Goal: Communication & Community: Answer question/provide support

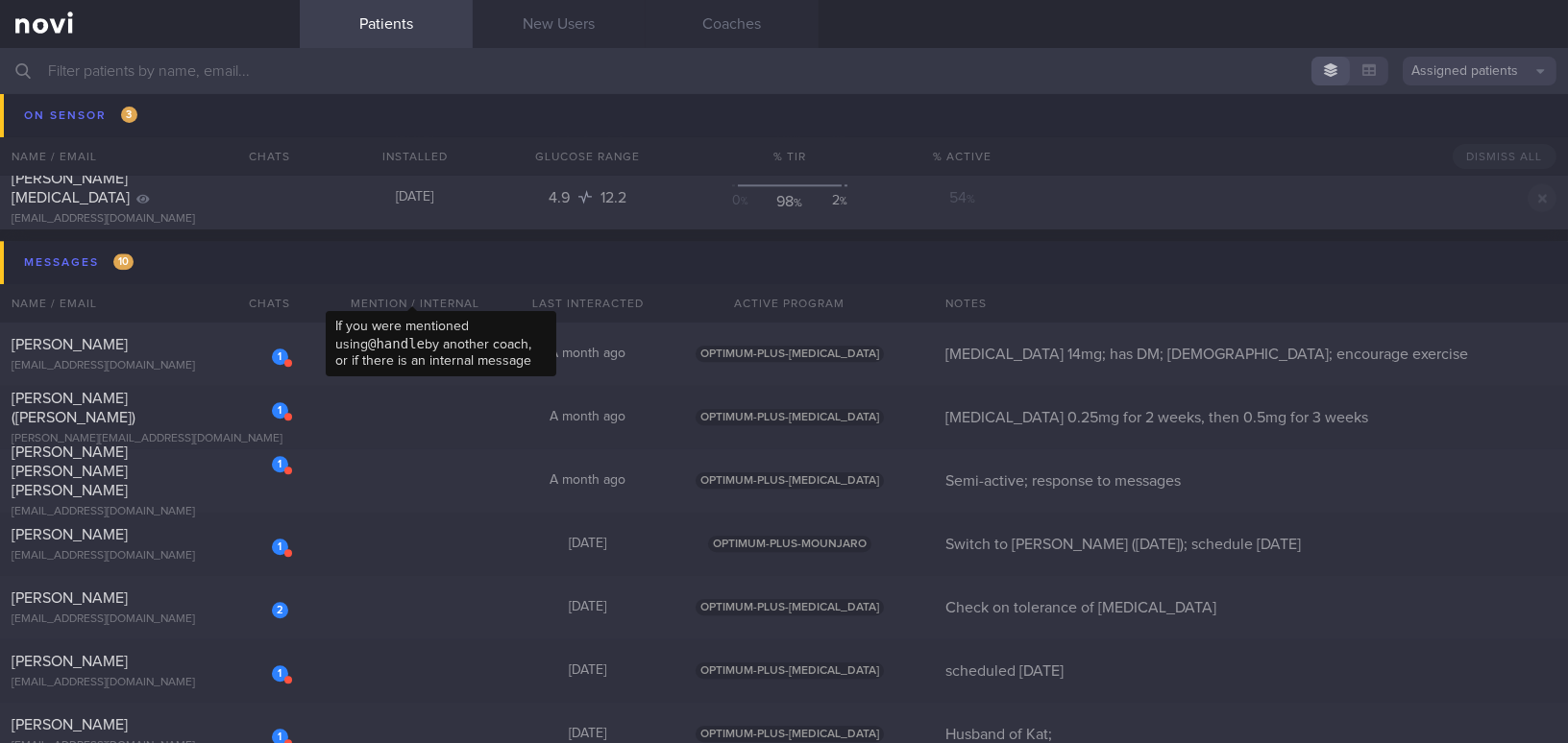
scroll to position [9165, 0]
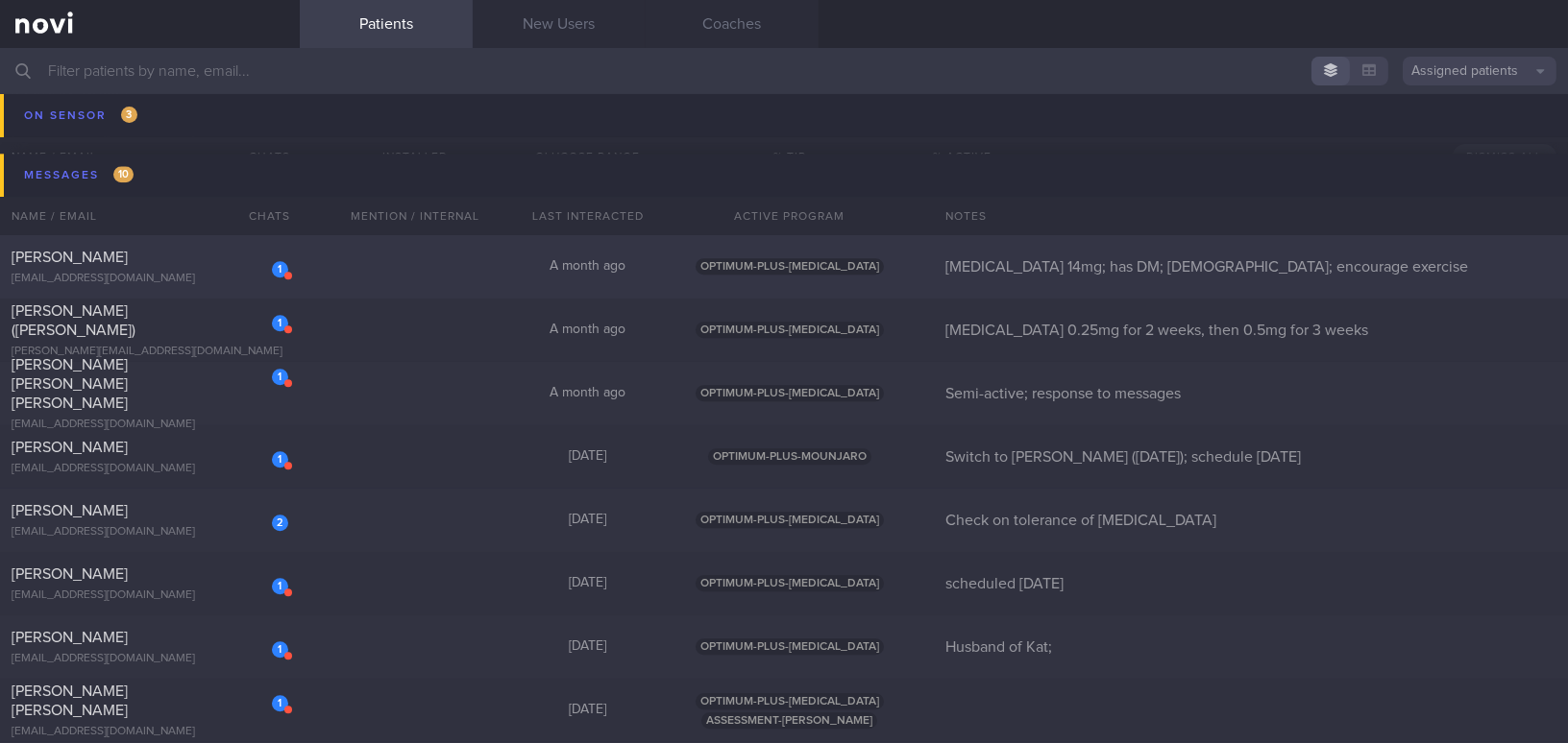
click at [179, 263] on div "[PERSON_NAME]" at bounding box center [148, 258] width 272 height 20
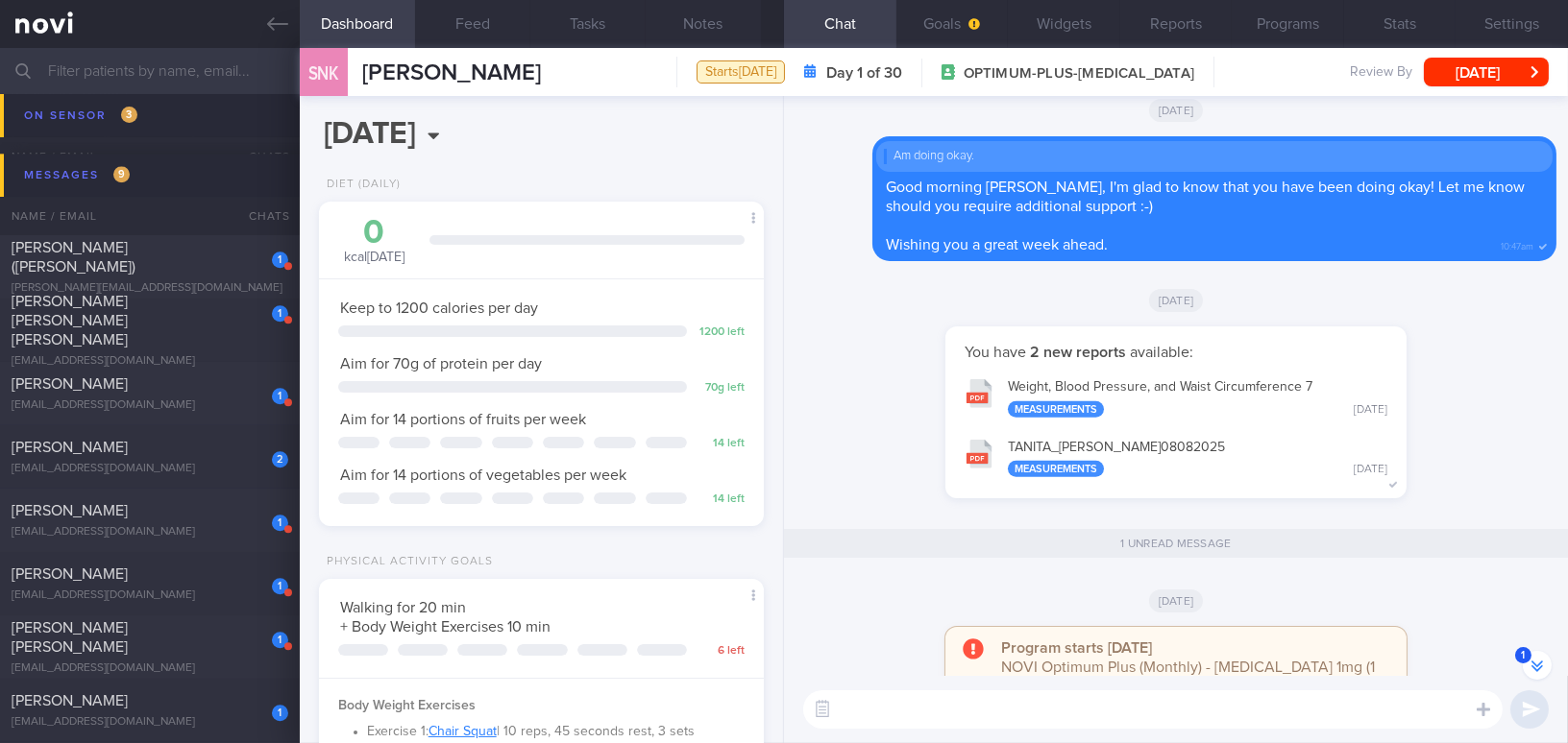
scroll to position [-174, 0]
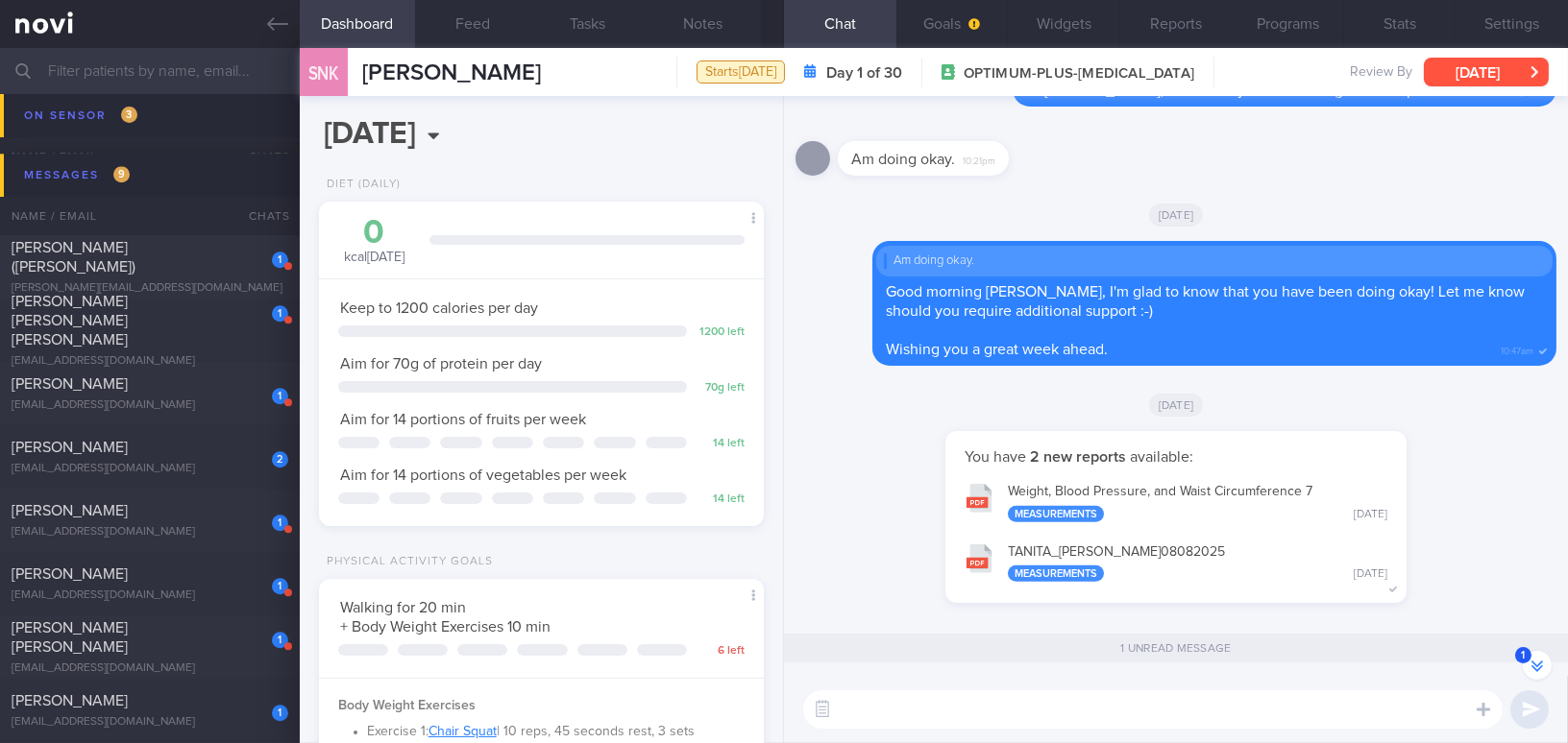
click at [613, 67] on button "[DATE]" at bounding box center [1486, 71] width 125 height 28
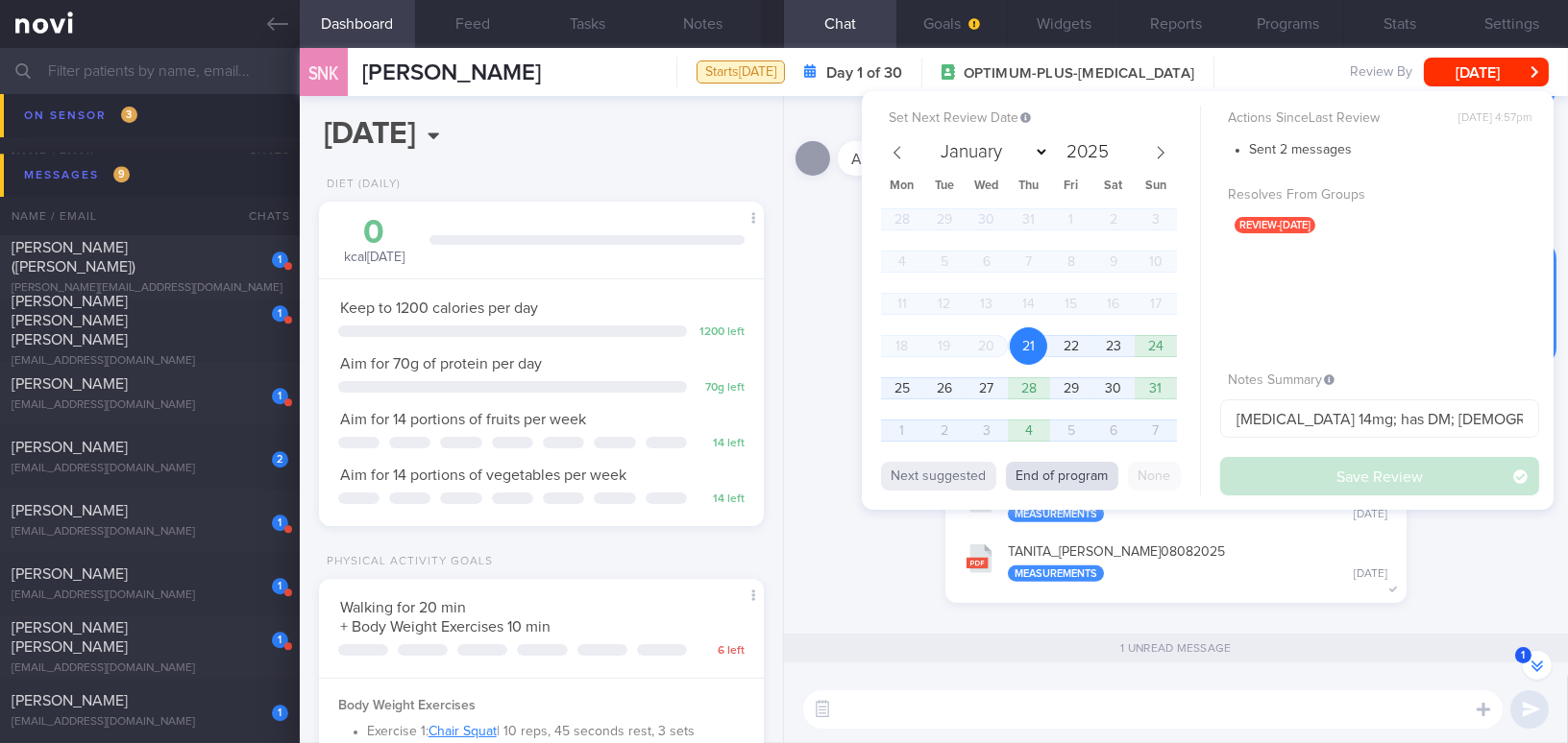
click at [613, 291] on button "End of program" at bounding box center [1061, 475] width 112 height 28
select select "8"
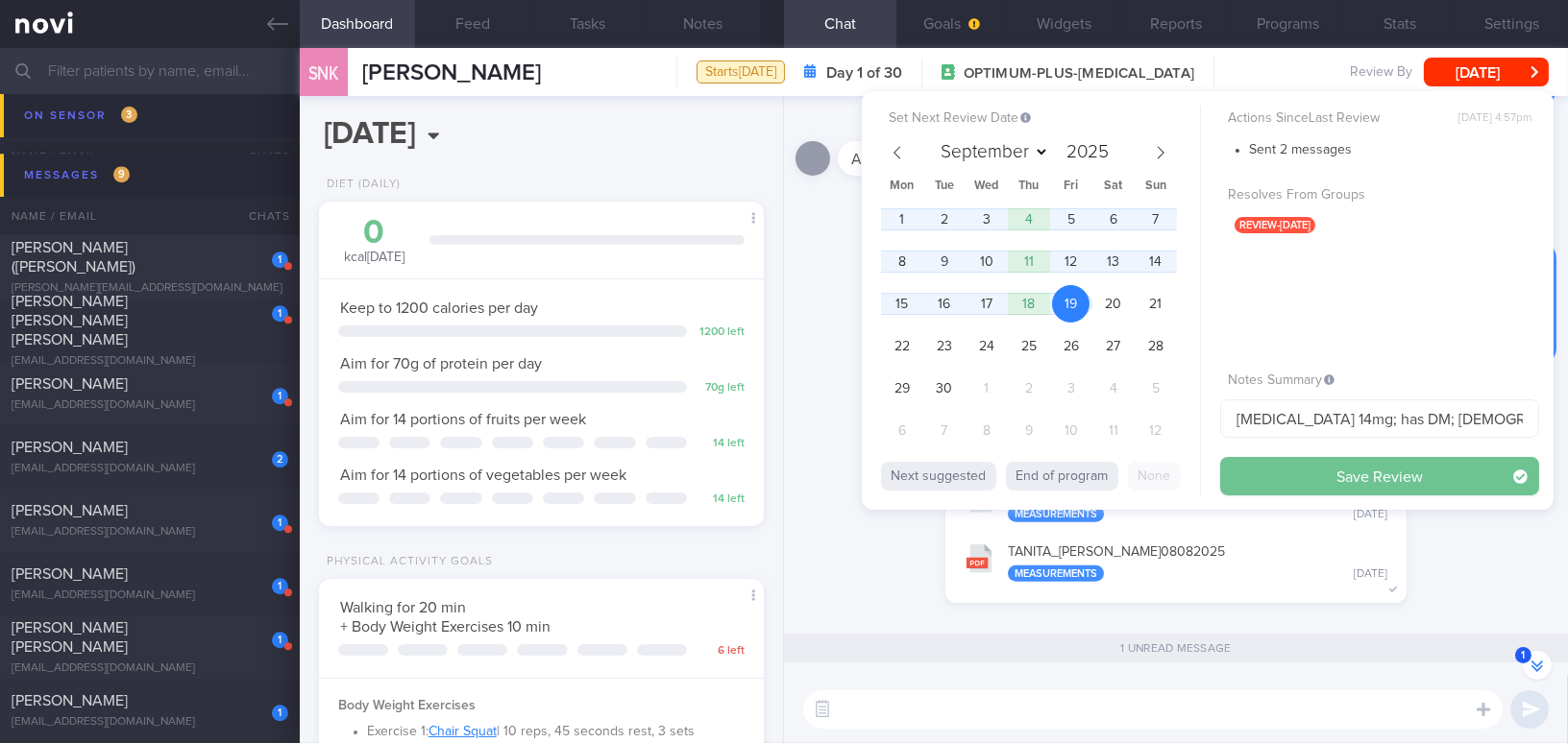
click at [613, 291] on button "Save Review" at bounding box center [1379, 475] width 318 height 38
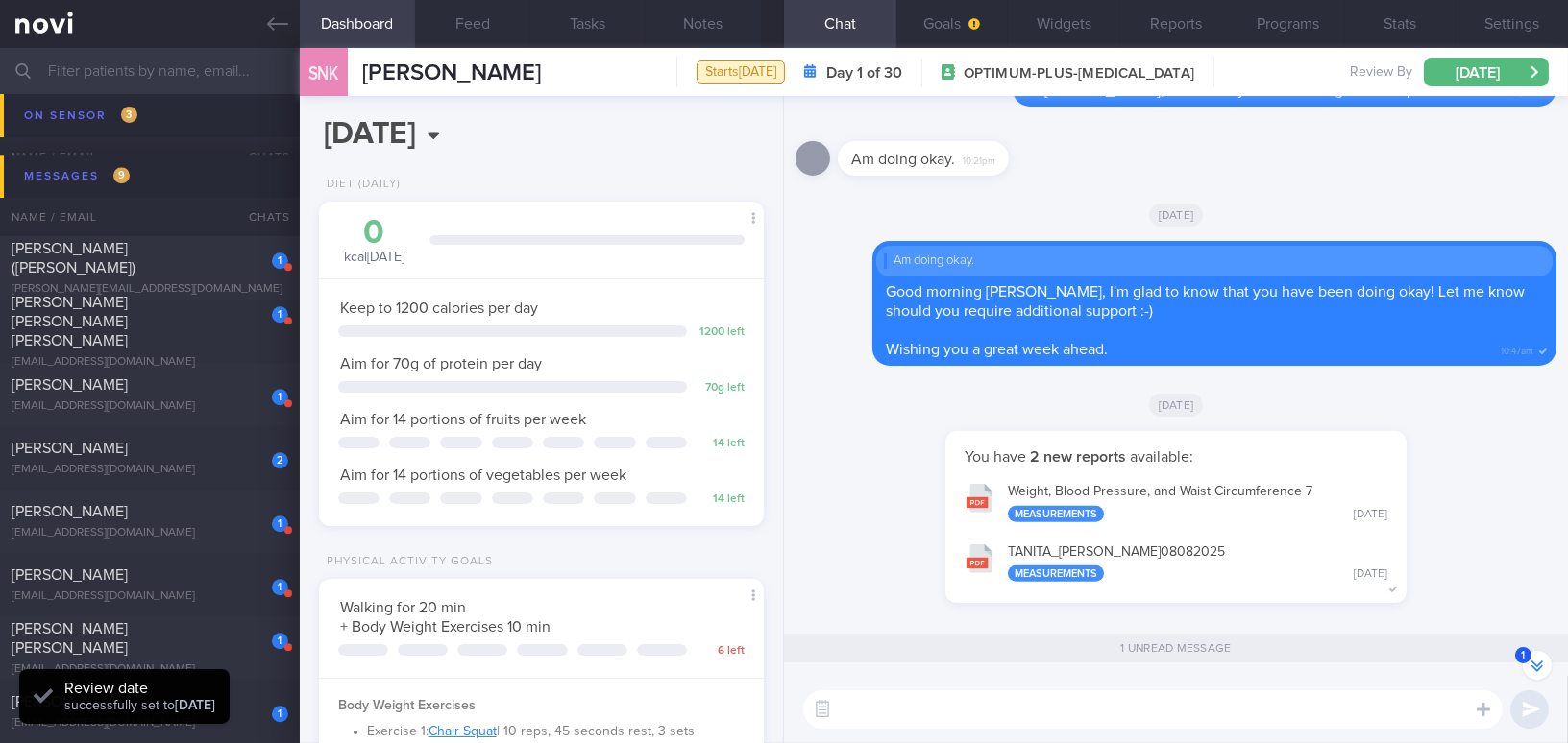
scroll to position [202, 404]
click at [283, 18] on icon at bounding box center [277, 24] width 21 height 21
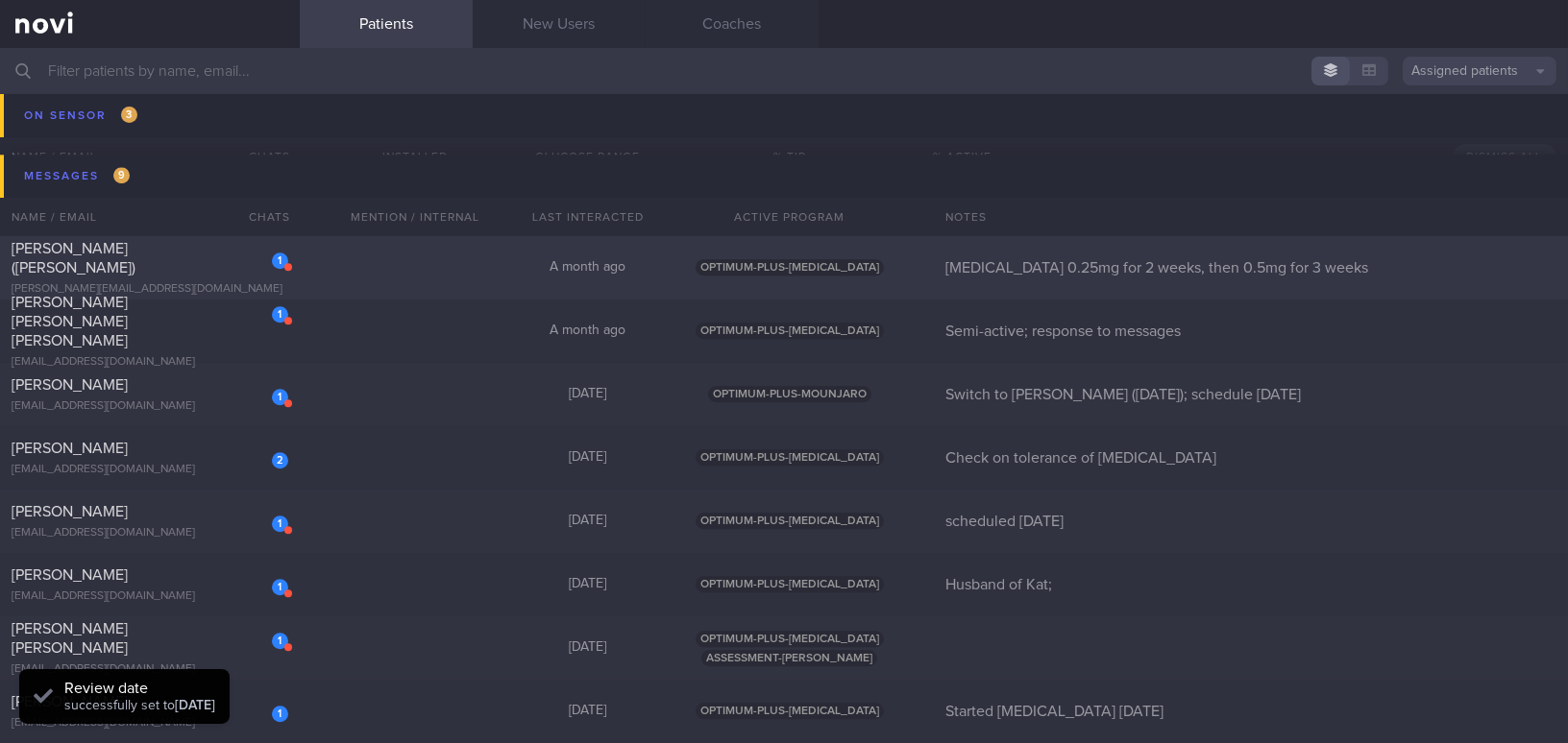
click at [156, 282] on div "shirley.syin@gmail.com" at bounding box center [149, 289] width 276 height 15
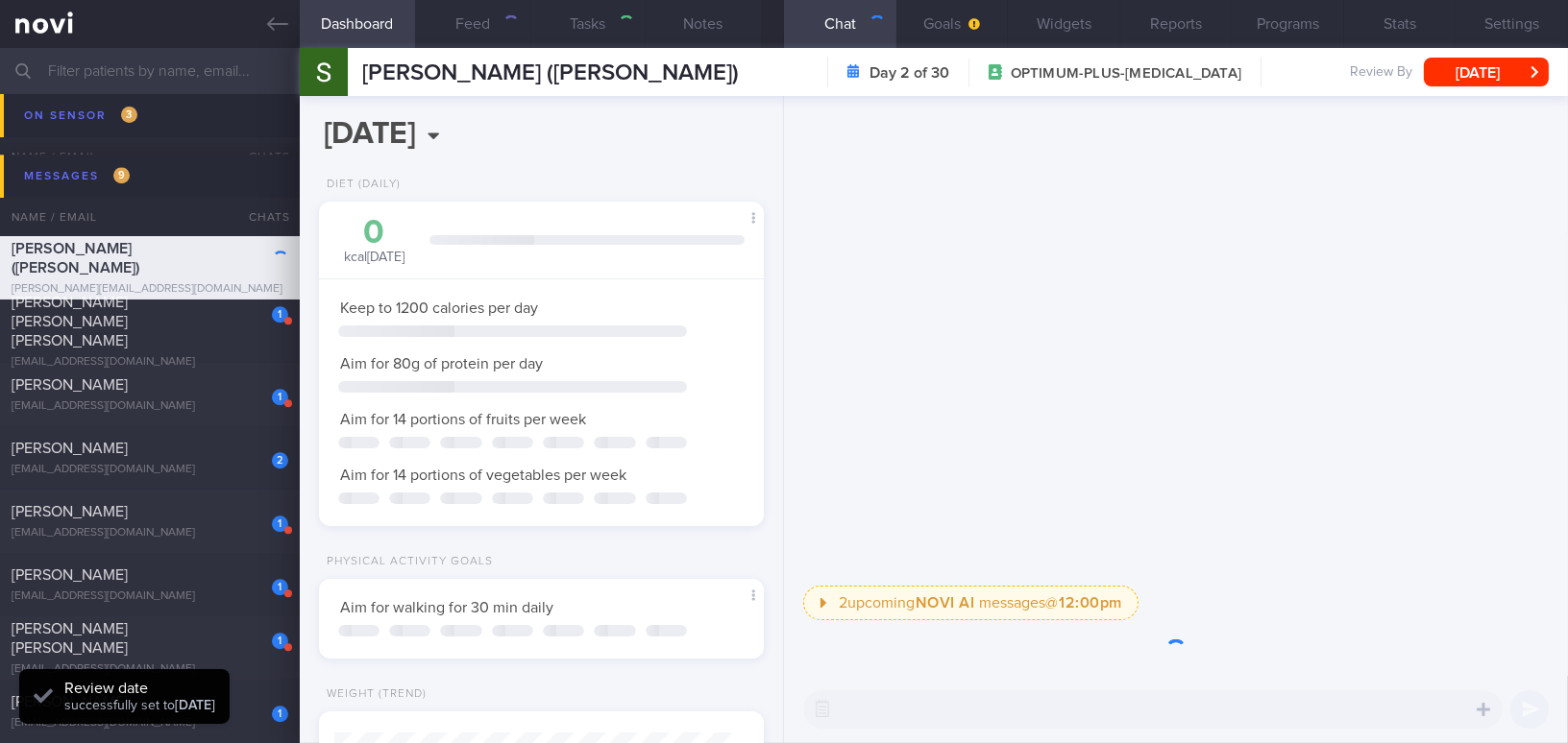
scroll to position [225, 397]
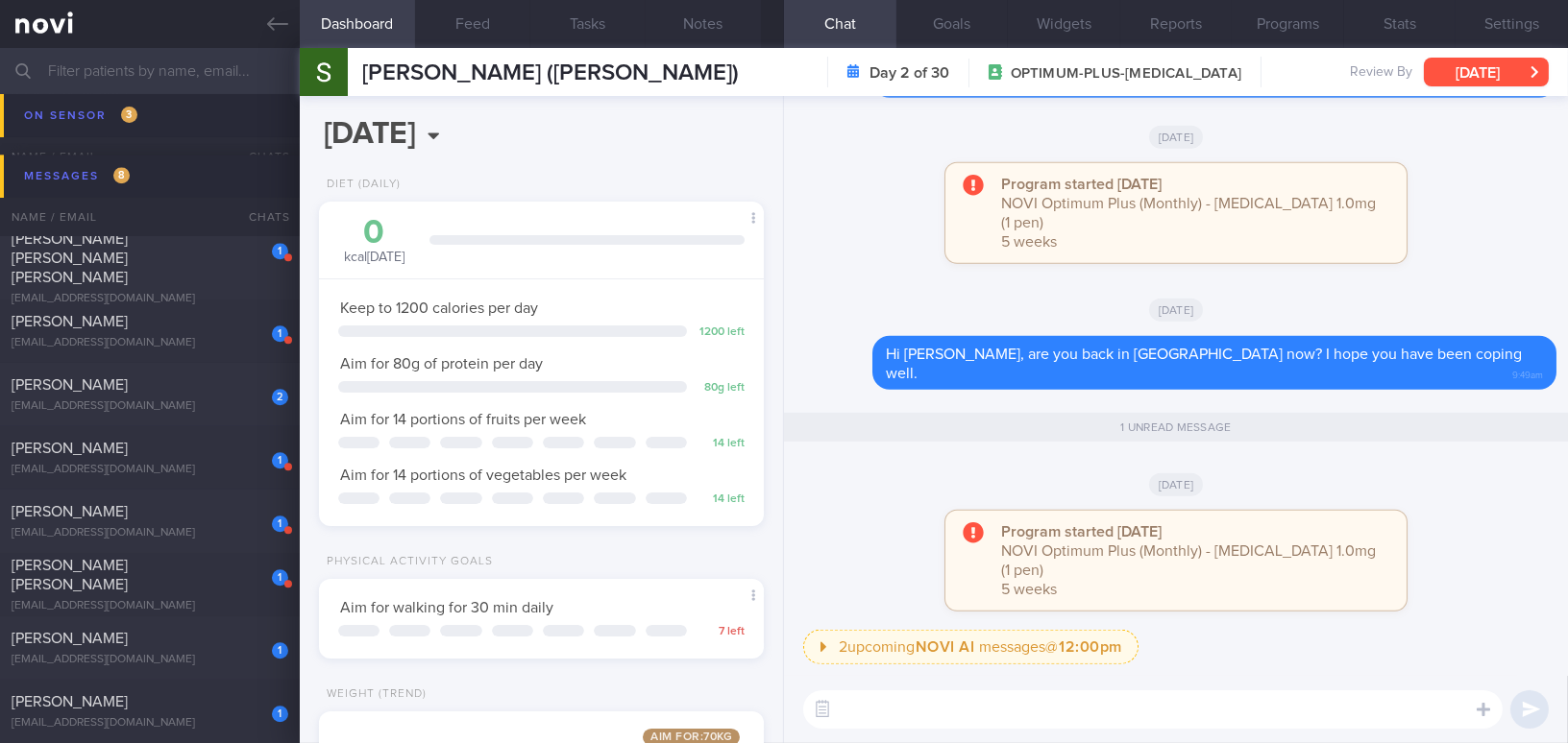
click at [613, 73] on button "Wed, 20 Aug" at bounding box center [1486, 71] width 125 height 28
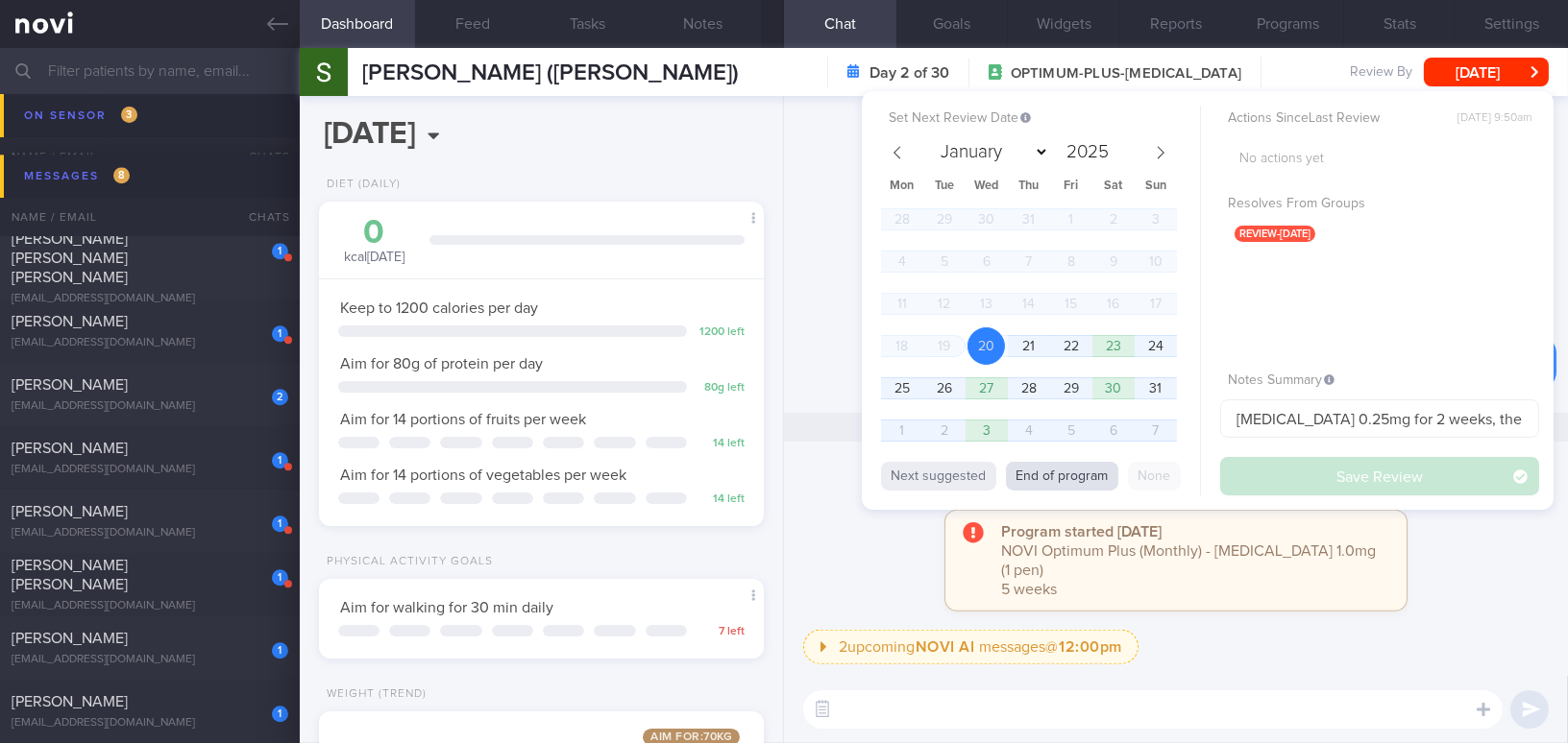
click at [613, 291] on button "End of program" at bounding box center [1061, 475] width 112 height 28
select select "8"
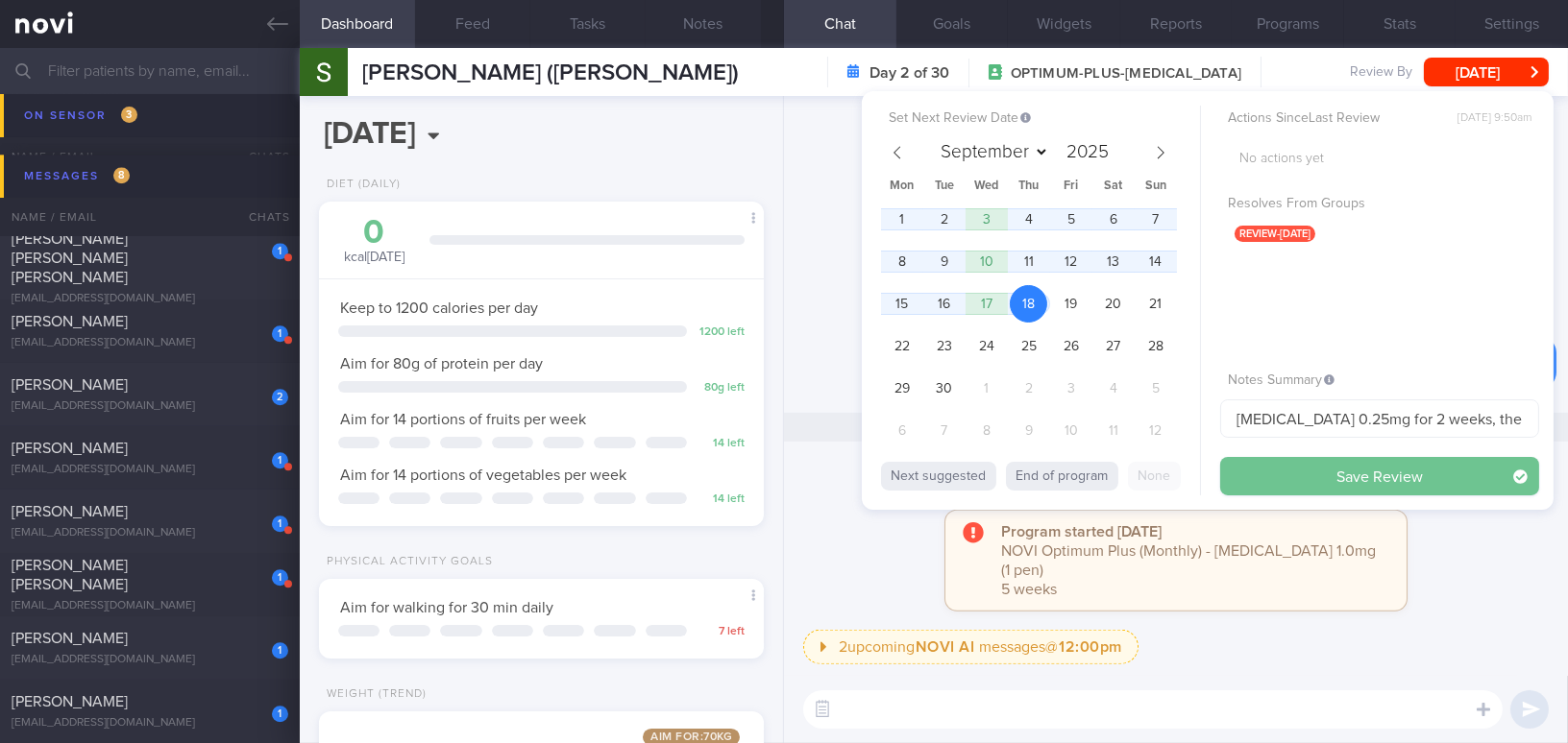
click at [613, 291] on button "Save Review" at bounding box center [1379, 475] width 318 height 38
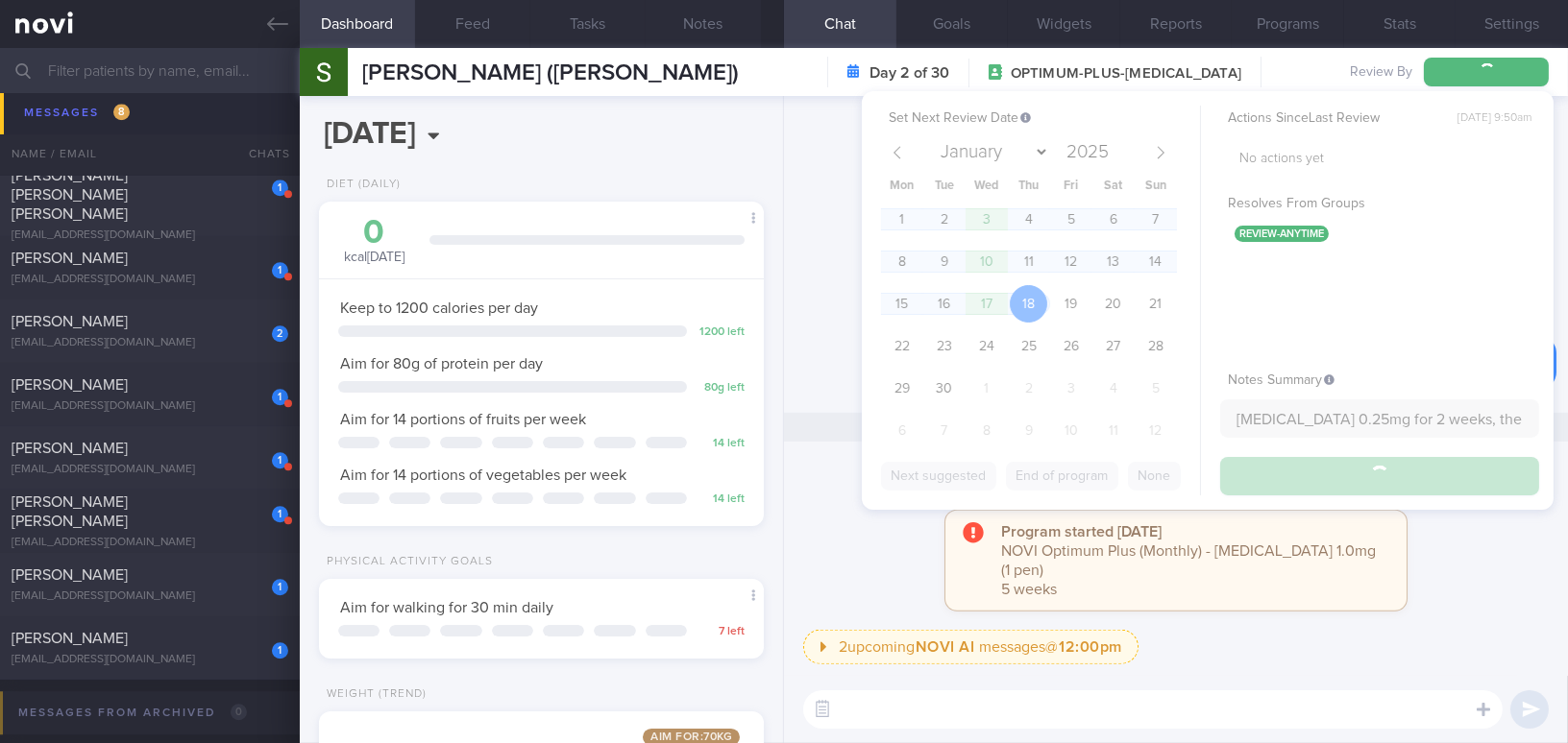
scroll to position [9039, 0]
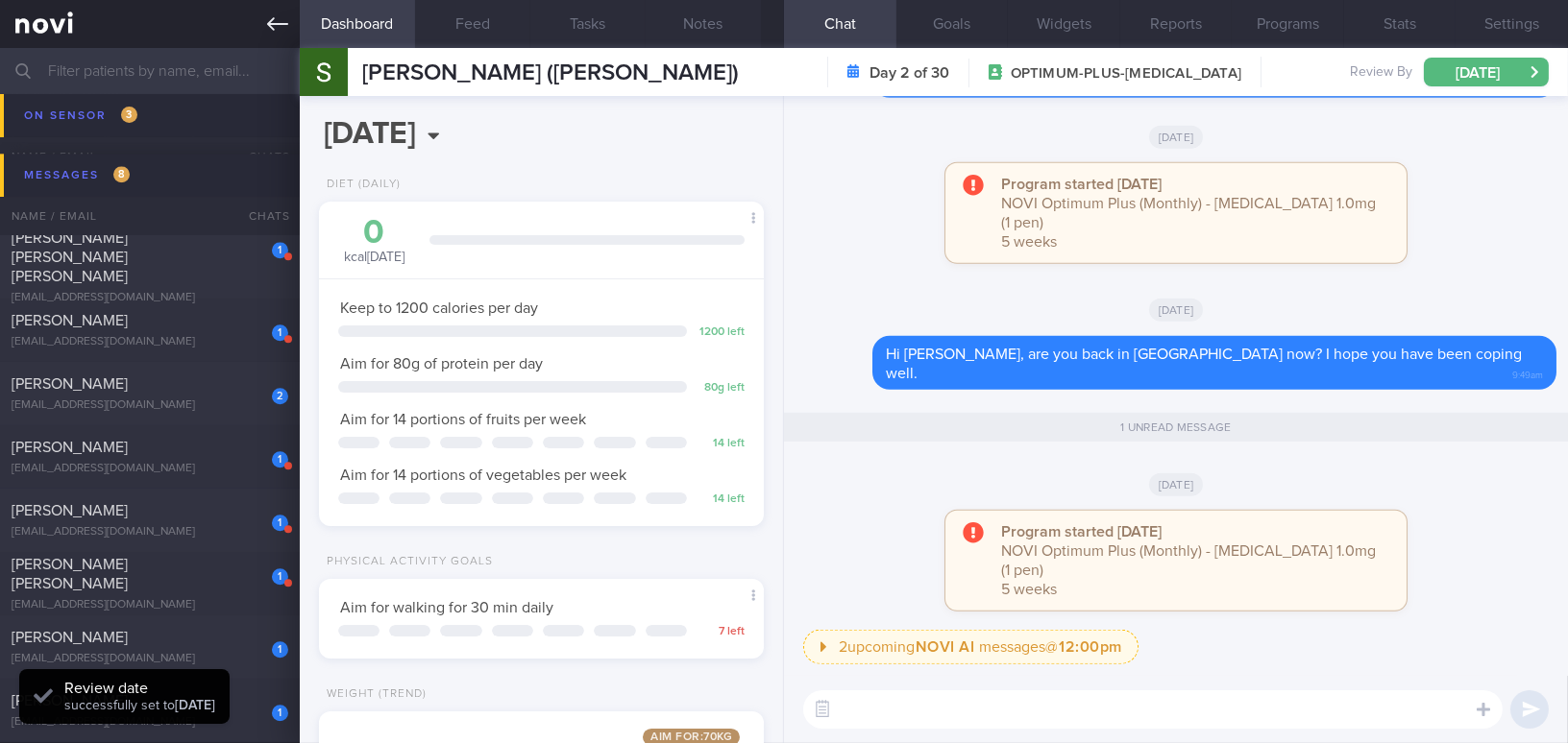
click at [275, 20] on icon at bounding box center [277, 24] width 21 height 21
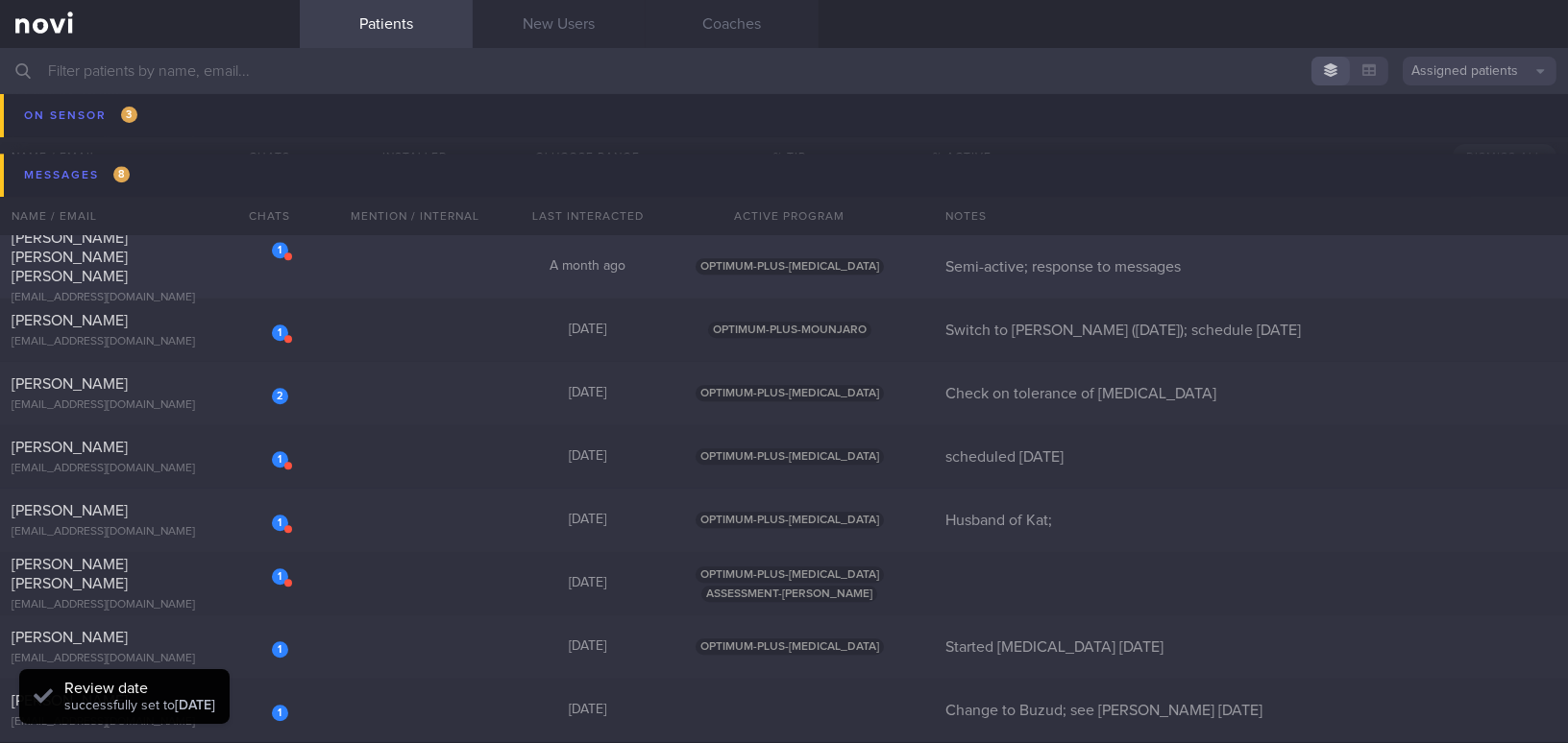
click at [173, 265] on div "David Michael Sanchez Ong" at bounding box center [148, 257] width 272 height 58
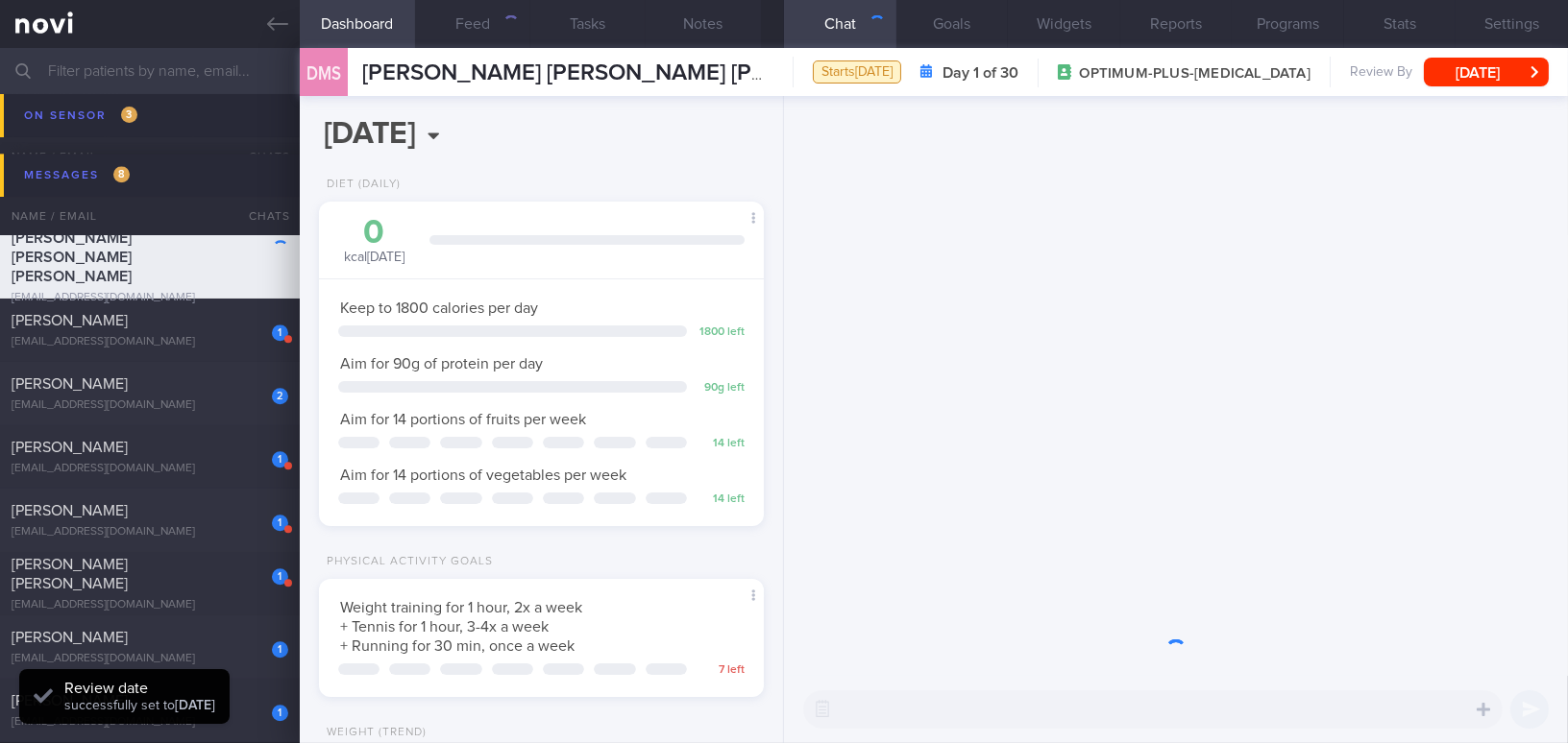
scroll to position [225, 397]
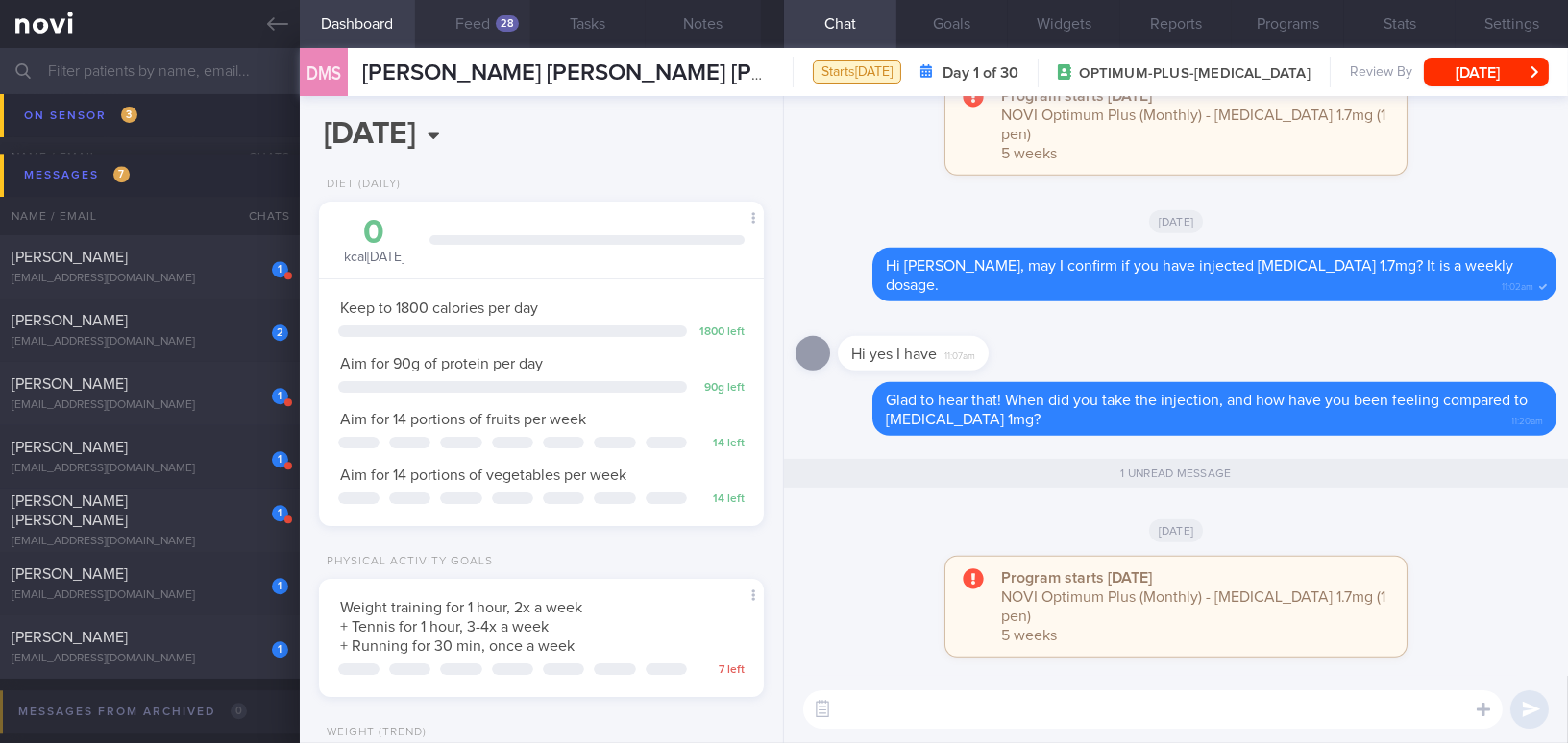
click at [486, 26] on button "Feed 28" at bounding box center [473, 23] width 115 height 48
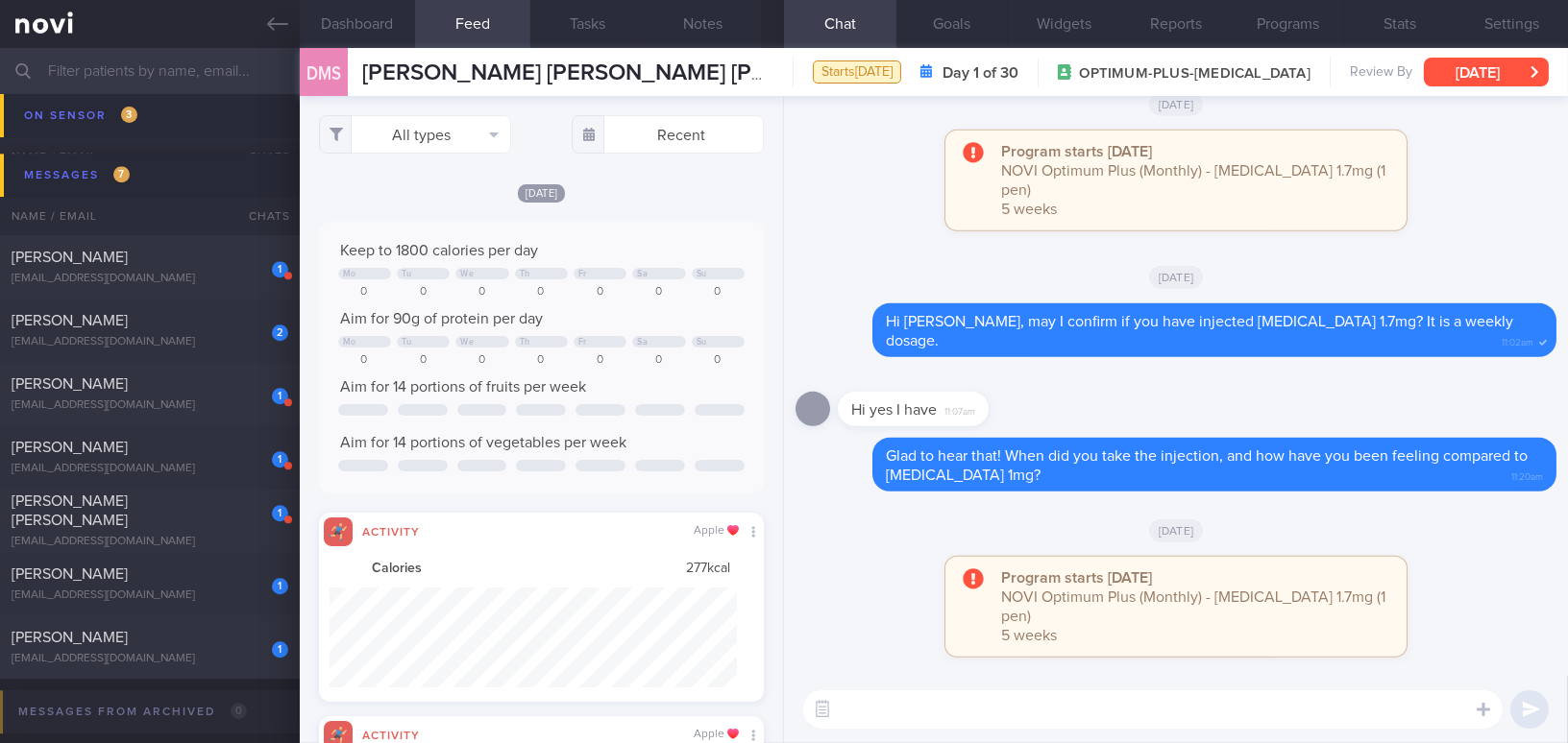
click at [613, 71] on button "[DATE]" at bounding box center [1486, 71] width 125 height 28
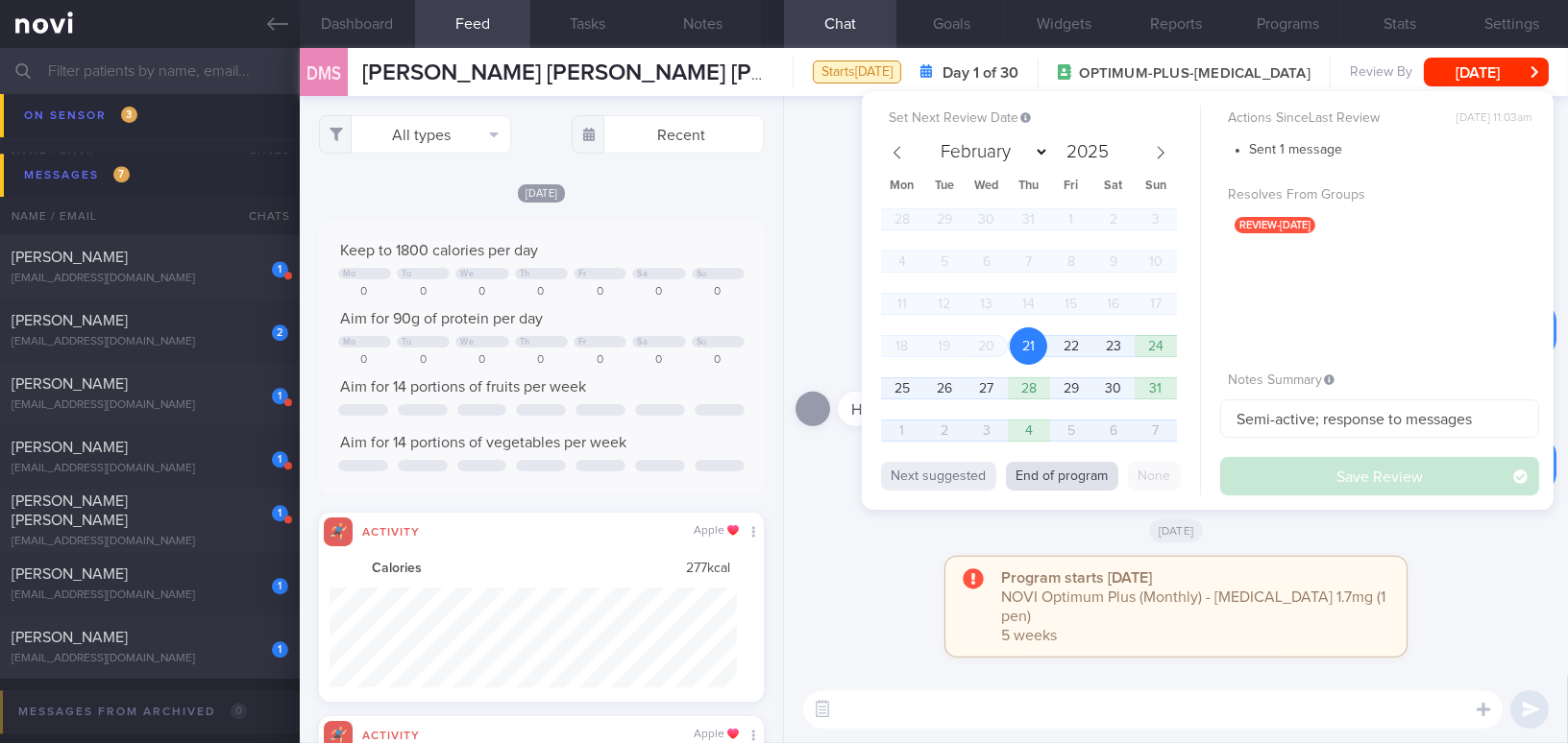
click at [613, 291] on button "End of program" at bounding box center [1061, 475] width 112 height 28
select select "8"
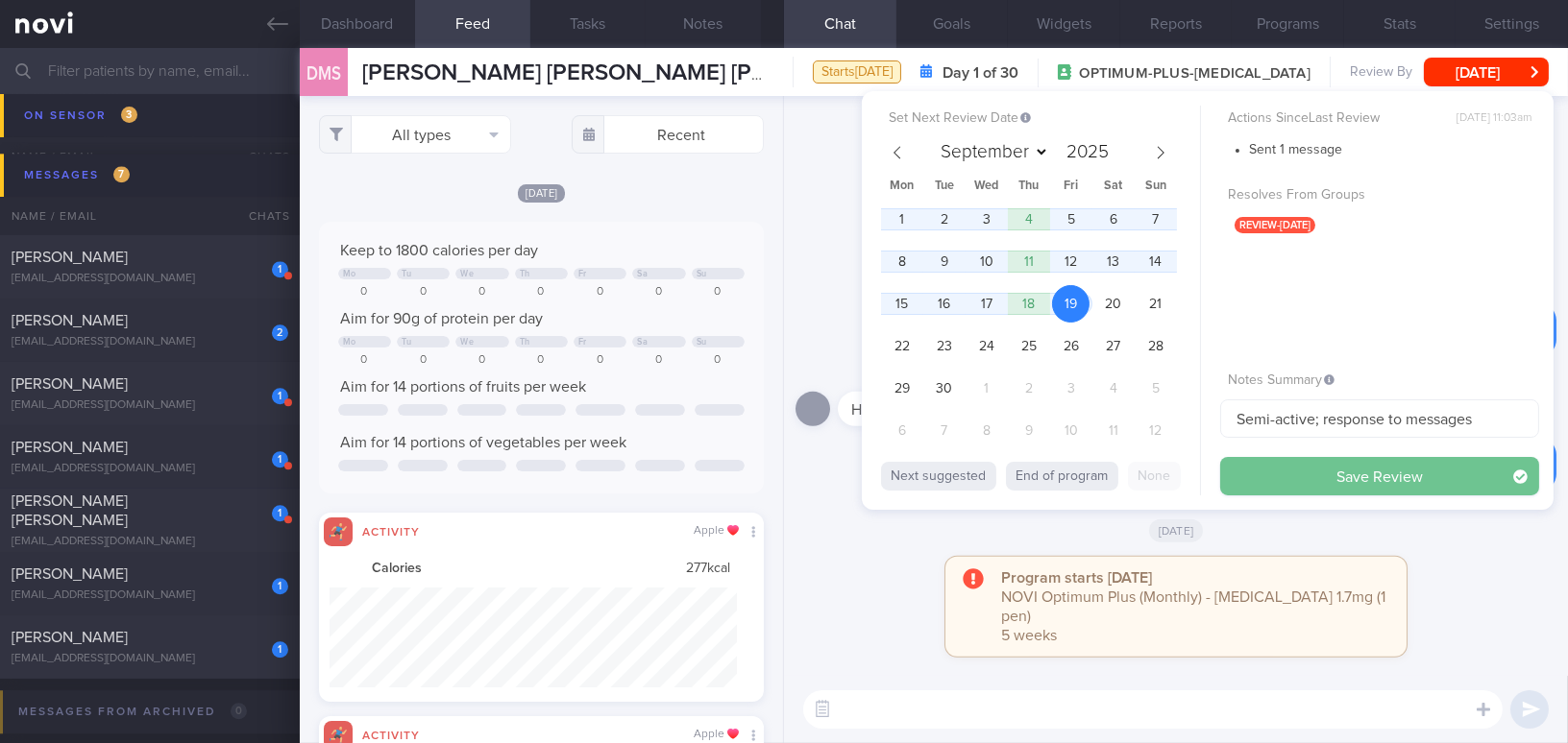
click at [613, 291] on button "Save Review" at bounding box center [1379, 475] width 318 height 38
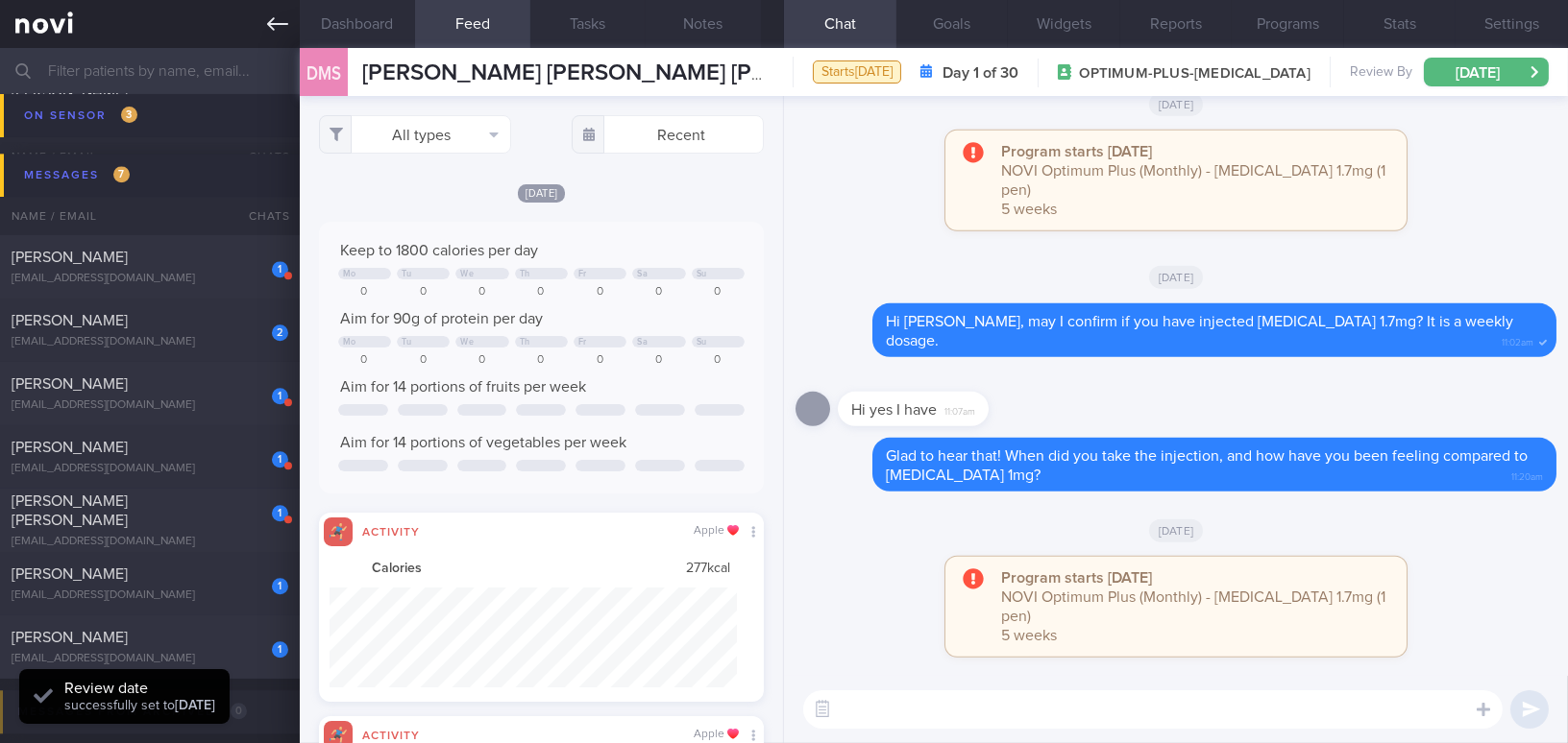
click at [262, 25] on link at bounding box center [149, 23] width 300 height 48
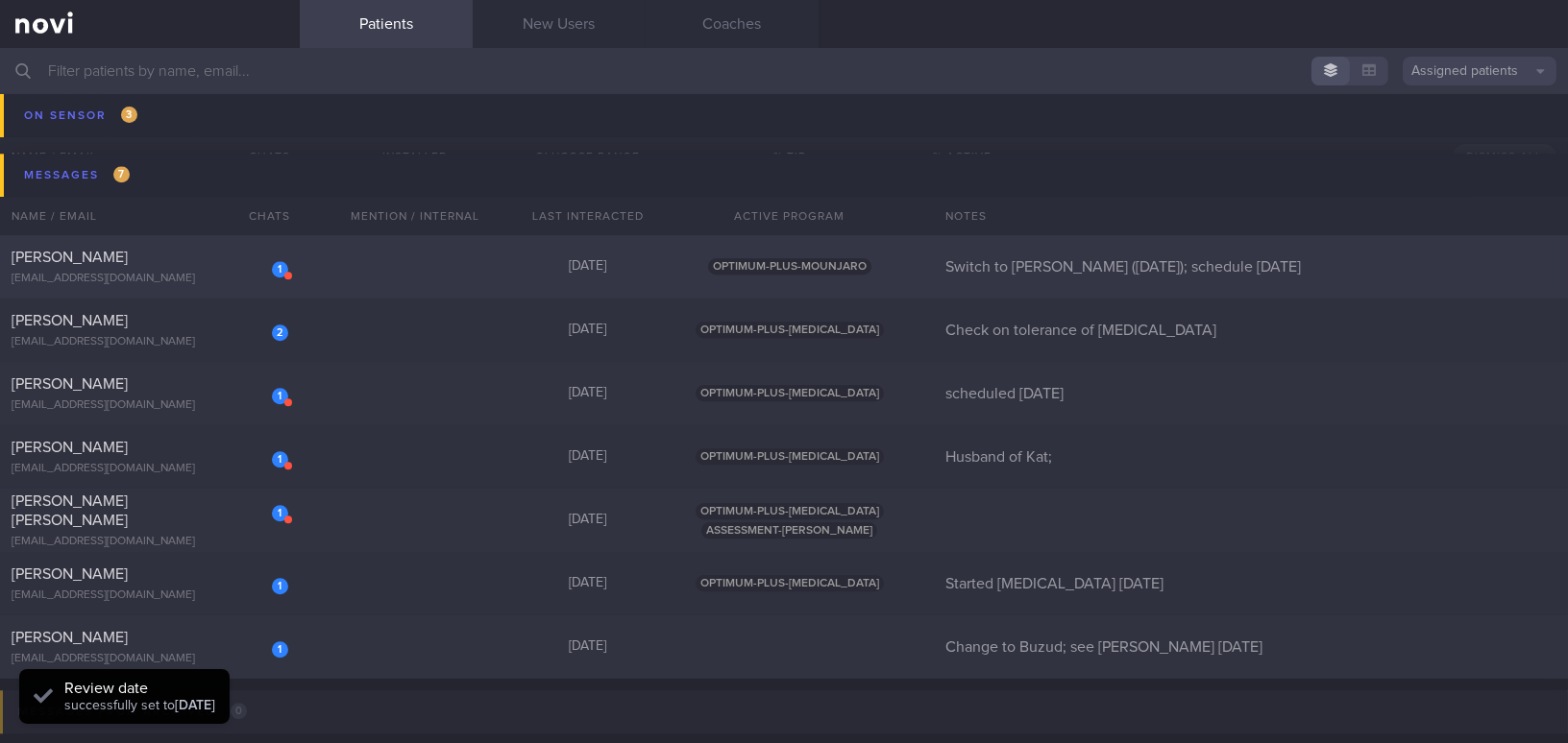
click at [192, 268] on div "1 TAN PUAY LU, ANNIE tanniepl@gmail.com" at bounding box center [149, 267] width 300 height 38
select select "7"
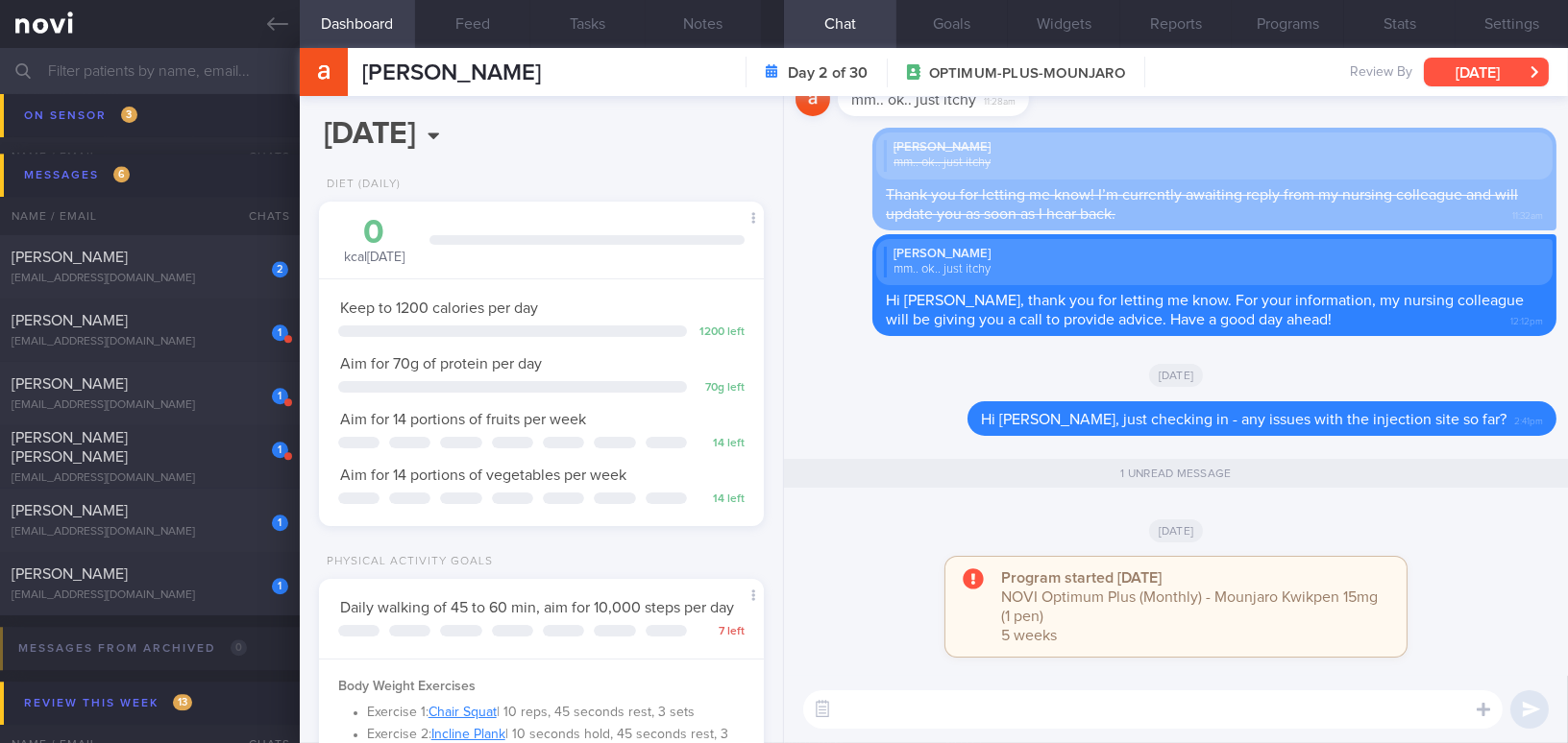
click at [613, 73] on button "Wed, 20 Aug" at bounding box center [1486, 71] width 125 height 28
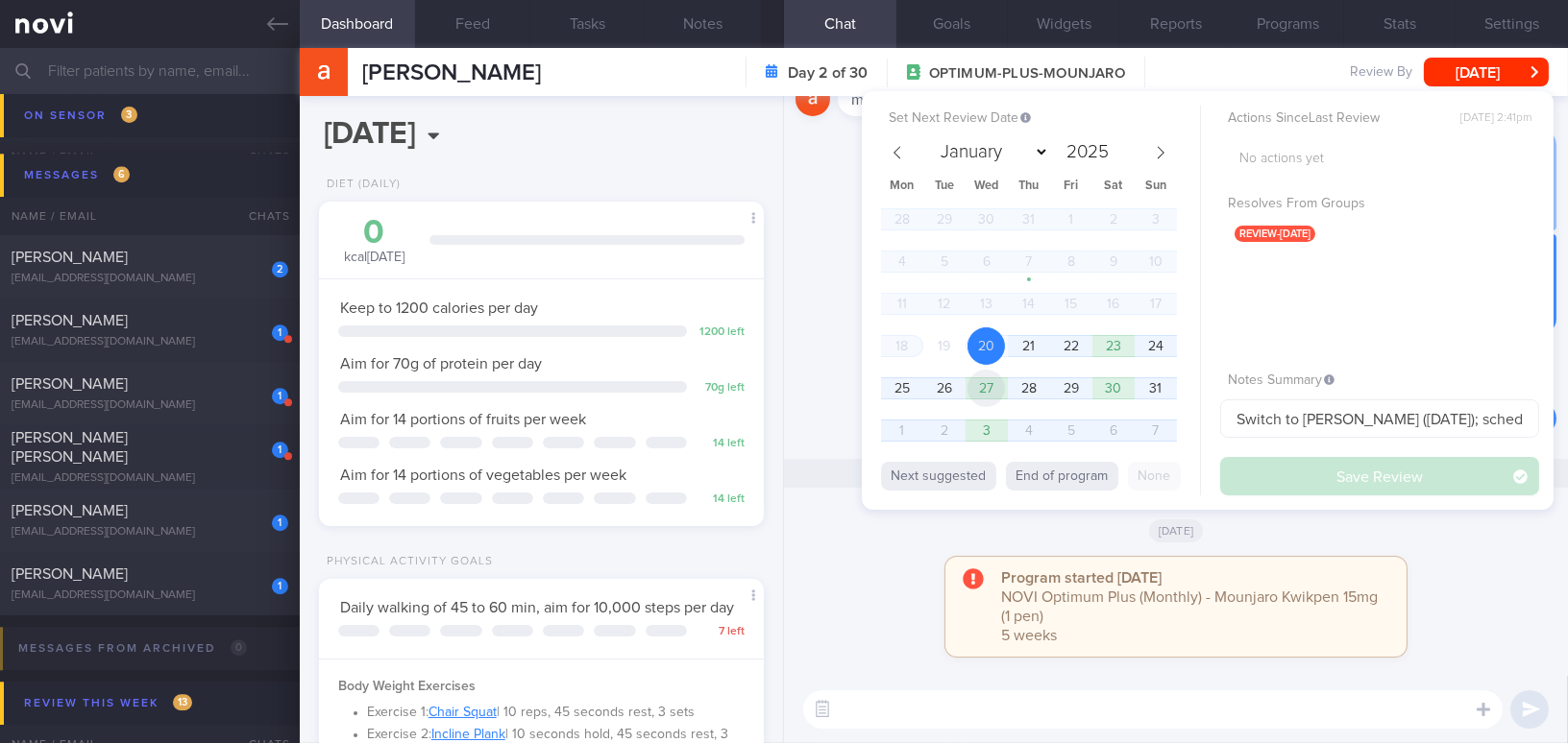
click at [613, 291] on span "27" at bounding box center [986, 389] width 37 height 37
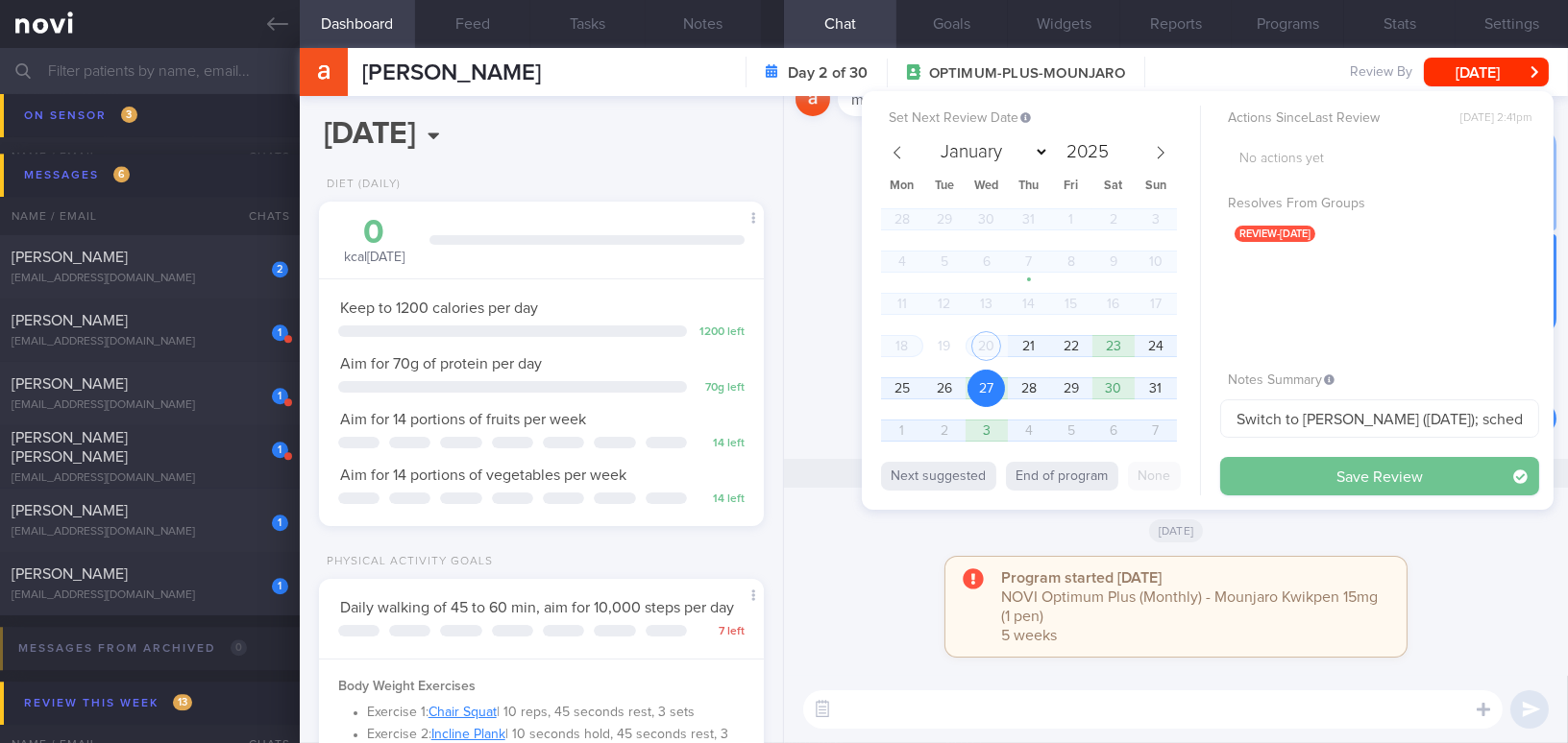
click at [613, 291] on button "Save Review" at bounding box center [1379, 475] width 318 height 38
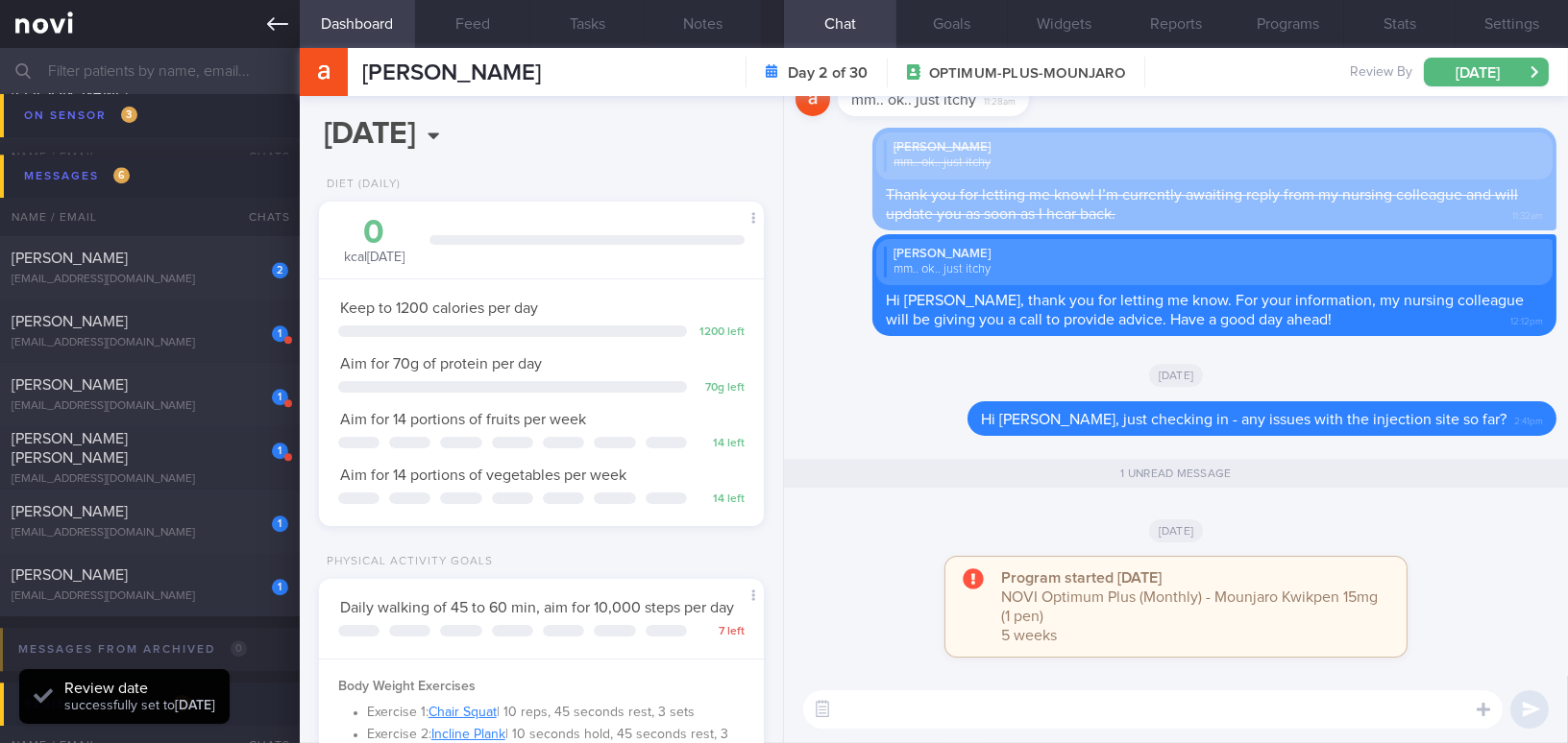
click at [262, 16] on link at bounding box center [149, 23] width 300 height 48
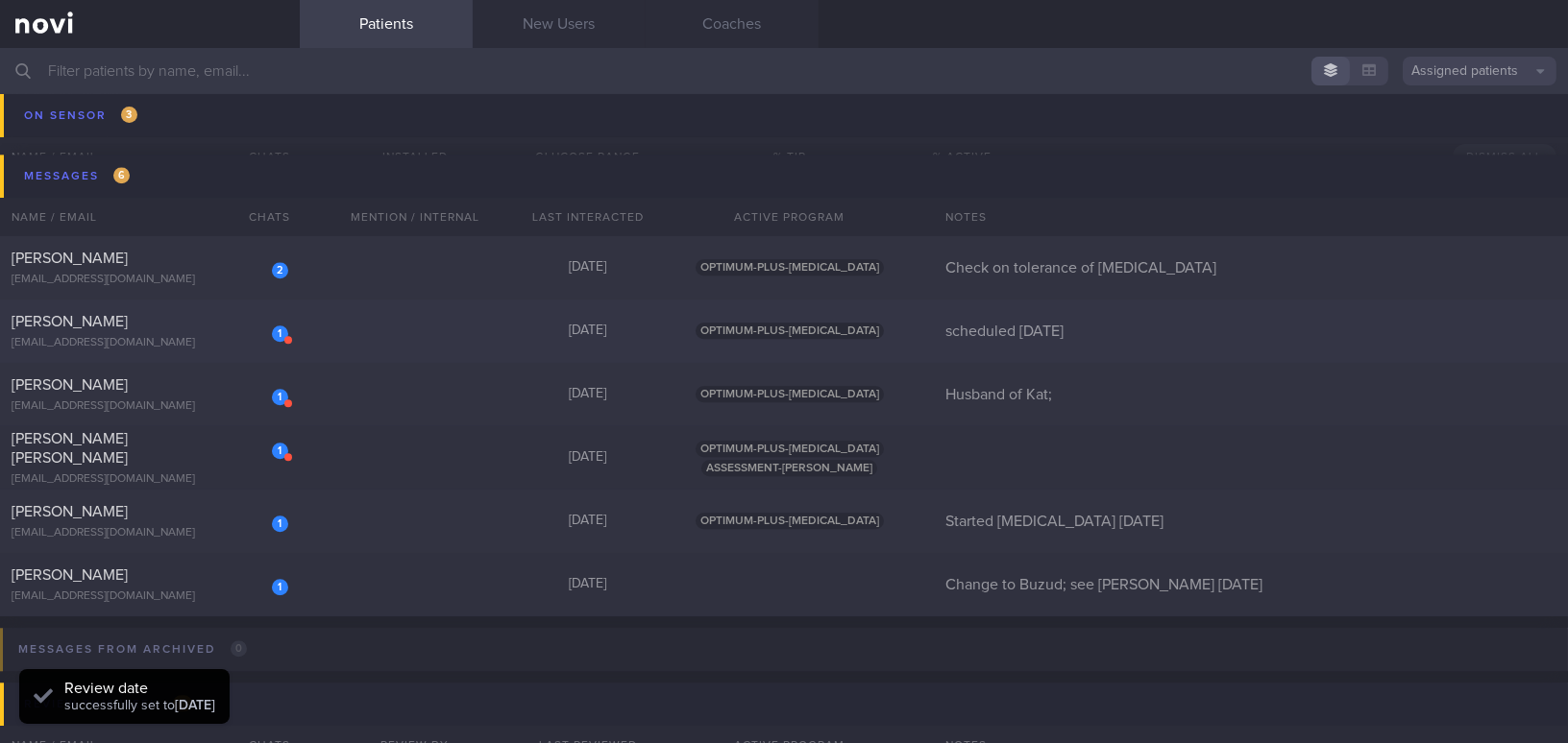
click at [195, 291] on div "[EMAIL_ADDRESS][DOMAIN_NAME]" at bounding box center [149, 343] width 276 height 15
select select "7"
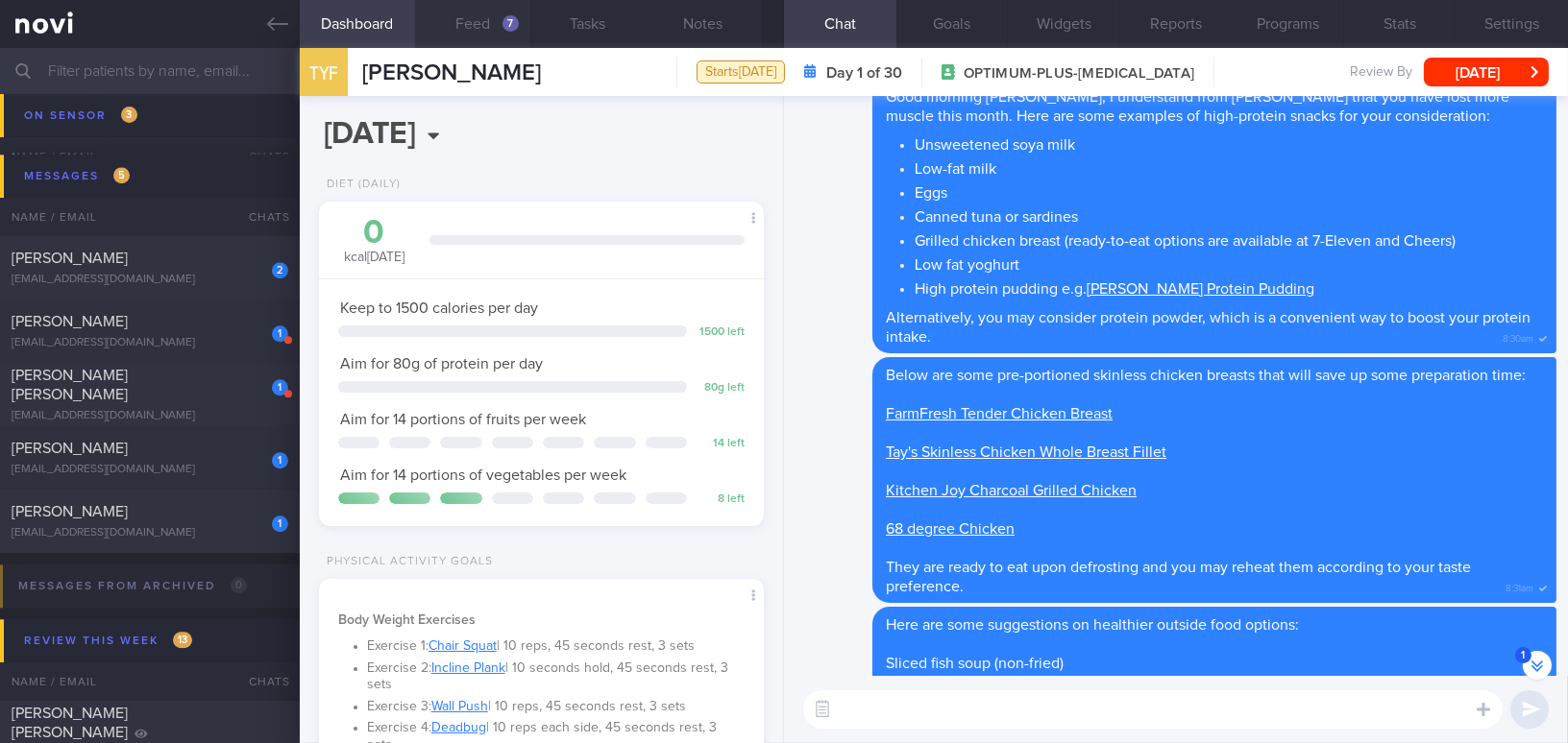
click at [498, 26] on button "Feed 7" at bounding box center [473, 23] width 115 height 48
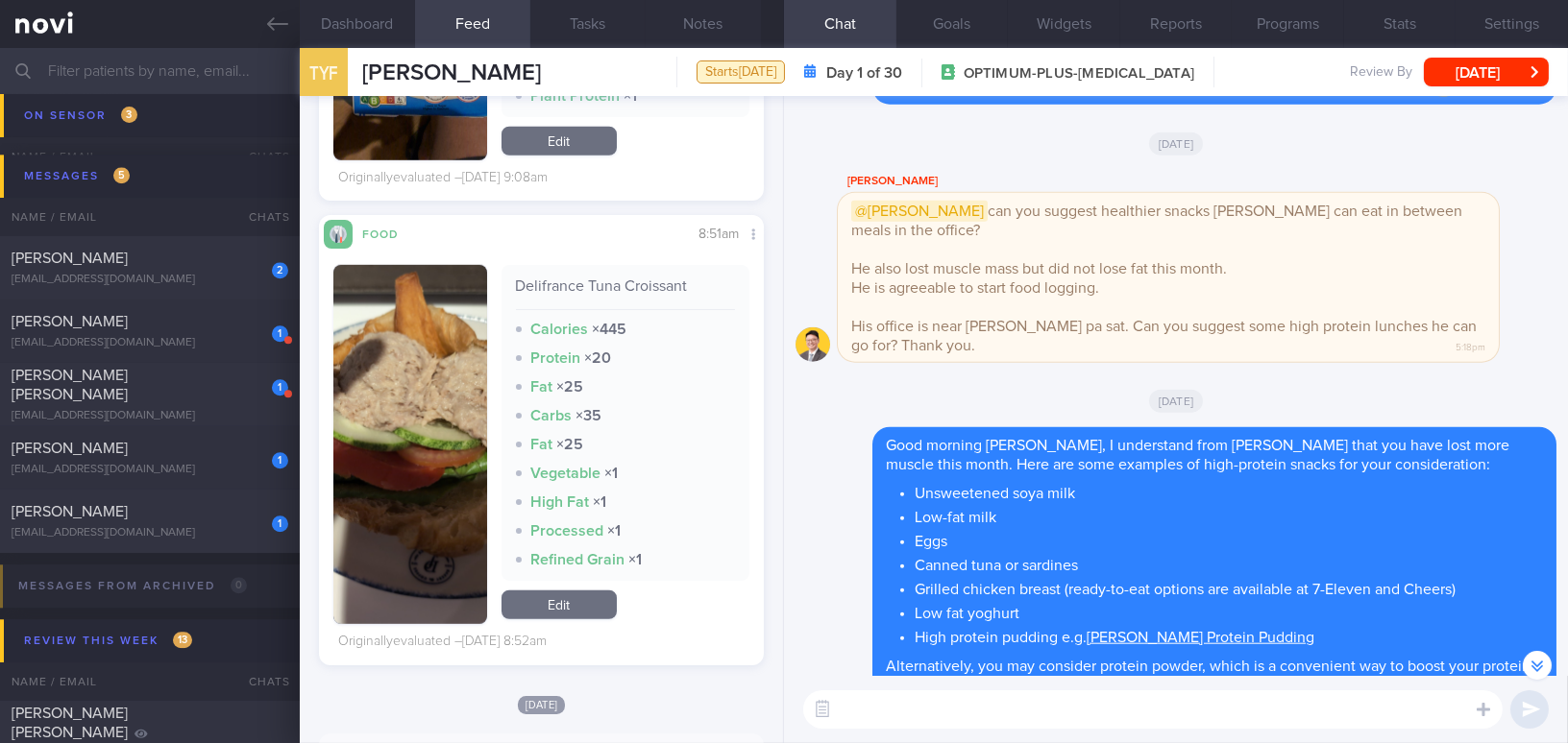
click at [405, 291] on button "button" at bounding box center [409, 444] width 153 height 359
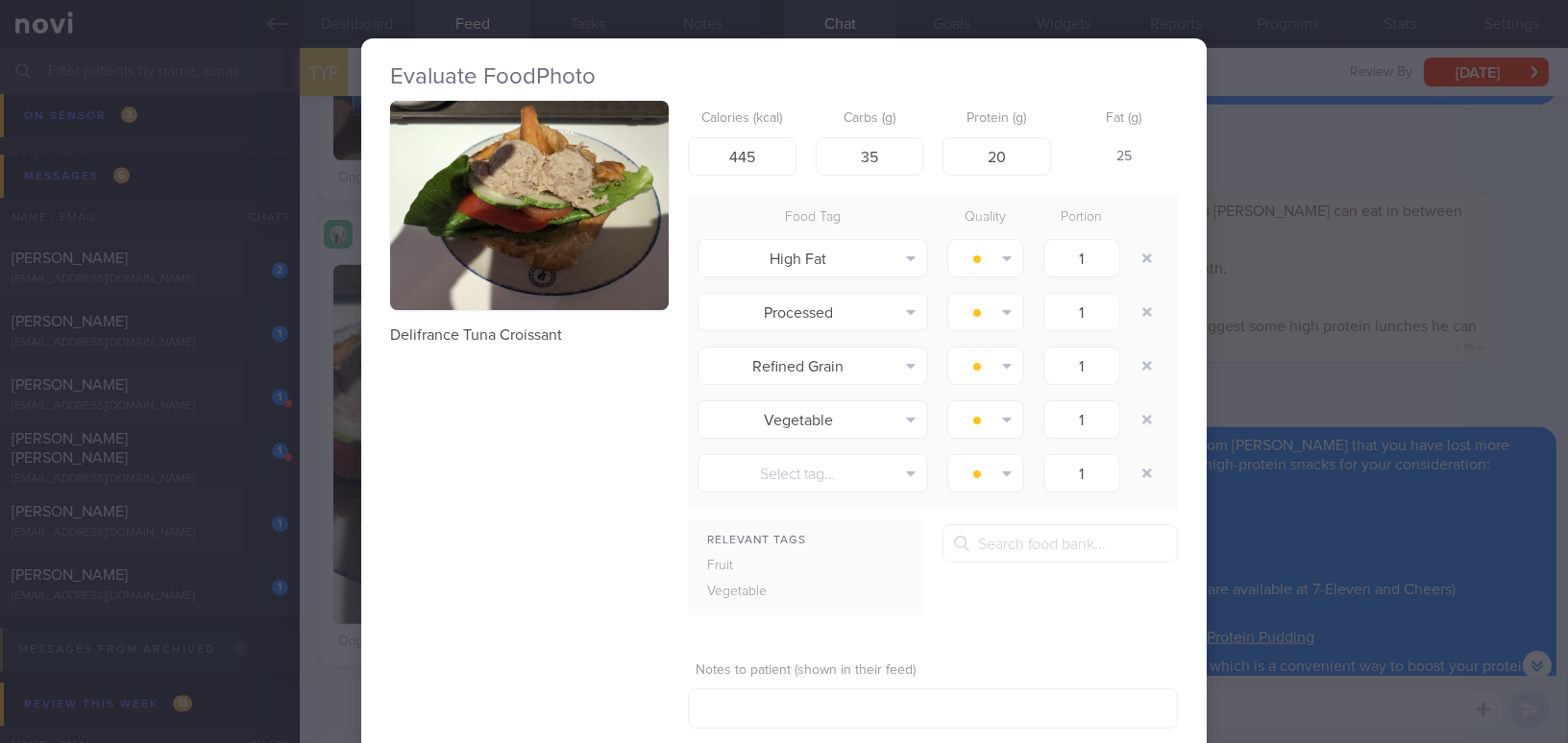
click at [613, 291] on div "Evaluate Food Photo Delifrance Tuna Croissant Calories (kcal) 445 Carbs (g) 35 …" at bounding box center [784, 371] width 1568 height 743
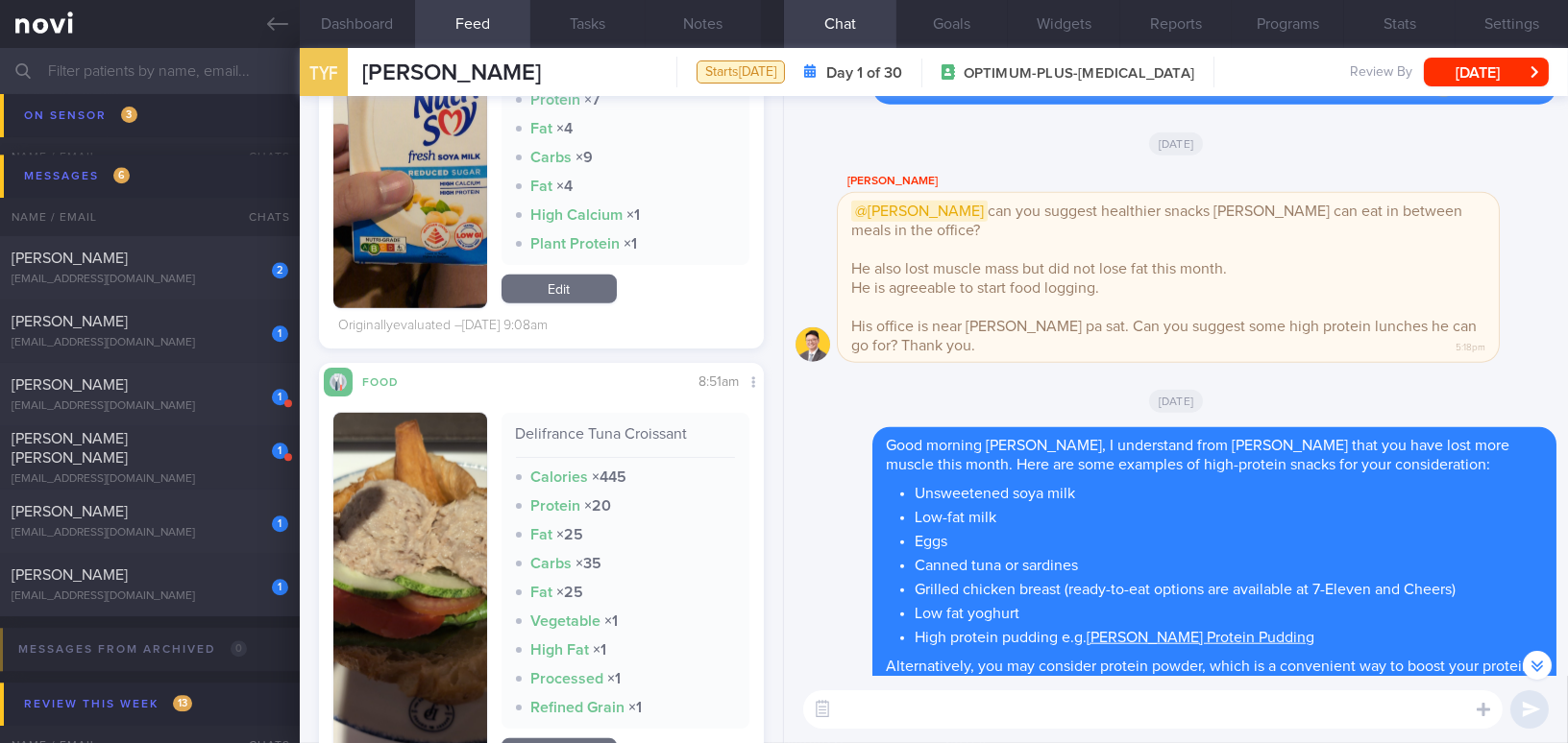
scroll to position [2618, 0]
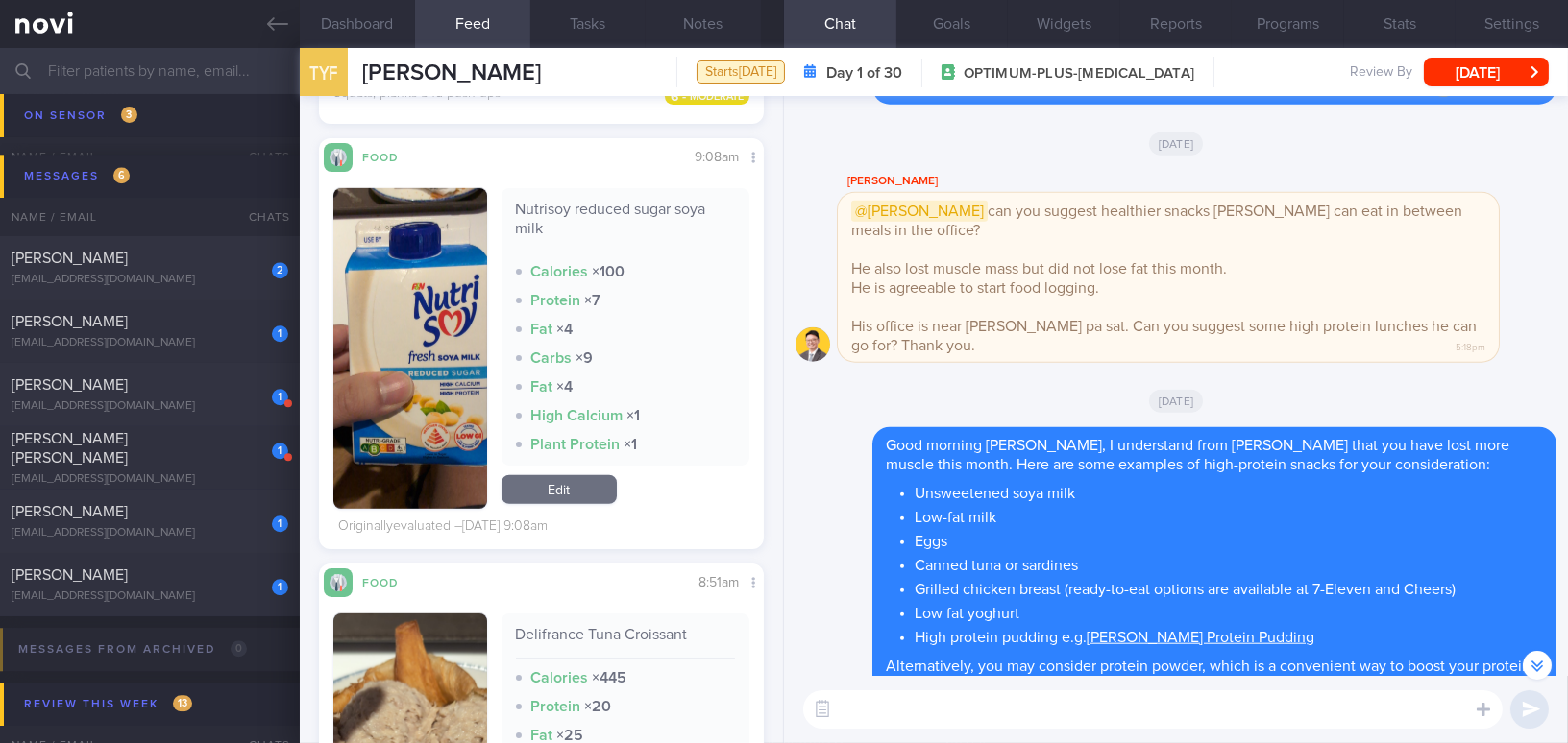
click at [424, 291] on button "button" at bounding box center [409, 349] width 153 height 320
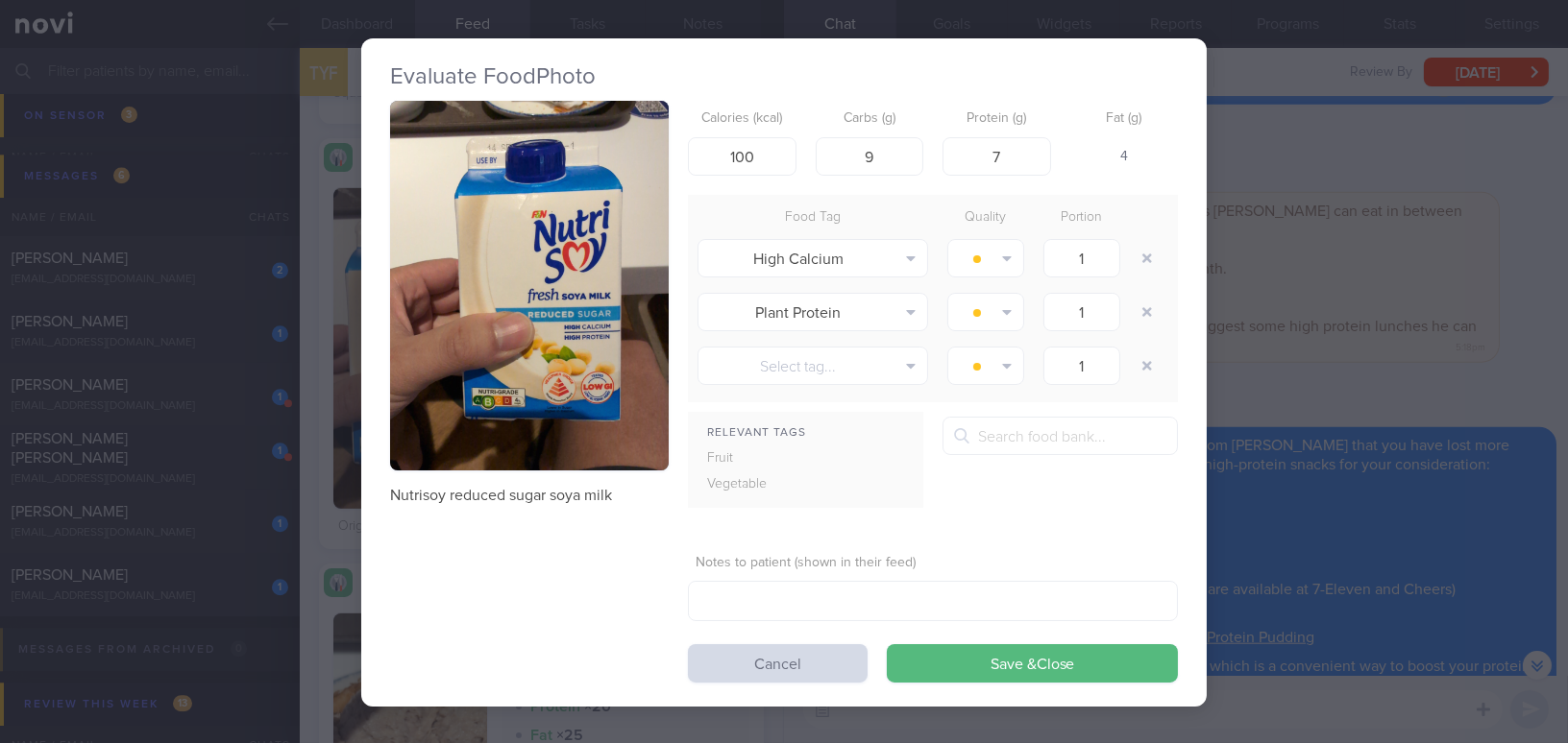
click at [613, 291] on div "Evaluate Food Photo Nutrisoy reduced sugar soya milk Calories (kcal) 100 Carbs …" at bounding box center [784, 371] width 1568 height 743
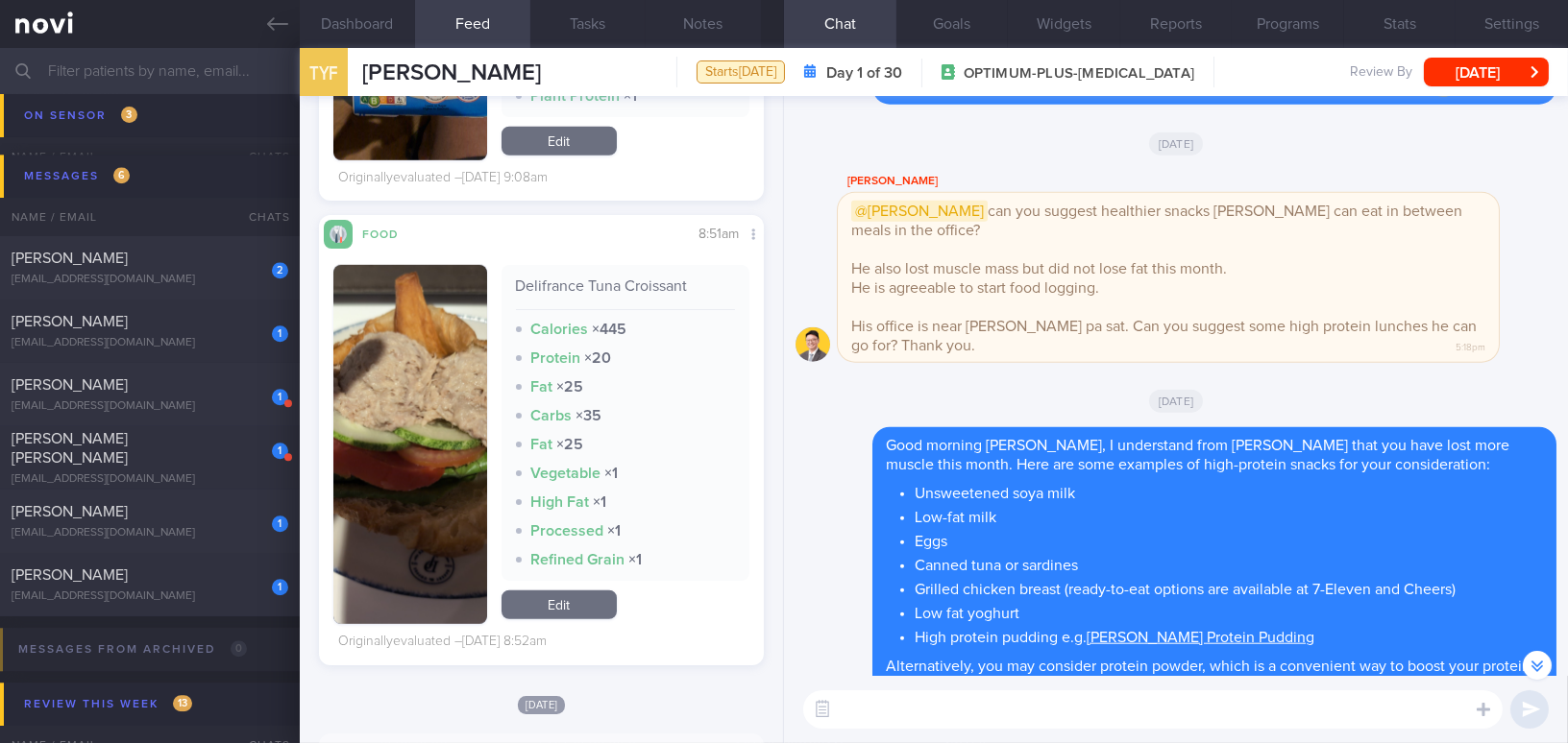
scroll to position [3141, 0]
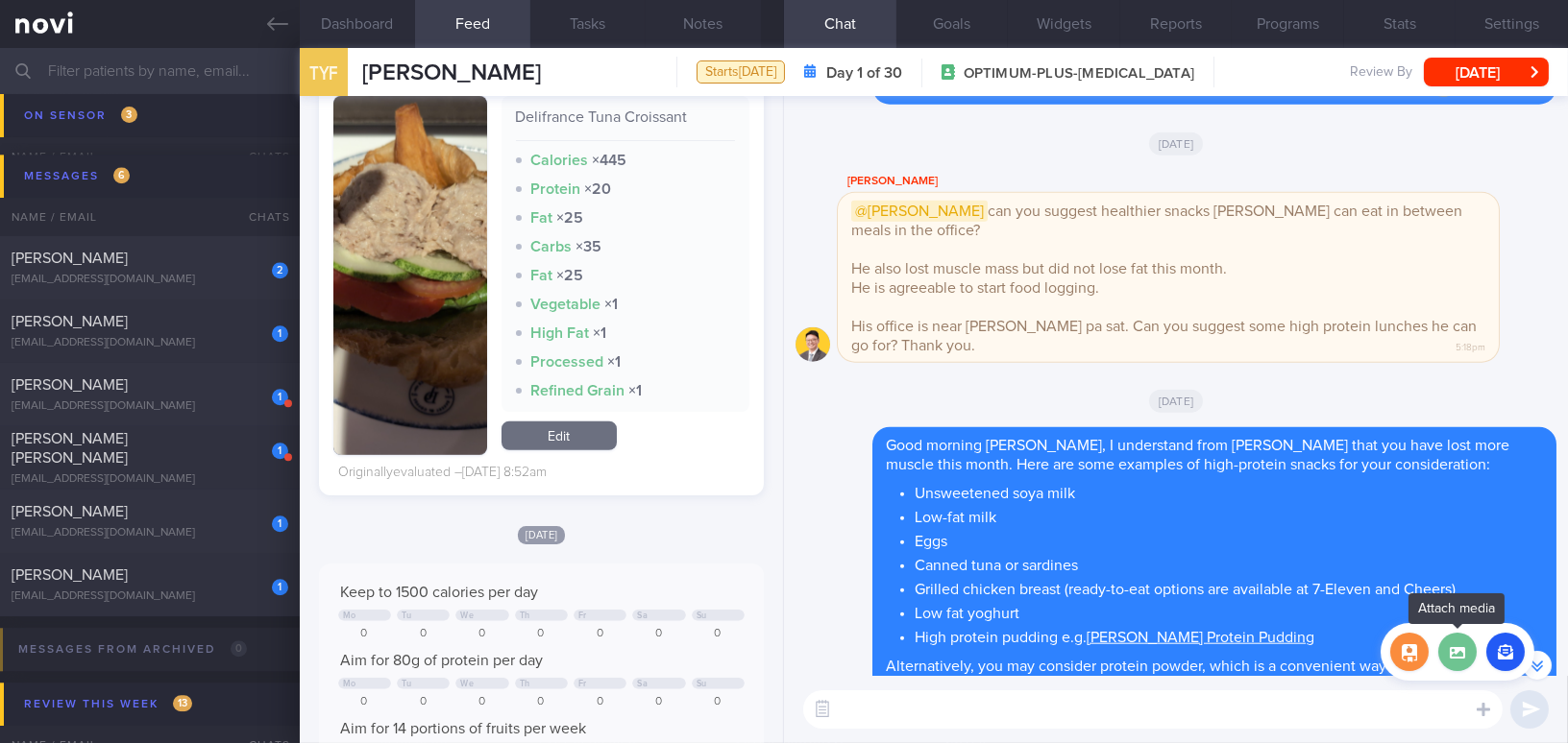
click at [613, 291] on label at bounding box center [1457, 651] width 38 height 38
click at [0, 0] on input "file" at bounding box center [0, 0] width 0 height 0
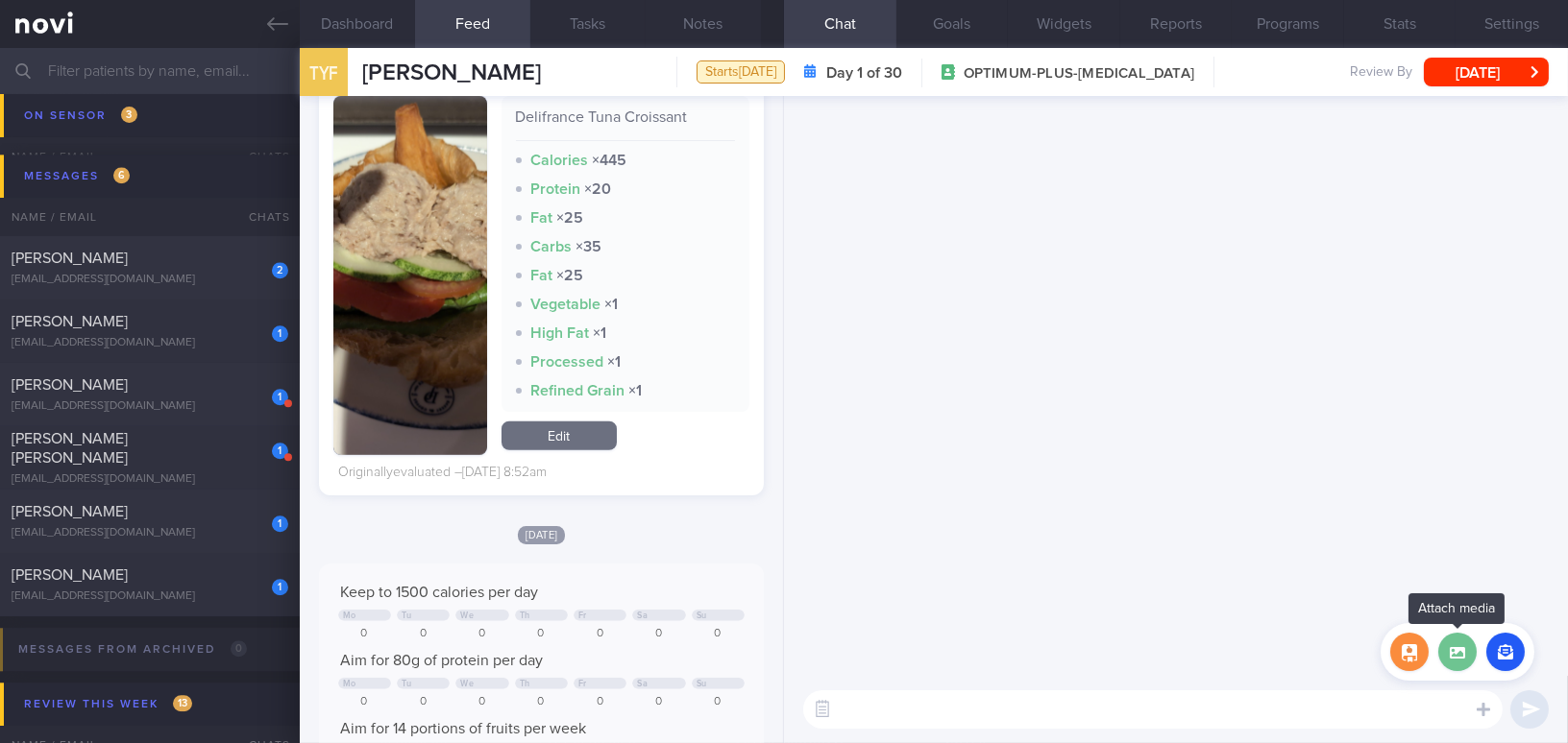
scroll to position [0, 0]
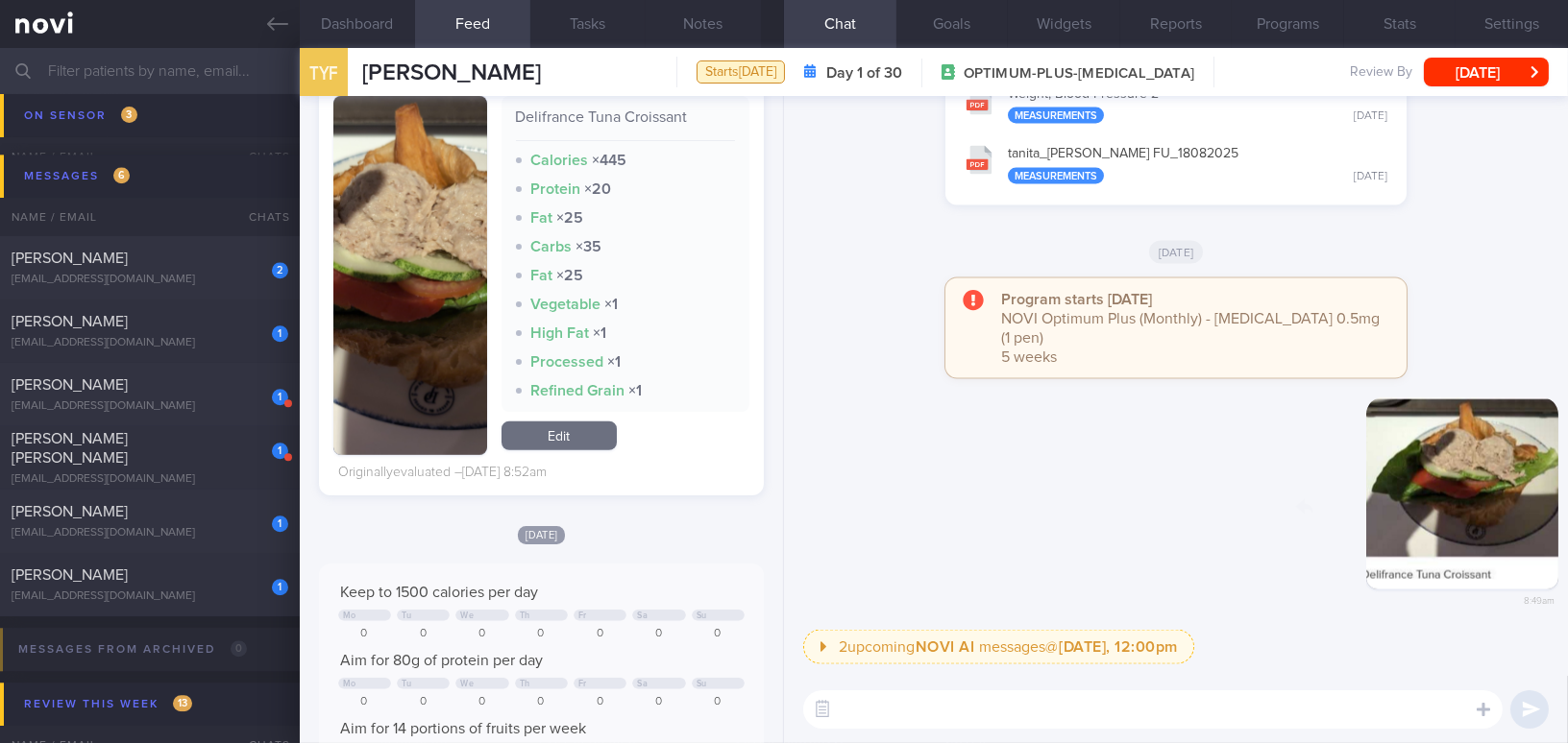
drag, startPoint x: 1394, startPoint y: 523, endPoint x: 1533, endPoint y: 528, distance: 139.1
click at [613, 291] on div "Delete 8:49am" at bounding box center [1421, 508] width 269 height 222
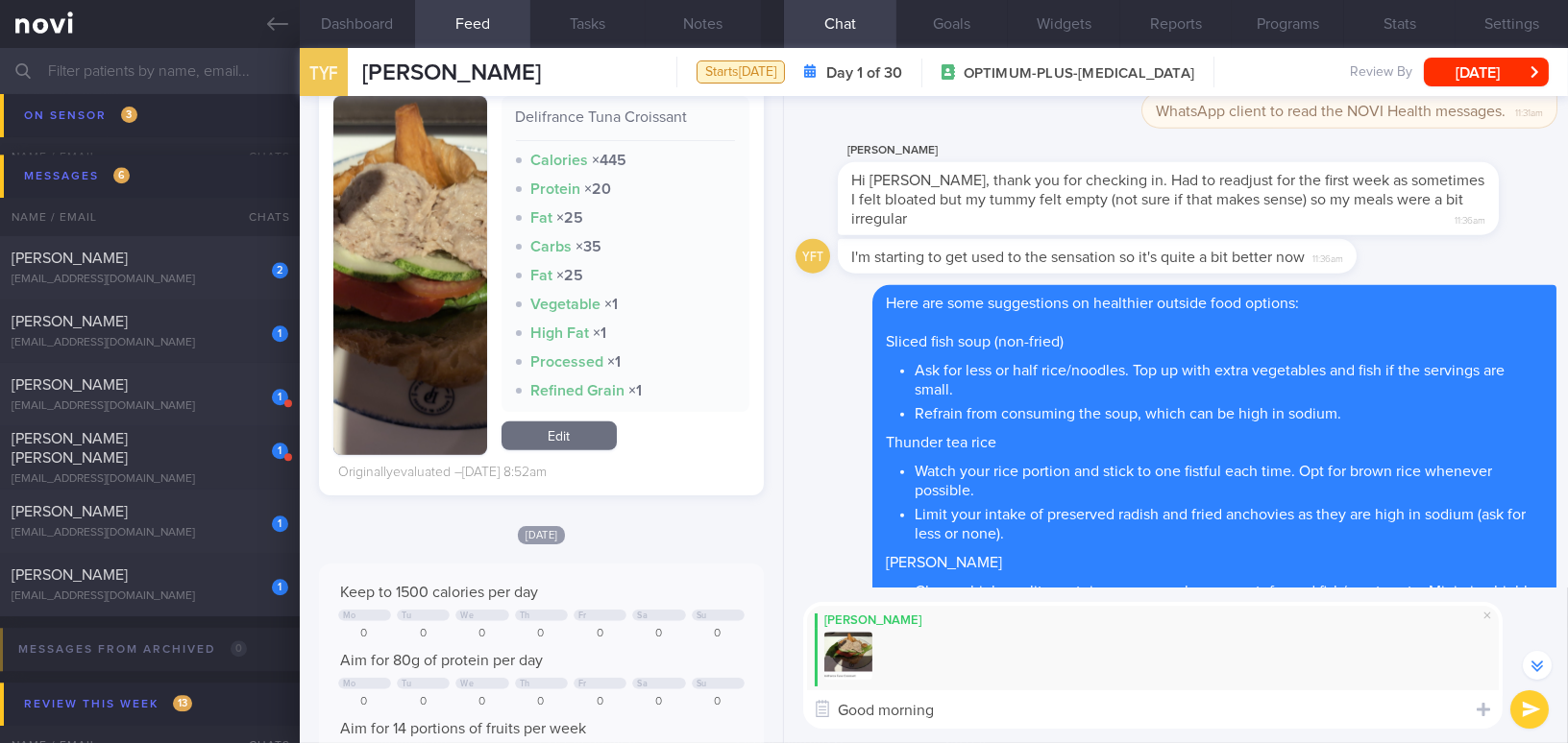
scroll to position [-1395, 0]
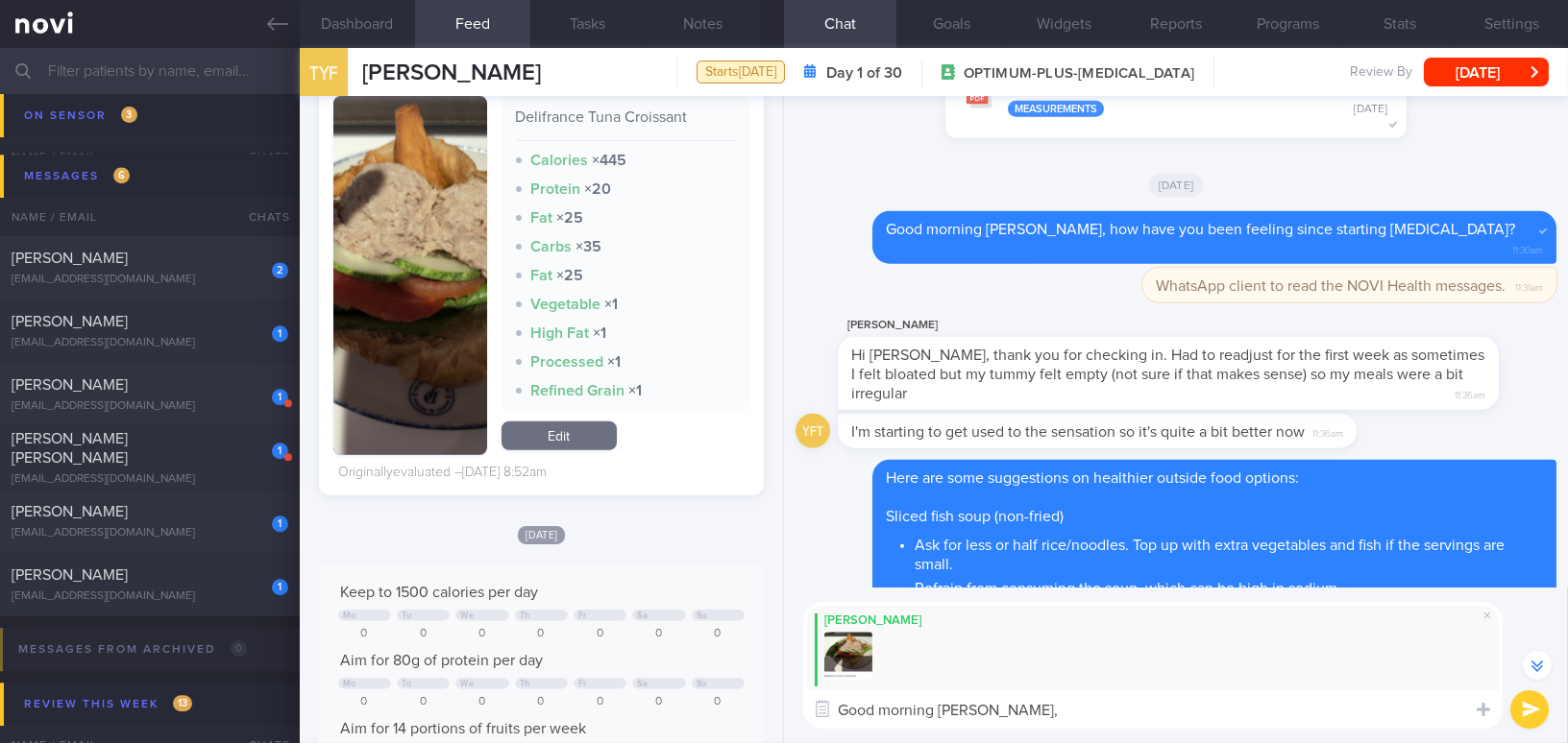
paste textarea "Croissants are high in fat and calories due to the butter used. Consider a heal…"
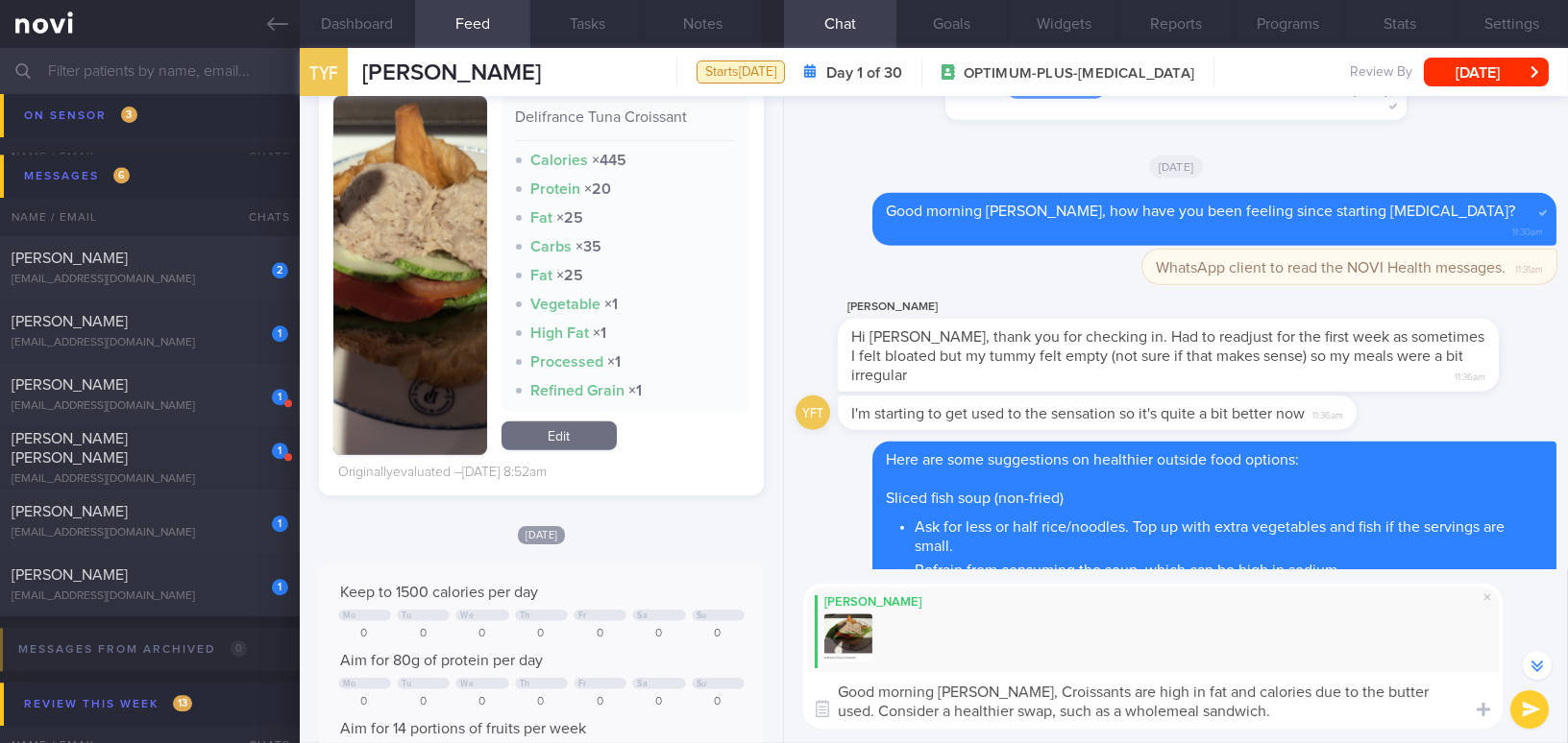
scroll to position [-1413, 0]
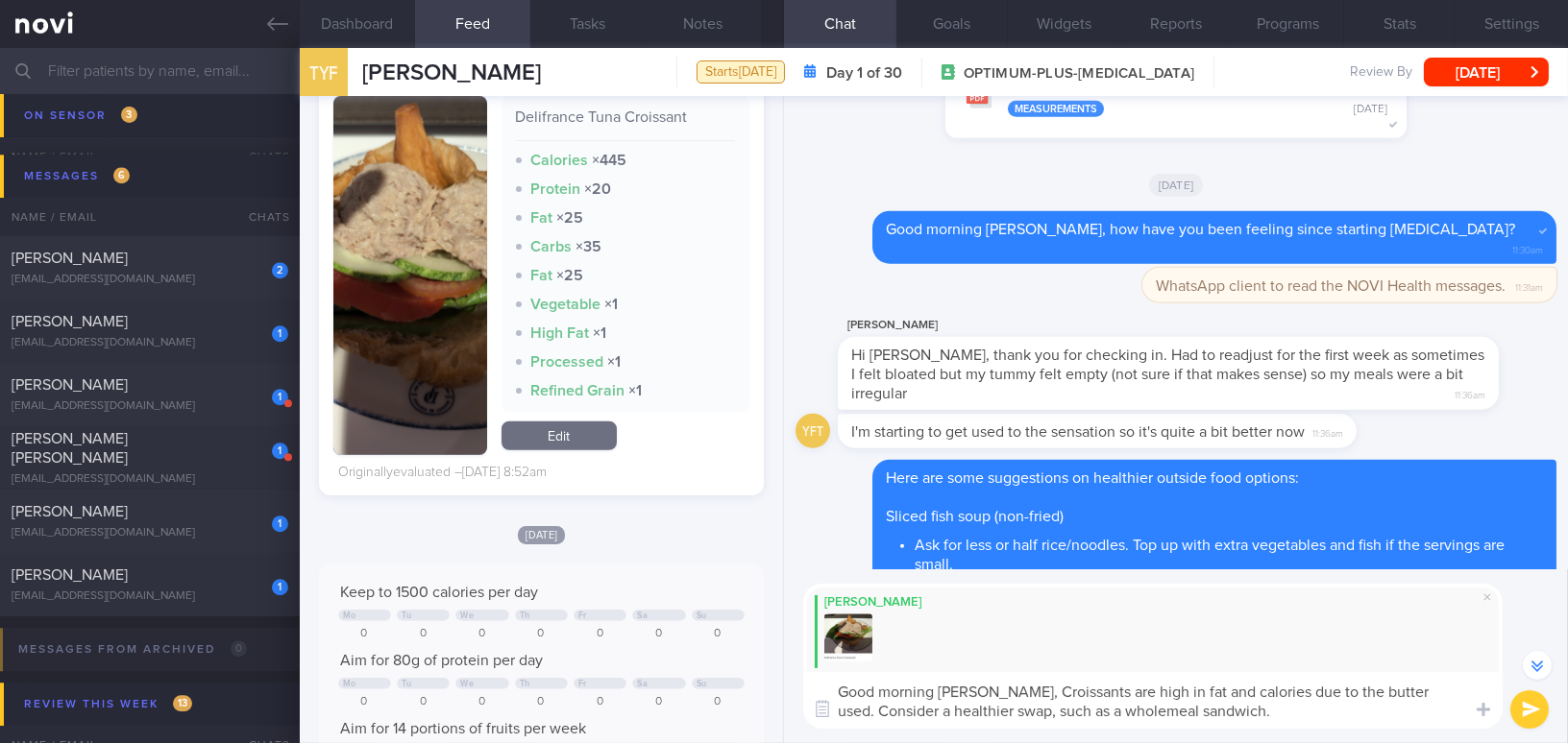
drag, startPoint x: 1083, startPoint y: 693, endPoint x: 993, endPoint y: 682, distance: 90.7
click at [613, 291] on textarea "Good morning Mr Tan, Croissants are high in fat and calories due to the butter …" at bounding box center [1153, 700] width 699 height 57
click at [613, 291] on textarea "Good morning [PERSON_NAME], croissant is high in fat and calories due to the bu…" at bounding box center [1153, 700] width 699 height 57
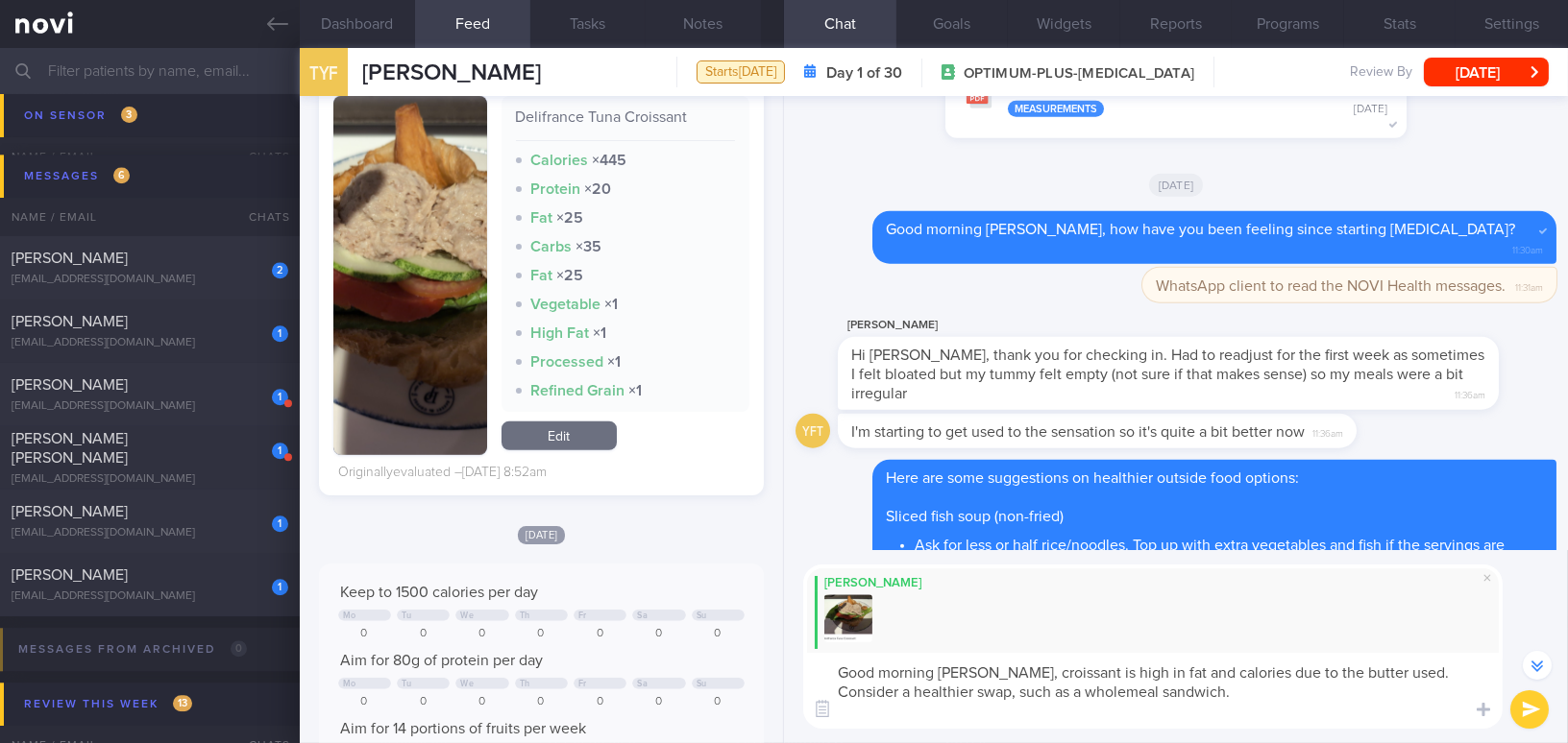
scroll to position [-1452, 0]
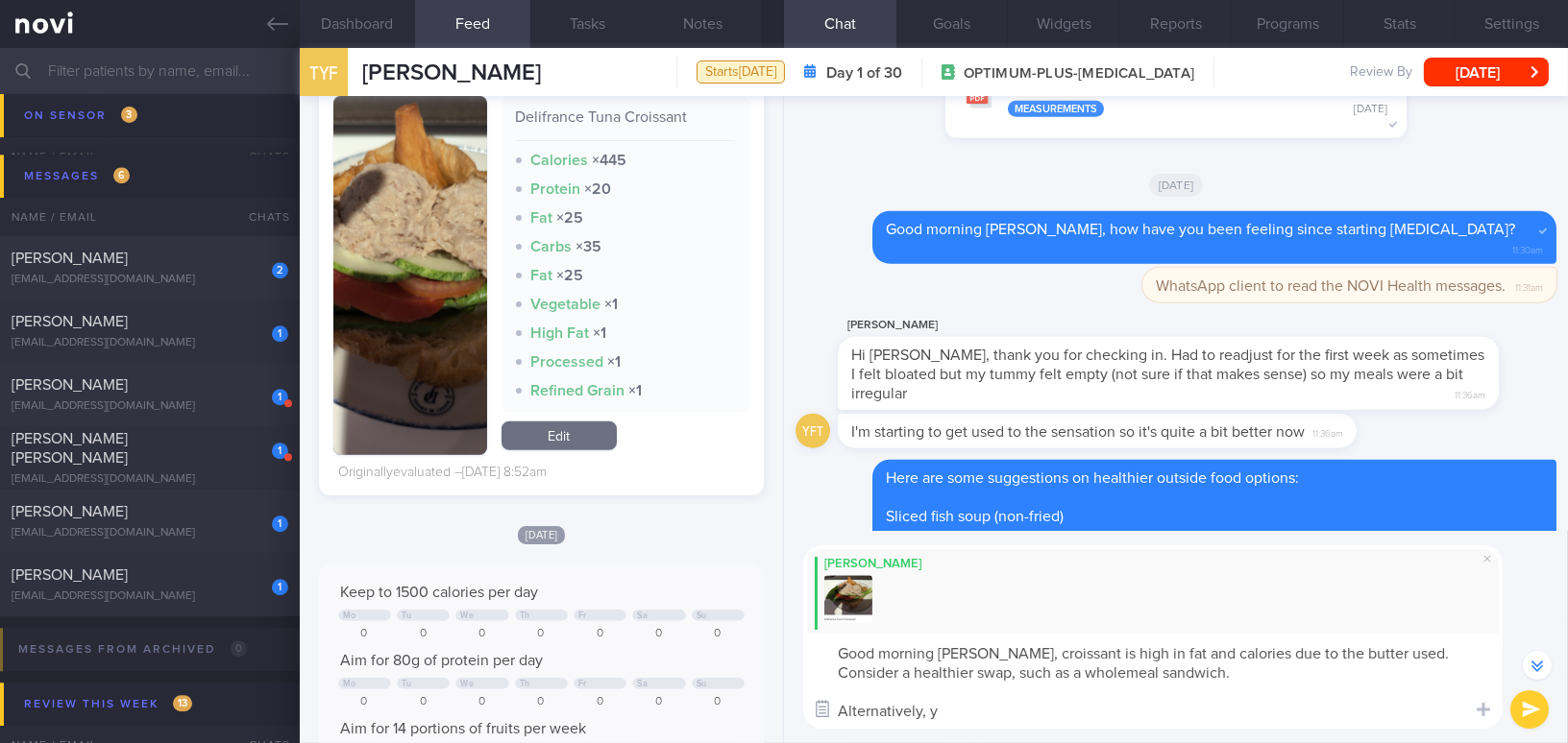
drag, startPoint x: 965, startPoint y: 717, endPoint x: 817, endPoint y: 715, distance: 148.0
click at [613, 291] on div "Attach media Chat Templates Admin CGM Weight Nutrition Physical Activity Infogr…" at bounding box center [1175, 637] width 784 height 212
paste textarea "ou can focus on finishing the filling and skip part of the croissant."
type textarea "Good morning Mr Tan, croissant is high in fat and calories due to the butter us…"
click at [613, 291] on button "submit" at bounding box center [1529, 709] width 38 height 38
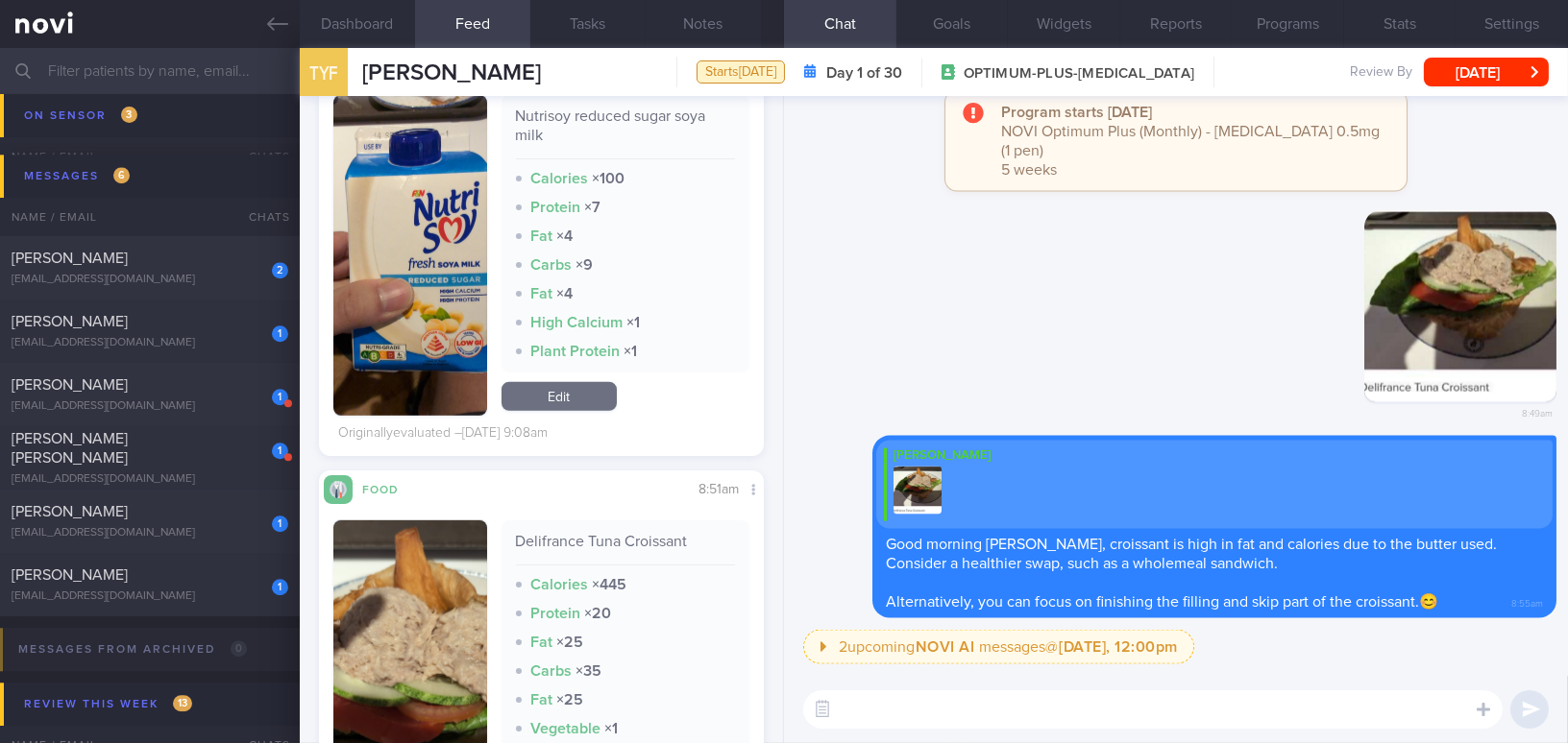
scroll to position [2705, 0]
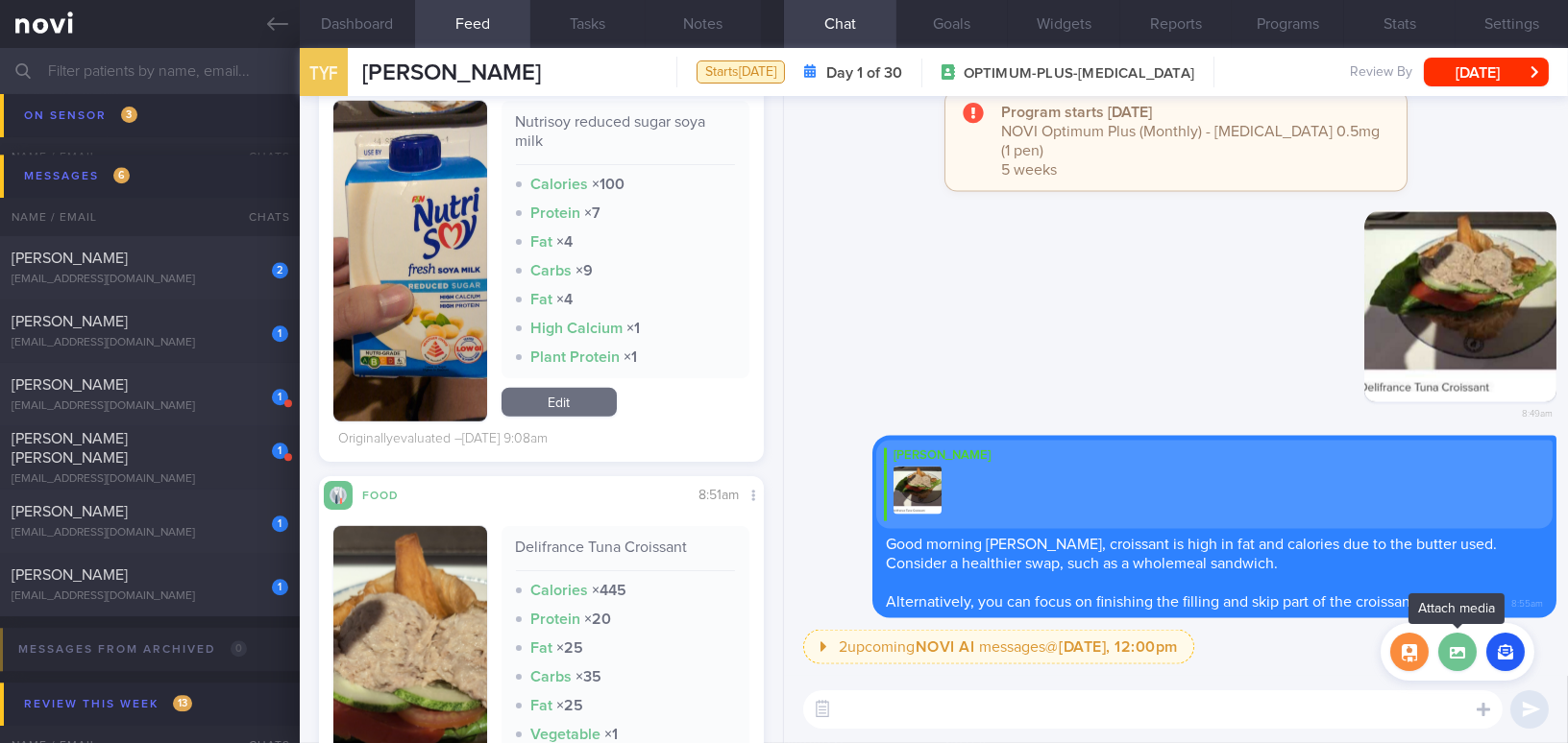
click at [613, 291] on label at bounding box center [1457, 651] width 38 height 38
click at [0, 0] on input "file" at bounding box center [0, 0] width 0 height 0
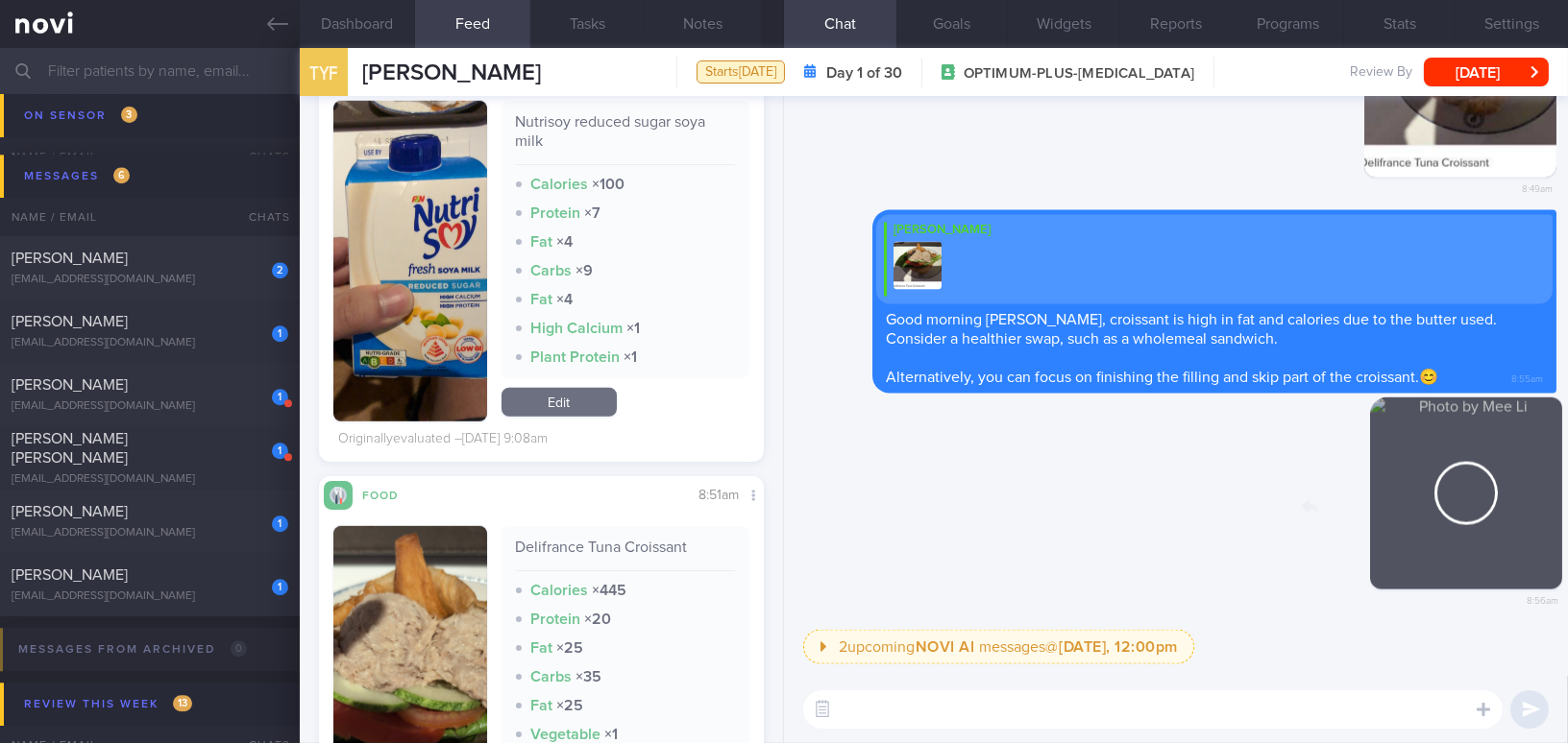
drag, startPoint x: 1400, startPoint y: 531, endPoint x: 1529, endPoint y: 539, distance: 129.2
click at [613, 291] on div "Delete 8:56am" at bounding box center [1421, 508] width 269 height 222
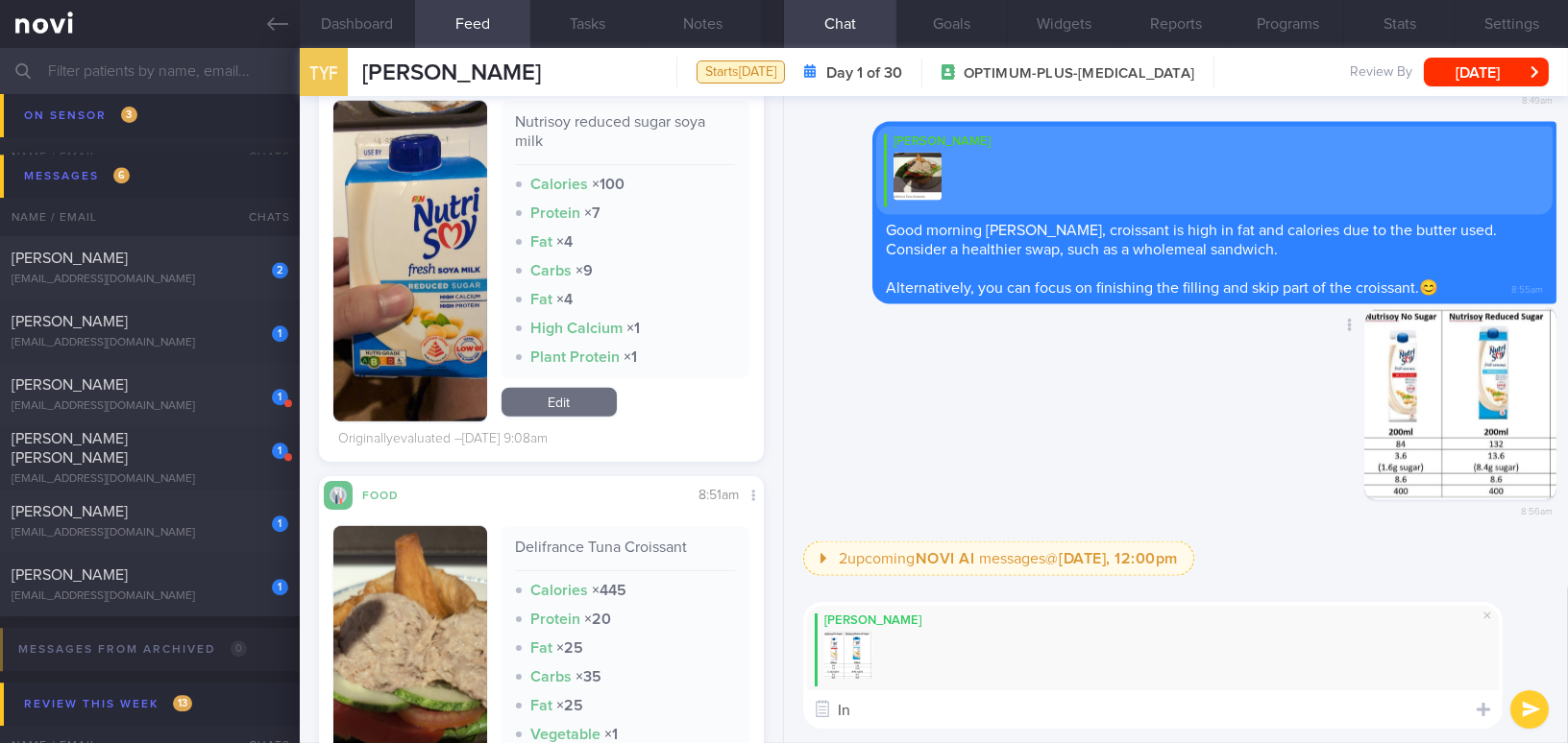
type textarea "I"
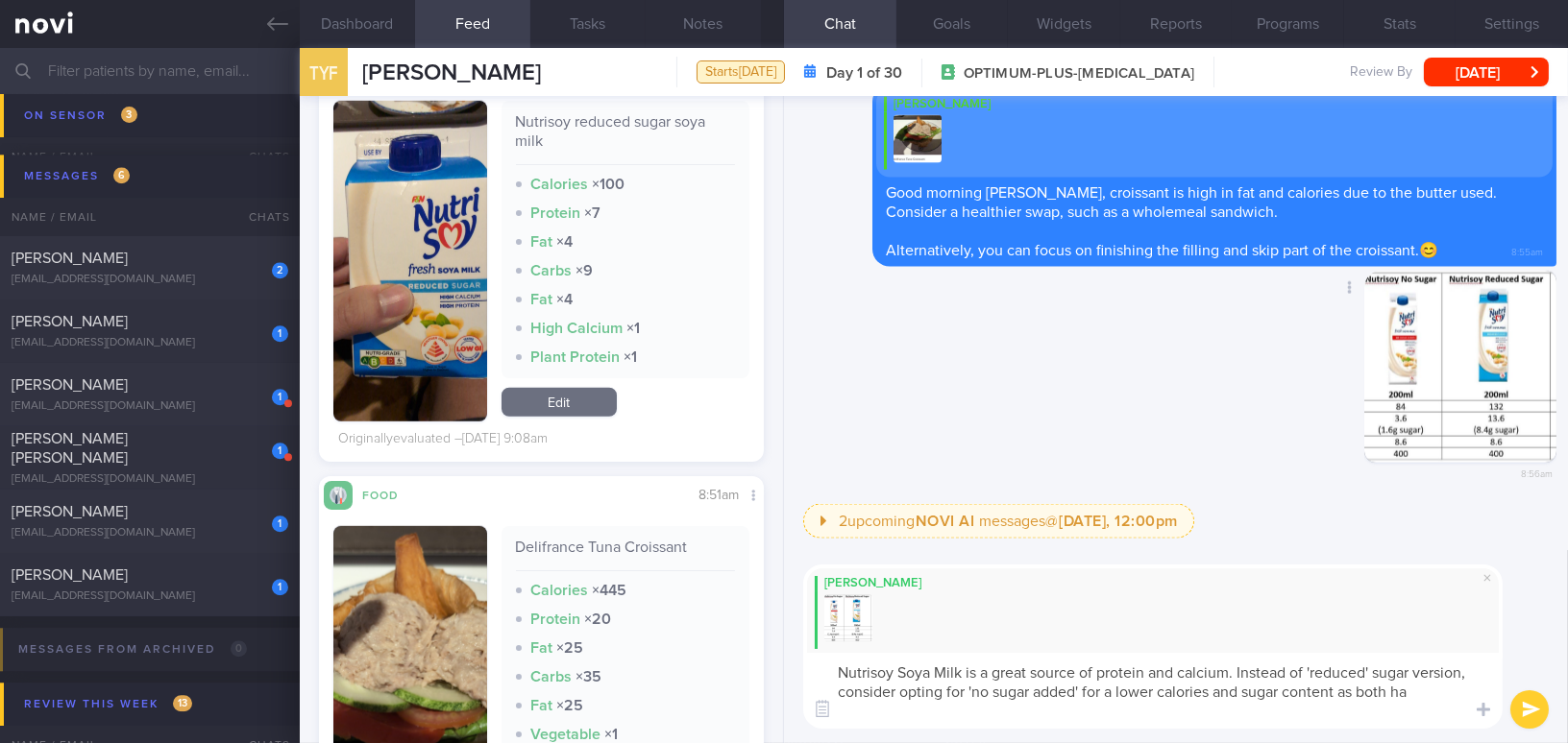
scroll to position [0, 0]
type textarea "Nutrisoy Soya Milk is a great source of protein and calcium. Instead of 'reduce…"
drag, startPoint x: 1142, startPoint y: 714, endPoint x: 786, endPoint y: 667, distance: 359.1
click at [613, 291] on div "Mee Li Nutrisoy Soya Milk is a great source of protein and calcium. Instead of …" at bounding box center [1175, 646] width 784 height 193
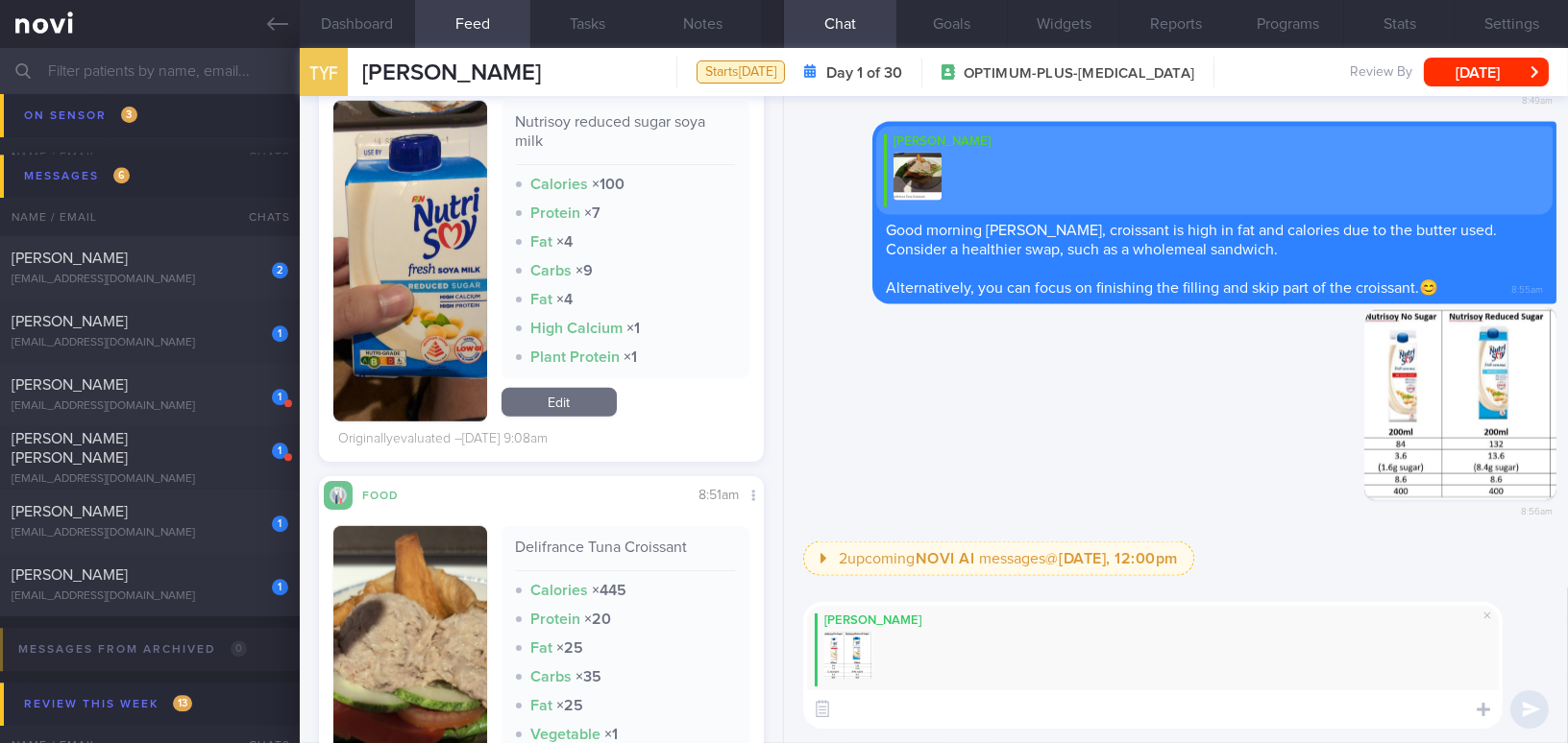
paste textarea "Nutrisoy Soya Milk is a great source of protein and calcium. Instead of the 're…"
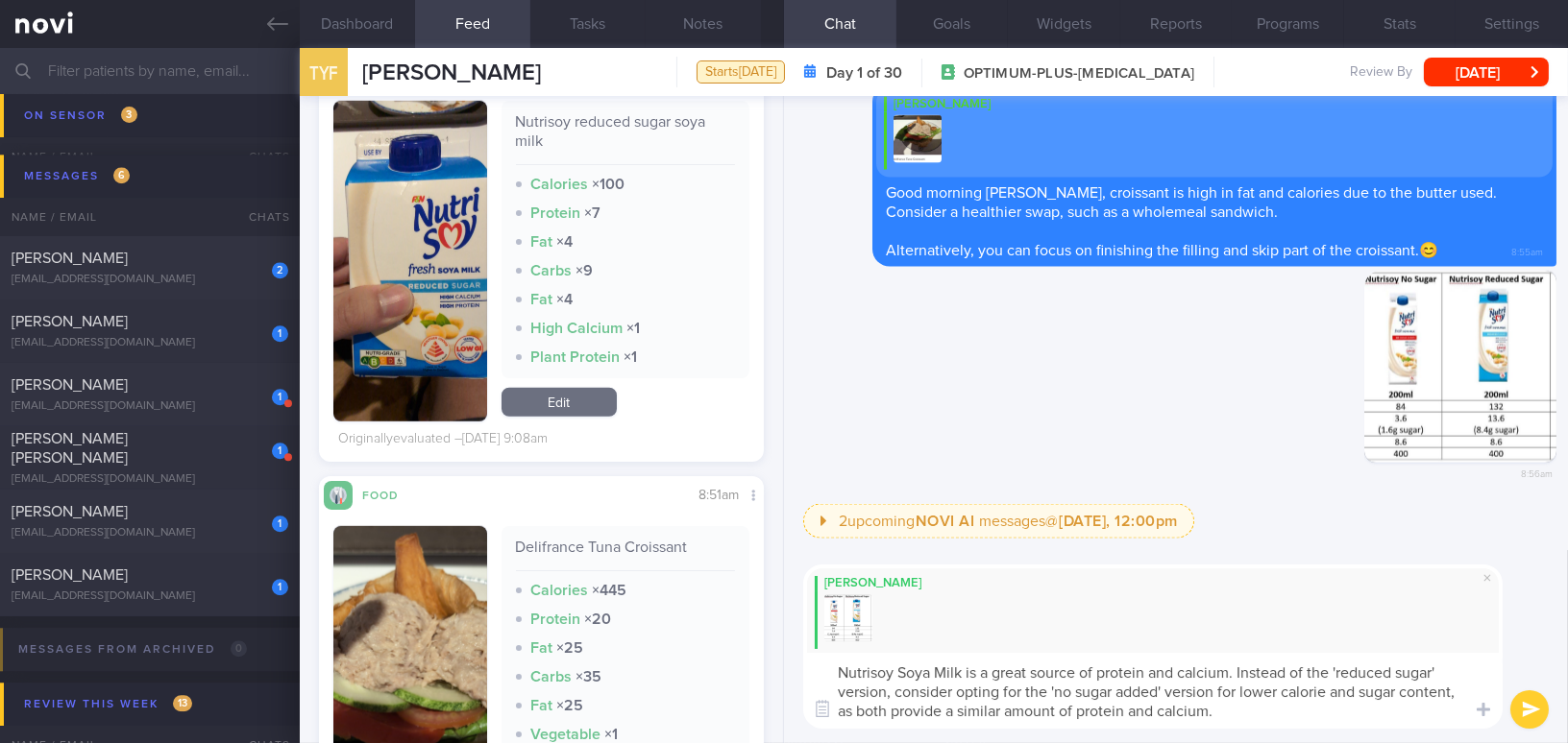
type textarea "Nutrisoy Soya Milk is a great source of protein and calcium. Instead of the 're…"
click at [613, 291] on button "submit" at bounding box center [1529, 709] width 38 height 38
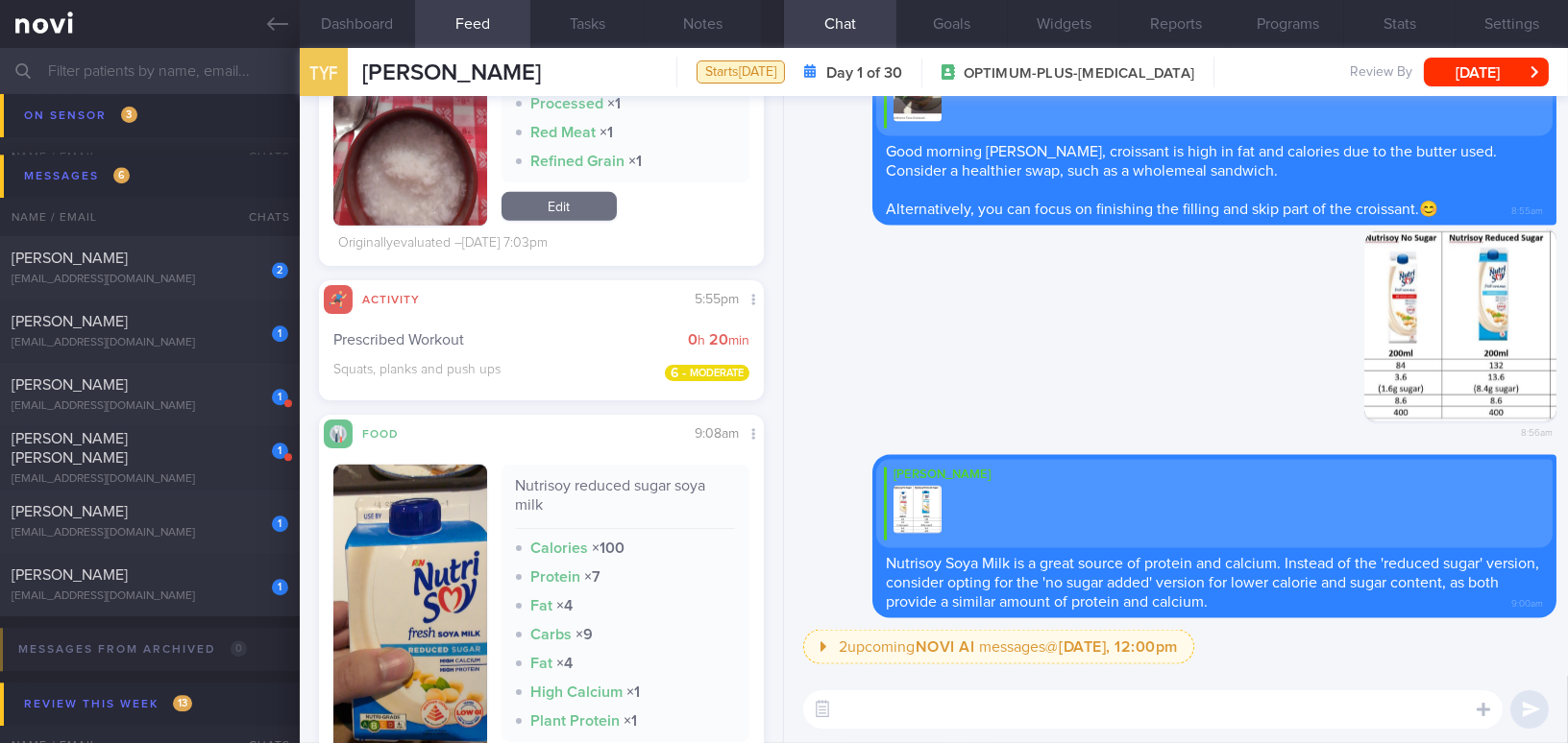
scroll to position [2006, 0]
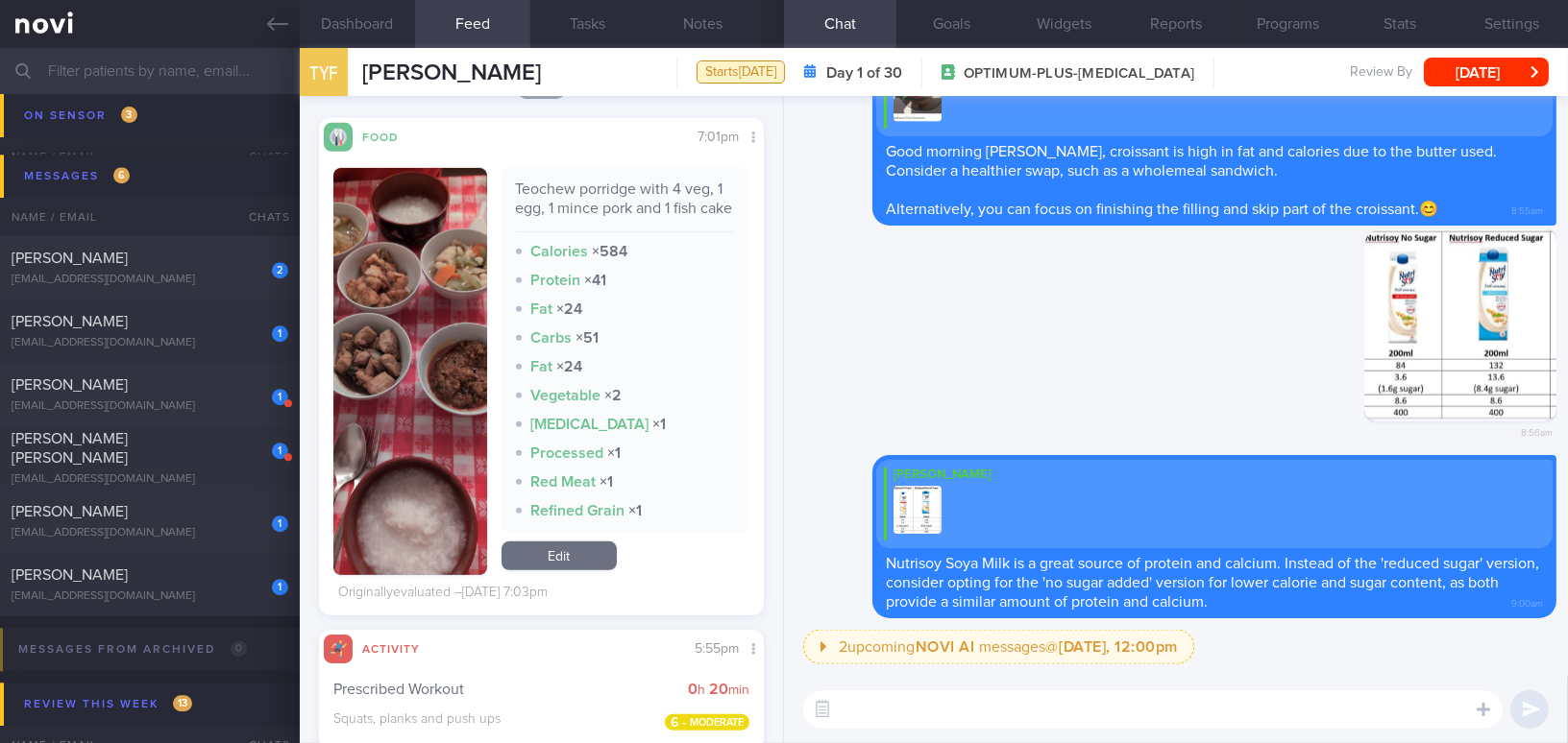
click at [391, 291] on button "button" at bounding box center [409, 371] width 153 height 407
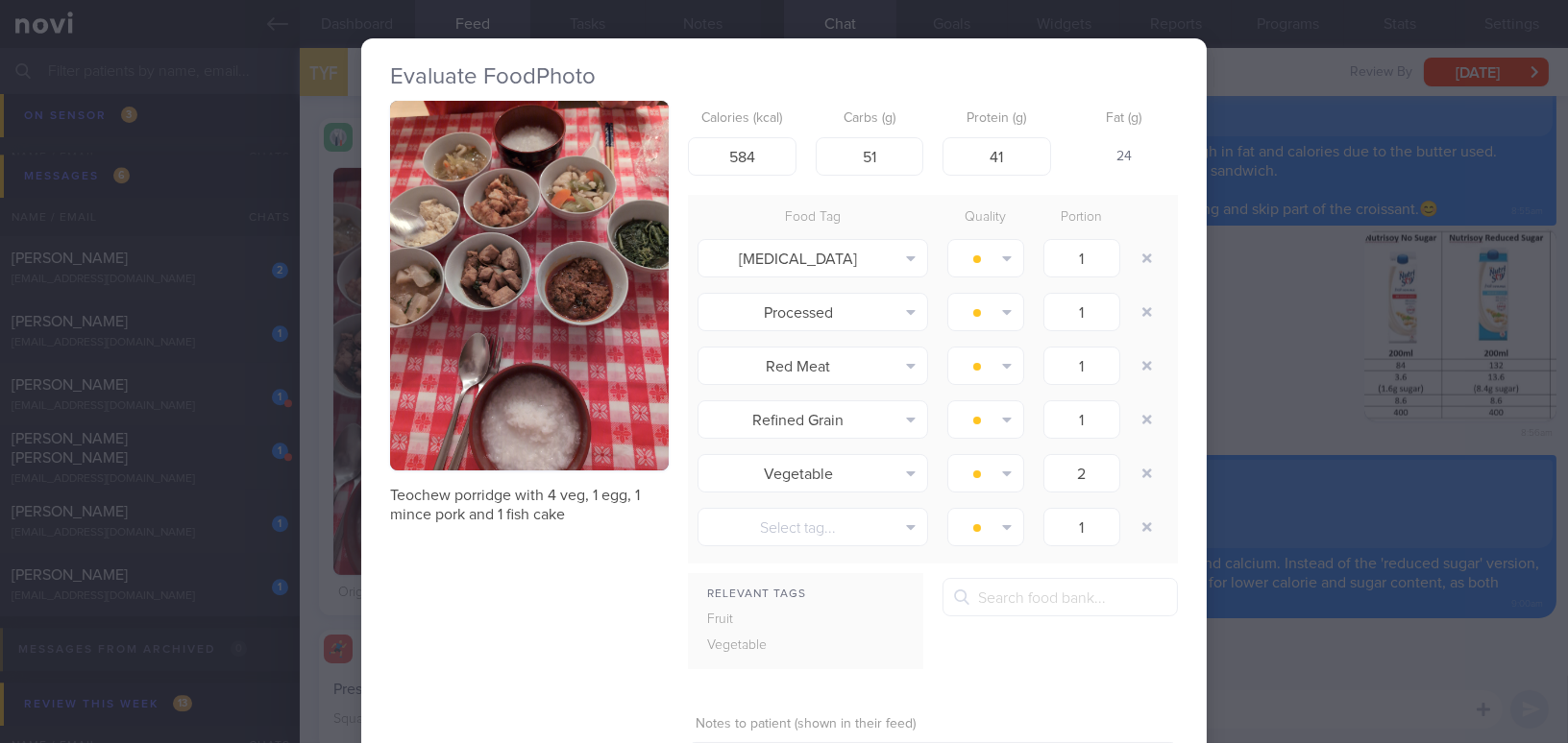
click at [488, 291] on button "button" at bounding box center [529, 285] width 278 height 370
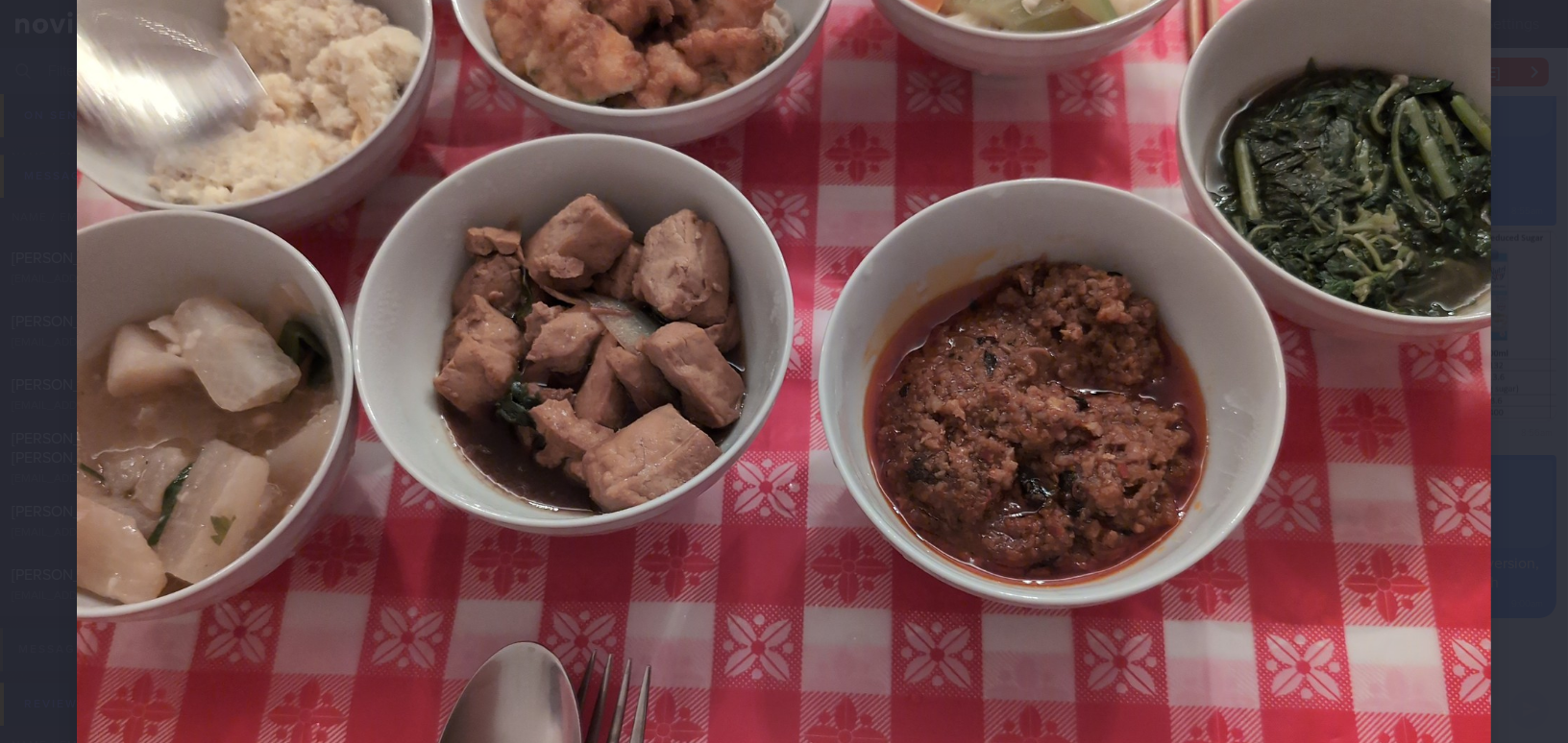
scroll to position [610, 0]
click at [613, 291] on img at bounding box center [784, 404] width 1414 height 1877
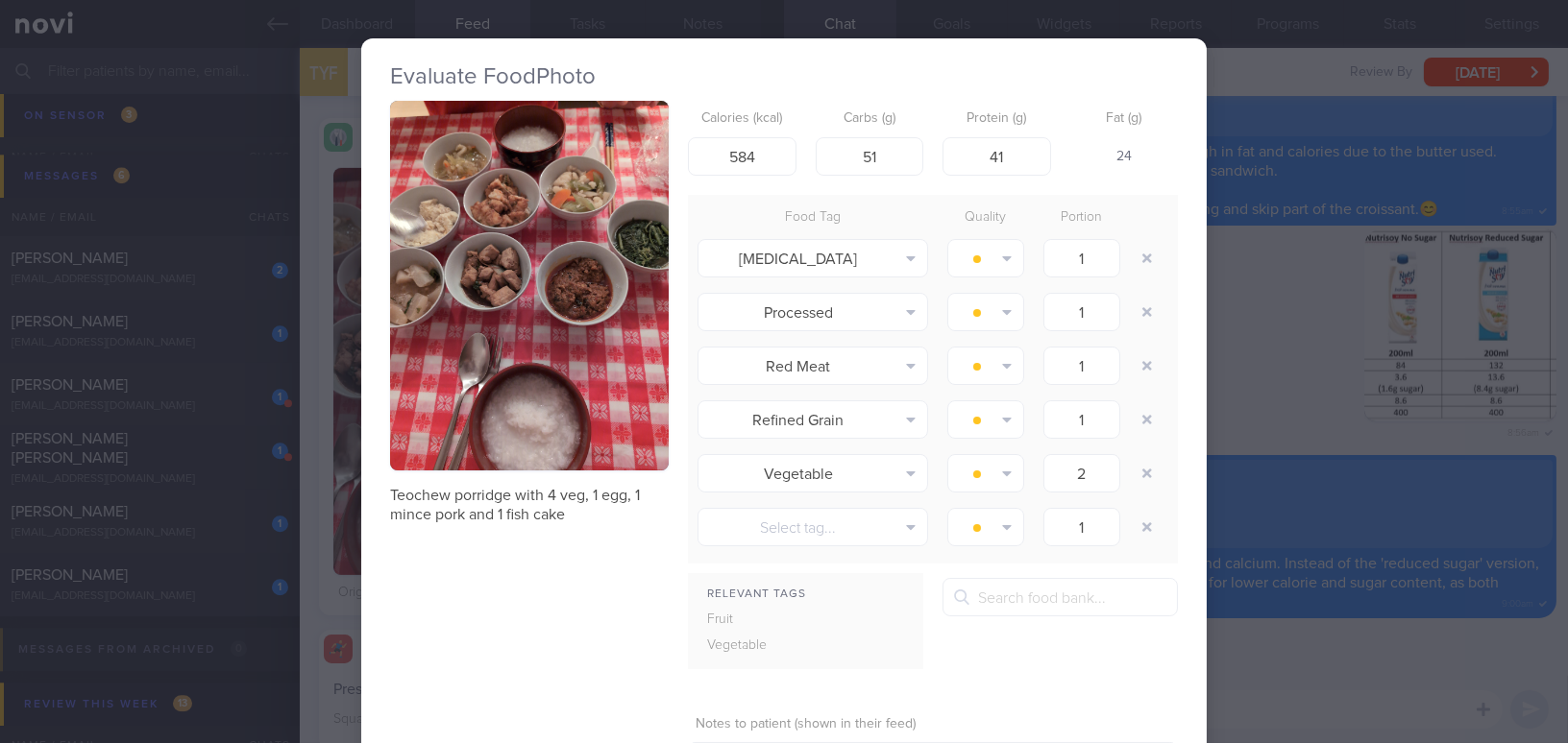
click at [613, 291] on div "Evaluate Food Photo Teochew porridge with 4 veg, 1 egg, 1 mince pork and 1 fish…" at bounding box center [784, 371] width 1568 height 743
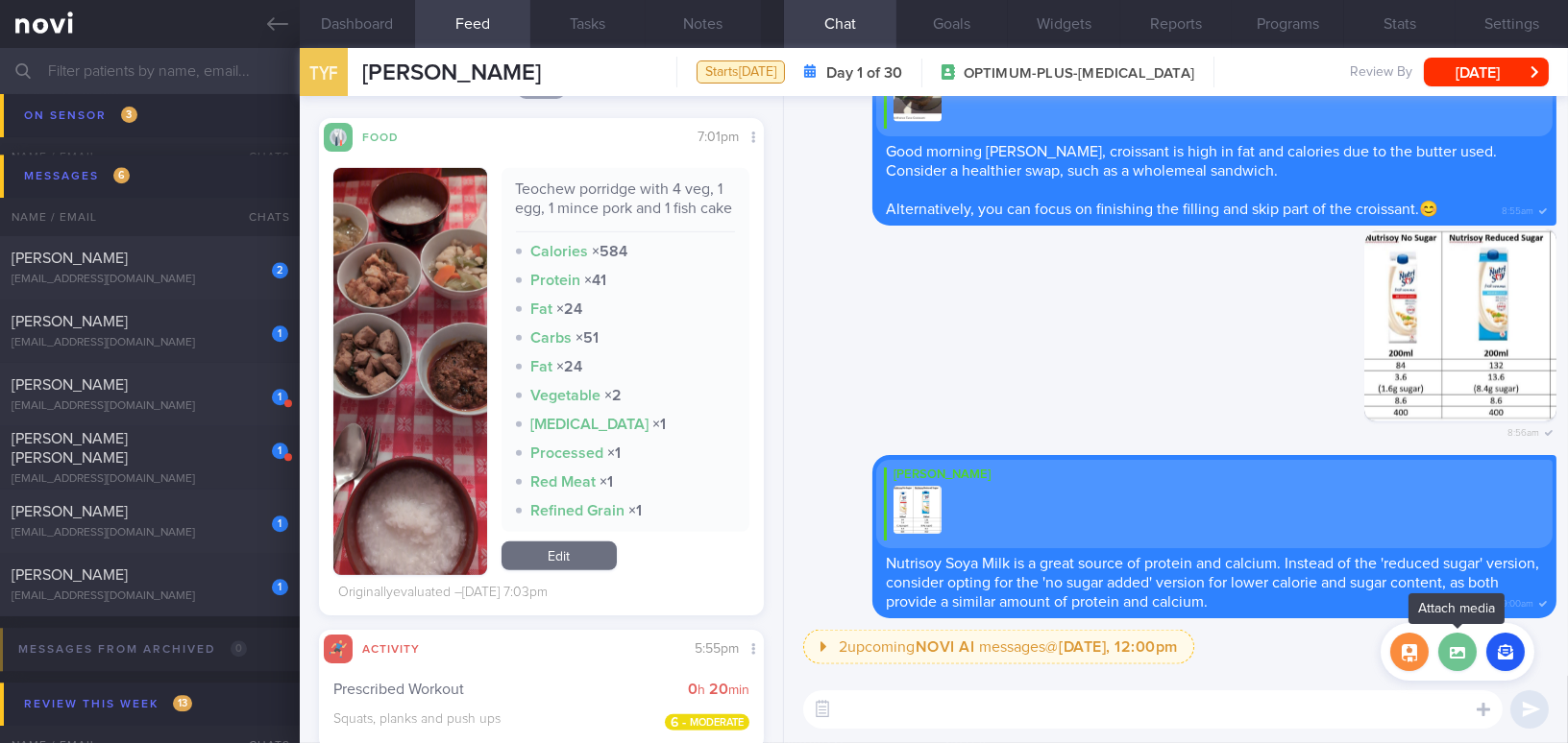
click at [613, 291] on label at bounding box center [1457, 651] width 38 height 38
click at [0, 0] on input "file" at bounding box center [0, 0] width 0 height 0
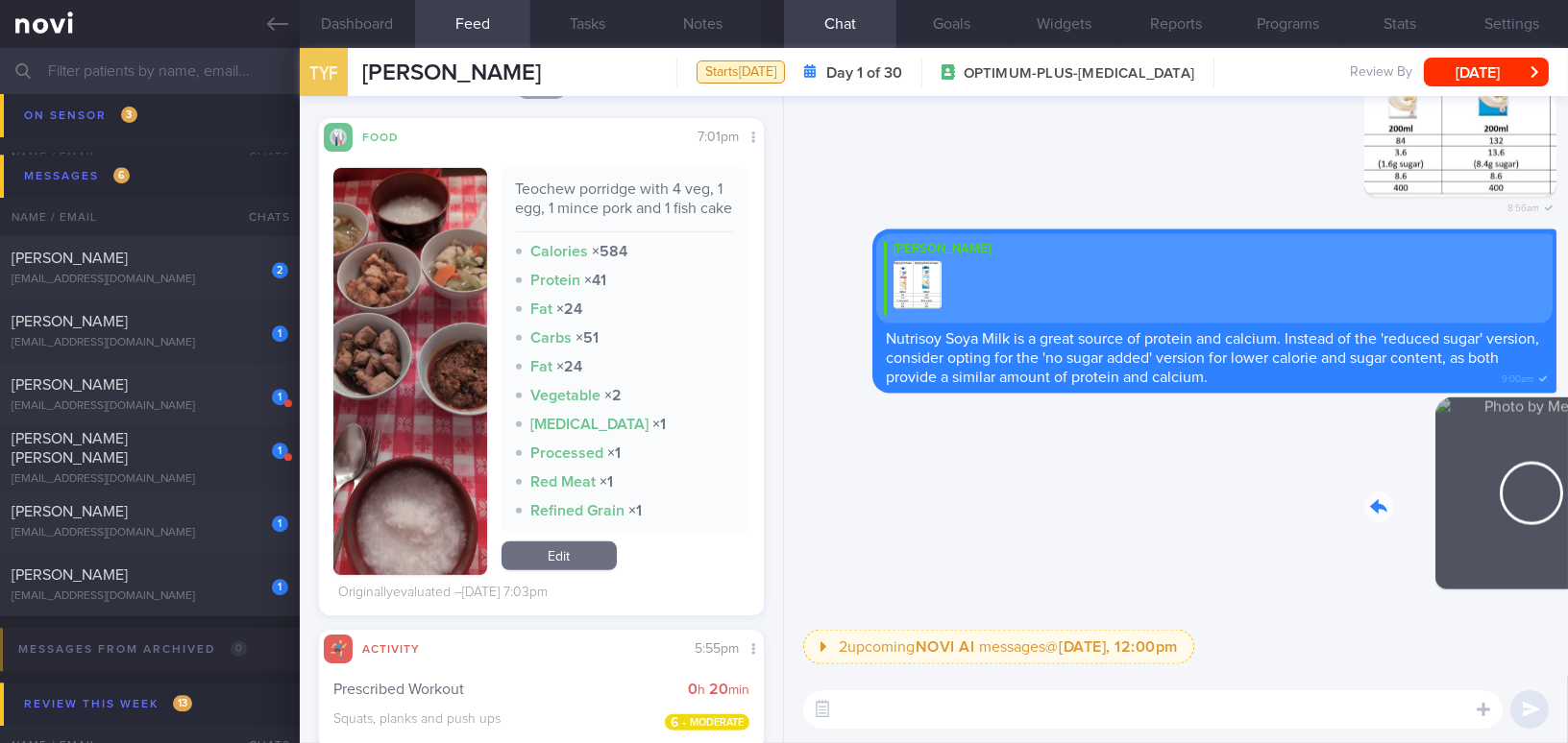
drag, startPoint x: 1437, startPoint y: 530, endPoint x: 1563, endPoint y: 555, distance: 128.5
click at [613, 291] on div "2 upcoming NOVI AI messages @ Tomorrow, 12:00pm Tomorrow, 12:00pm Keeping to th…" at bounding box center [1175, 386] width 784 height 580
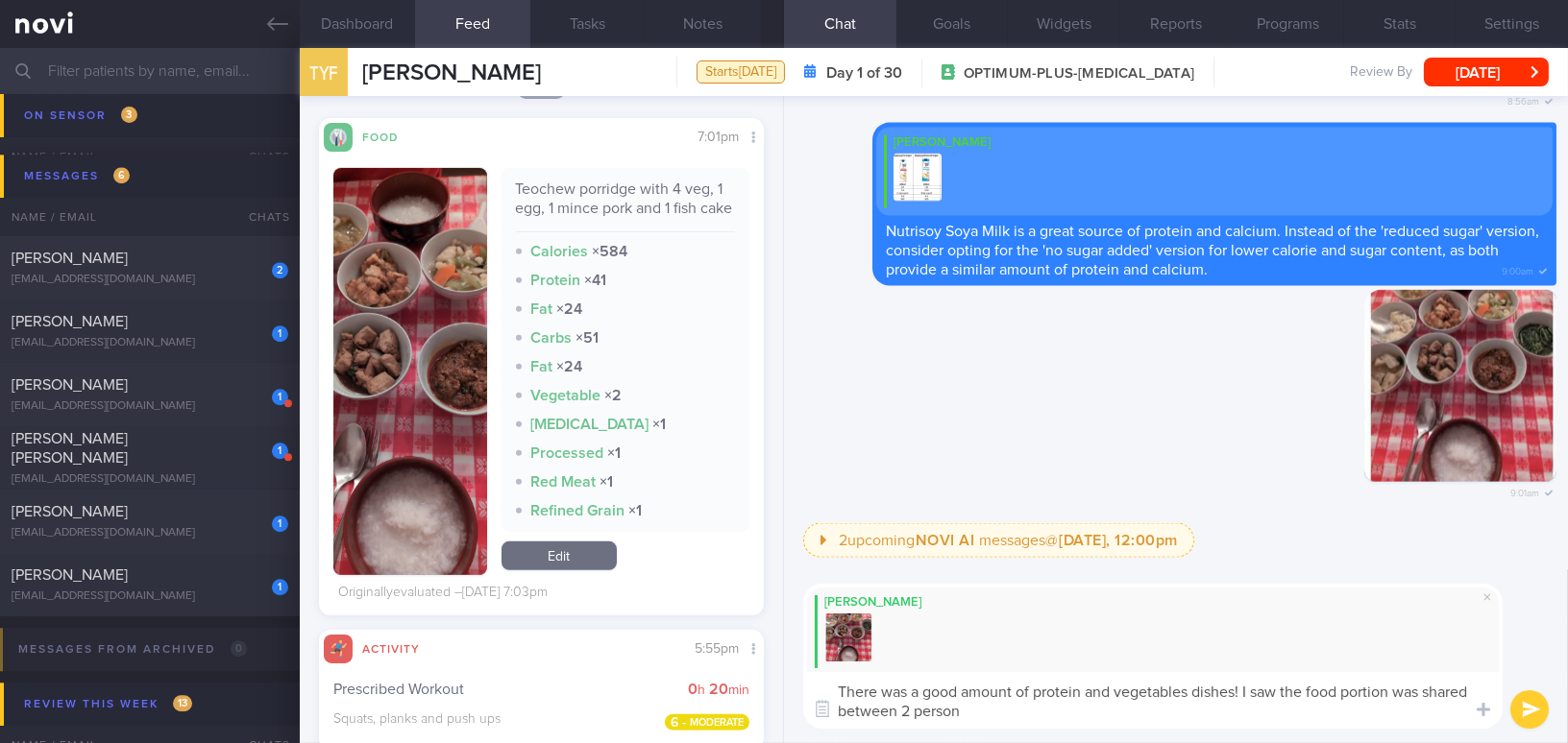
type textarea "There was a good amount of protein and vegetables dishes! I saw the food portio…"
drag, startPoint x: 1060, startPoint y: 716, endPoint x: 825, endPoint y: 687, distance: 236.8
click at [613, 291] on textarea "There was a good amount of protein and vegetables dishes! I saw the food portio…" at bounding box center [1153, 700] width 699 height 57
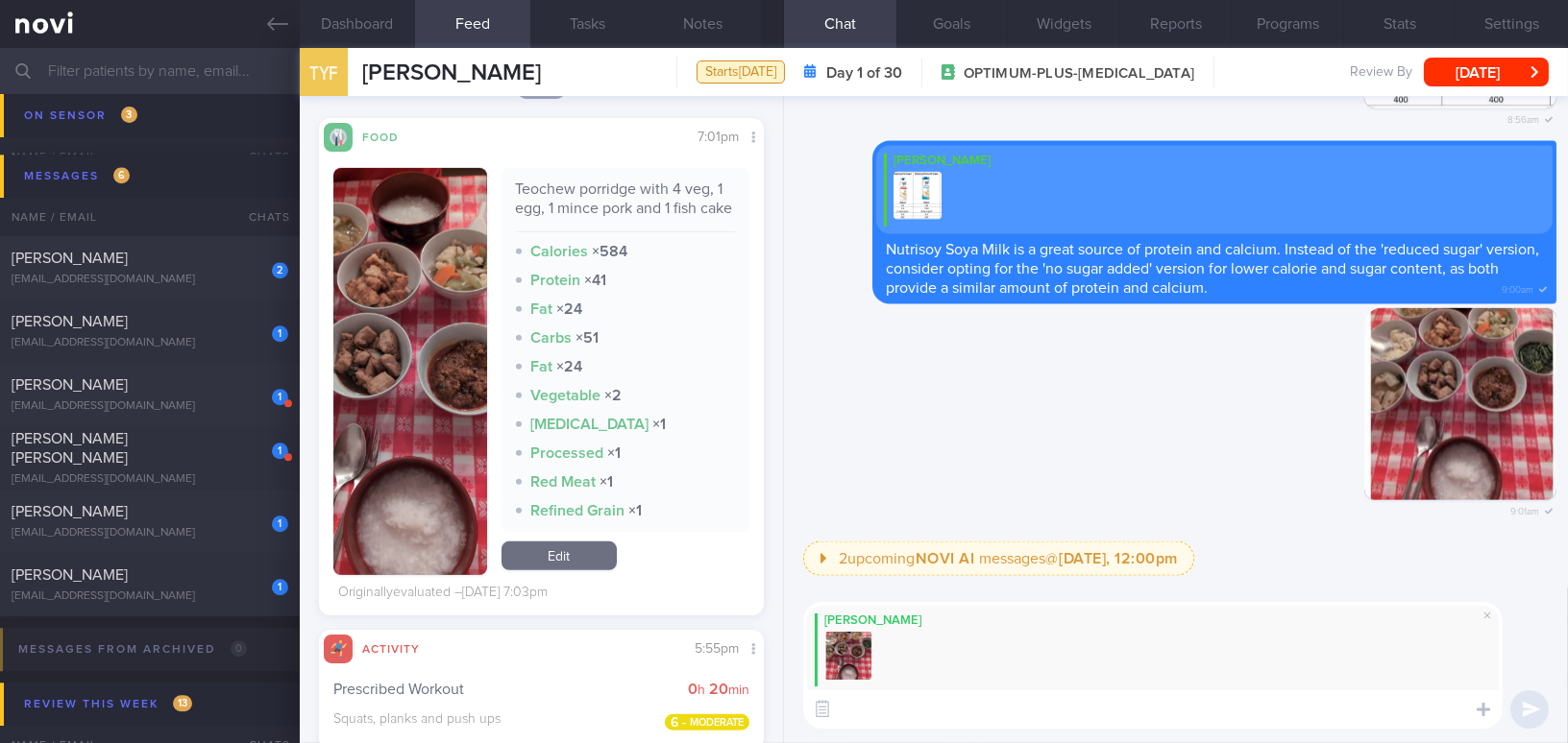
paste textarea "There was a good variety of protein and vegetable dishes! I noticed the food po…"
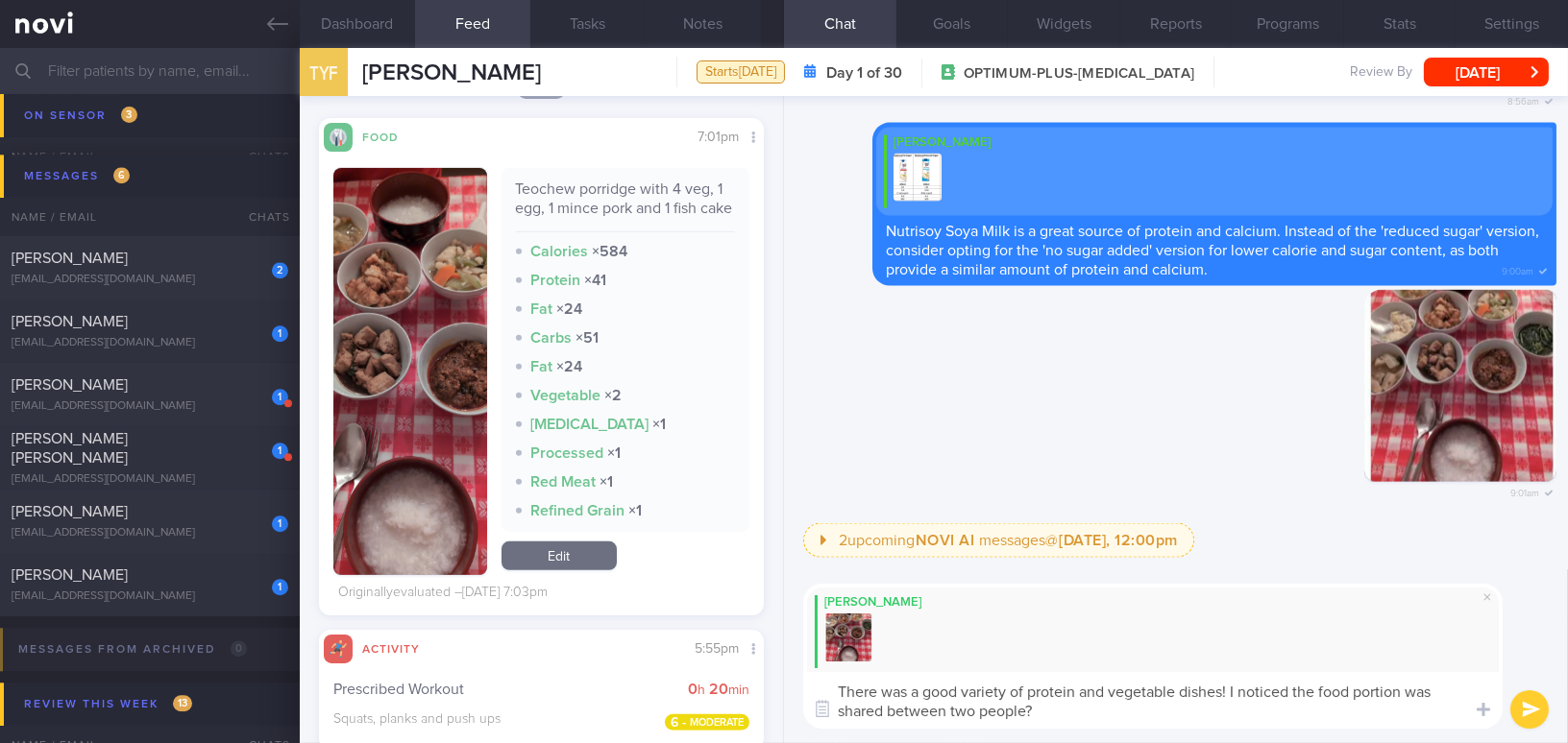
type textarea "There was a good variety of protein and vegetable dishes! I noticed the food po…"
click at [613, 291] on button "submit" at bounding box center [1529, 709] width 38 height 38
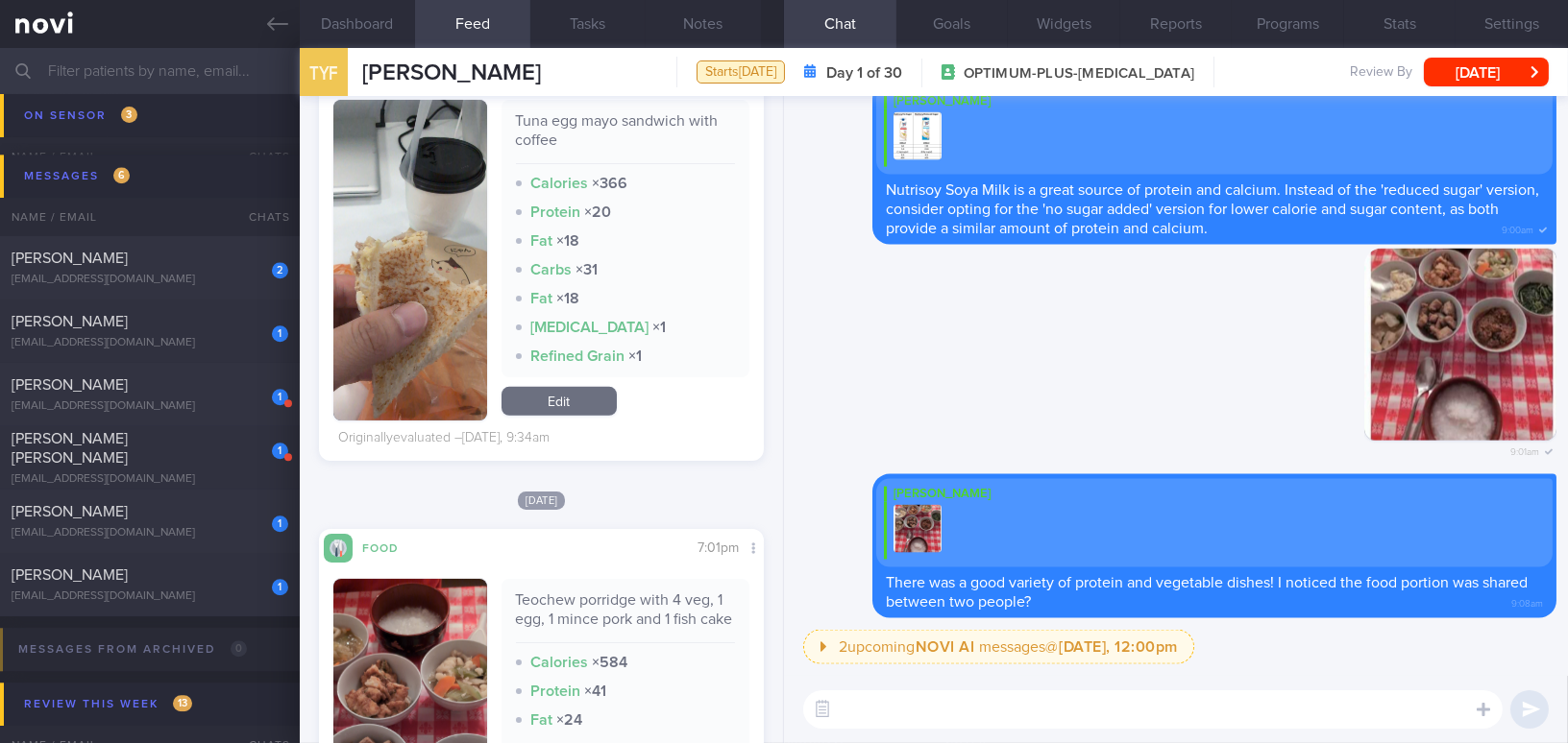
scroll to position [1571, 0]
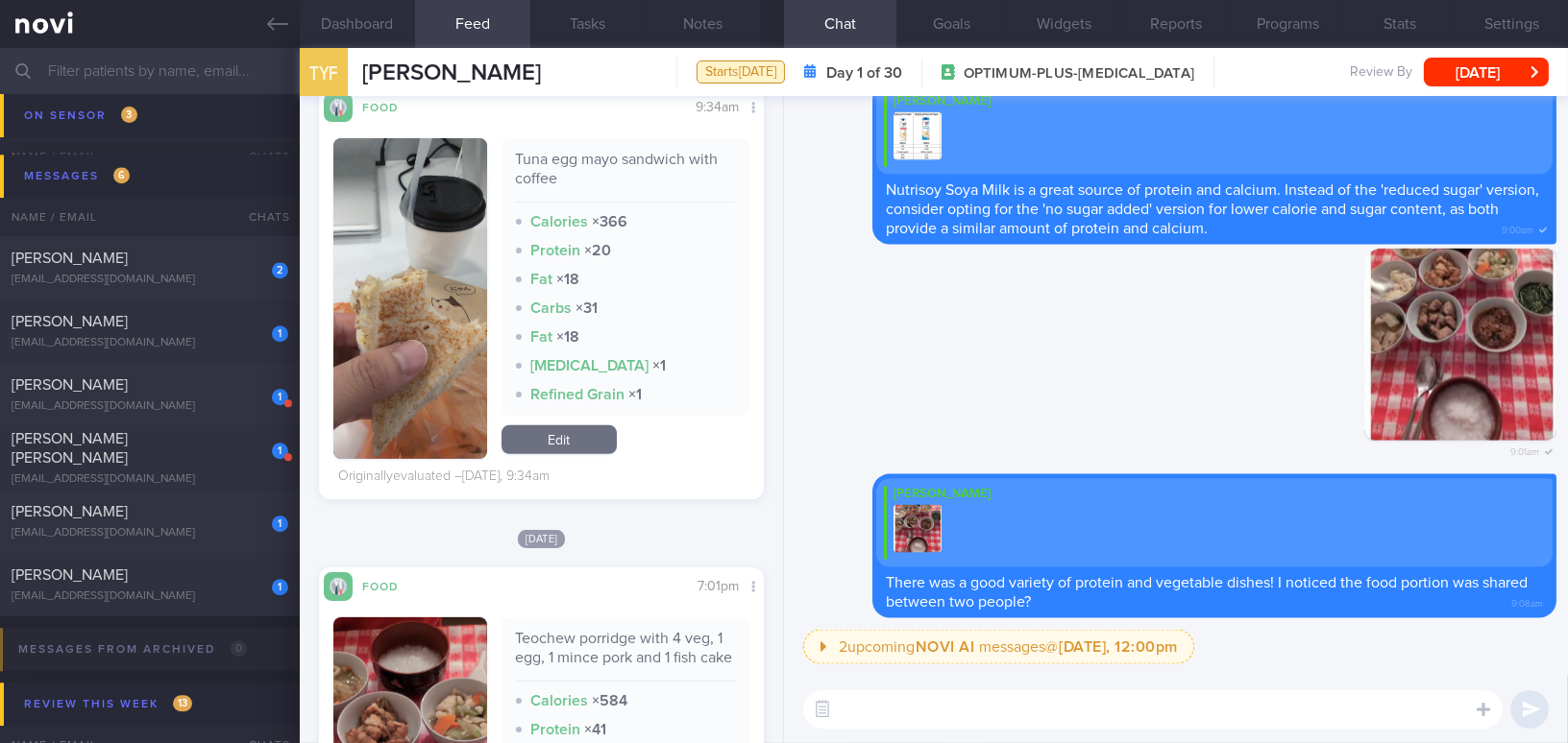
click at [399, 291] on button "button" at bounding box center [409, 299] width 153 height 320
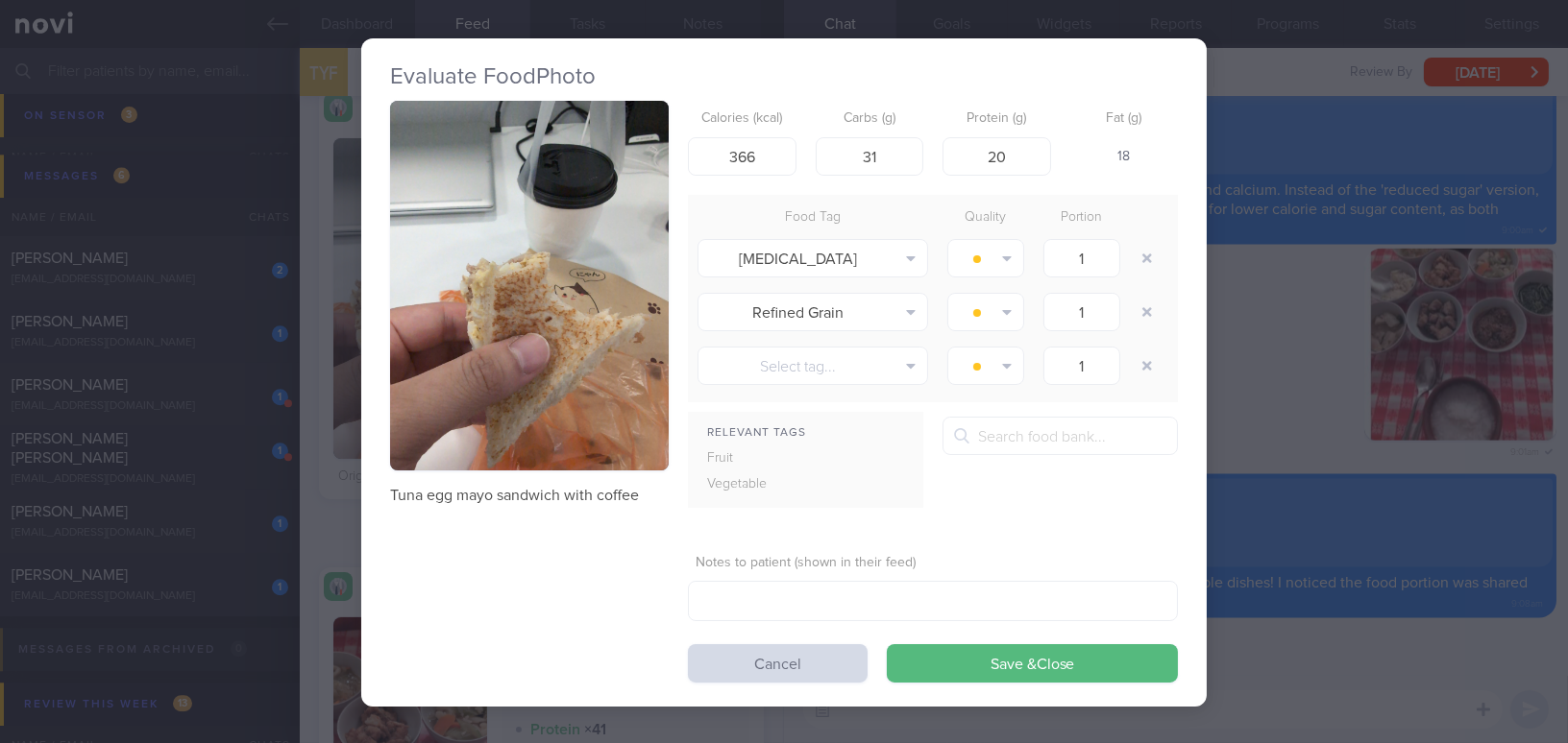
click at [502, 291] on button "button" at bounding box center [529, 285] width 278 height 370
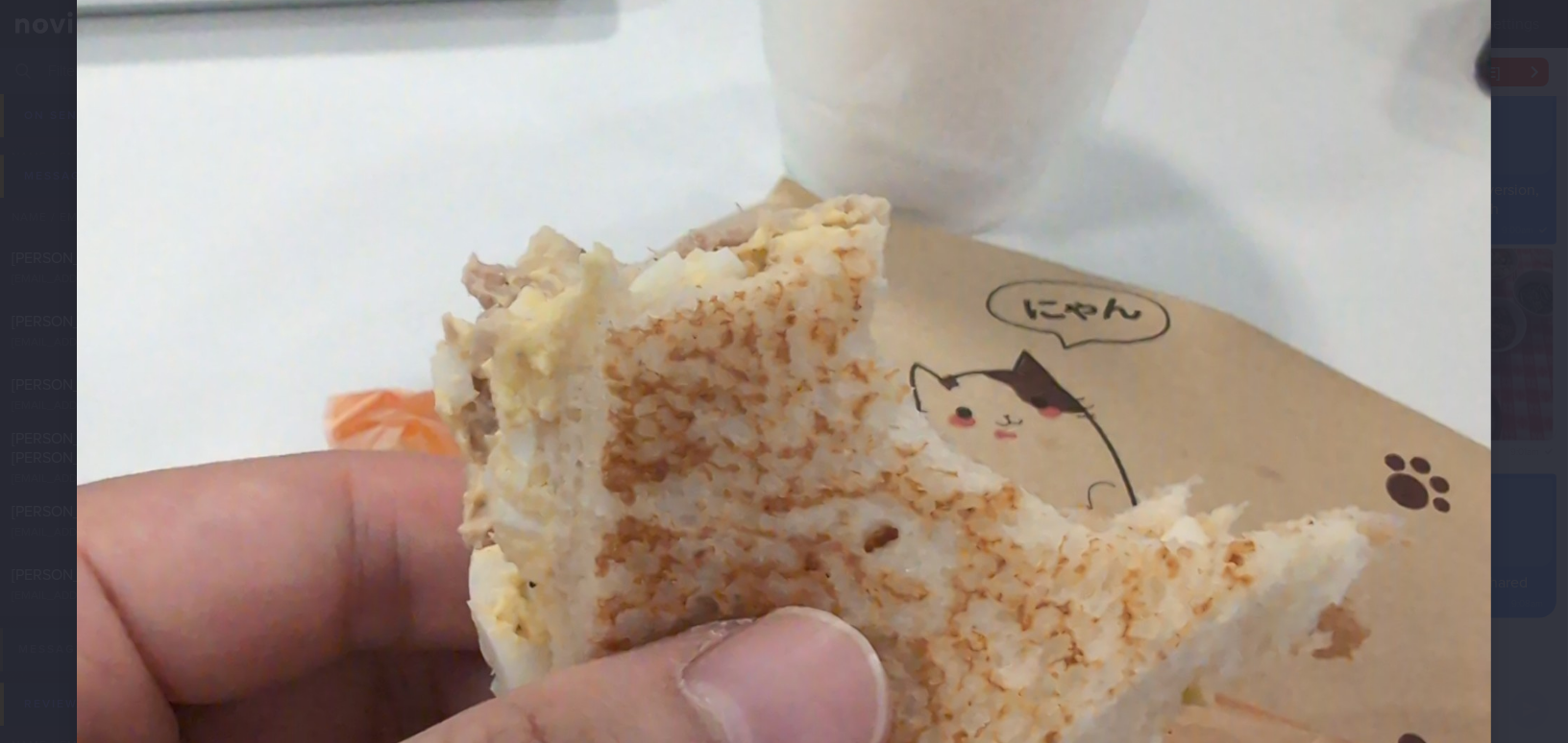
scroll to position [698, 0]
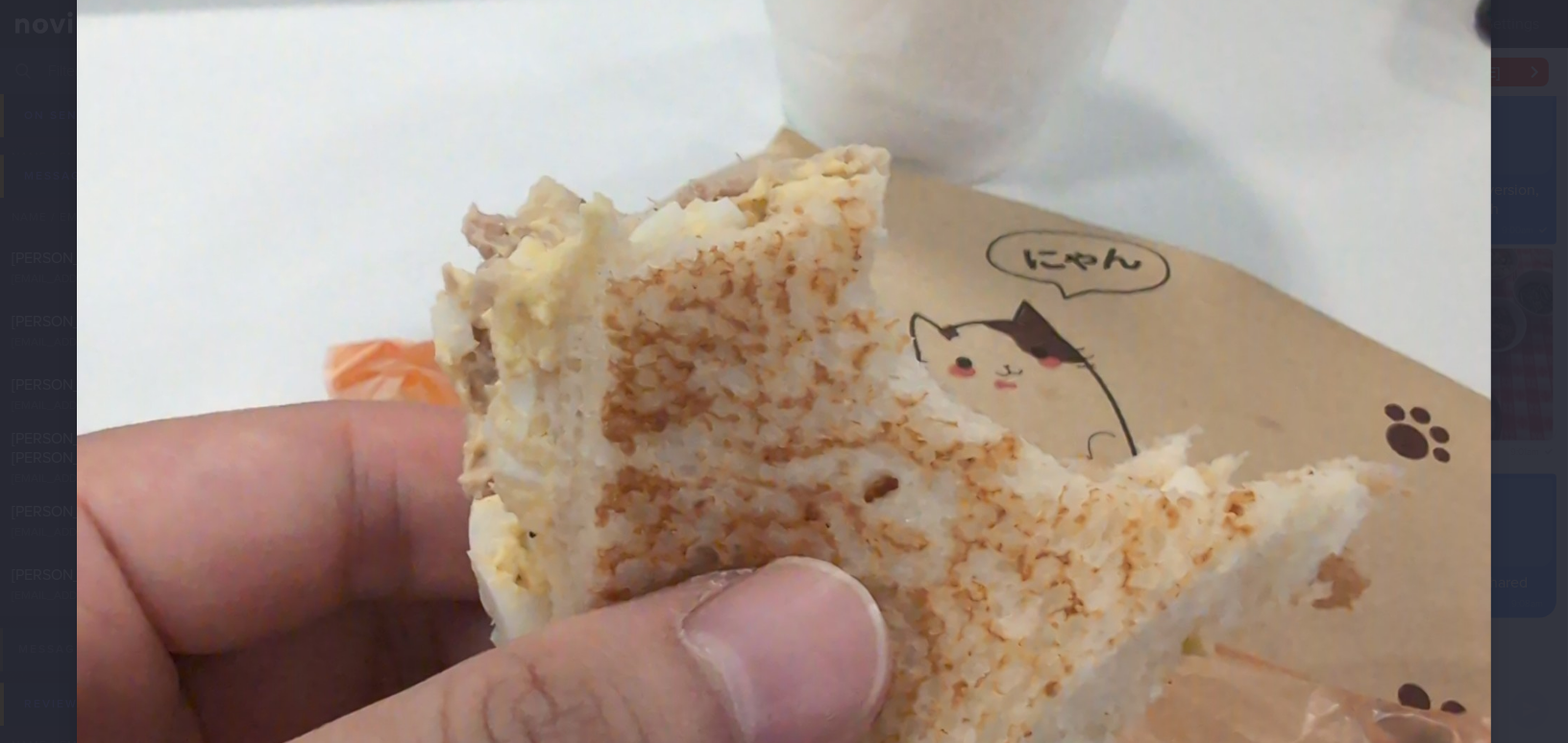
click at [613, 291] on img at bounding box center [784, 317] width 1414 height 1877
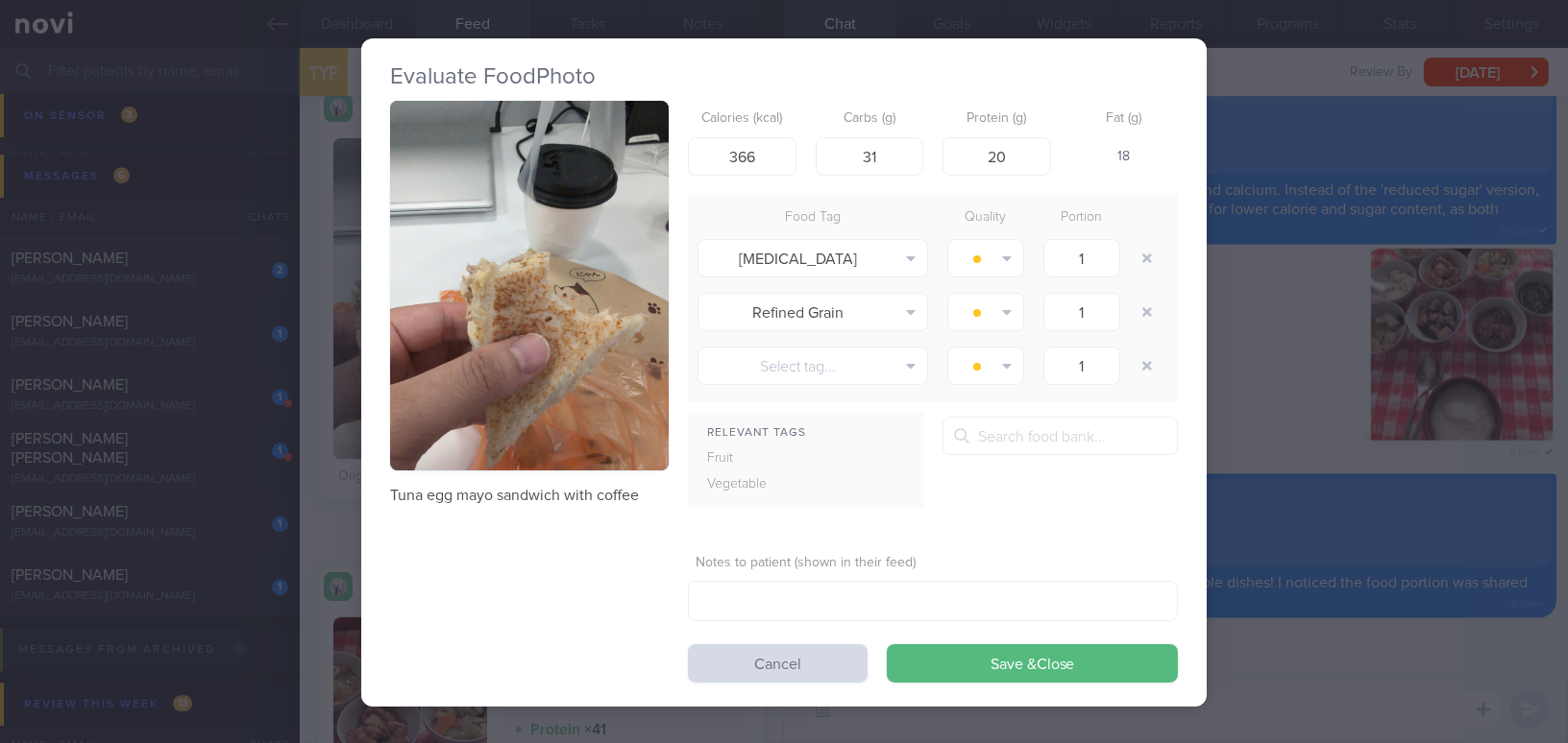
click at [613, 291] on div "Evaluate Food Photo Tuna egg mayo sandwich with coffee Calories (kcal) 366 Carb…" at bounding box center [784, 371] width 1568 height 743
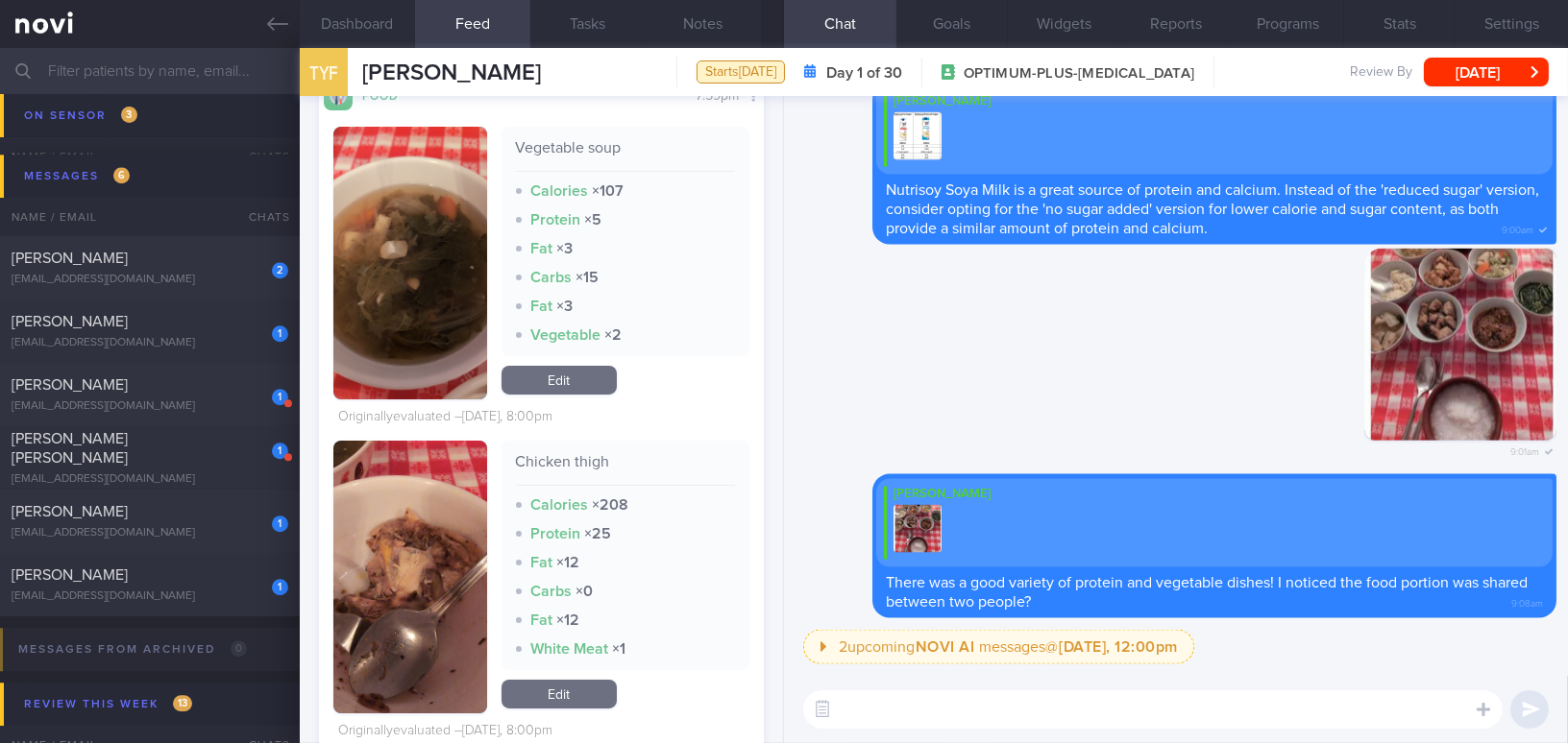
scroll to position [873, 0]
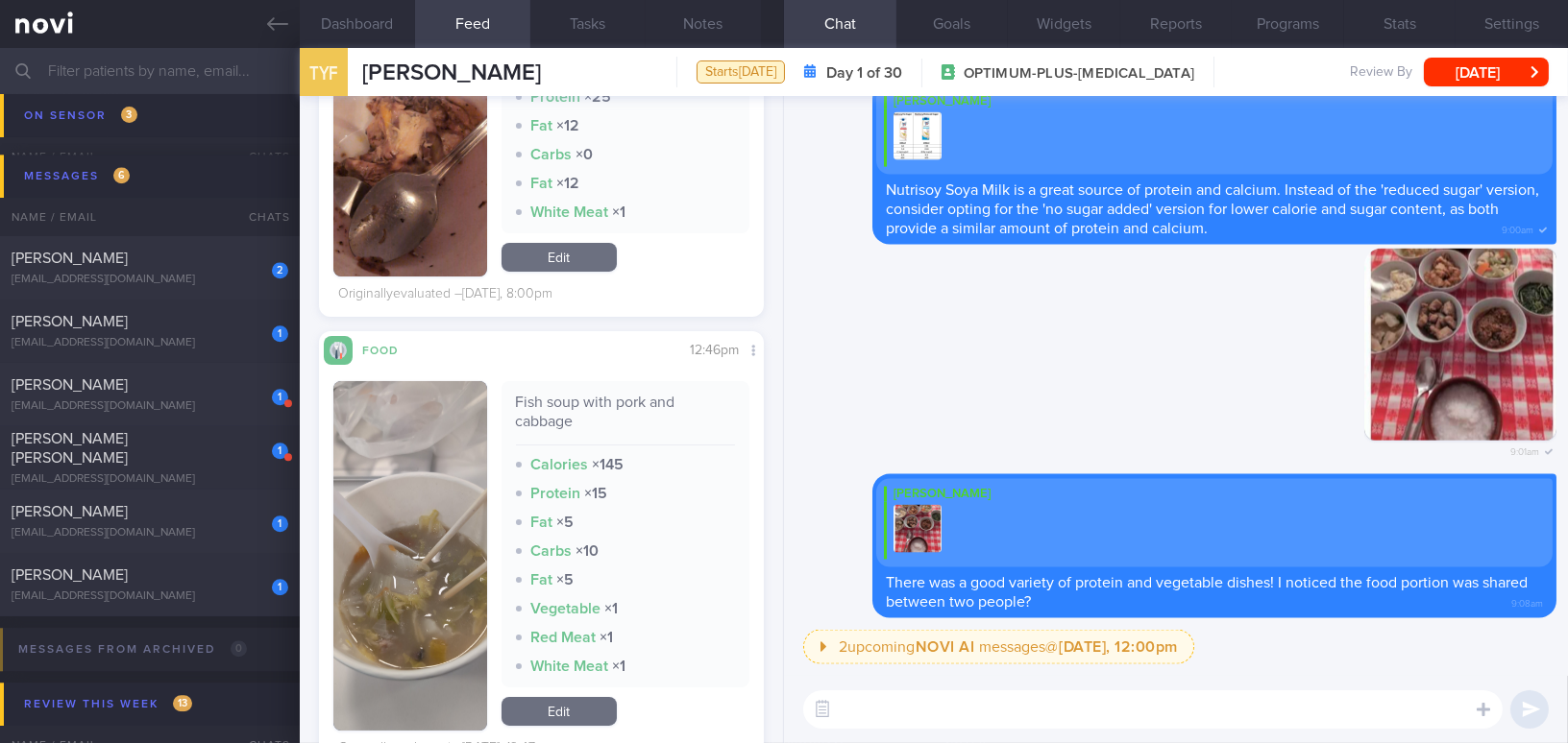
click at [613, 291] on textarea at bounding box center [1153, 709] width 699 height 38
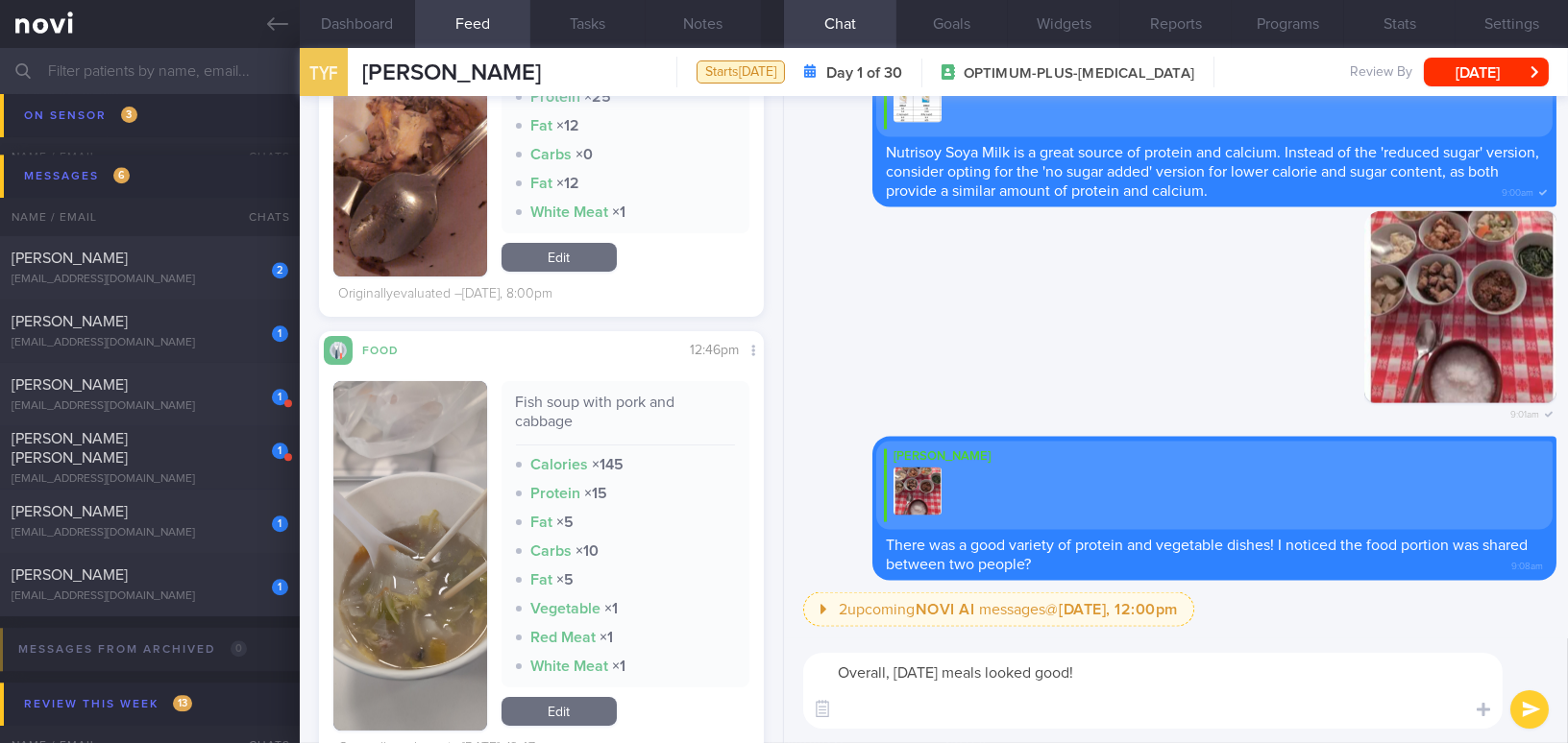
scroll to position [0, 0]
type textarea "Overall, yesterday's meals looked good! And ke"
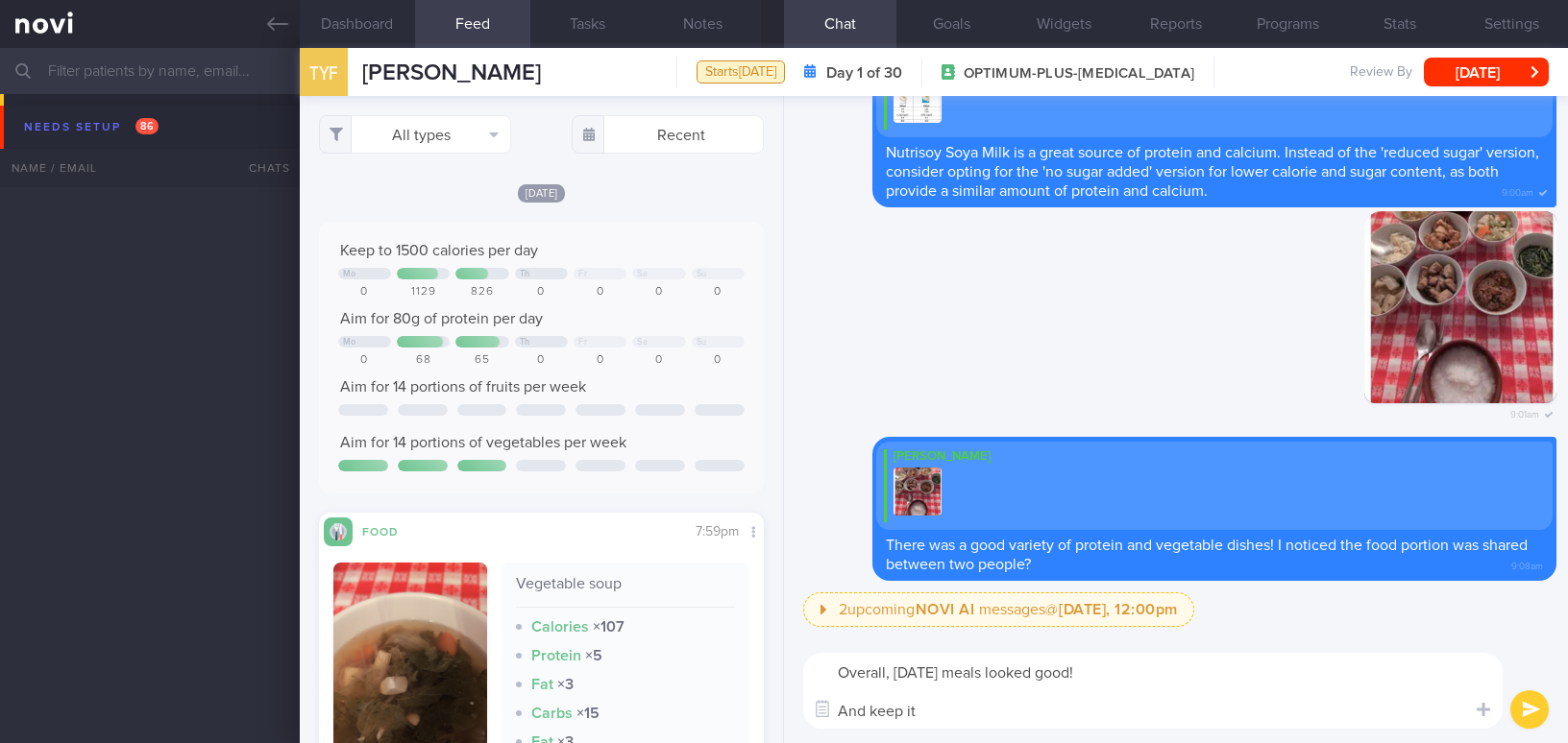
select select "7"
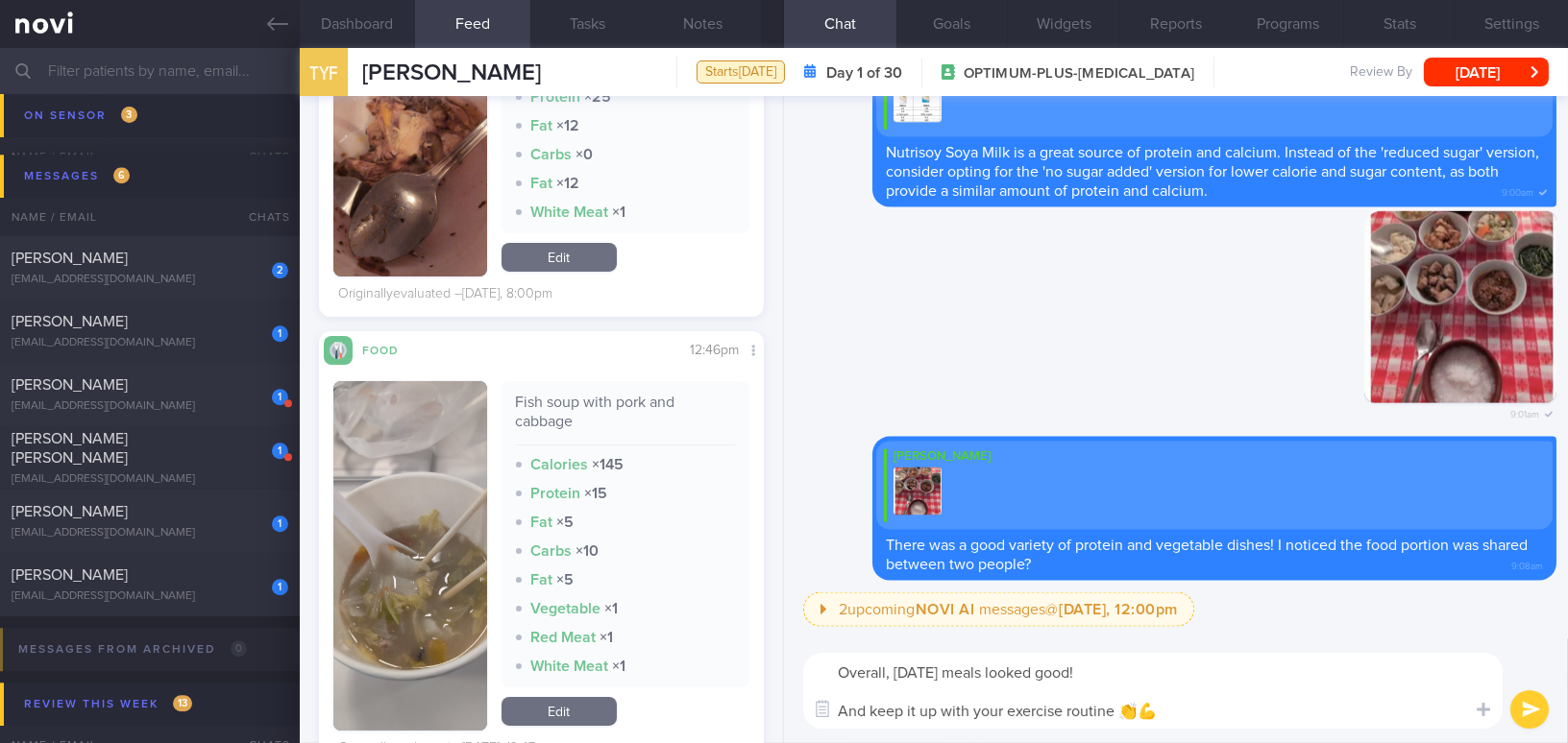
type textarea "Overall, [DATE] meals looked good! And keep it up with your exercise routine 👏💪"
click at [1527, 720] on button "submit" at bounding box center [1529, 709] width 38 height 38
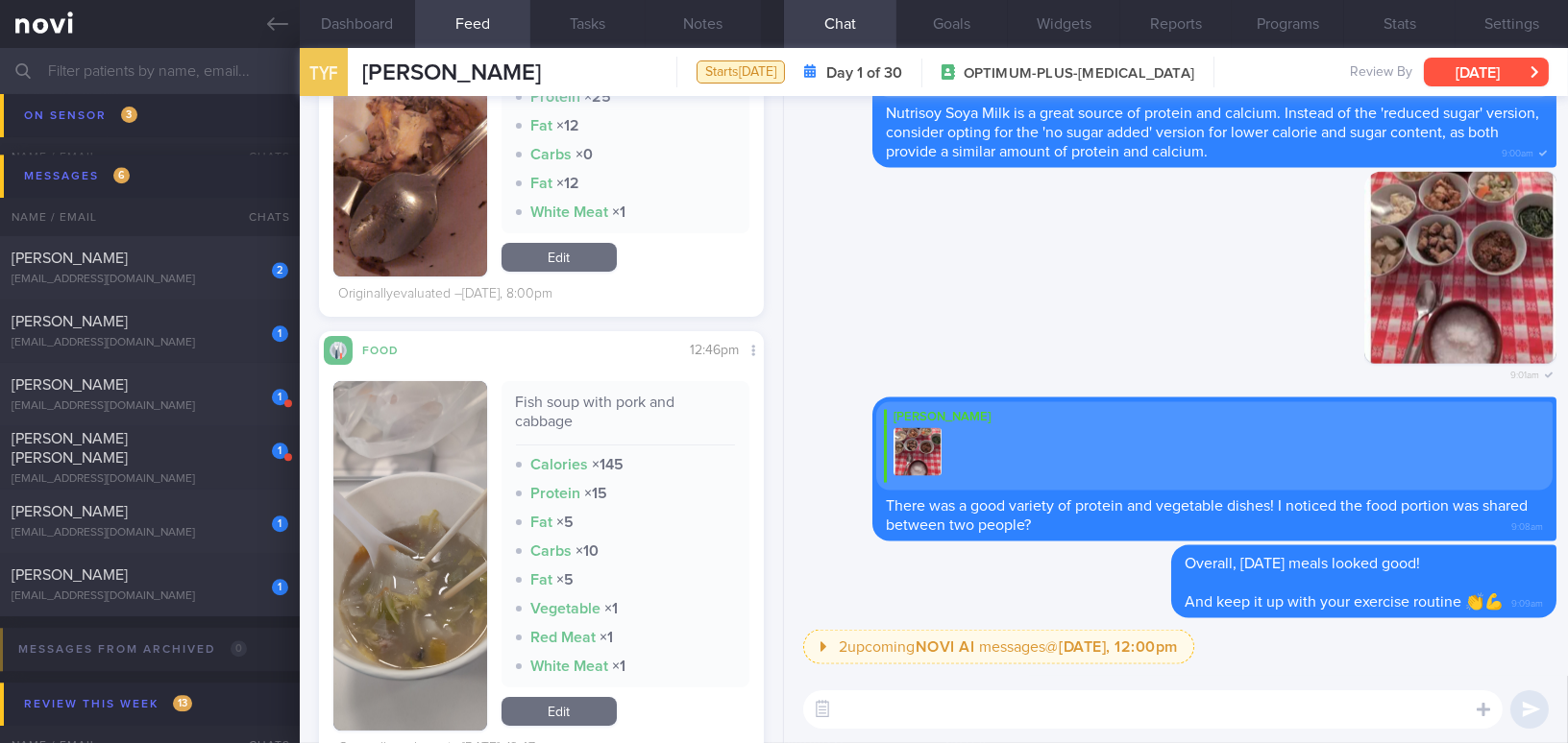
click at [1449, 71] on button "[DATE]" at bounding box center [1486, 71] width 125 height 28
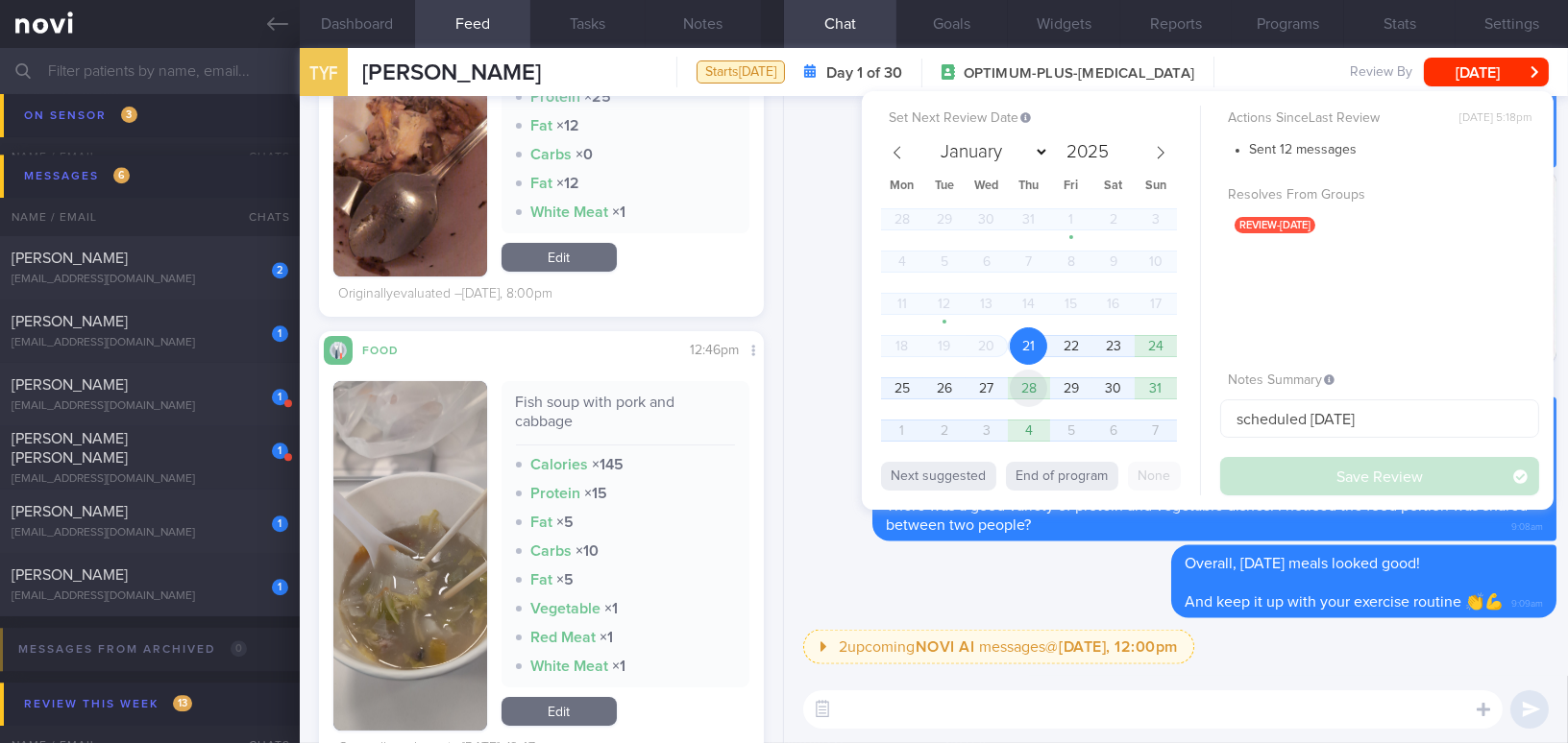
click at [1032, 390] on span "28" at bounding box center [1028, 389] width 37 height 37
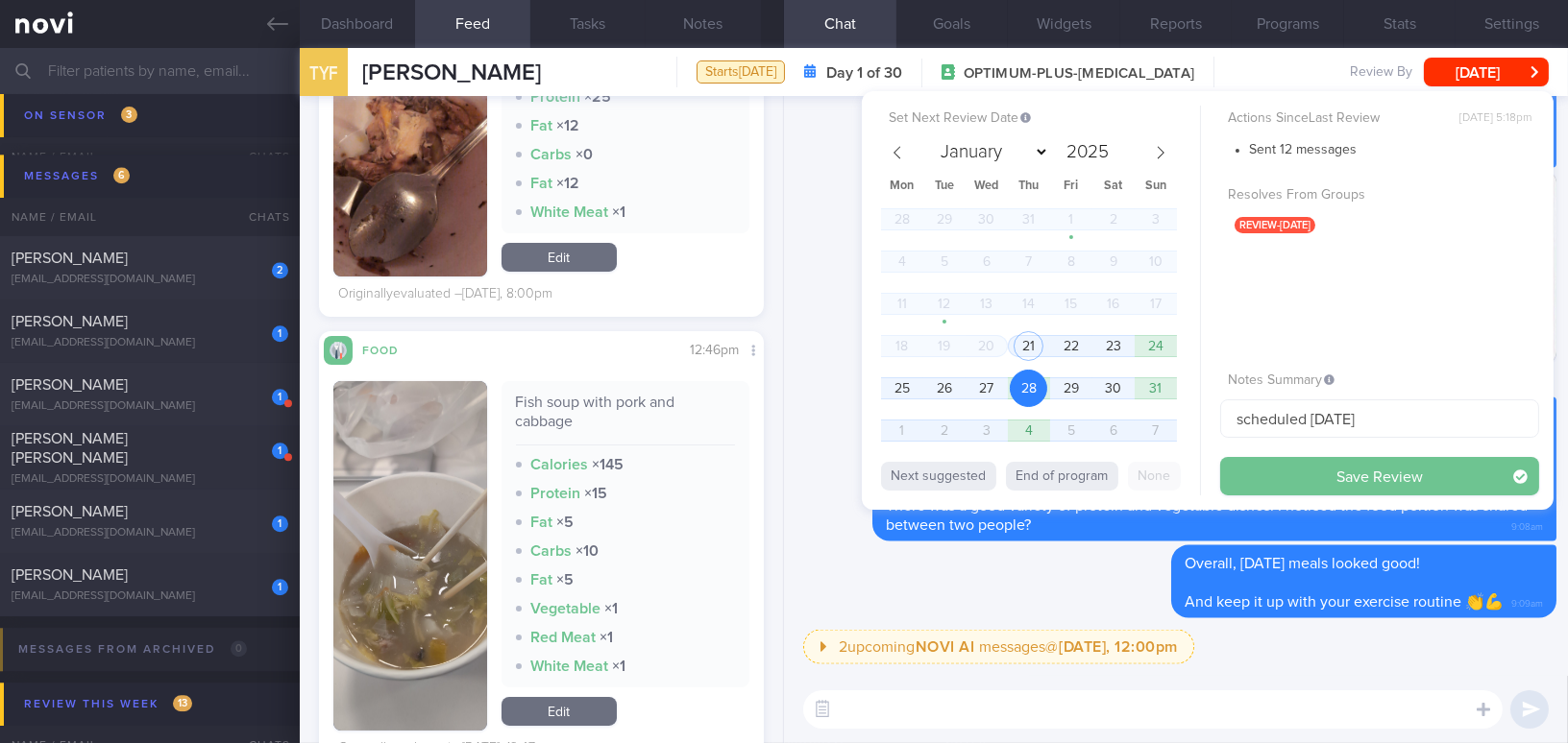
click at [1251, 474] on button "Save Review" at bounding box center [1379, 475] width 318 height 38
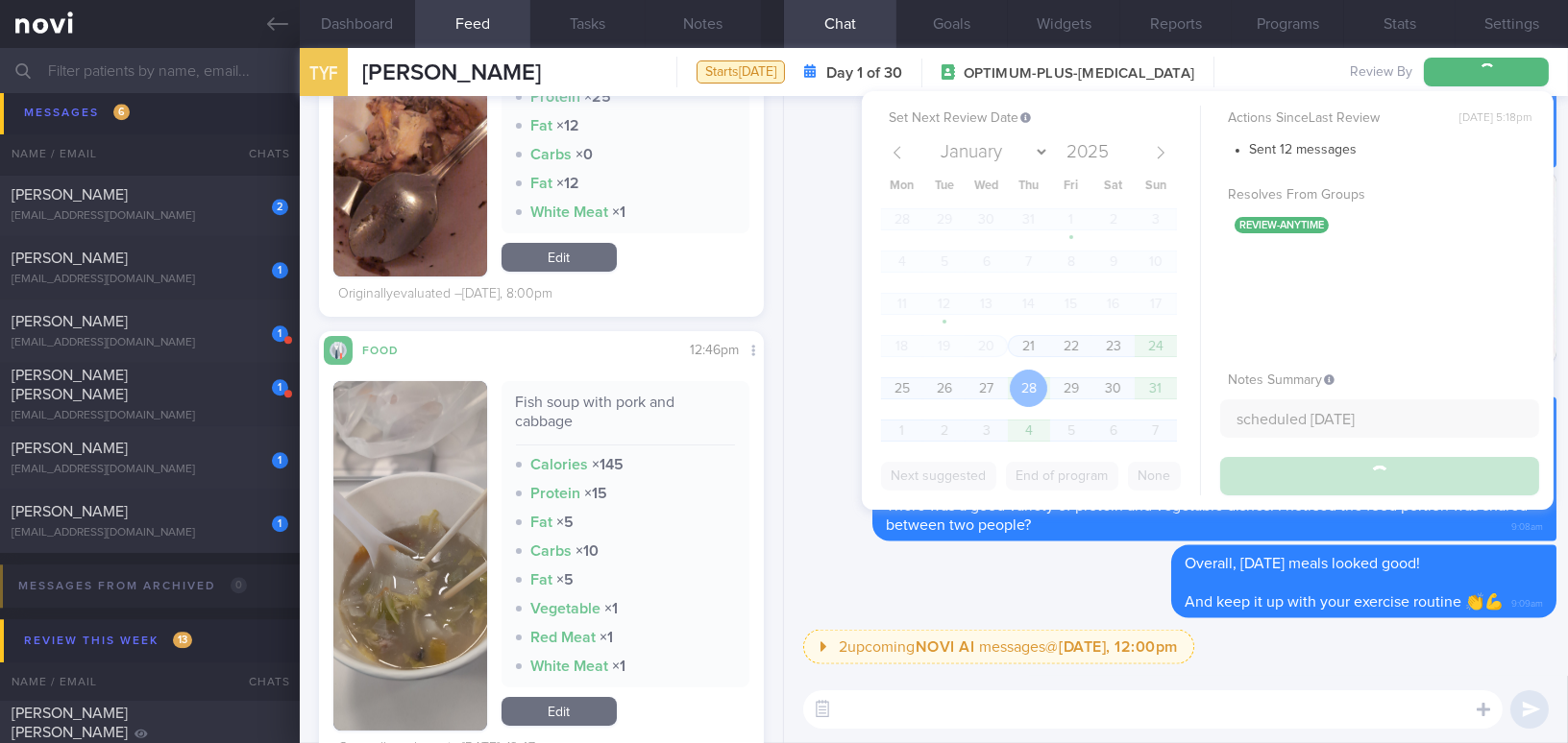
scroll to position [8848, 0]
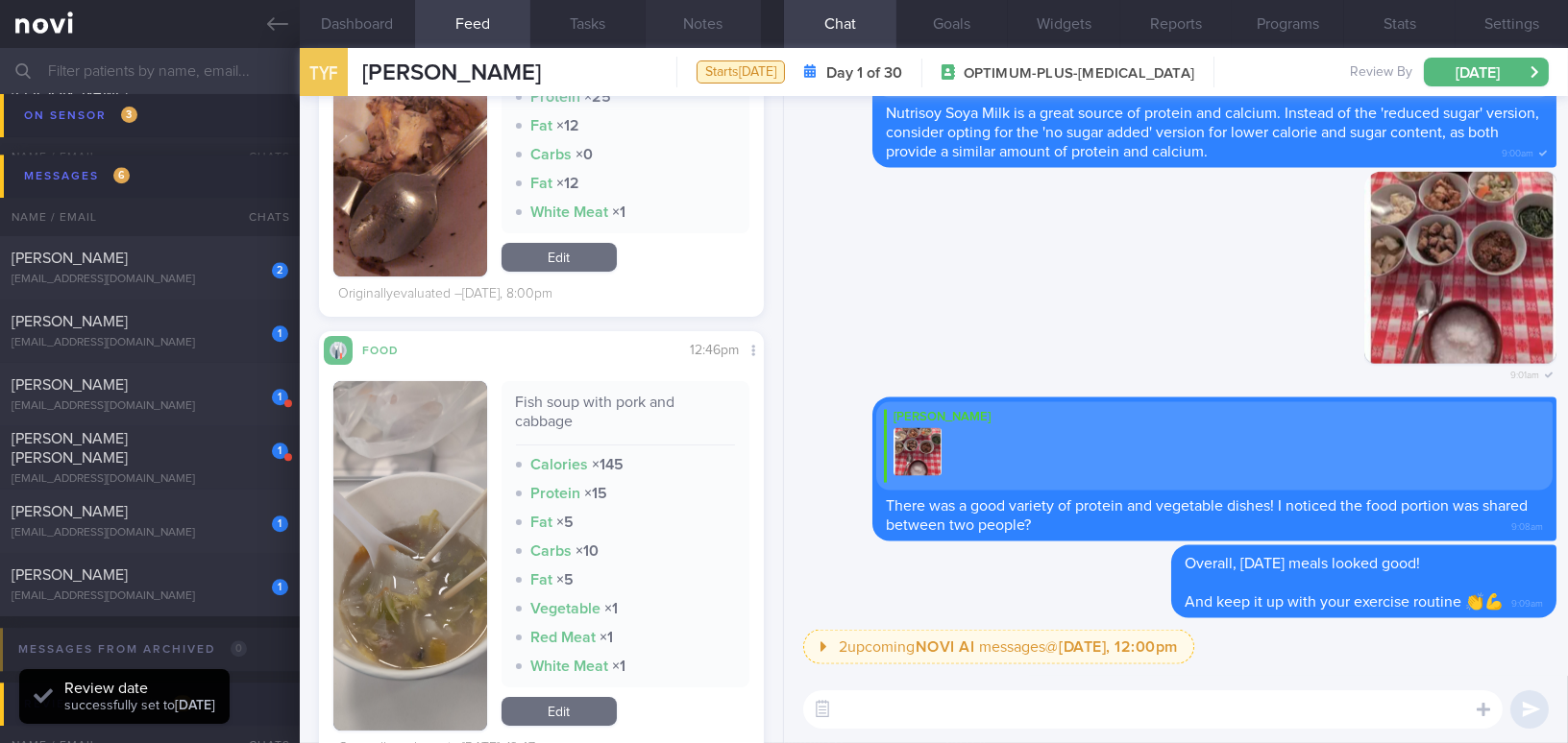
click at [708, 29] on button "Notes" at bounding box center [703, 23] width 115 height 48
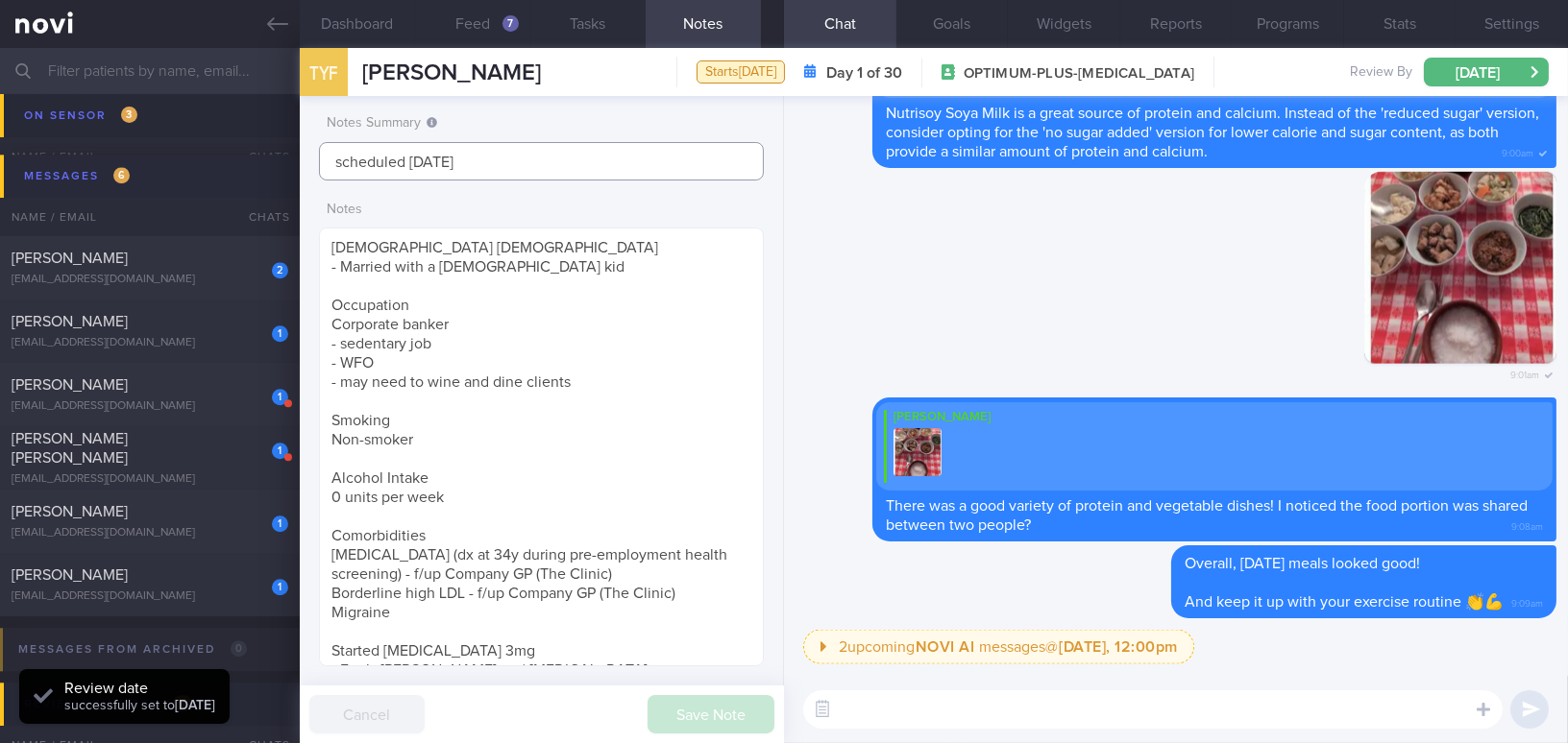
drag, startPoint x: 489, startPoint y: 166, endPoint x: 261, endPoint y: 156, distance: 228.2
click at [261, 156] on div "Patients New Users Coaches Assigned patients Assigned patients All active patie…" at bounding box center [784, 395] width 1568 height 695
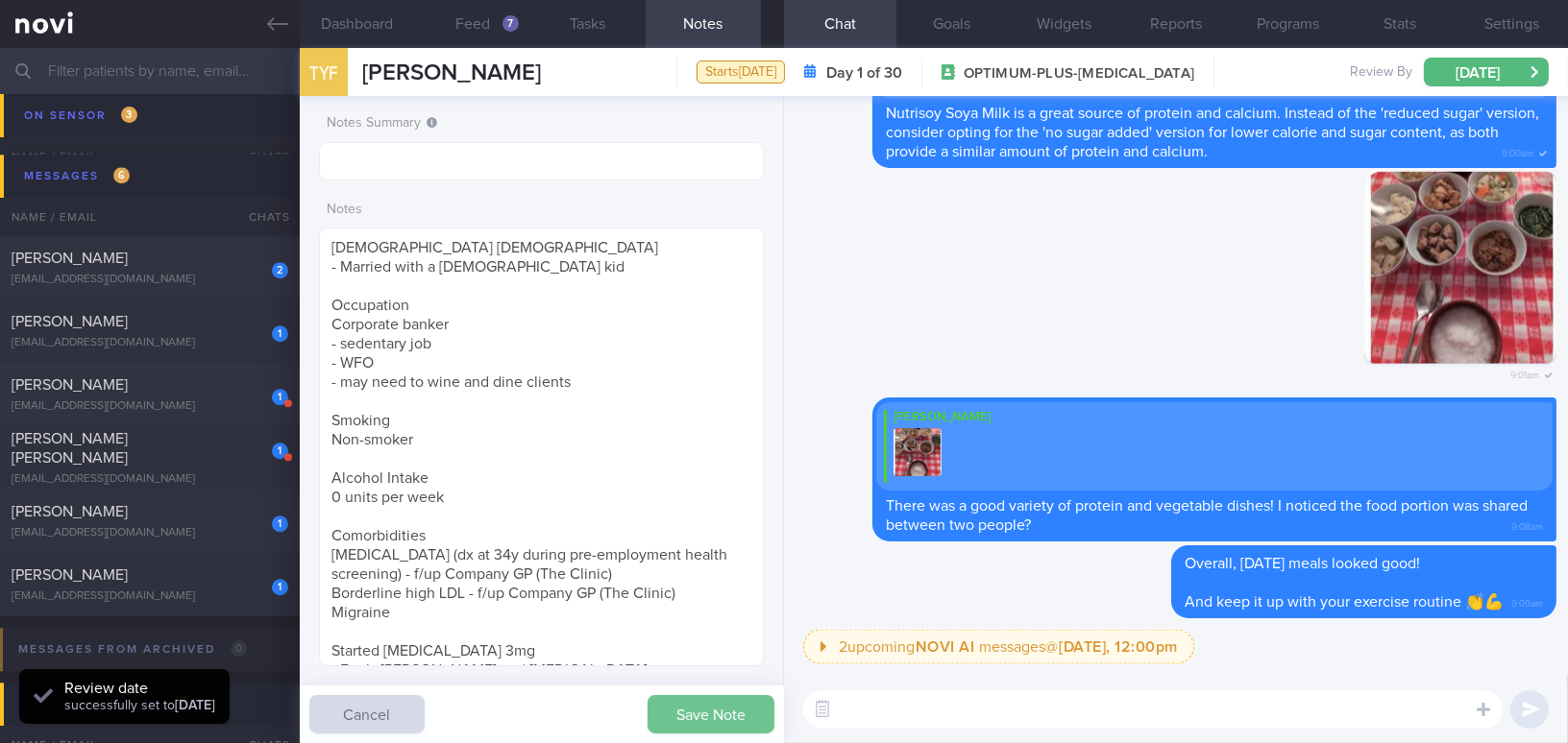
click at [705, 708] on button "Save Note" at bounding box center [711, 714] width 127 height 38
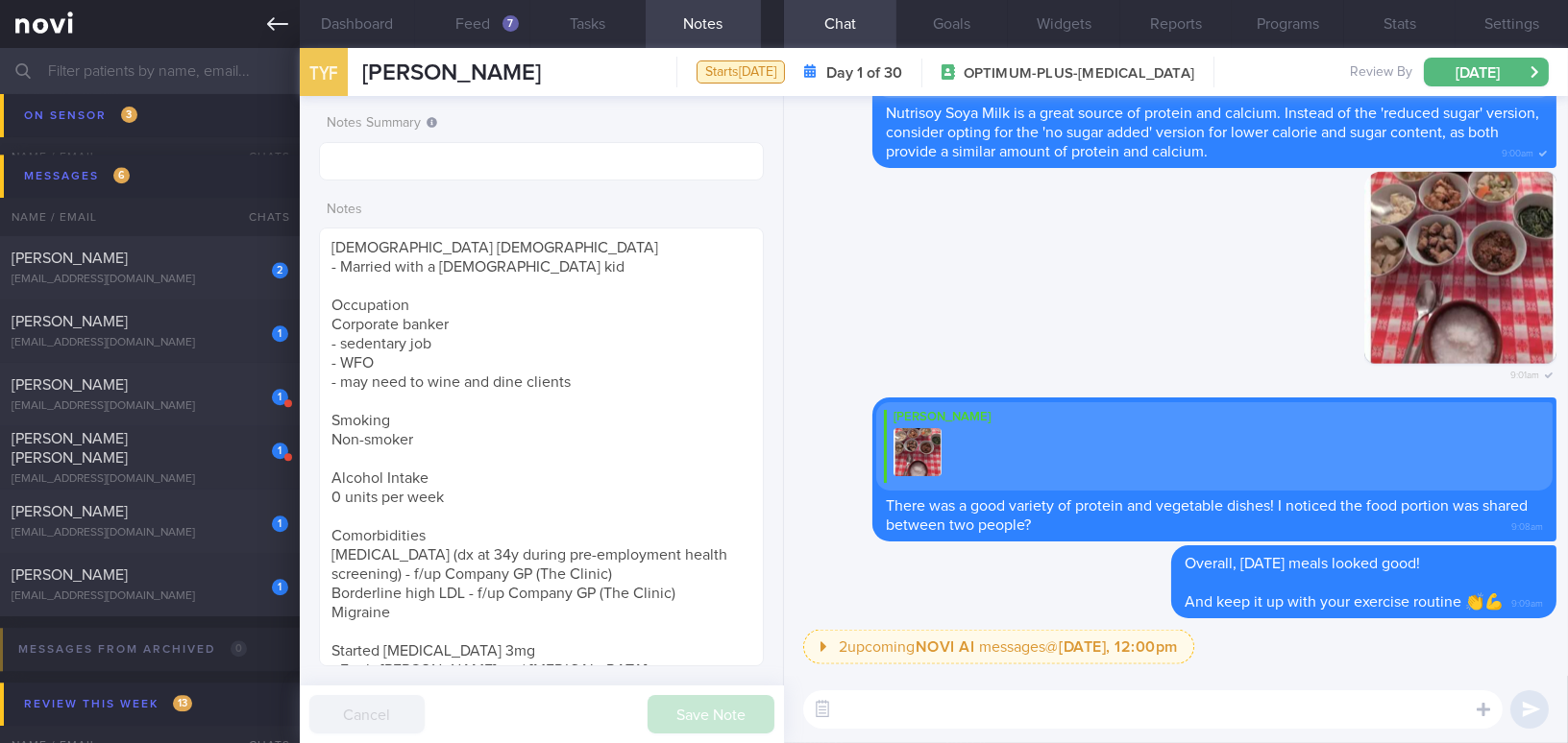
click at [282, 25] on icon at bounding box center [277, 24] width 21 height 21
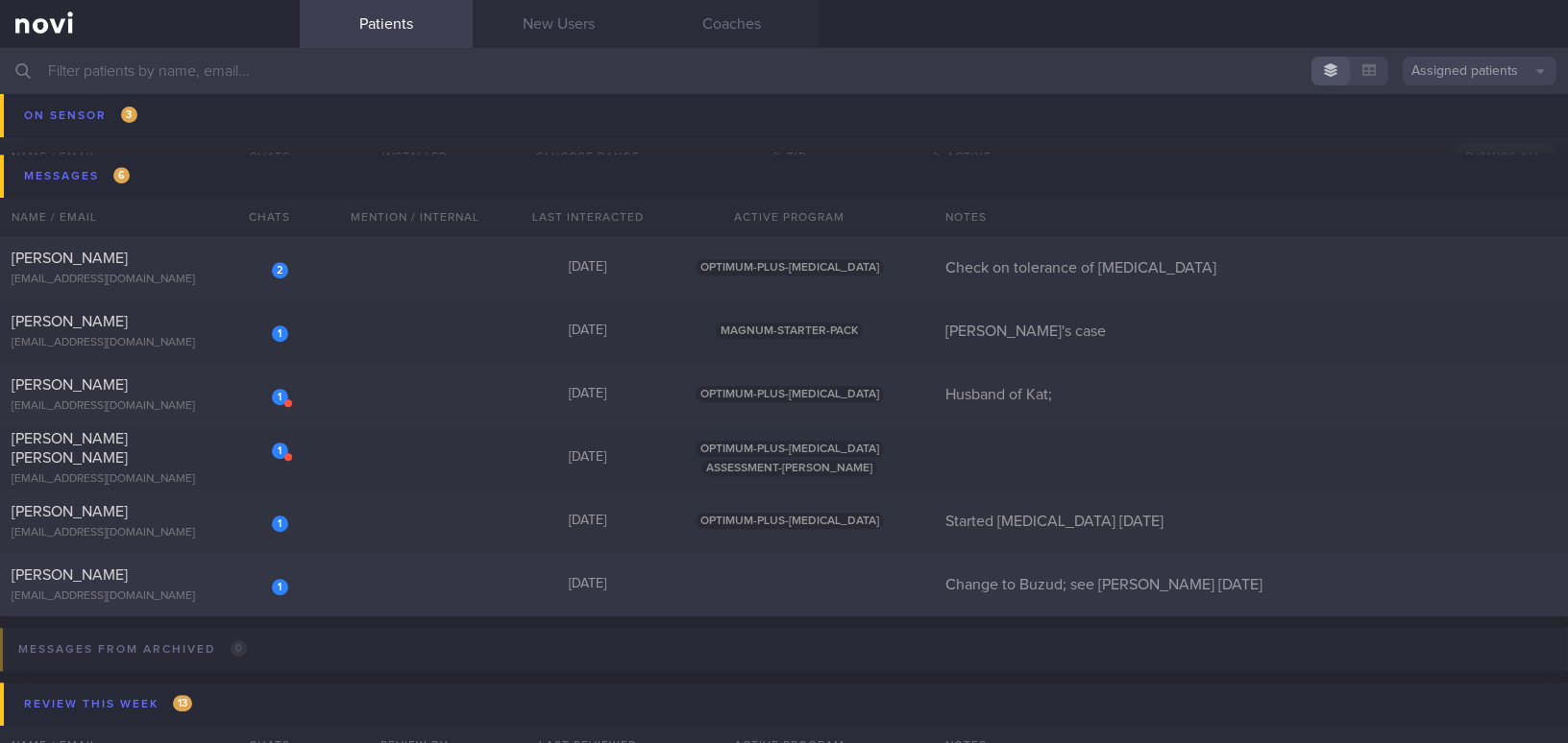
click at [173, 582] on div "[PERSON_NAME]" at bounding box center [148, 575] width 272 height 20
select select "7"
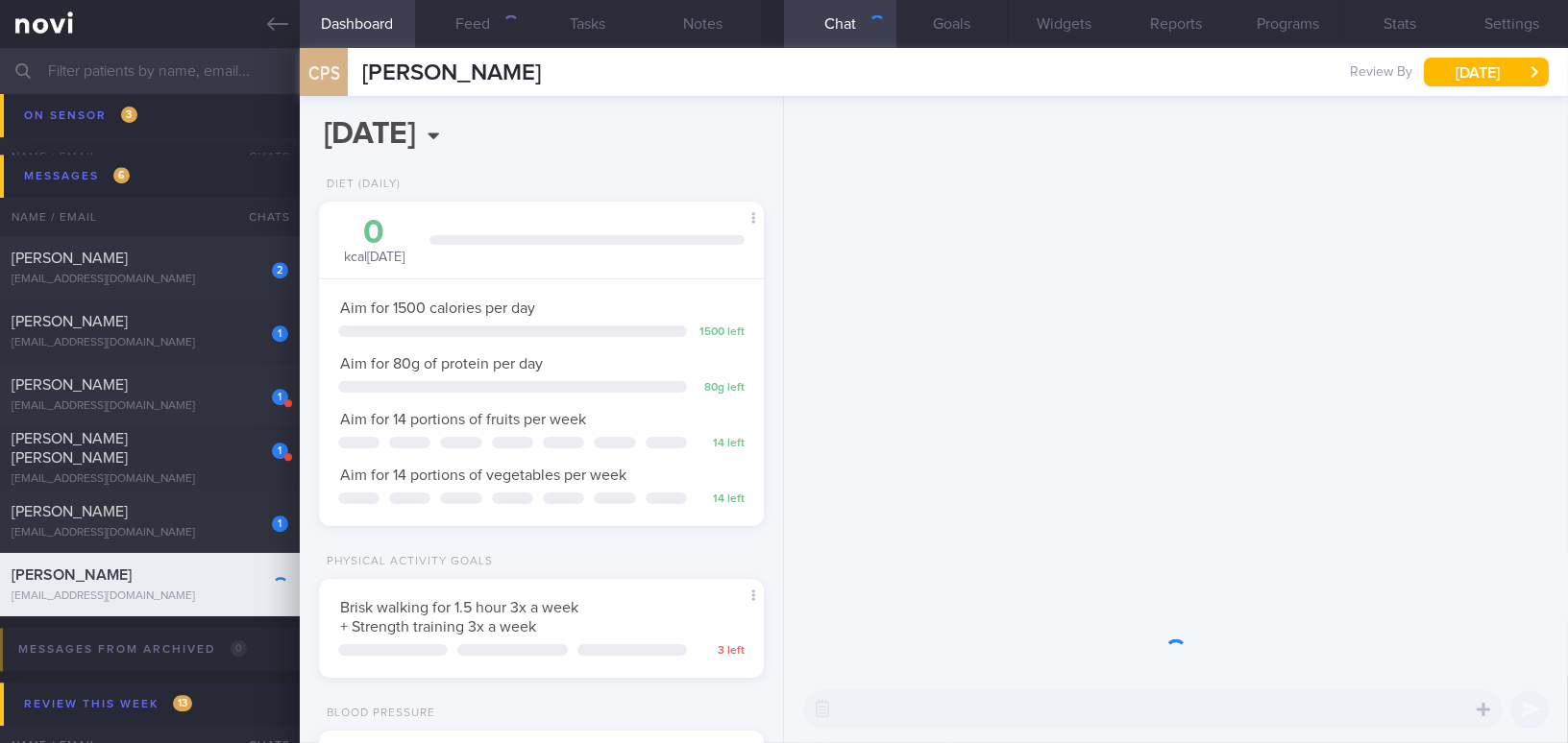
scroll to position [226, 397]
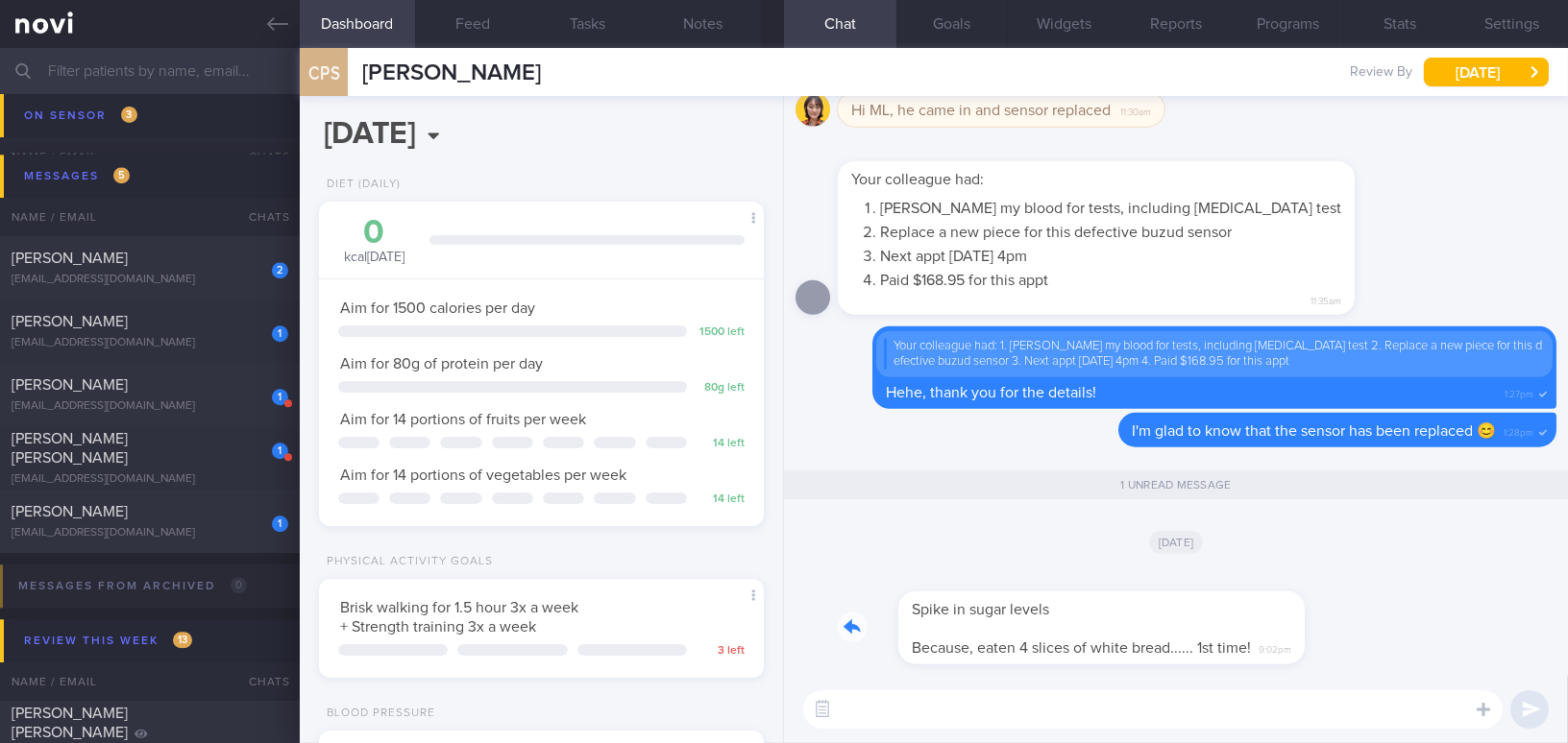
drag, startPoint x: 996, startPoint y: 594, endPoint x: 1203, endPoint y: 609, distance: 207.5
click at [1203, 609] on div "Spike in sugar levels Because, eaten 4 slices of white bread...... 1st time! 9:…" at bounding box center [1069, 616] width 464 height 96
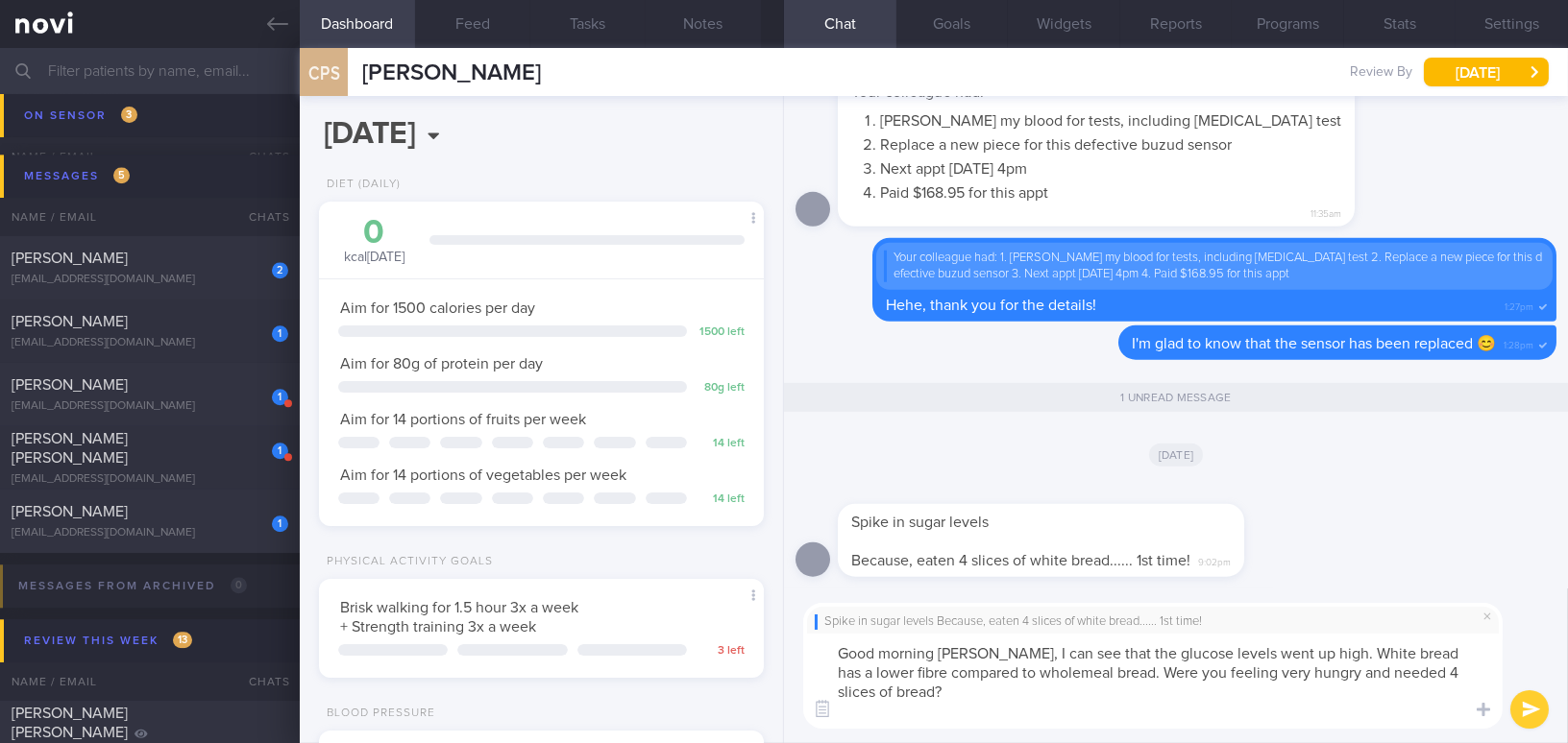
scroll to position [0, 0]
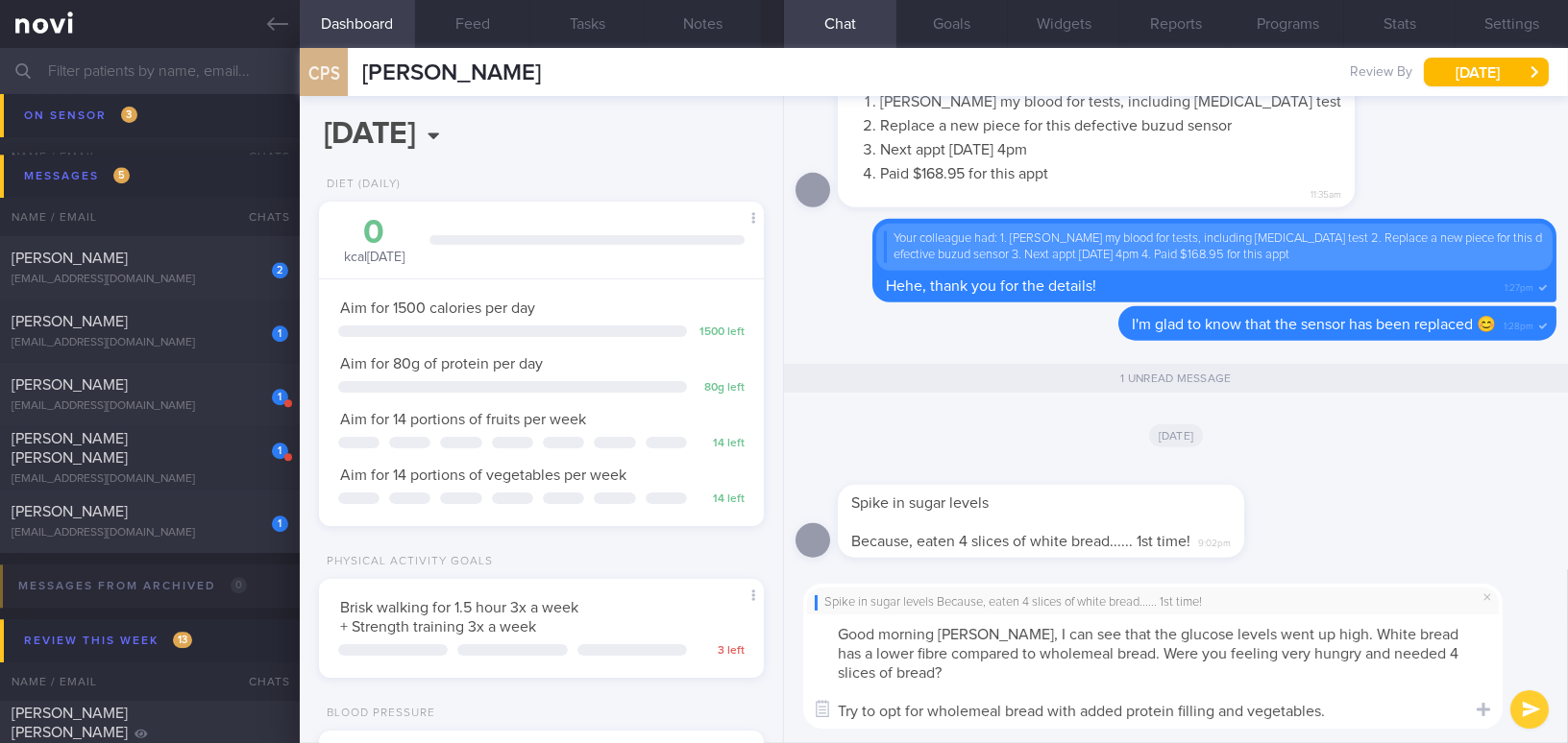
drag, startPoint x: 1005, startPoint y: 634, endPoint x: 1049, endPoint y: 647, distance: 45.9
click at [1049, 647] on textarea "Good morning Mr Chua, I can see that the glucose levels went up high. White bre…" at bounding box center [1153, 671] width 699 height 114
click at [1021, 638] on textarea "Good morning Mr Chua, I can see that the glucose levels went up high. White bre…" at bounding box center [1153, 671] width 699 height 114
drag, startPoint x: 1003, startPoint y: 632, endPoint x: 1375, endPoint y: 717, distance: 381.6
click at [1375, 717] on textarea "Good morning Mr Chua, I can see that the glucose levels went up high. White bre…" at bounding box center [1153, 671] width 699 height 114
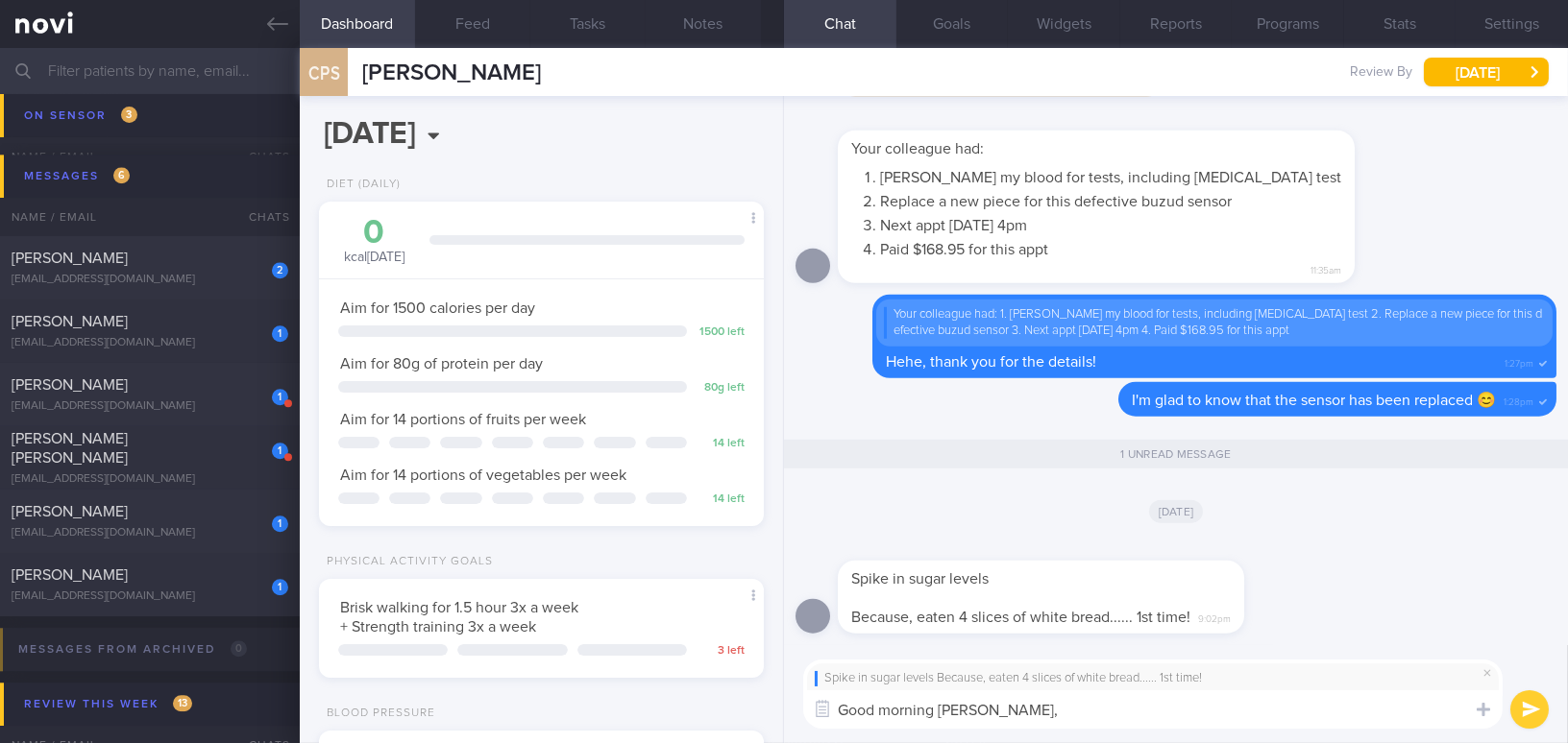
paste textarea "I noticed that your glucose levels spiked. White bread has less fibre compared …"
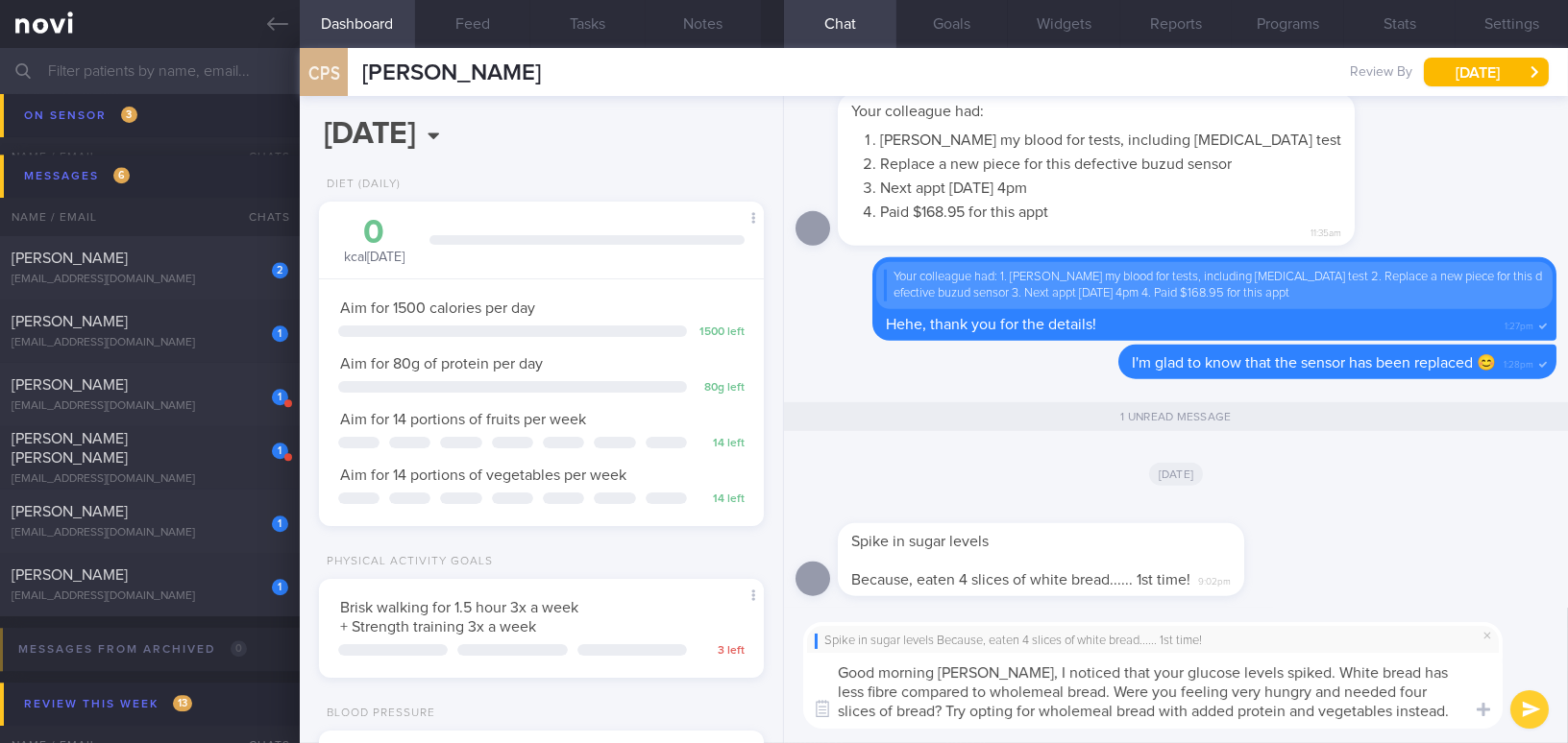
drag, startPoint x: 1002, startPoint y: 672, endPoint x: 1293, endPoint y: 673, distance: 291.0
click at [1293, 673] on textarea "Good morning Mr Chua, I noticed that your glucose levels spiked. White bread ha…" at bounding box center [1153, 691] width 699 height 76
drag, startPoint x: 1057, startPoint y: 689, endPoint x: 1082, endPoint y: 687, distance: 25.1
click at [1082, 687] on textarea "Good morning Mr Chua, white bread has less fibre compared to wholemeal bread. W…" at bounding box center [1153, 691] width 699 height 76
click at [1387, 673] on textarea "Good morning Mr Chua, white bread has less fibre compared to wholemeal bread. W…" at bounding box center [1153, 691] width 699 height 76
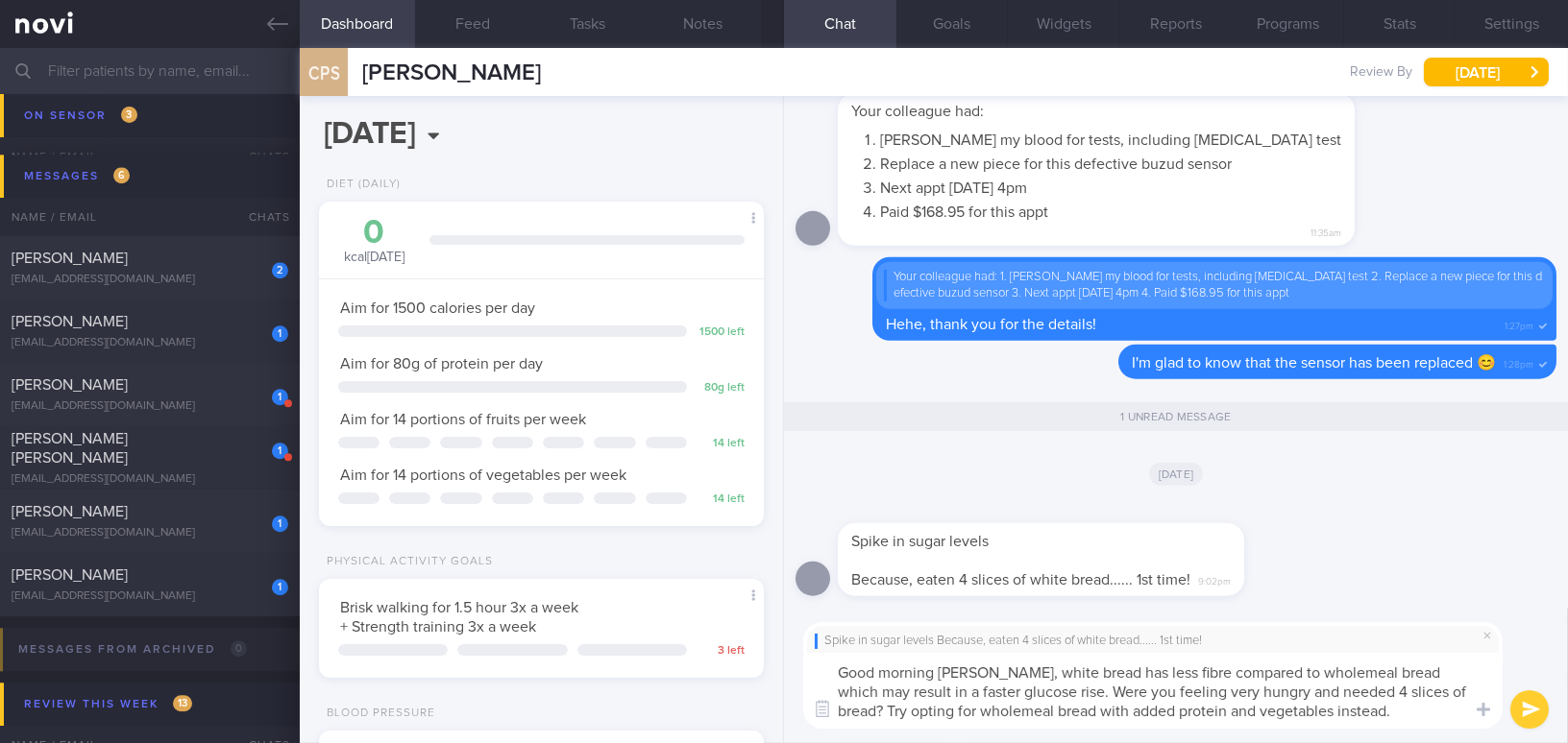
drag, startPoint x: 1003, startPoint y: 670, endPoint x: 1335, endPoint y: 717, distance: 335.3
click at [1335, 717] on textarea "Good morning Mr Chua, white bread has less fibre compared to wholemeal bread wh…" at bounding box center [1153, 691] width 699 height 76
click at [1015, 680] on textarea "Good morning Mr Chua, white bread has less fibre compared to wholemeal bread wh…" at bounding box center [1153, 691] width 699 height 76
click at [1003, 672] on textarea "Good morning Mr Chua, white bread has less fibre compared to wholemeal bread wh…" at bounding box center [1153, 691] width 699 height 76
drag, startPoint x: 1002, startPoint y: 672, endPoint x: 1347, endPoint y: 732, distance: 350.2
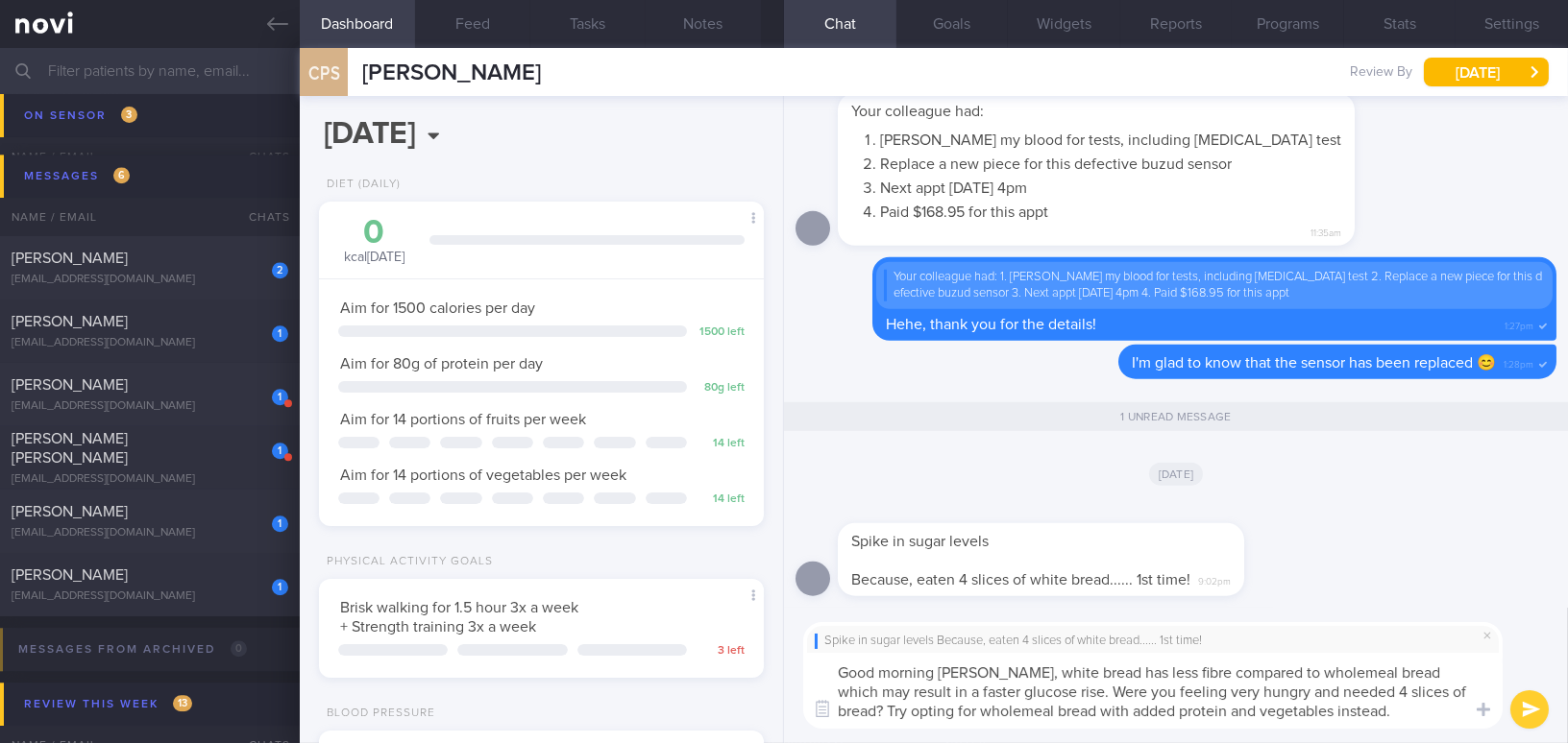
click at [1347, 732] on div "Spike in sugar levels Because, eaten 4 slices of white bread...... 1st time! Go…" at bounding box center [1175, 675] width 784 height 136
paste textarea "White bread has less fibre compared to wholemeal bread, which may cause a faste…"
click at [1018, 677] on textarea "Good morning Mr Chua, White bread has less fibre compared to wholemeal bread, w…" at bounding box center [1153, 691] width 699 height 76
drag, startPoint x: 1368, startPoint y: 695, endPoint x: 1394, endPoint y: 691, distance: 26.3
click at [1394, 691] on textarea "Good morning Mr Chua, white bread has less fibre compared to wholemeal bread, w…" at bounding box center [1153, 691] width 699 height 76
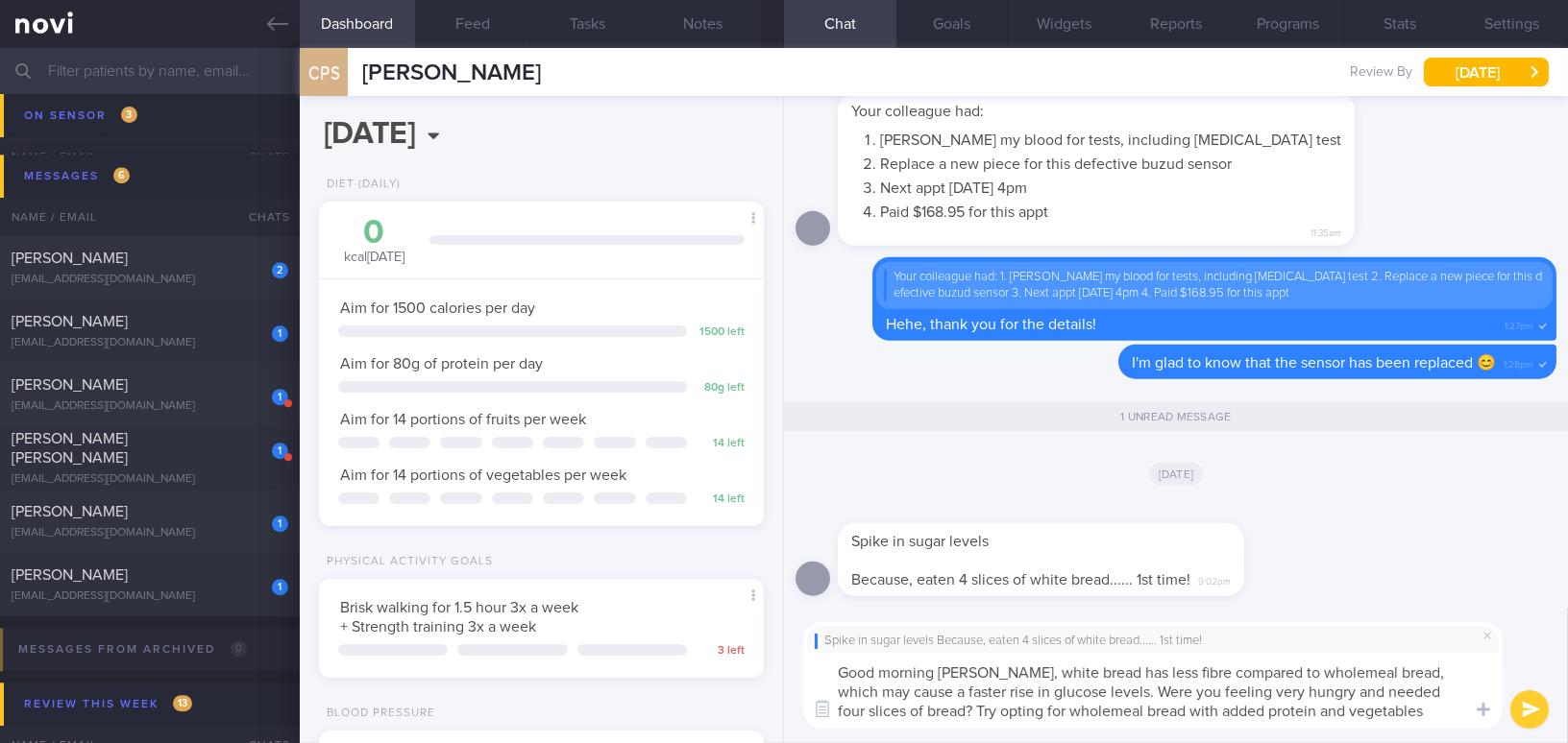
drag, startPoint x: 1394, startPoint y: 691, endPoint x: 1367, endPoint y: 691, distance: 27.0
click at [1367, 691] on textarea "Good morning Mr Chua, white bread has less fibre compared to wholemeal bread, w…" at bounding box center [1153, 691] width 699 height 76
click at [1417, 713] on textarea "Good morning Mr Chua, white bread has less fibre compared to wholemeal bread, w…" at bounding box center [1153, 691] width 699 height 76
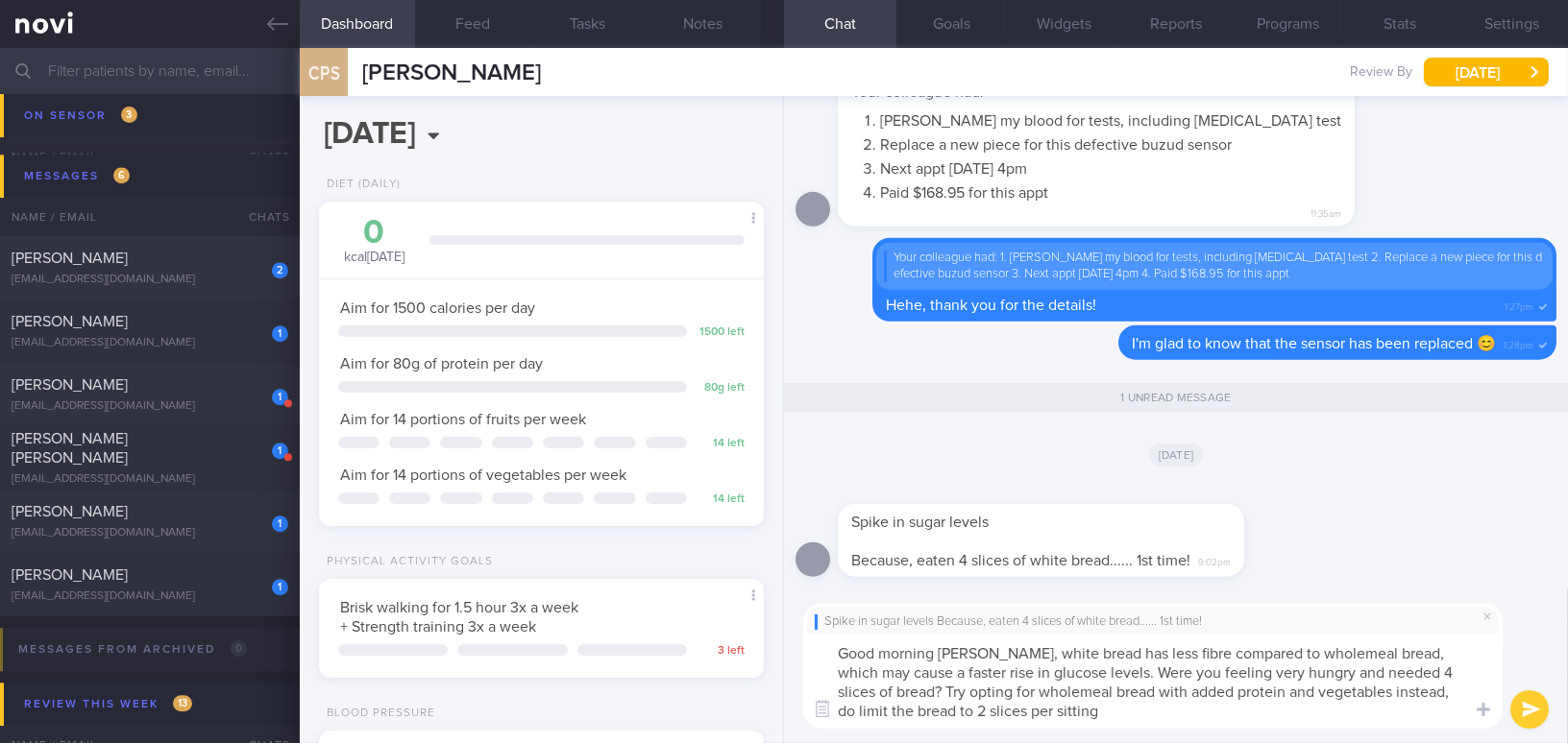
type textarea "Good morning Mr Chua, white bread has less fibre compared to wholemeal bread, w…"
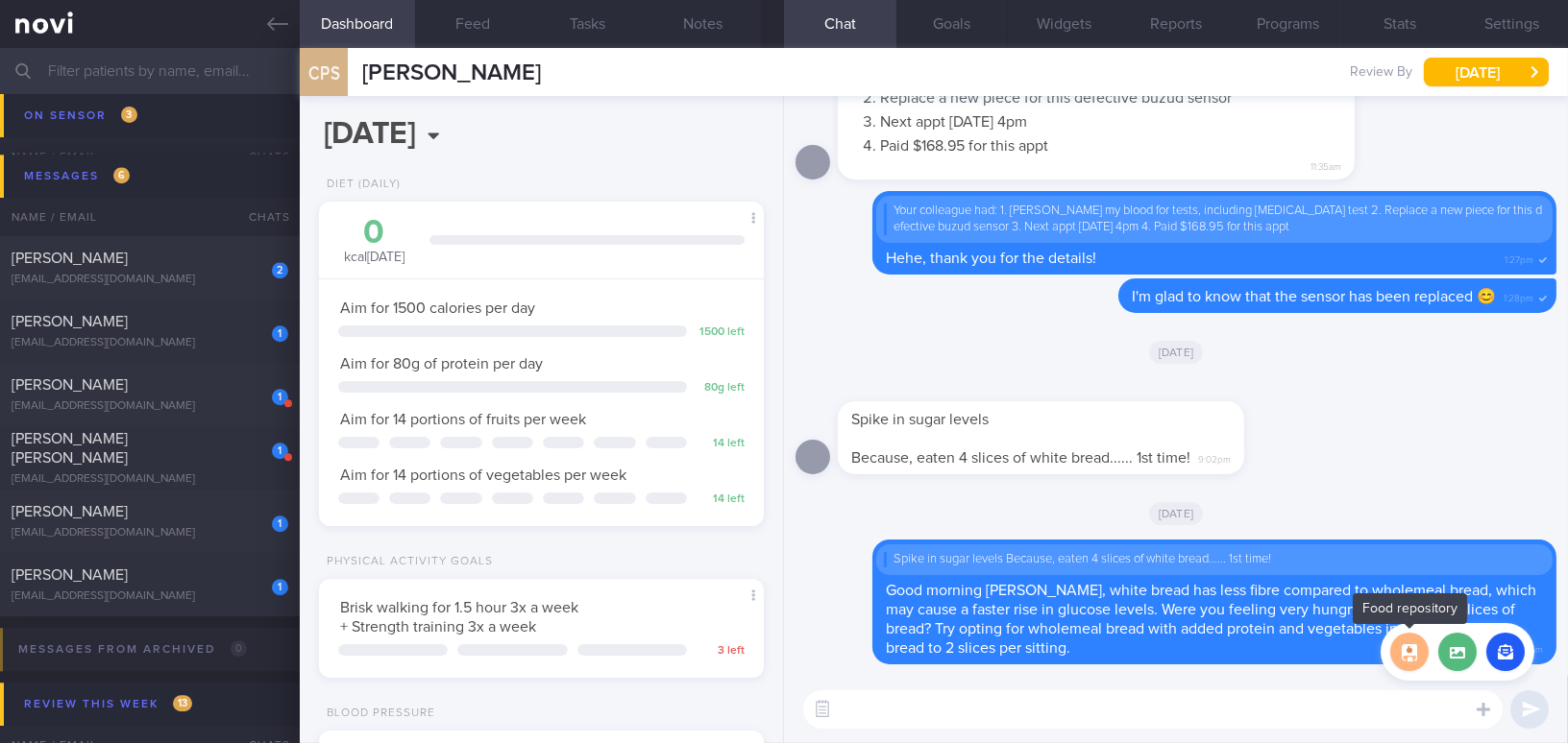
click at [1399, 648] on button "button" at bounding box center [1409, 651] width 38 height 38
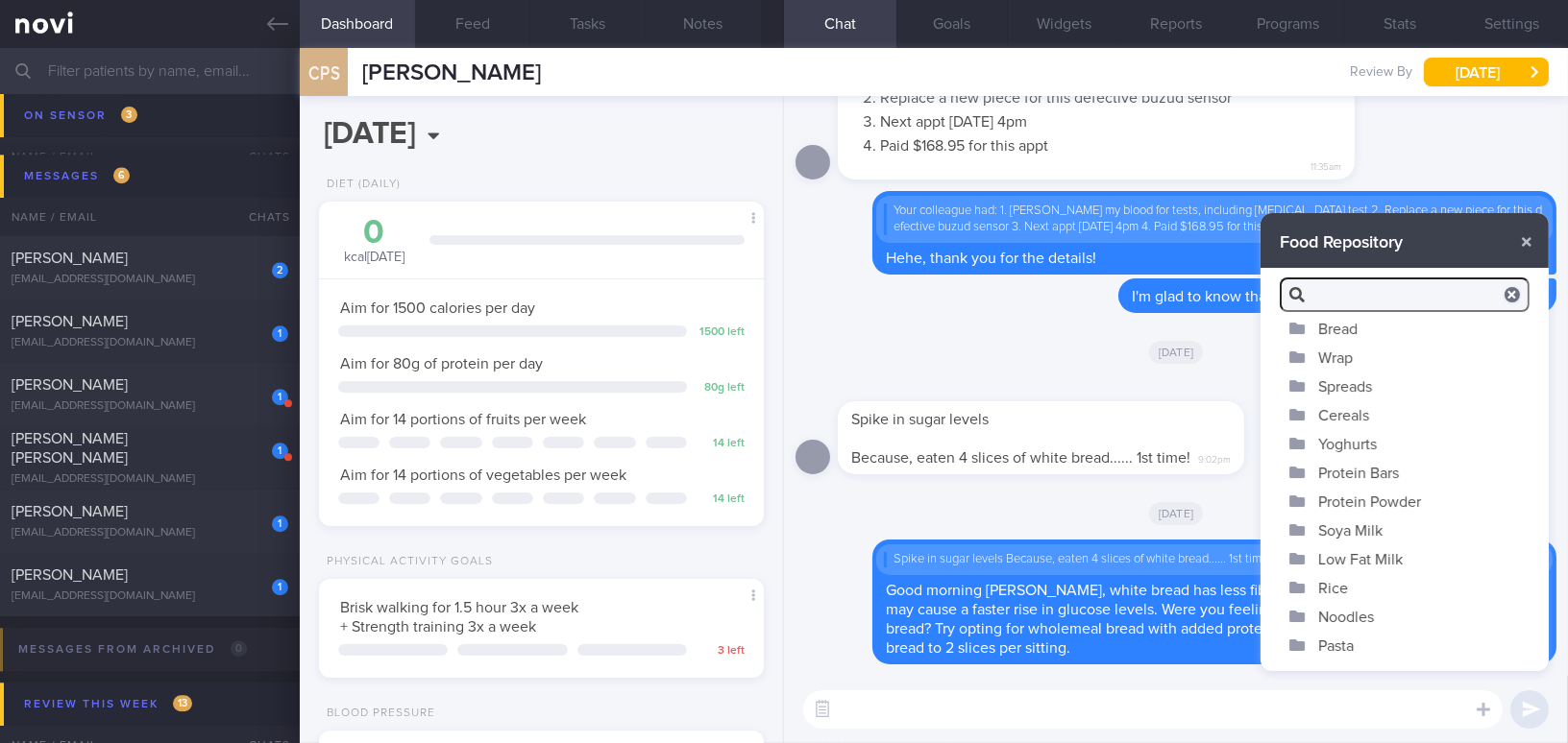
click at [1354, 325] on button "Bread" at bounding box center [1404, 328] width 288 height 28
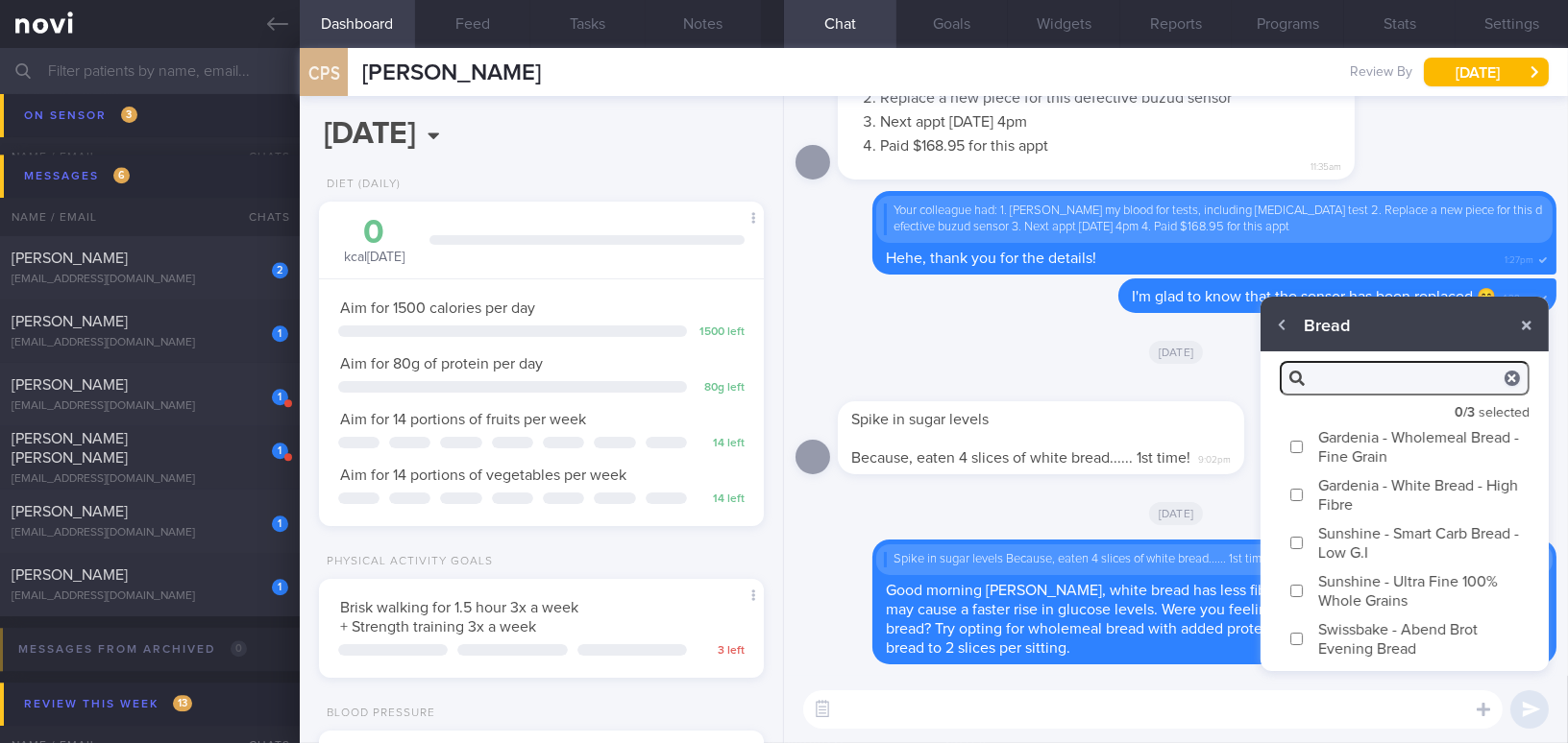
click at [1300, 633] on input "Swissbake - Abend Brot Evening Bread" at bounding box center [1296, 639] width 15 height 13
checkbox input "true"
type textarea "Swissbake Abend Brot Eve Bread is low in carbs, high in protein, and high in fi…"
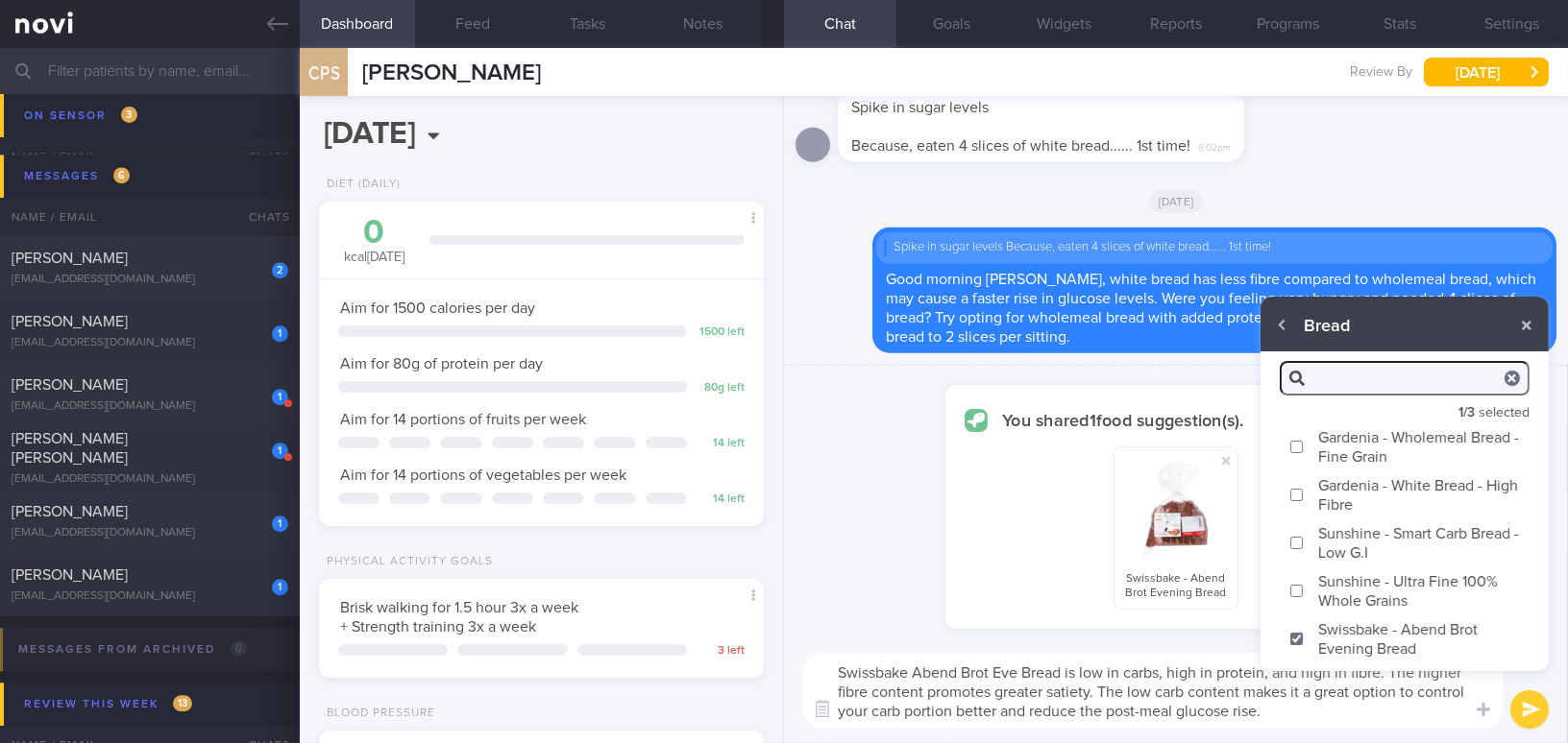
click at [1292, 540] on input "Sunshine - Smart Carb Bread - Low G.I" at bounding box center [1296, 543] width 15 height 13
checkbox input "true"
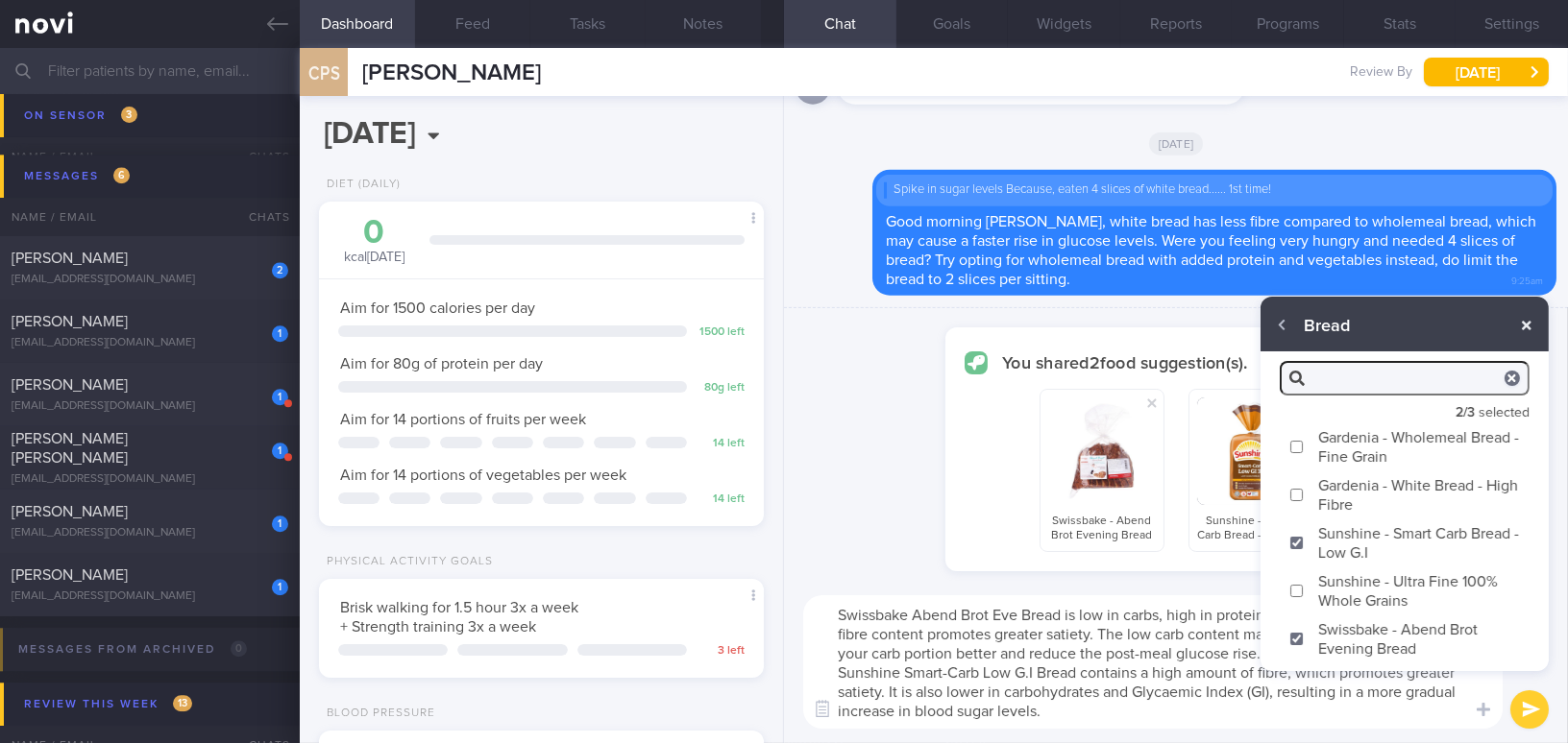
click at [1531, 332] on button "button" at bounding box center [1526, 325] width 34 height 34
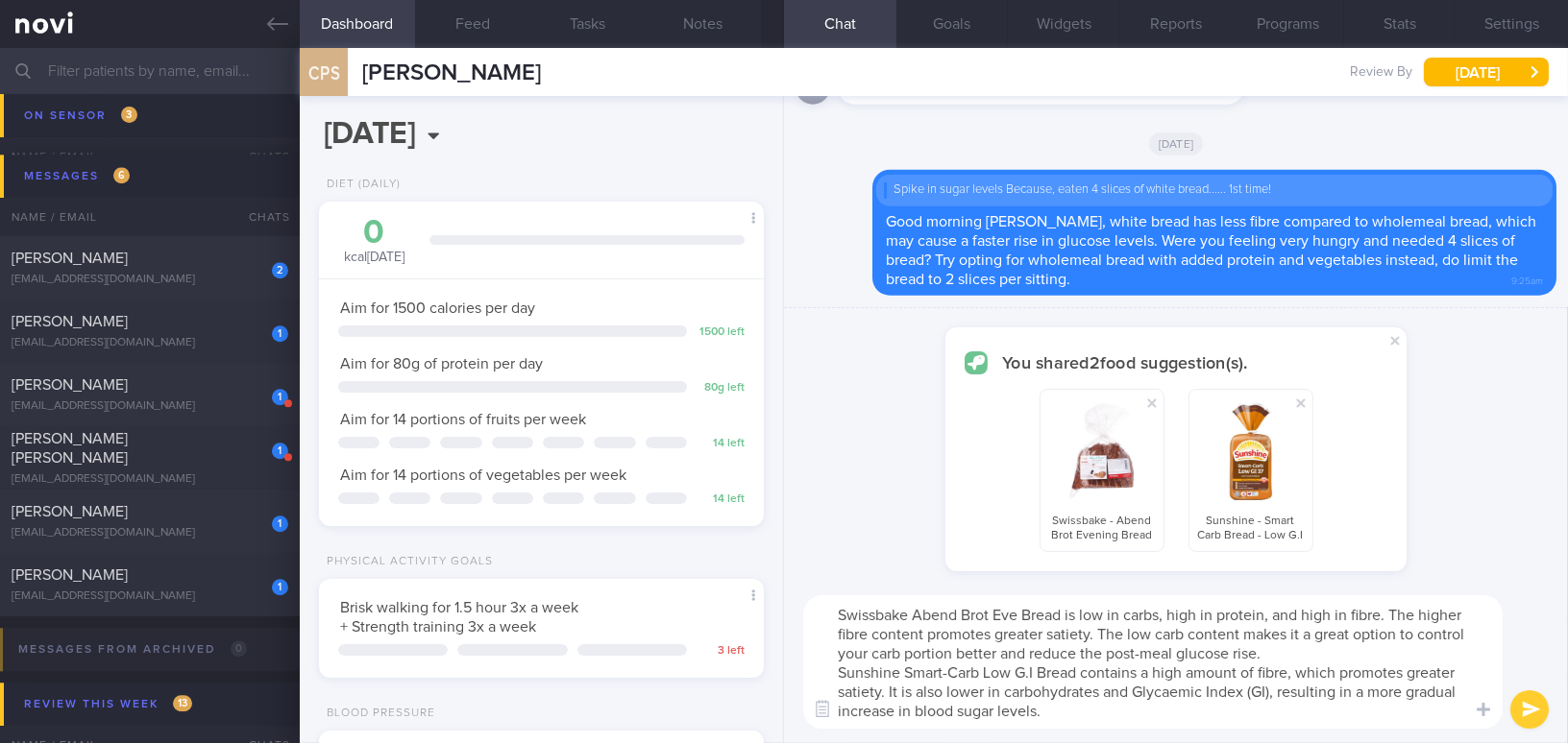
drag, startPoint x: 835, startPoint y: 615, endPoint x: 1054, endPoint y: 744, distance: 254.2
click at [1054, 742] on html "You are offline! Some functionality will be unavailable Patients New Users Coac…" at bounding box center [784, 371] width 1568 height 743
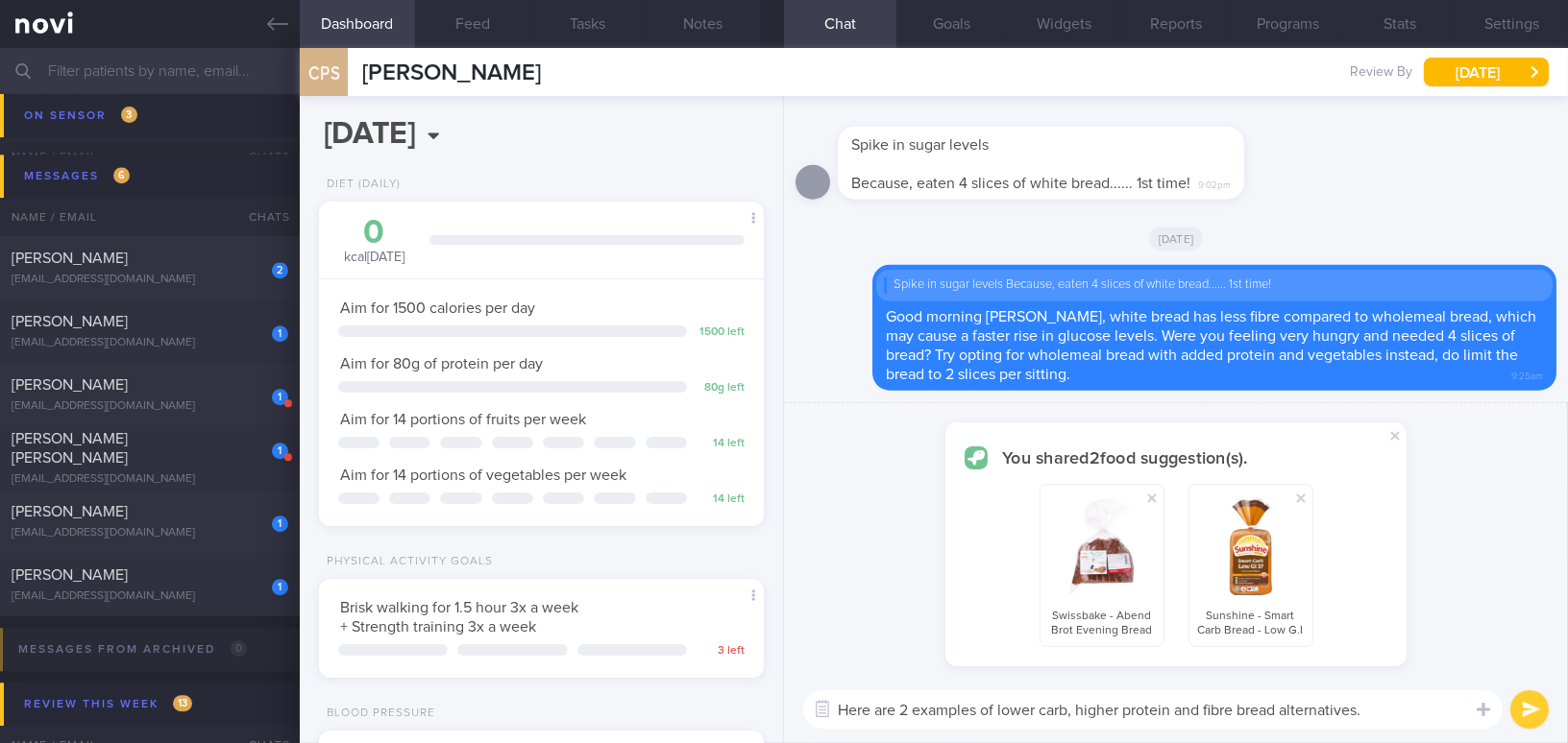
drag, startPoint x: 1161, startPoint y: 710, endPoint x: 655, endPoint y: 702, distance: 506.1
click at [655, 702] on div "Dashboard Feed Tasks Notes Chat Goals Widgets Reports Programs Stats Settings C…" at bounding box center [934, 395] width 1268 height 695
click at [1384, 714] on textarea "Here are 2 examples of lower carb, higher protein and fibre bread alternatives." at bounding box center [1153, 709] width 699 height 38
drag, startPoint x: 1385, startPoint y: 714, endPoint x: 754, endPoint y: 669, distance: 632.6
click at [754, 669] on div "Dashboard Feed Tasks Notes Chat Goals Widgets Reports Programs Stats Settings C…" at bounding box center [934, 395] width 1268 height 695
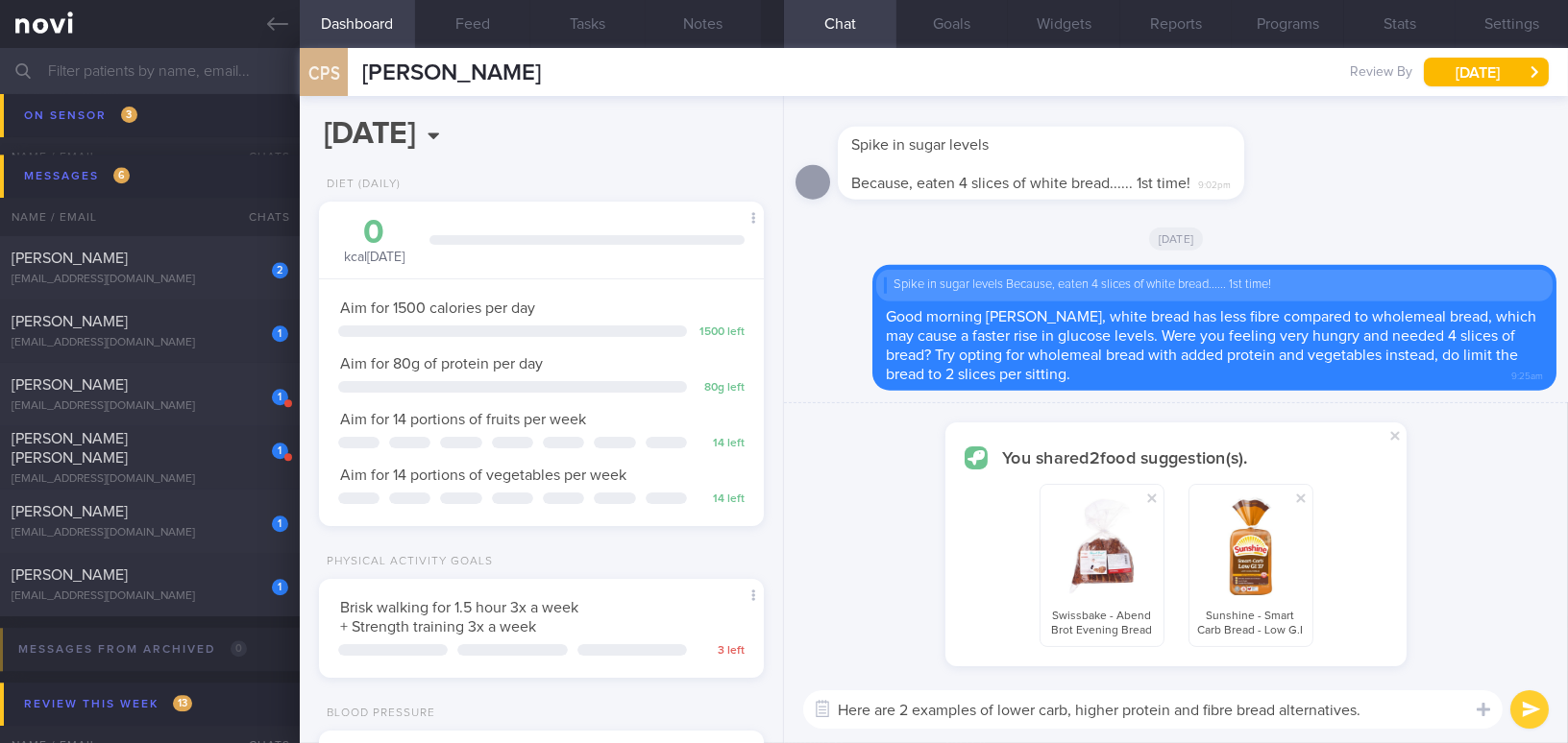
paste textarea "two examples of lower-carb, higher-protein, and higher-"
drag, startPoint x: 902, startPoint y: 712, endPoint x: 926, endPoint y: 708, distance: 24.3
click at [926, 708] on textarea "Here are two examples of lower-carb, higher-protein, and higher-fibre bread alt…" at bounding box center [1153, 709] width 699 height 38
type textarea "Here are 2 examples of lower-carb, higher-protein, and higher-fibre bread alter…"
click at [1538, 705] on button "submit" at bounding box center [1529, 709] width 38 height 38
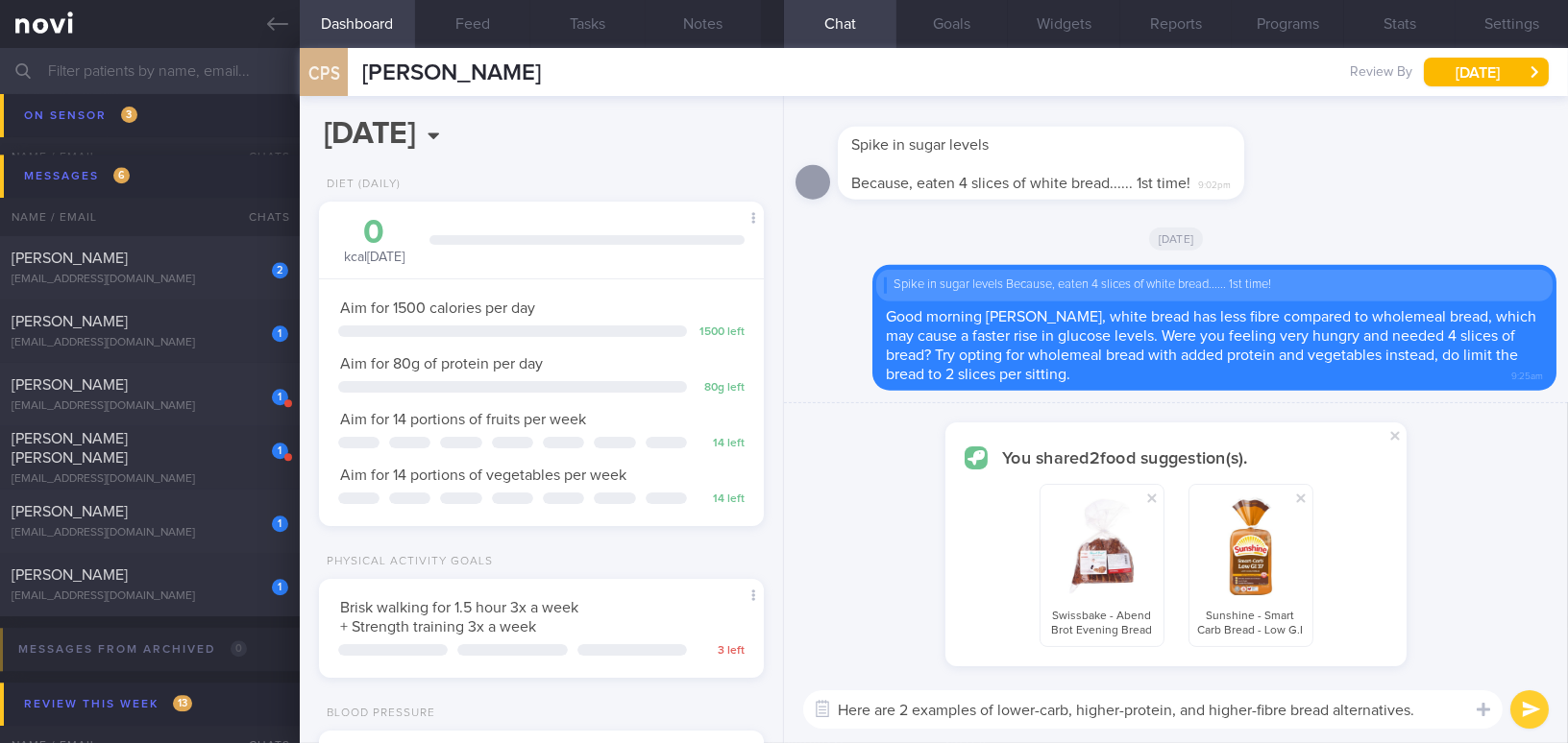
checkbox input "false"
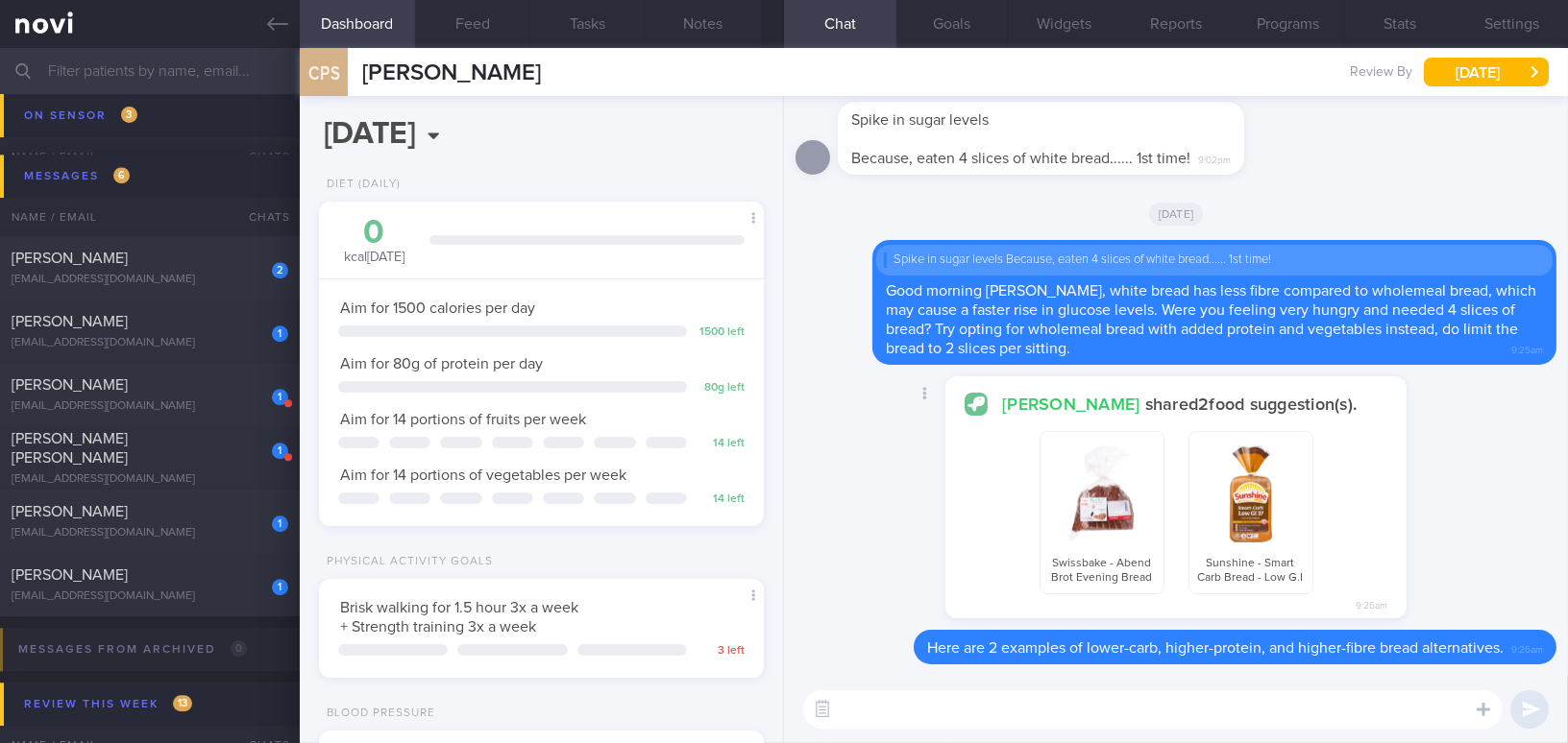
paste textarea "Your glucose readings are lower this morning. If possible, try to perform a cal…"
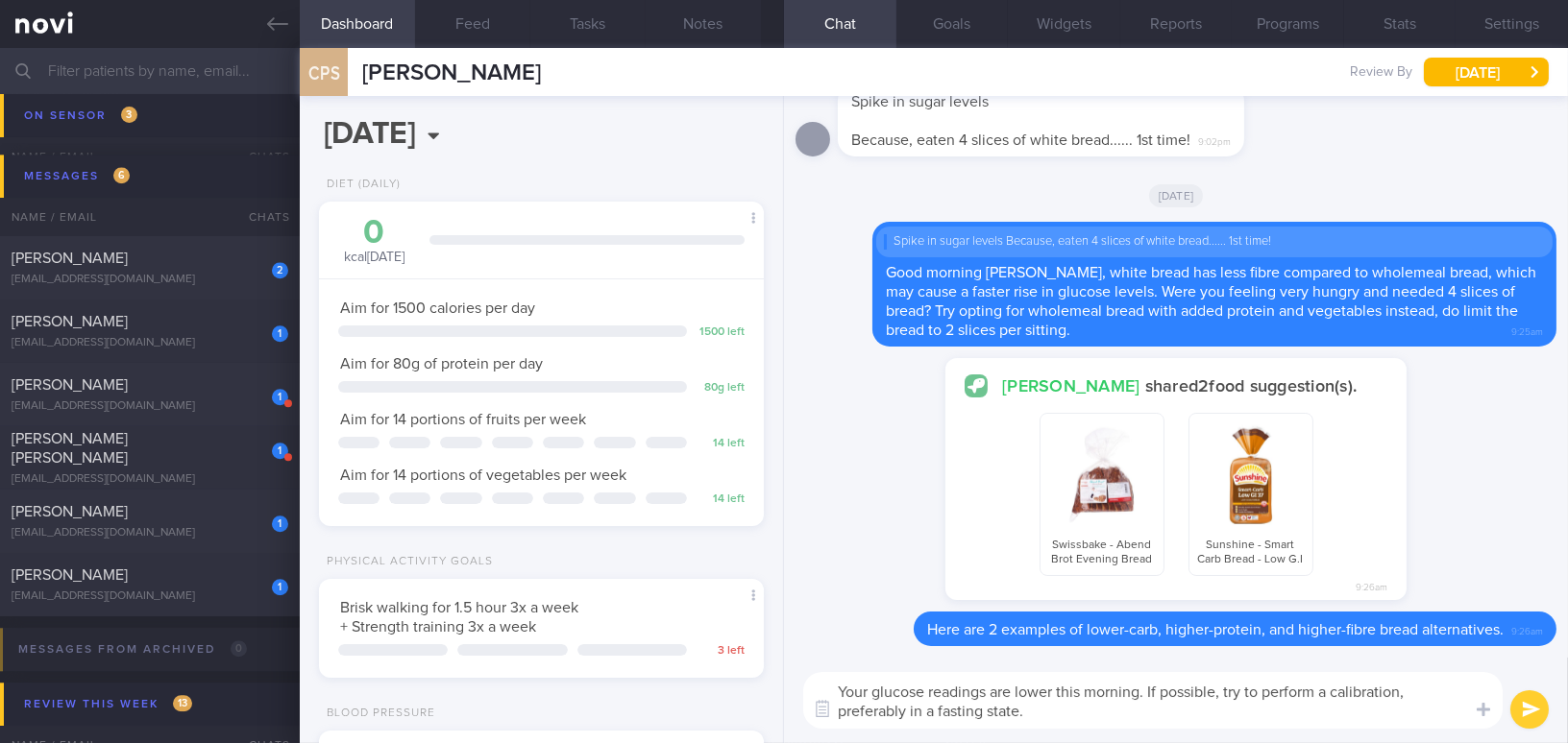
type textarea "Your glucose readings are lower this morning. If possible, try to perform a cal…"
click at [1526, 710] on button "submit" at bounding box center [1529, 709] width 38 height 38
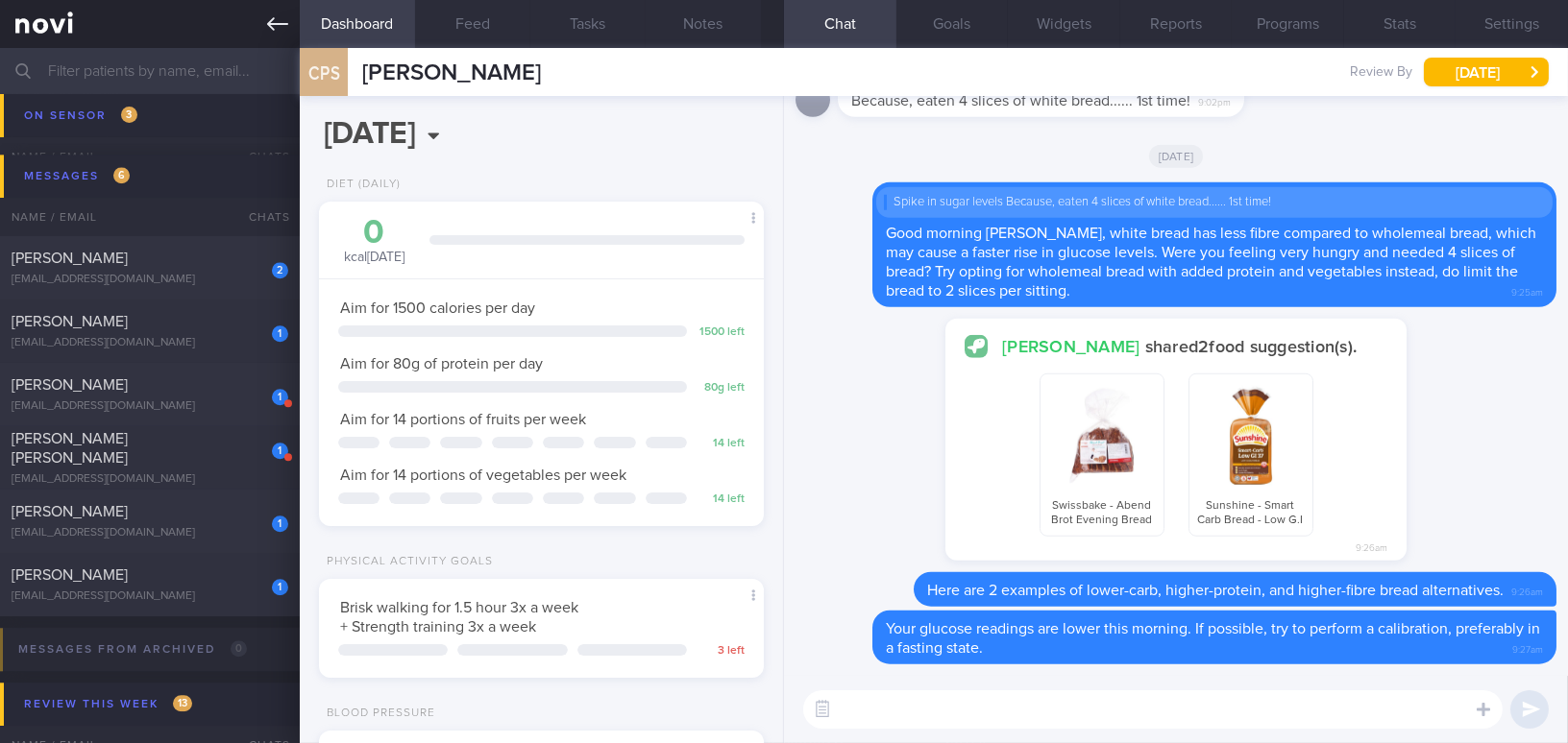
click at [275, 24] on icon at bounding box center [277, 24] width 21 height 14
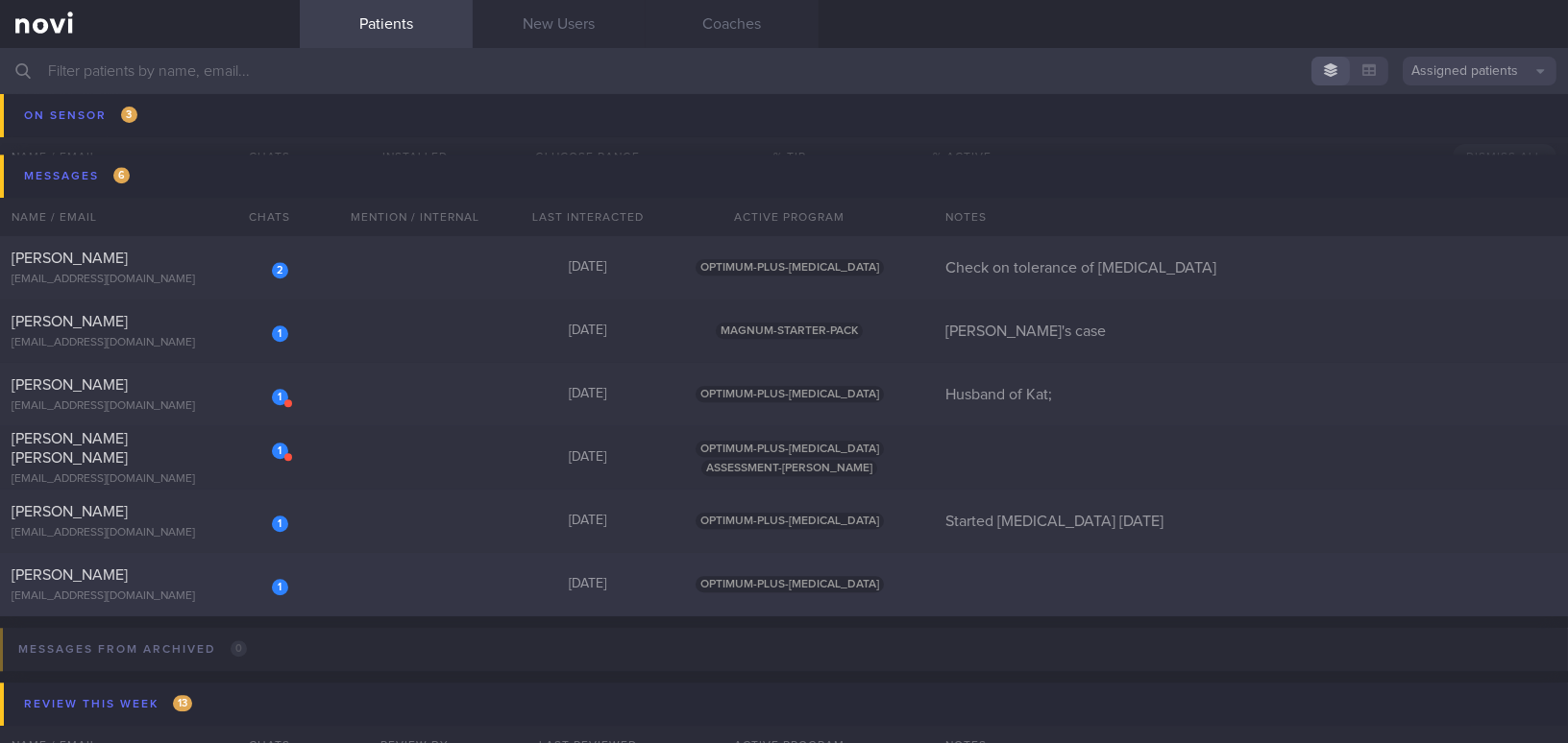
click at [194, 572] on div "Tan Yan Fu" at bounding box center [148, 575] width 272 height 20
select select "7"
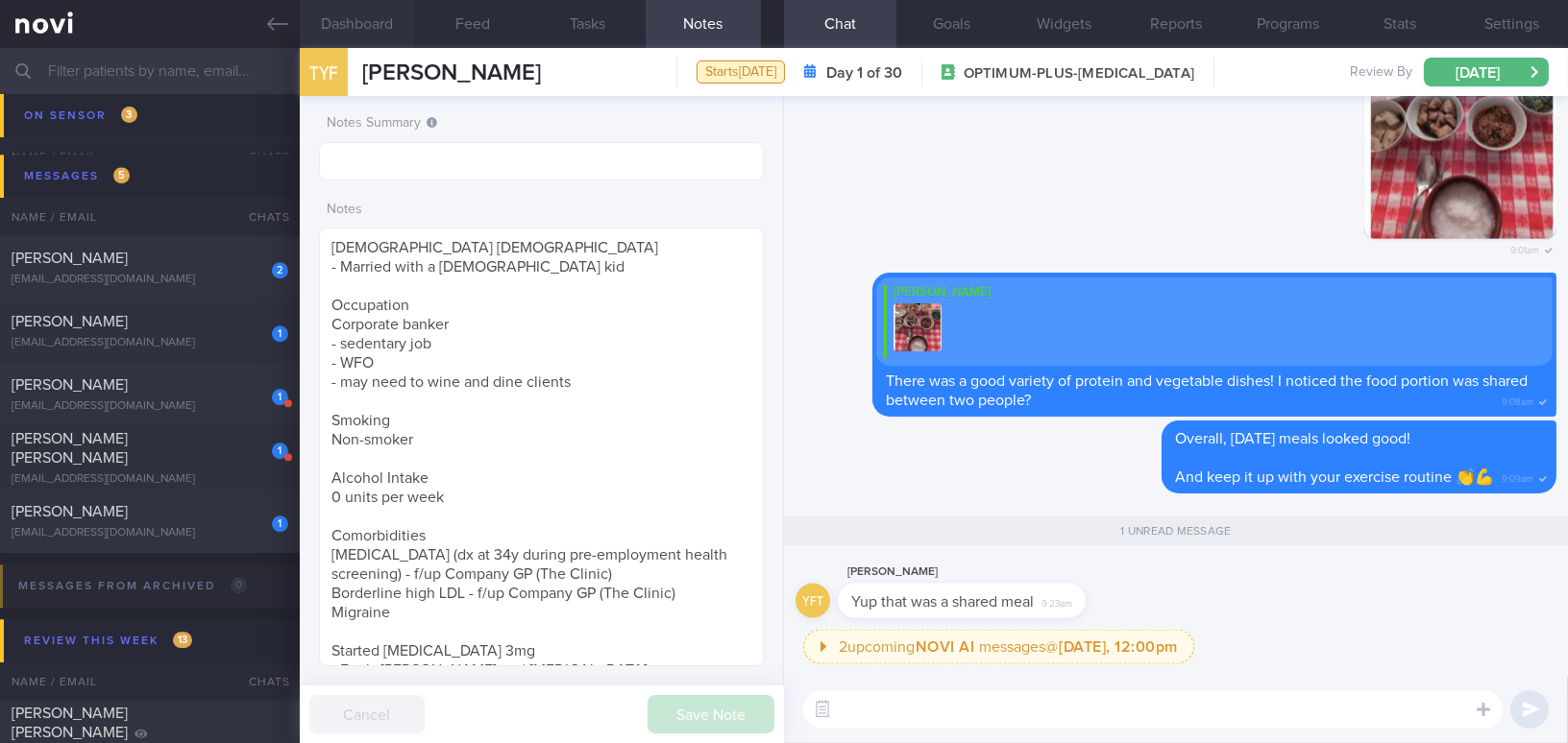
click at [348, 5] on button "Dashboard" at bounding box center [358, 23] width 115 height 48
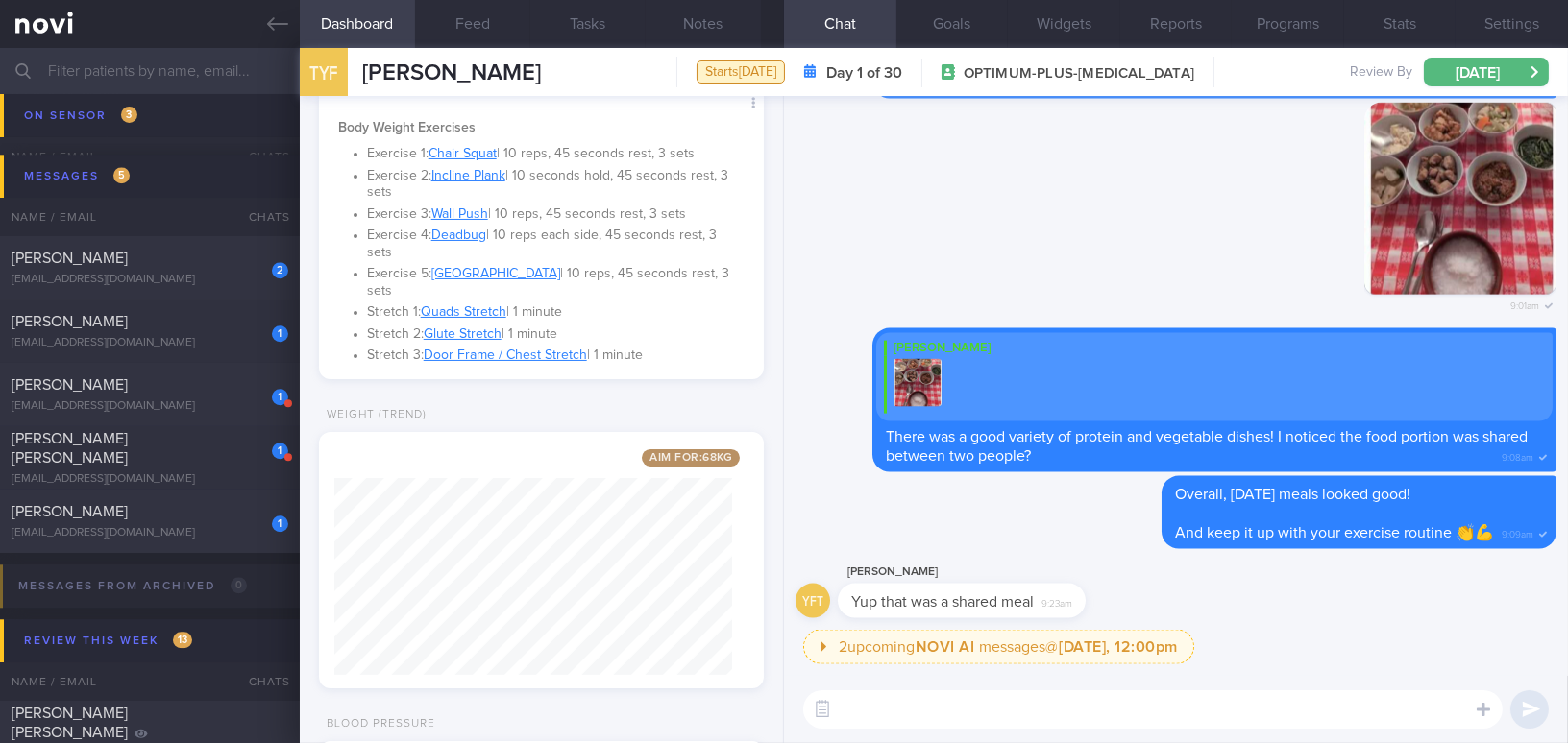
scroll to position [491, 0]
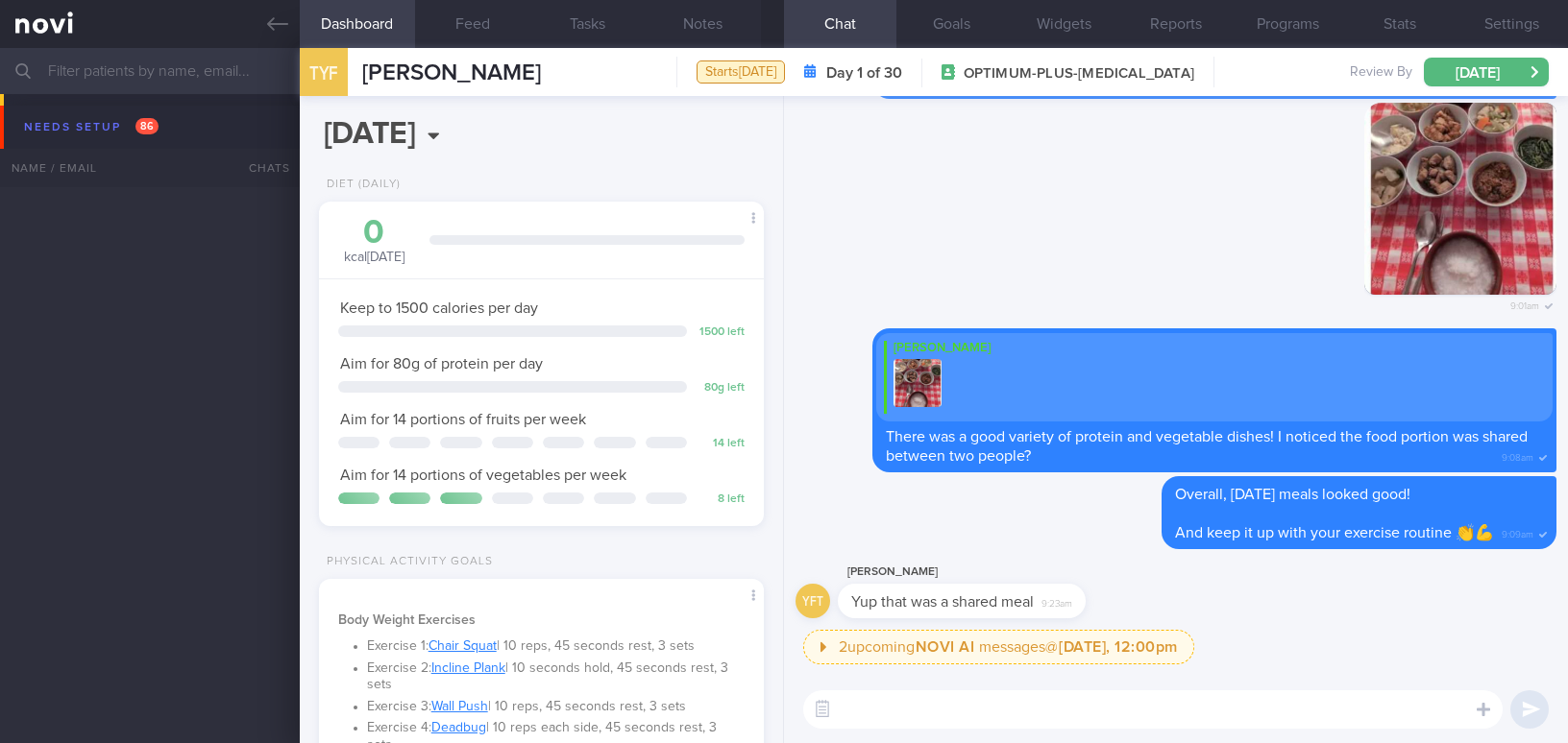
select select "7"
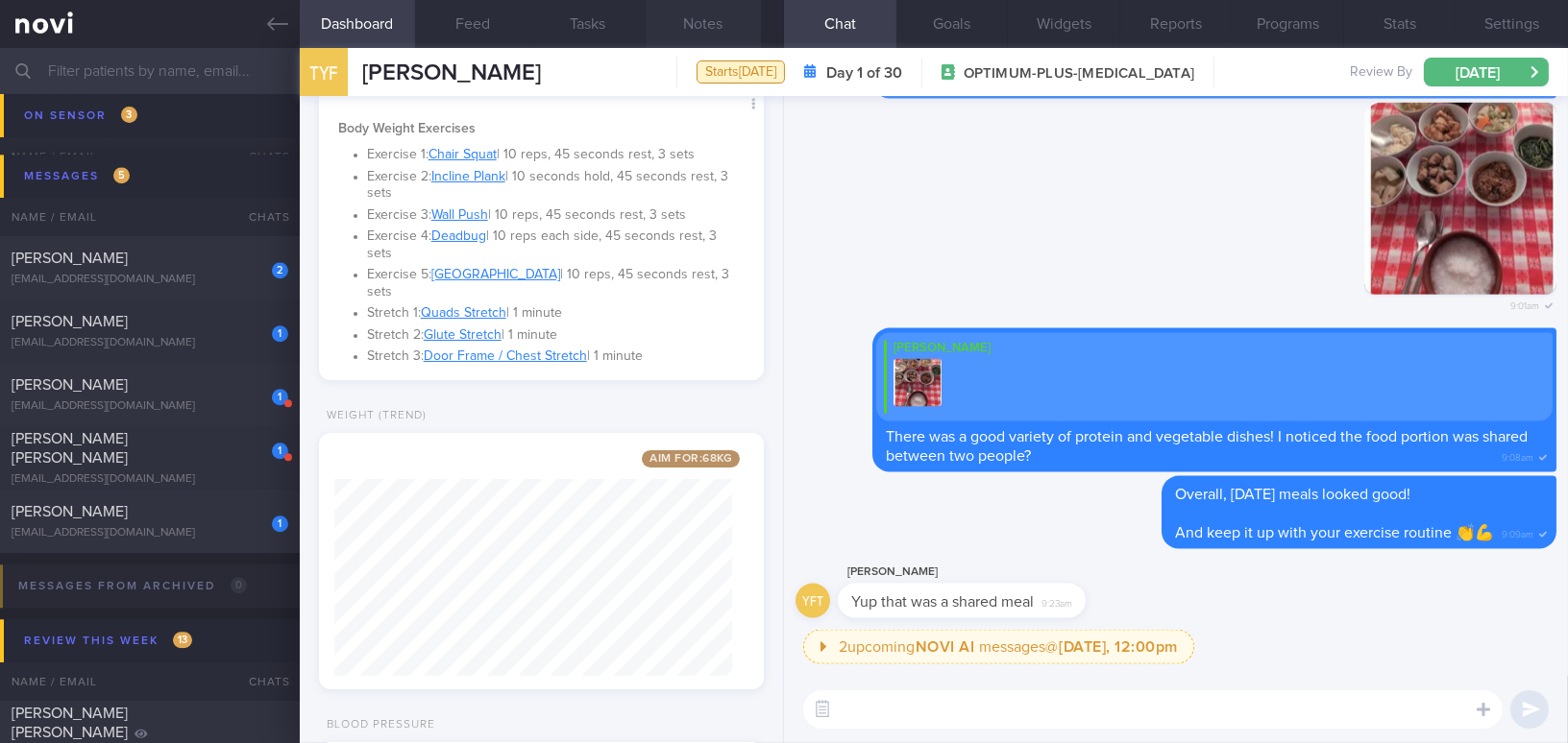
click at [731, 27] on button "Notes" at bounding box center [703, 23] width 115 height 48
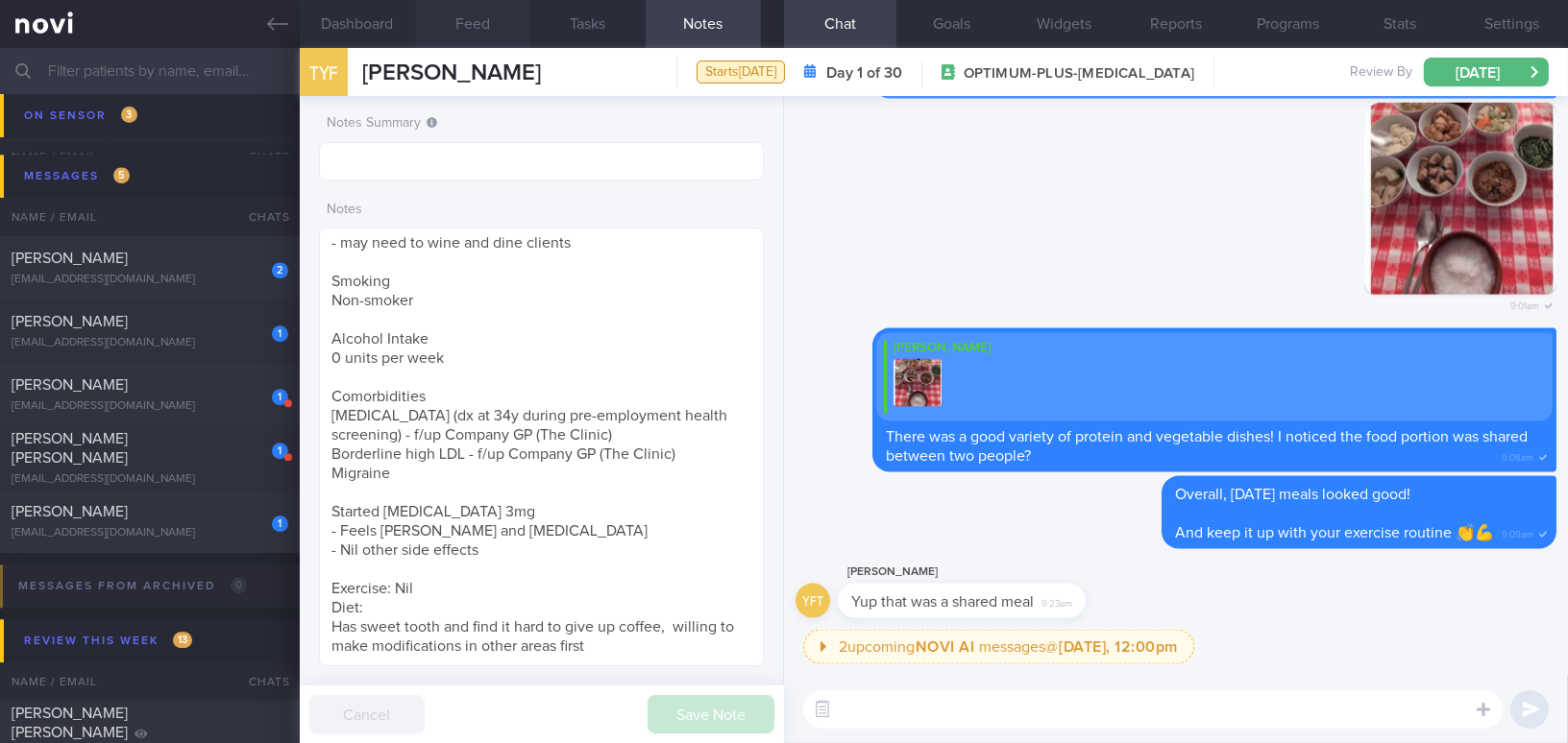
click at [482, 26] on button "Feed" at bounding box center [473, 23] width 115 height 48
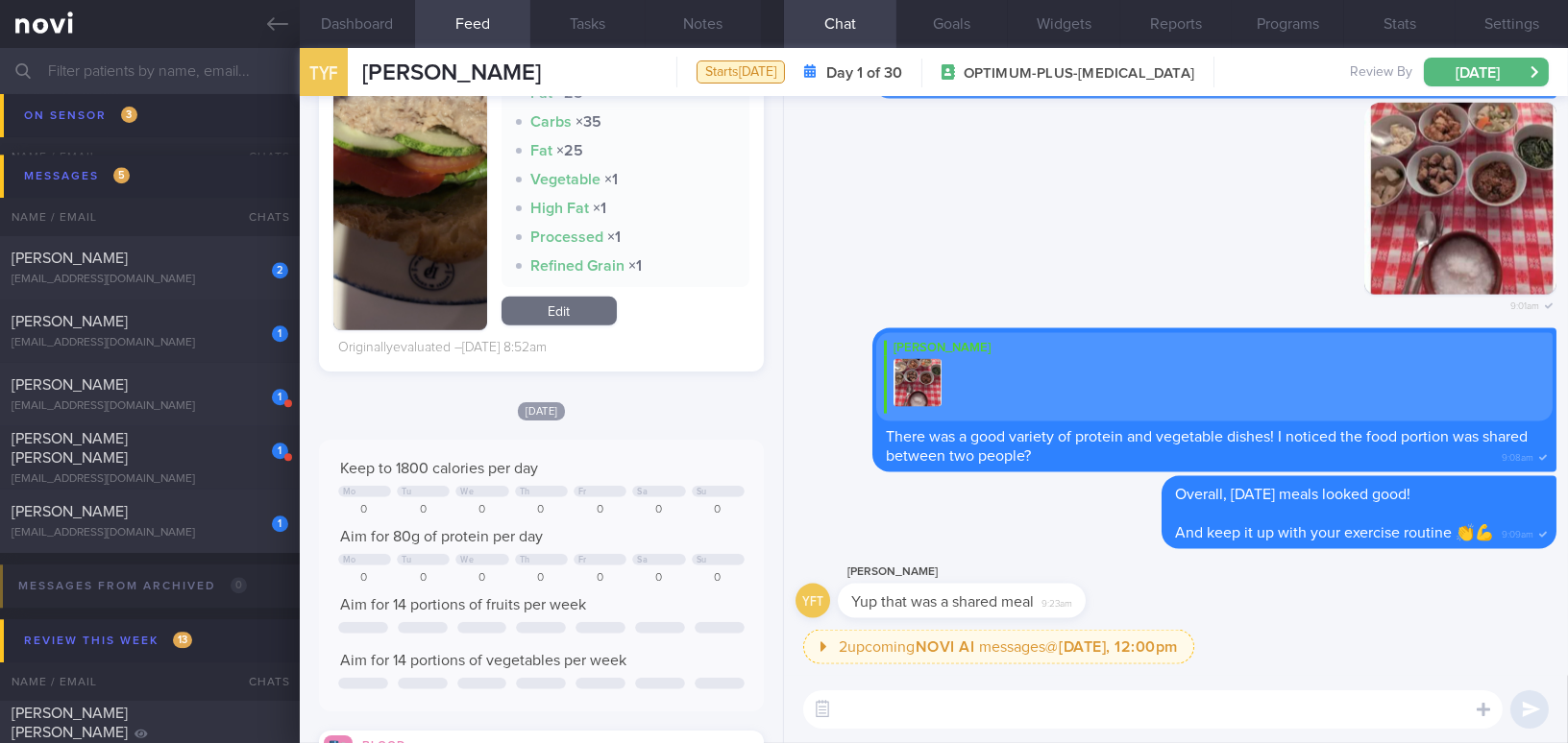
scroll to position [3316, 0]
drag, startPoint x: 895, startPoint y: 585, endPoint x: 1086, endPoint y: 586, distance: 191.0
click at [1086, 586] on div "Yan Fu Tan Yup that was a shared meal 9:23am" at bounding box center [990, 589] width 306 height 58
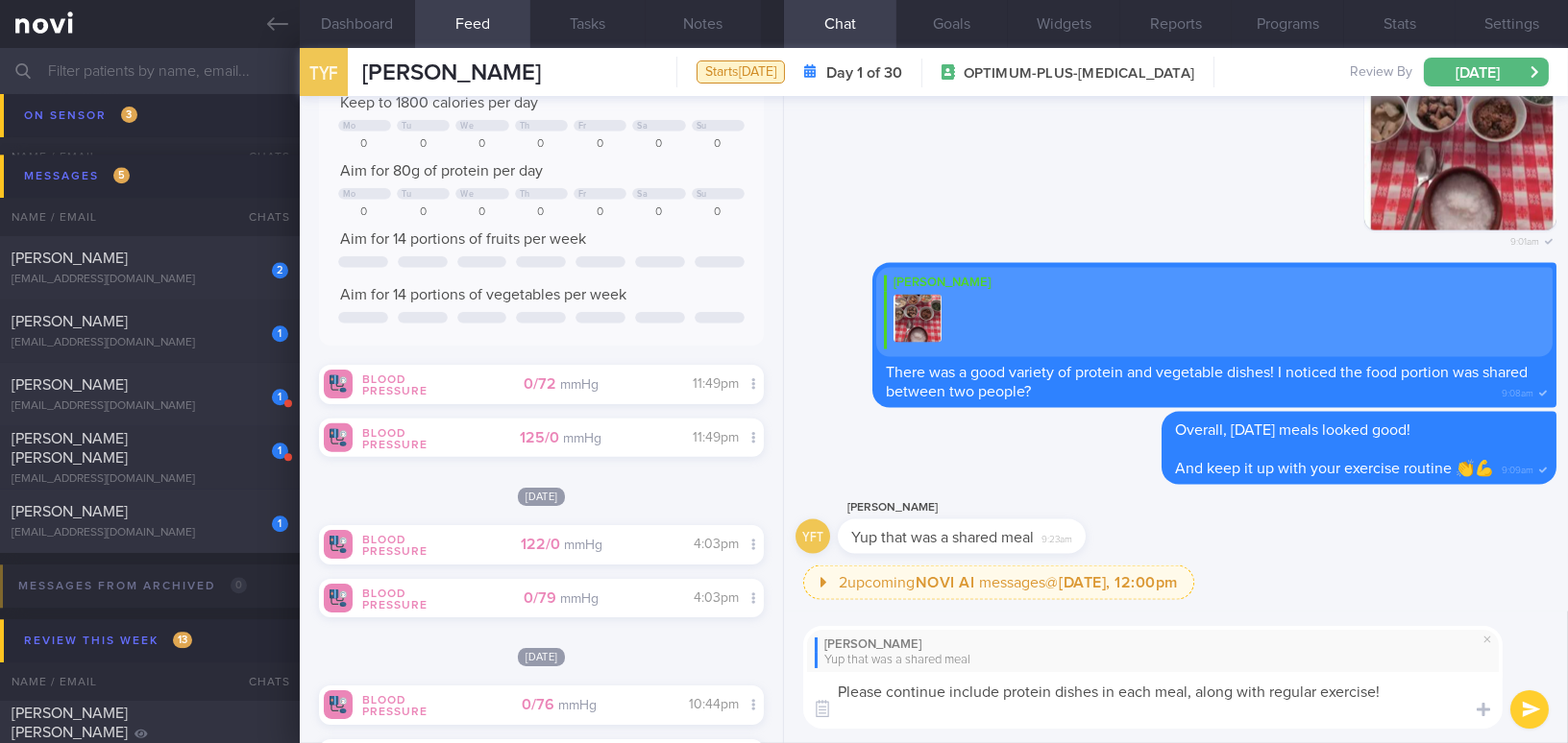
scroll to position [0, 0]
drag, startPoint x: 1212, startPoint y: 712, endPoint x: 1157, endPoint y: 703, distance: 55.7
click at [1157, 703] on textarea "Please continue include protein dishes in each meal, along with regular exercis…" at bounding box center [1153, 700] width 699 height 57
type textarea "Please continue include protein dishes in each meal, along with regular exercis…"
drag, startPoint x: 1176, startPoint y: 720, endPoint x: 833, endPoint y: 687, distance: 344.6
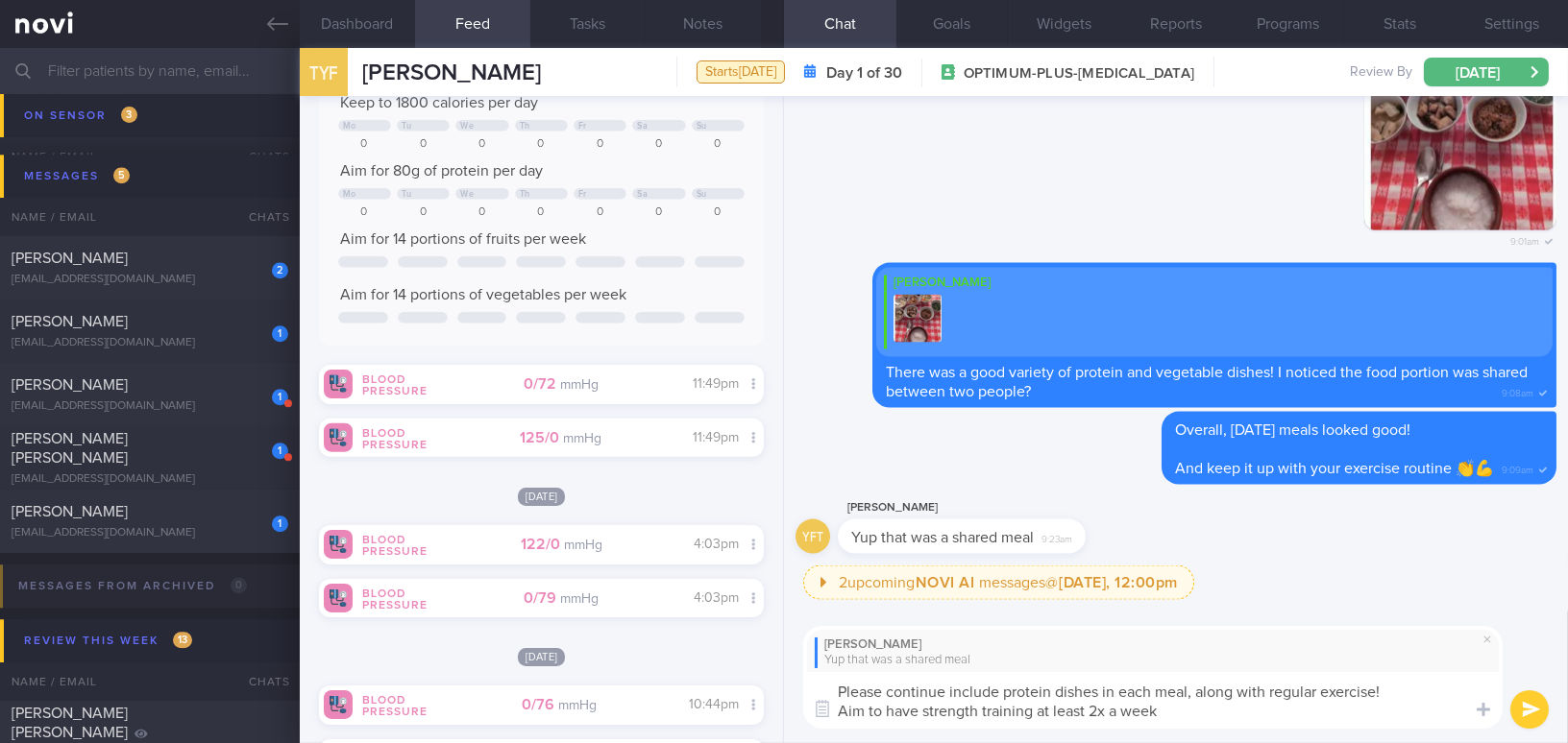
click at [833, 687] on textarea "Please continue include protein dishes in each meal, along with regular exercis…" at bounding box center [1153, 700] width 699 height 57
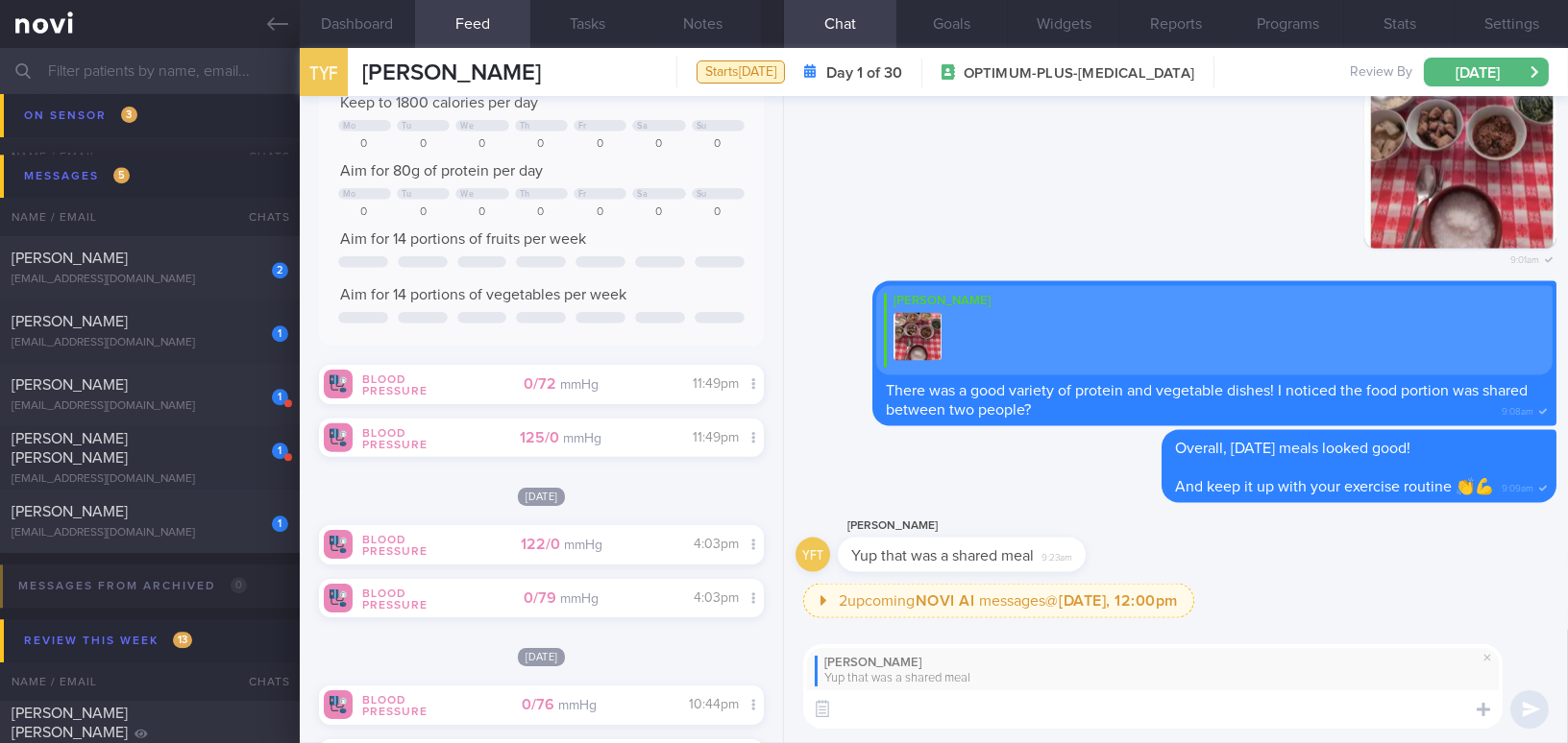
paste textarea "Please continue to include protein dishes in each meal, along with regular exer…"
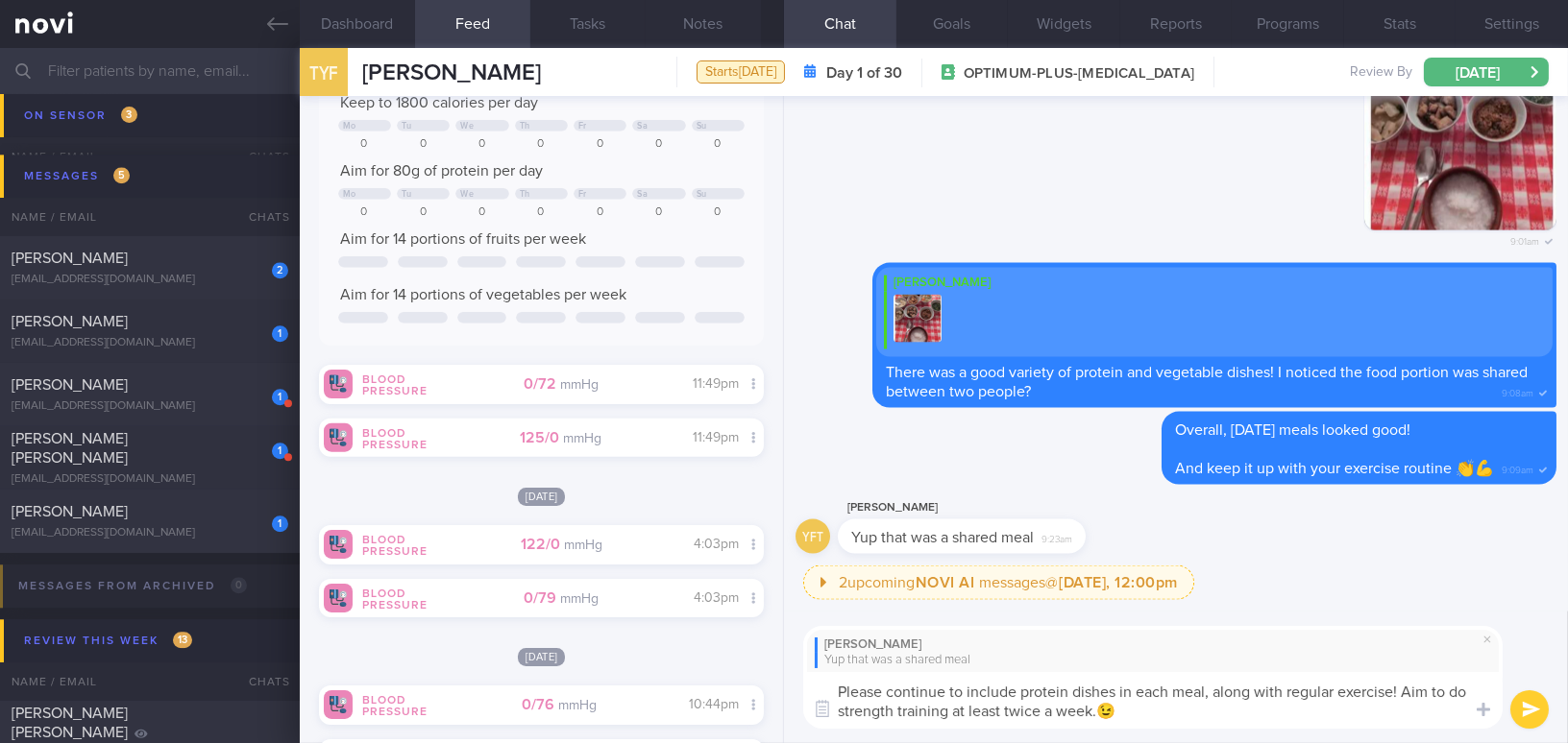
type textarea "Please continue to include protein dishes in each meal, along with regular exer…"
click at [1522, 708] on button "submit" at bounding box center [1529, 709] width 38 height 38
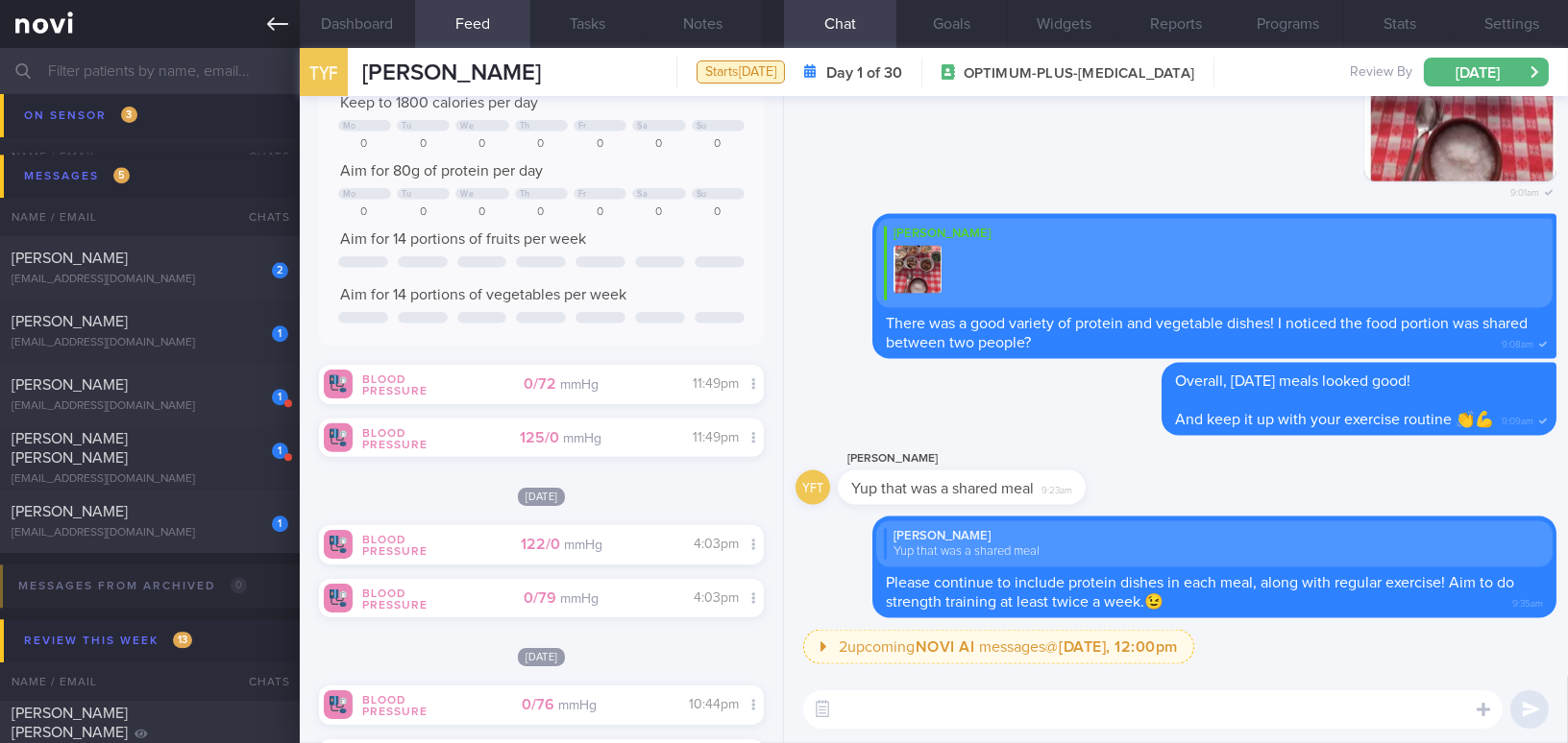
click at [268, 20] on icon at bounding box center [277, 24] width 21 height 21
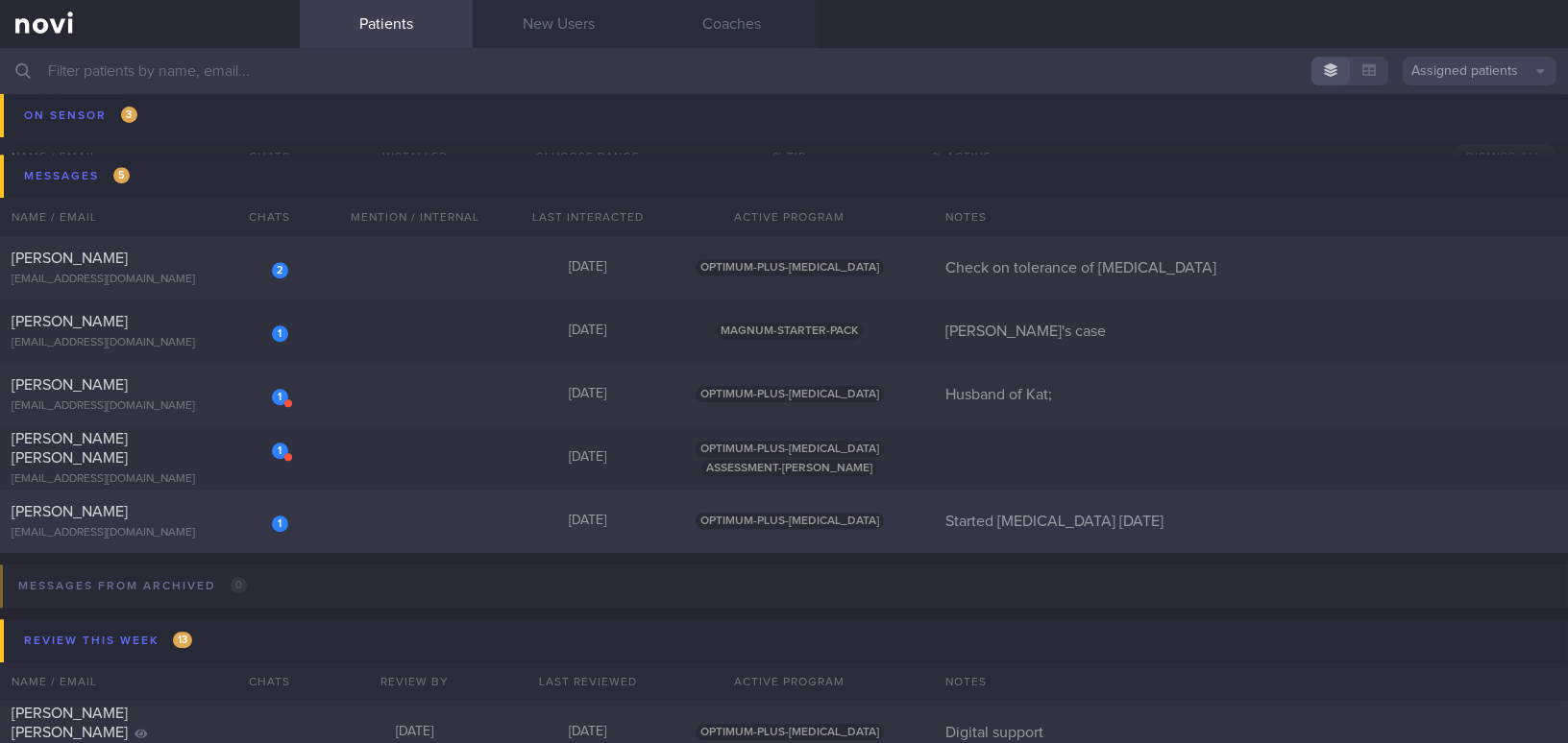
click at [146, 513] on div "[PERSON_NAME]" at bounding box center [148, 512] width 272 height 20
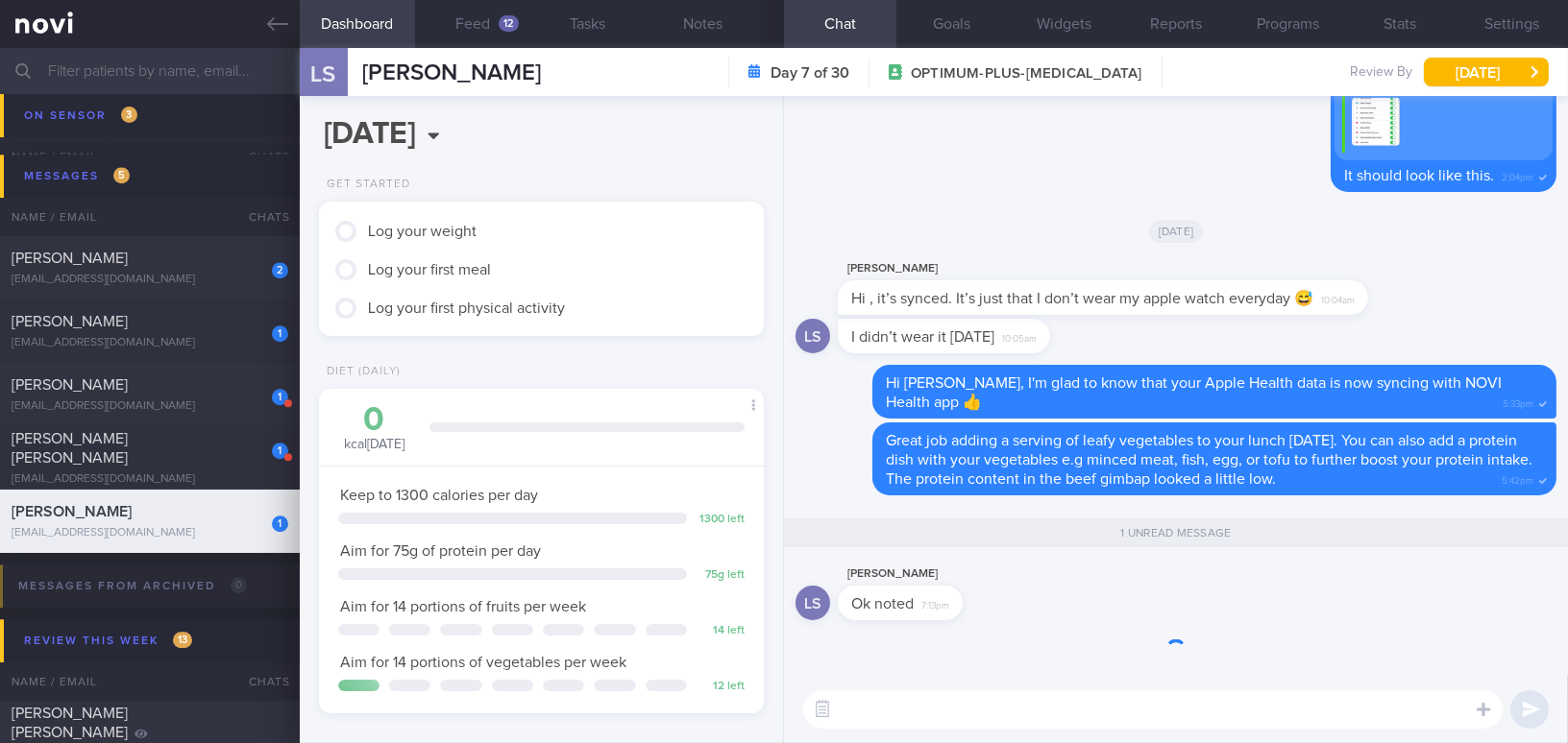
scroll to position [226, 397]
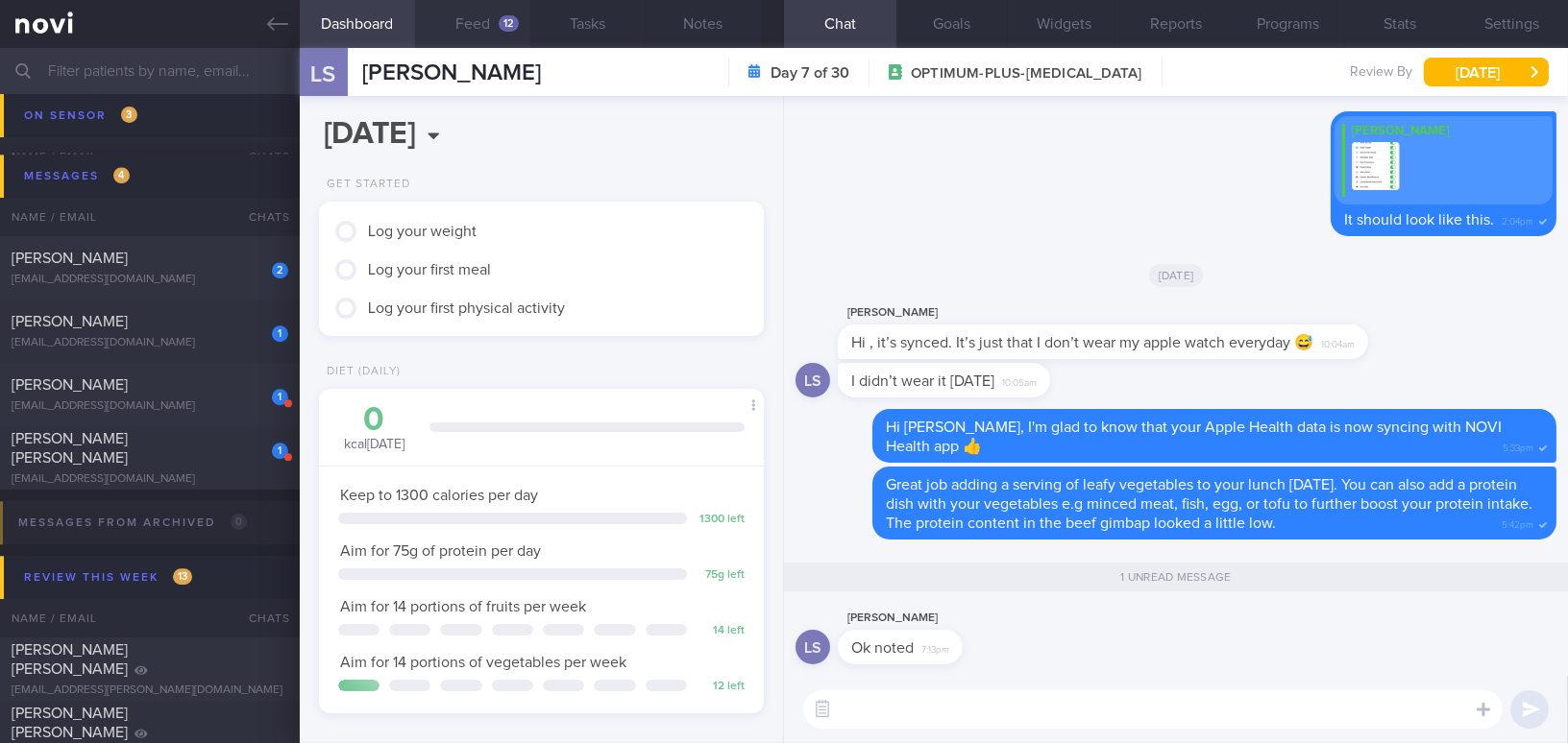
click at [487, 24] on button "Feed 12" at bounding box center [473, 23] width 115 height 48
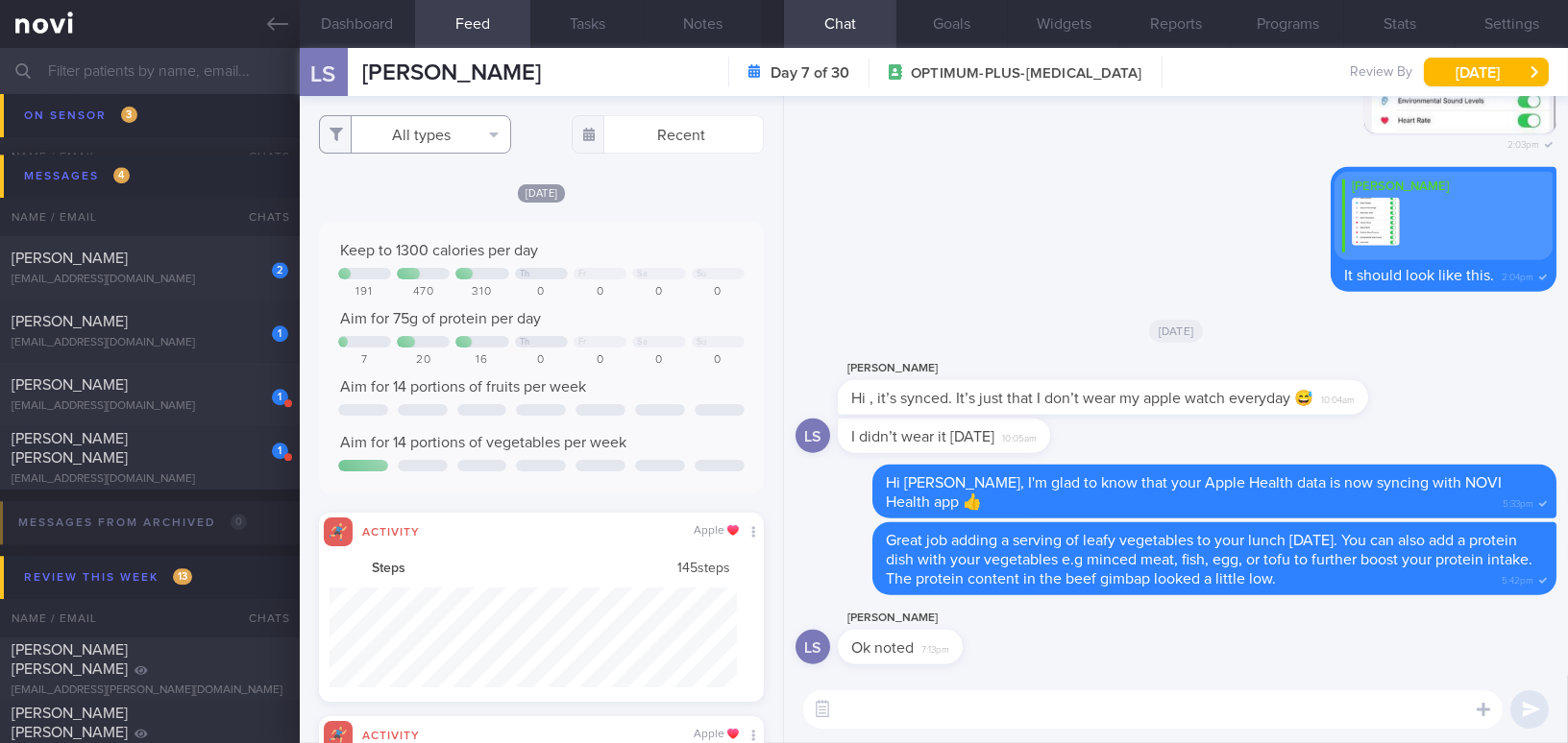
click at [421, 139] on button "All types" at bounding box center [414, 134] width 192 height 38
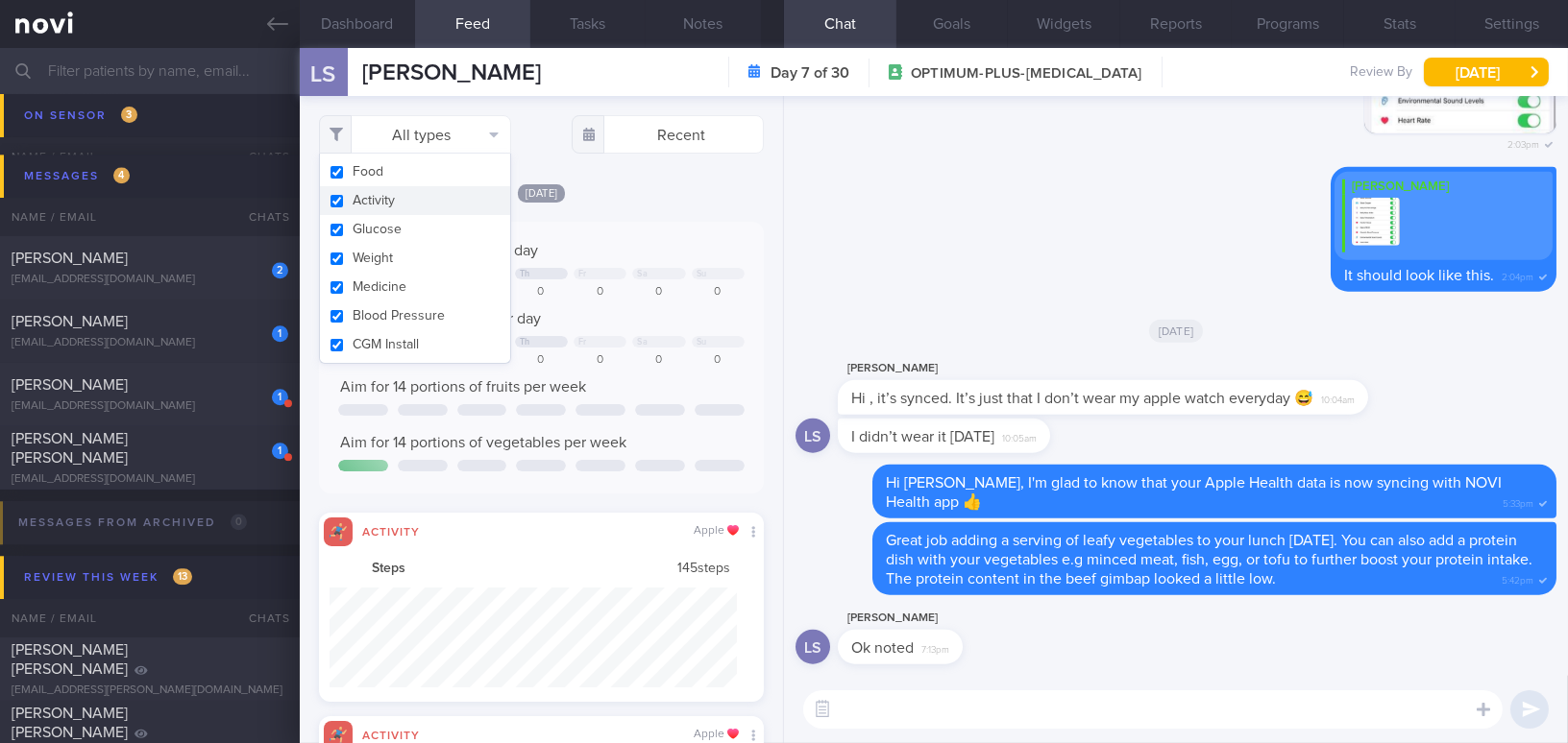
click at [337, 190] on button "Activity" at bounding box center [414, 200] width 191 height 28
checkbox input "false"
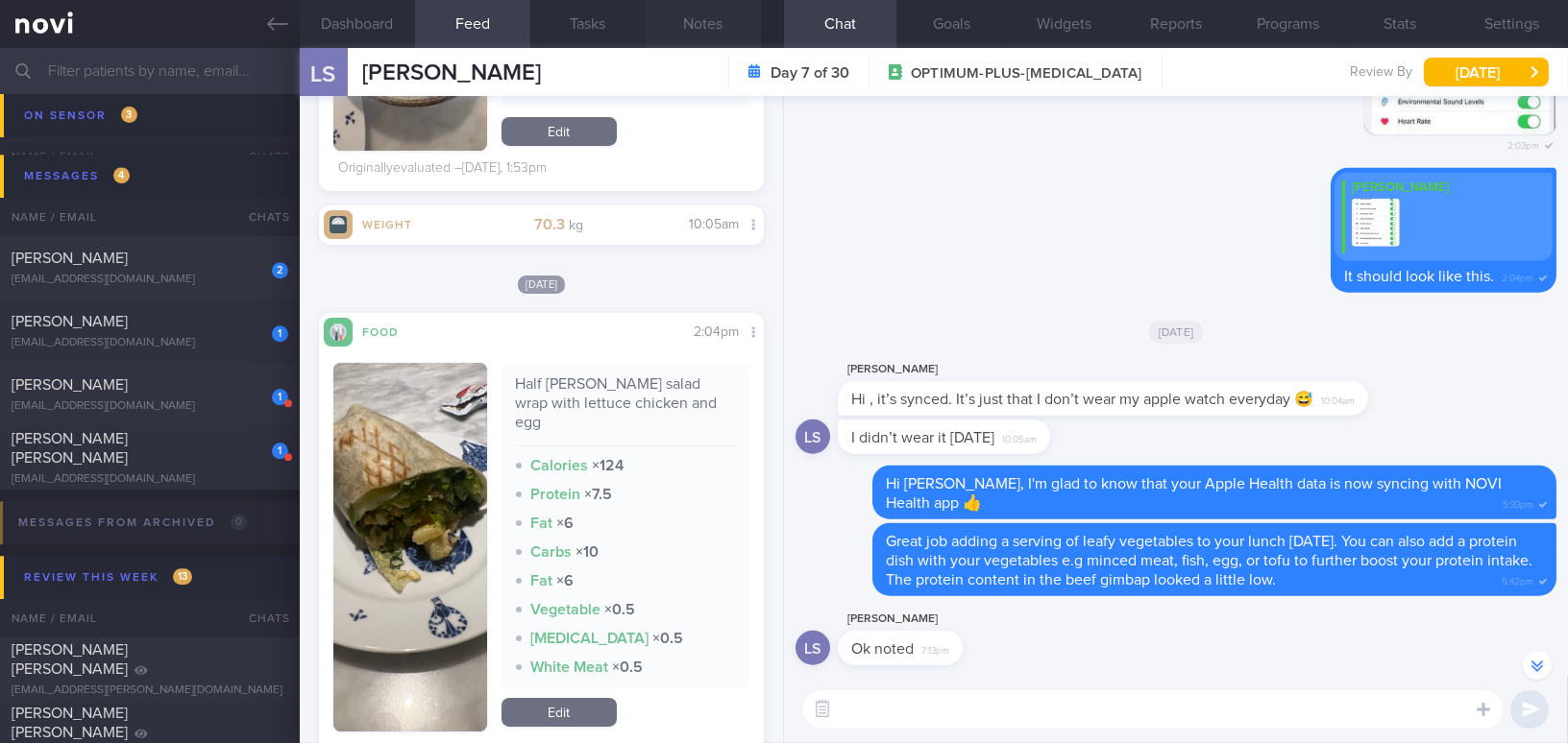
click at [675, 25] on button "Notes" at bounding box center [703, 23] width 115 height 48
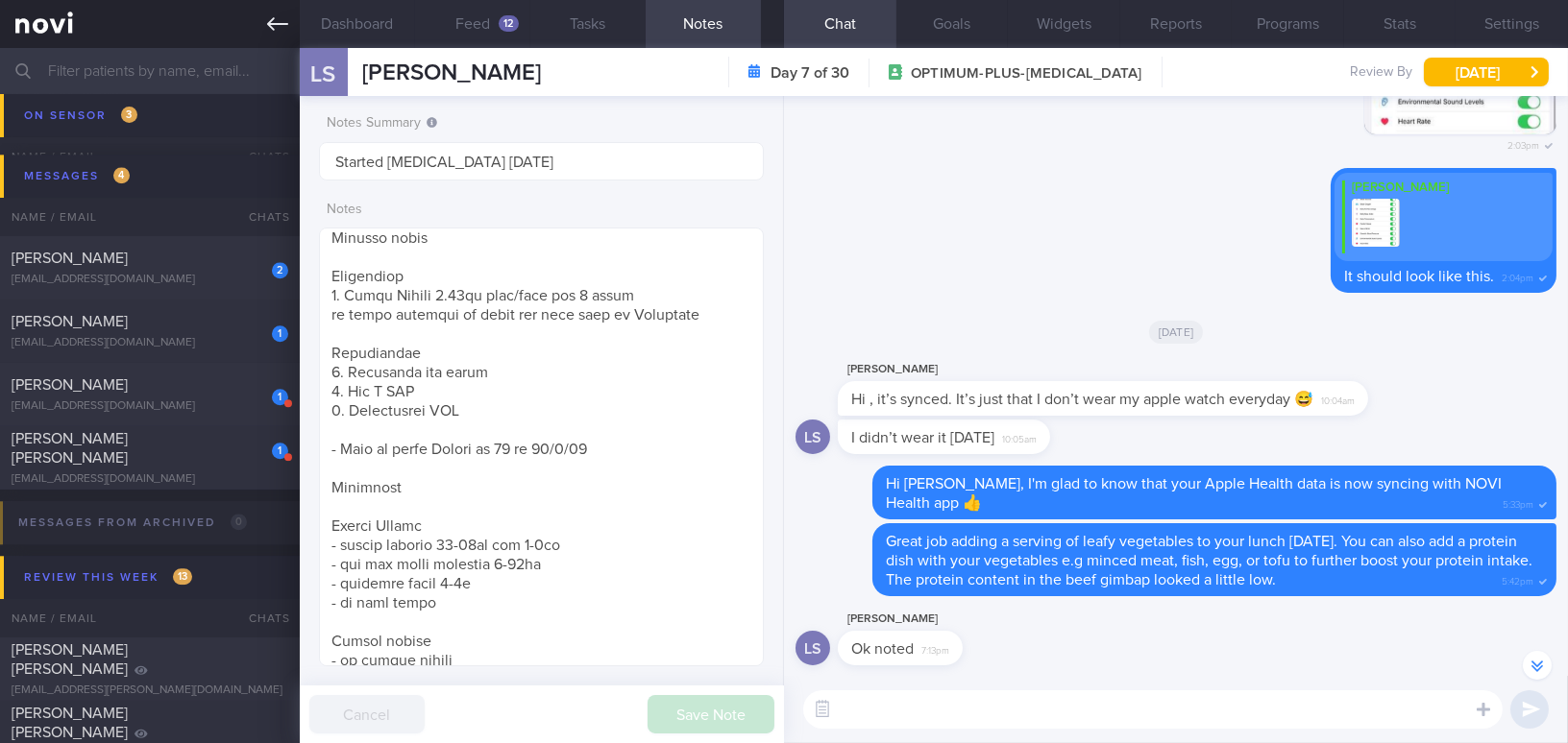
click at [265, 21] on link at bounding box center [149, 23] width 300 height 48
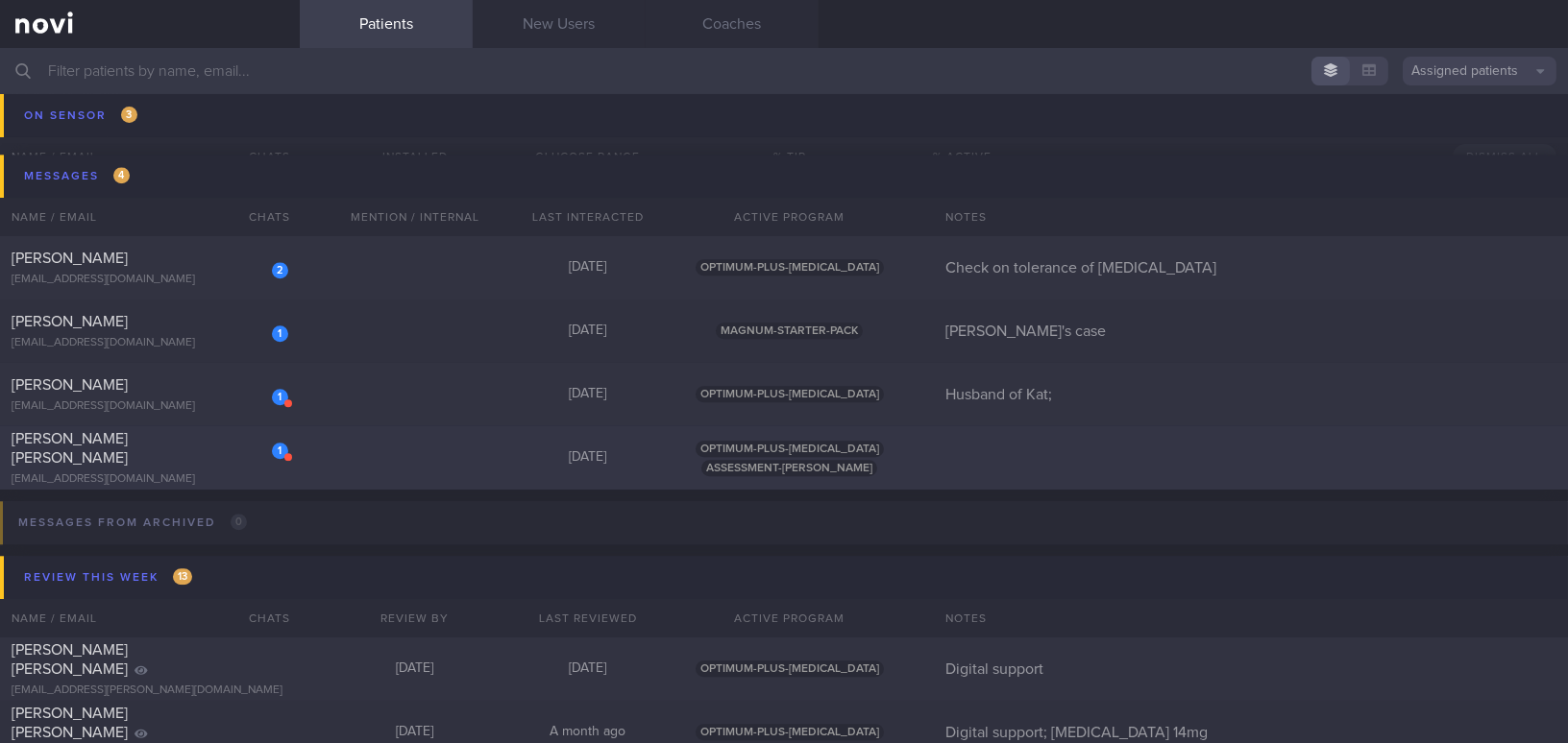
click at [177, 451] on div "[PERSON_NAME] [PERSON_NAME]" at bounding box center [148, 448] width 272 height 38
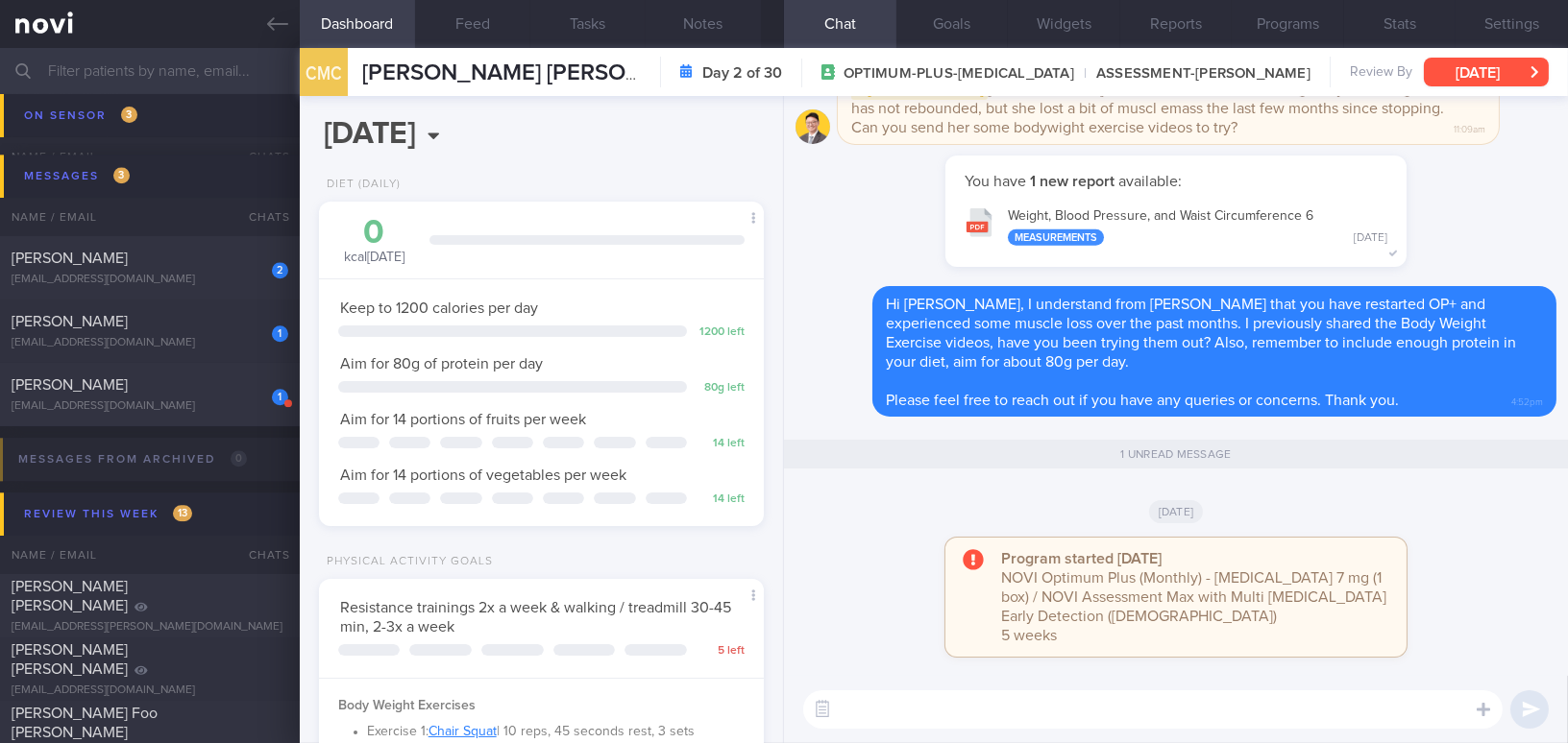
click at [1447, 73] on button "Wed, 20 Aug" at bounding box center [1486, 71] width 125 height 28
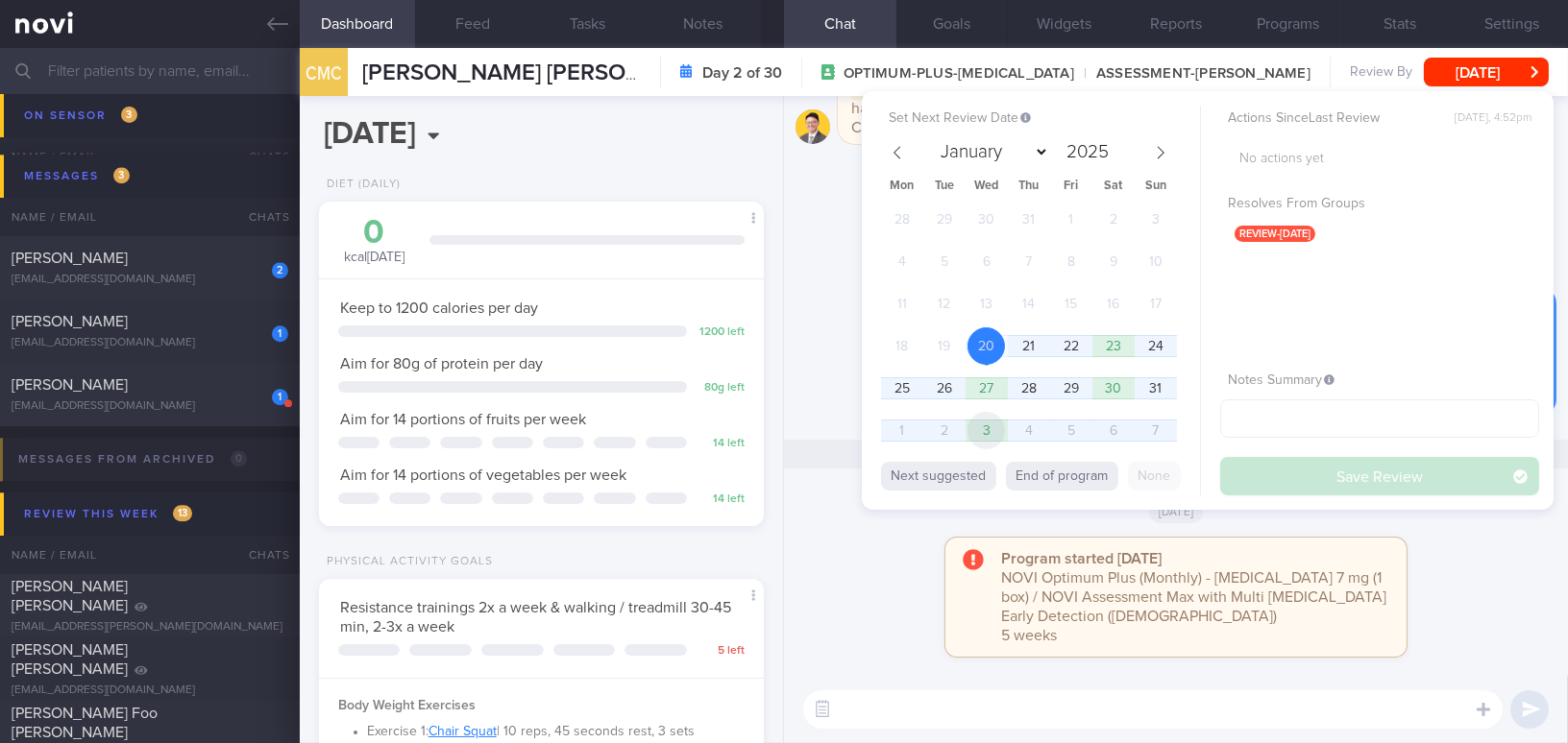
click at [967, 425] on span "3" at bounding box center [986, 431] width 37 height 37
select select "8"
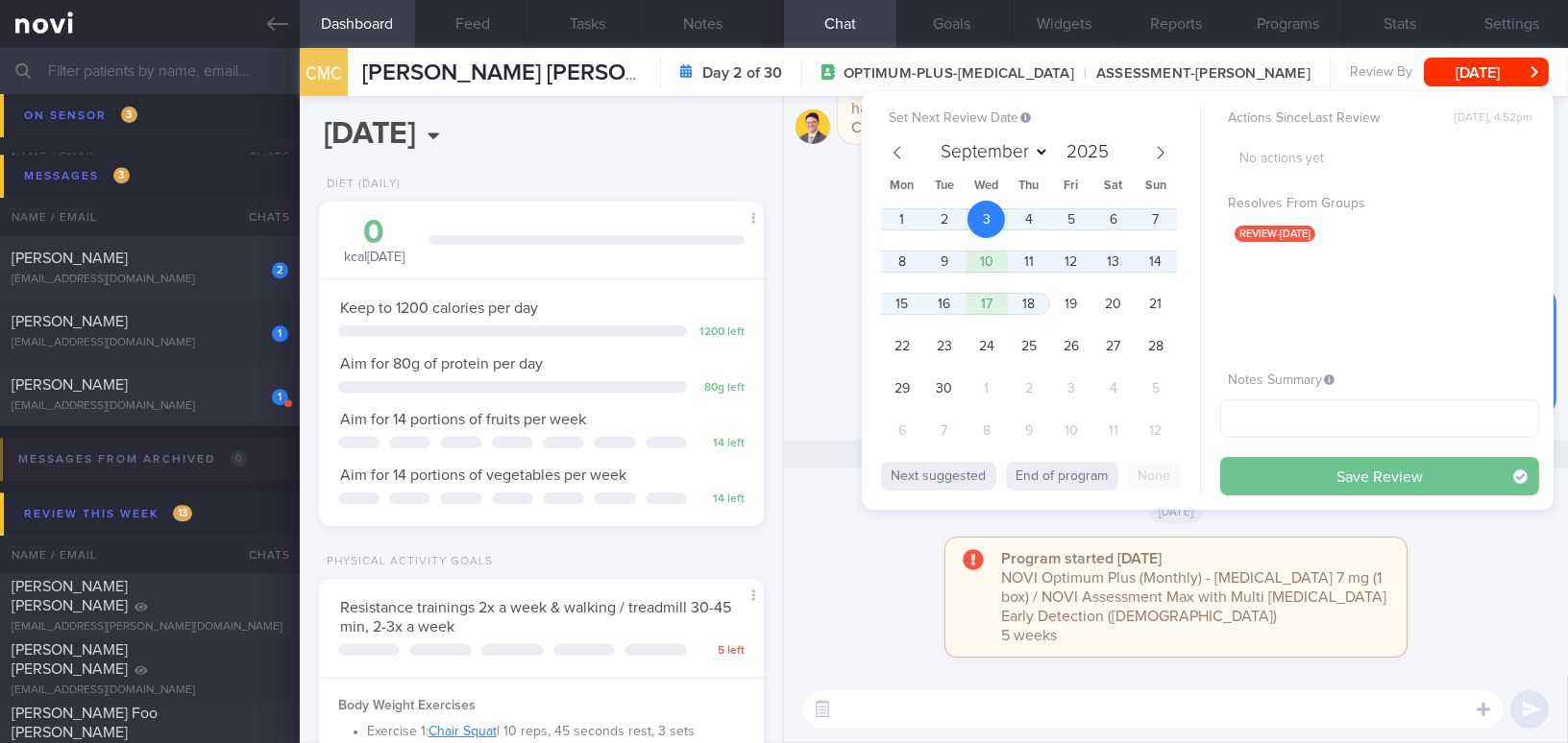
click at [1270, 477] on button "Save Review" at bounding box center [1379, 475] width 318 height 38
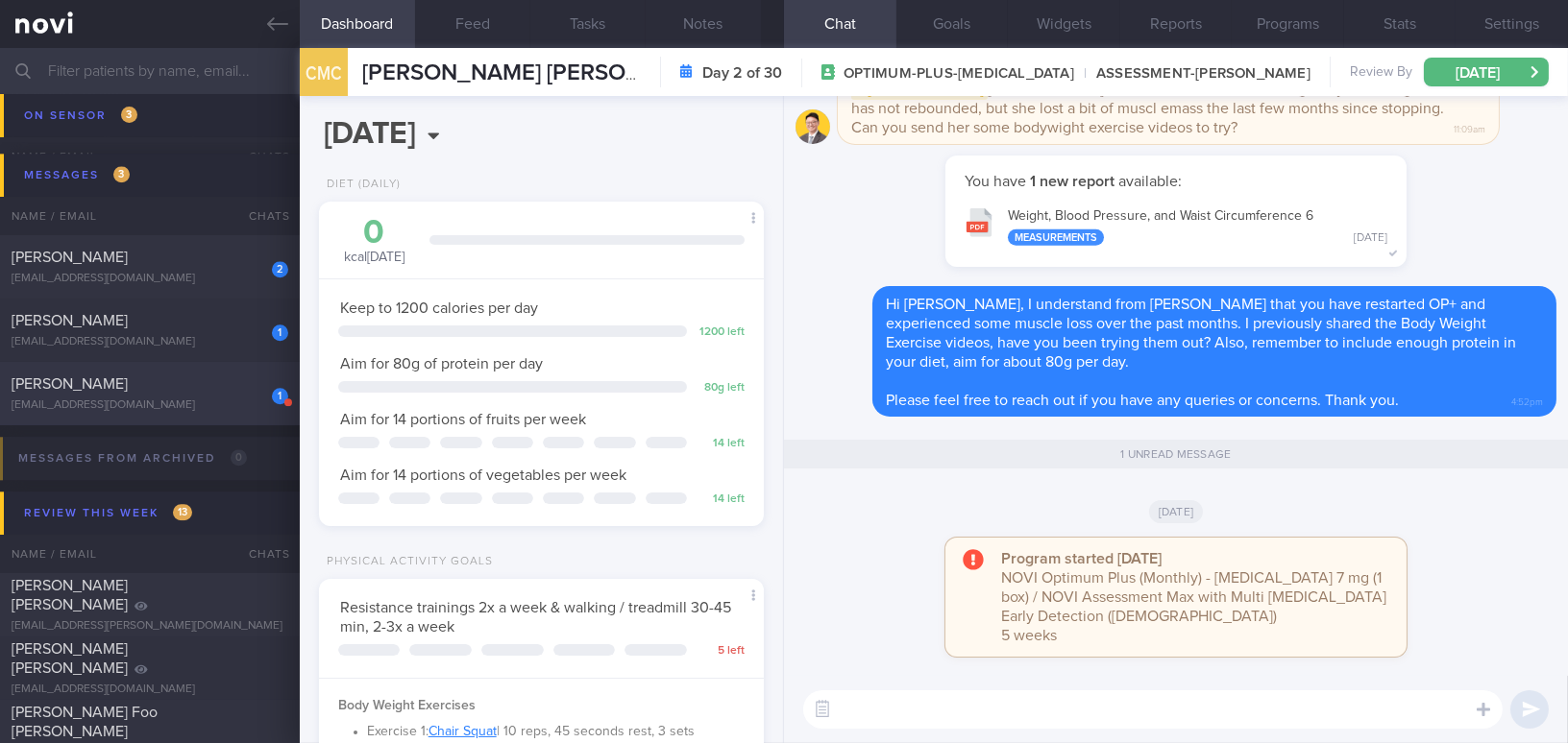
click at [232, 398] on div "[EMAIL_ADDRESS][DOMAIN_NAME]" at bounding box center [149, 405] width 276 height 15
type input "Husband of Kat;"
select select "7"
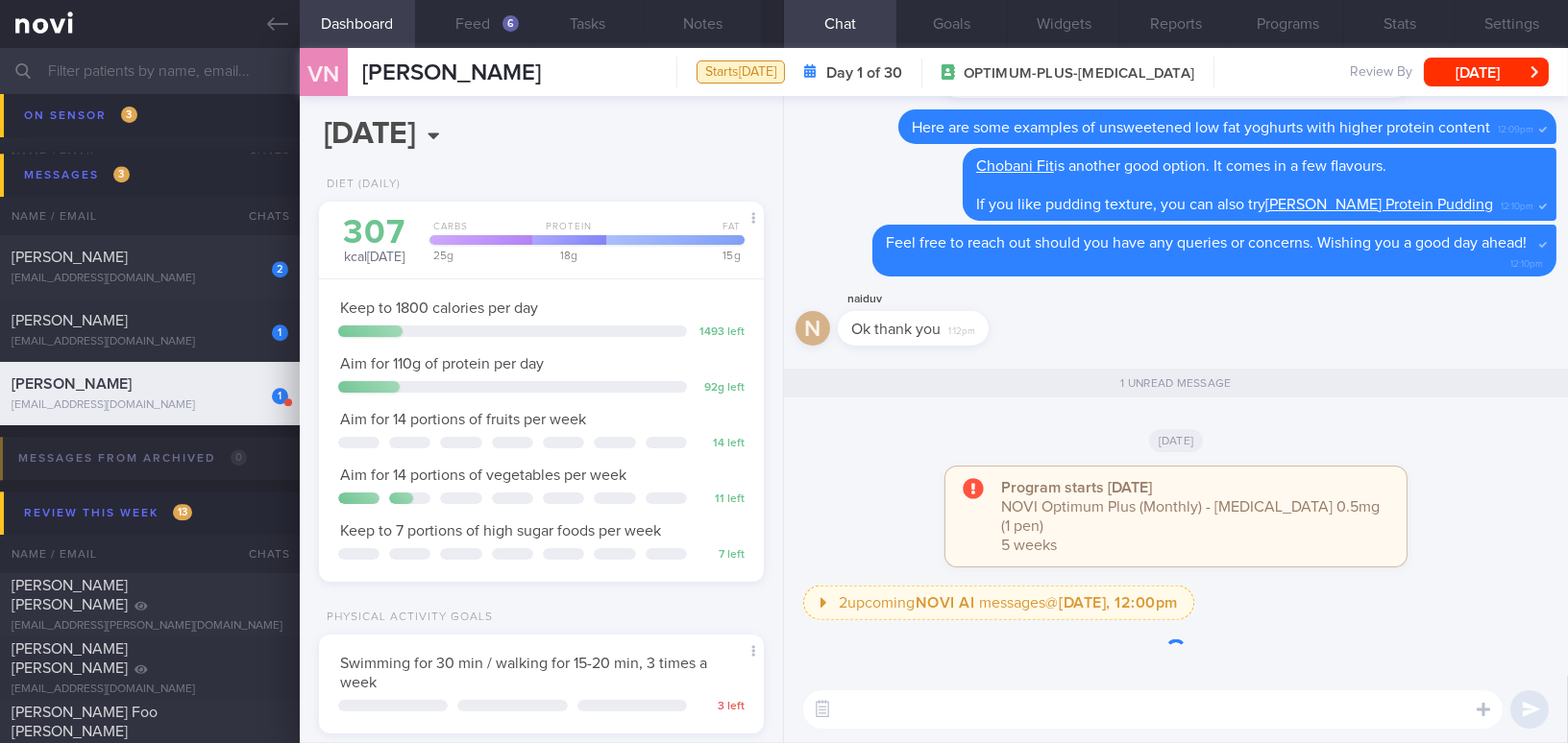
scroll to position [226, 397]
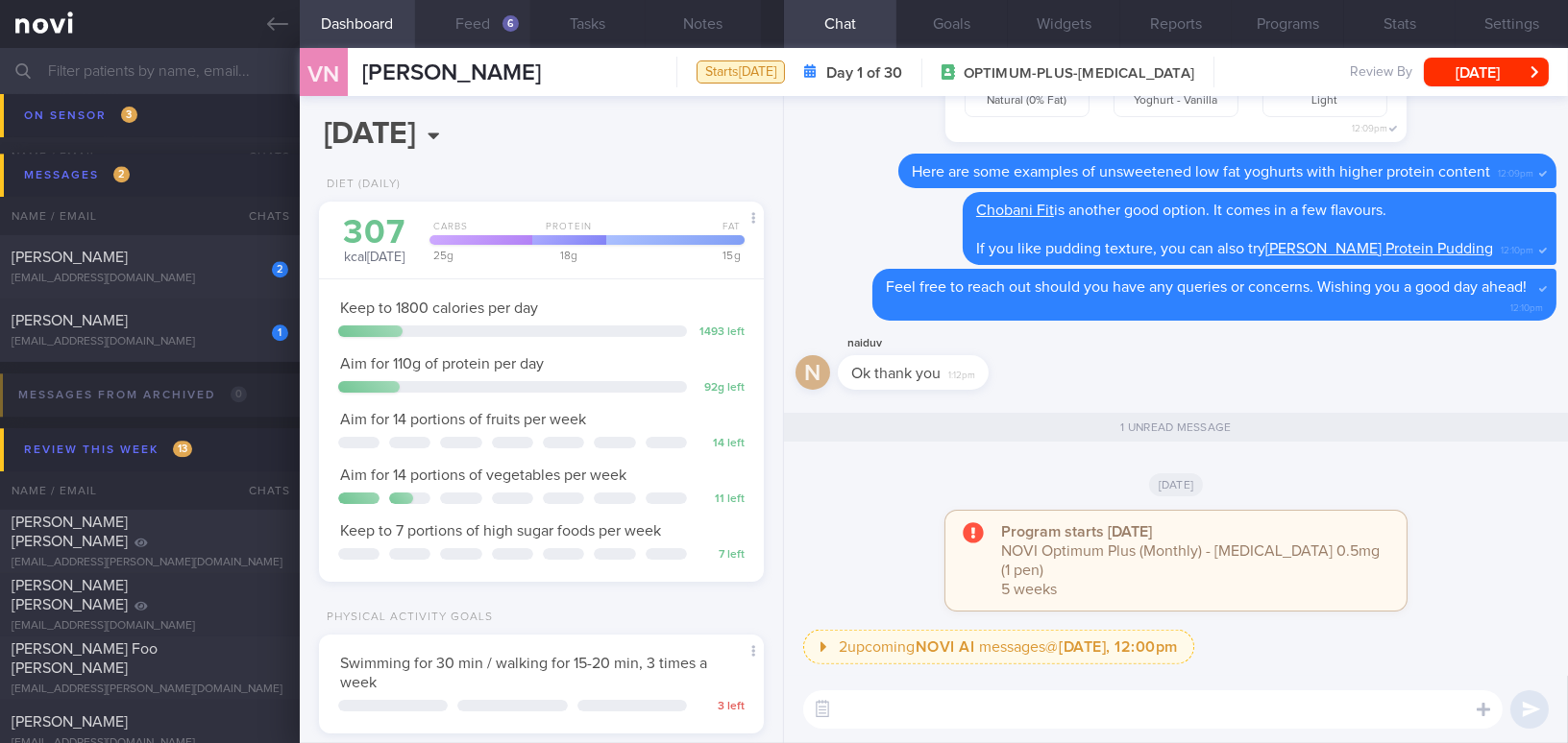
click at [484, 17] on button "Feed 6" at bounding box center [473, 23] width 115 height 48
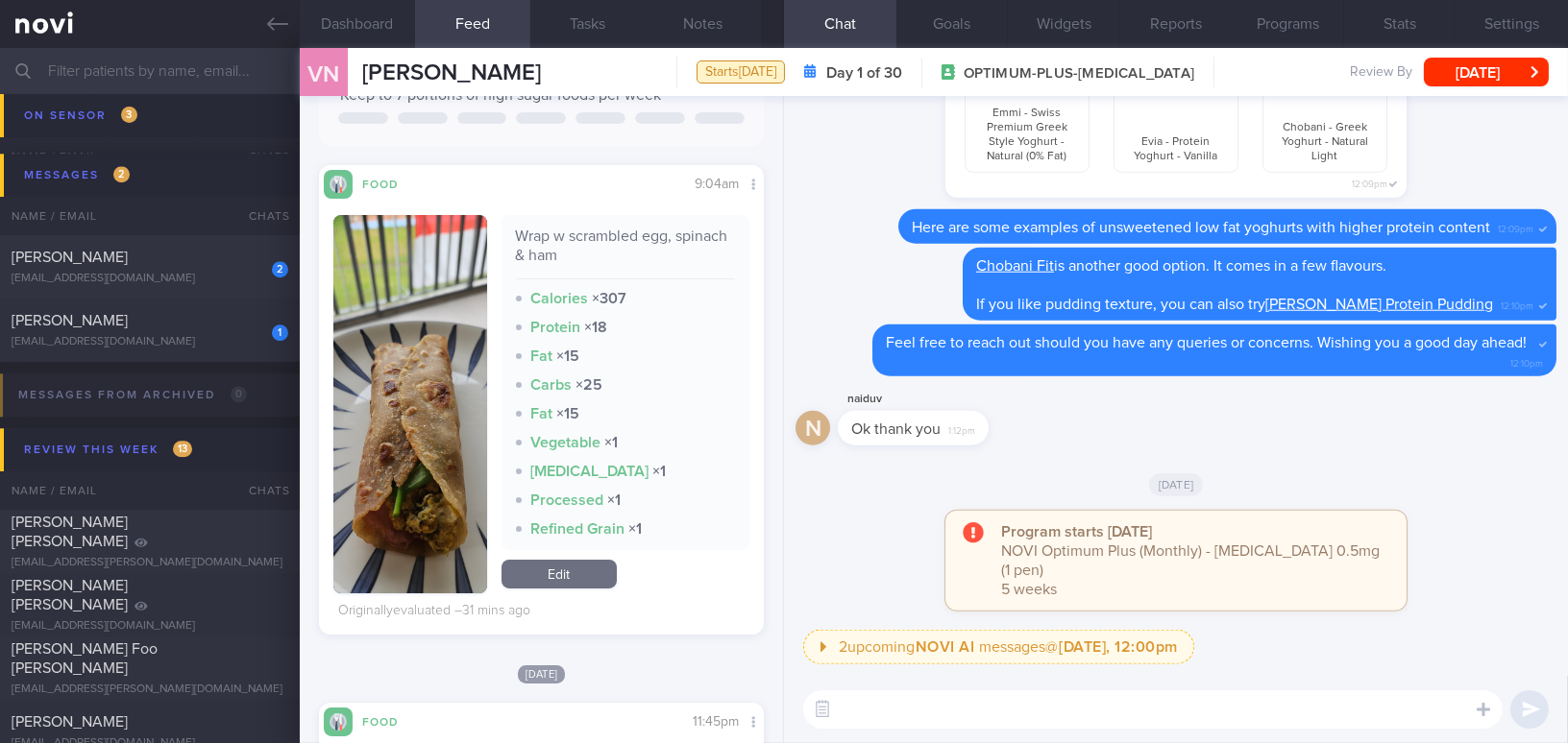
scroll to position [435, 0]
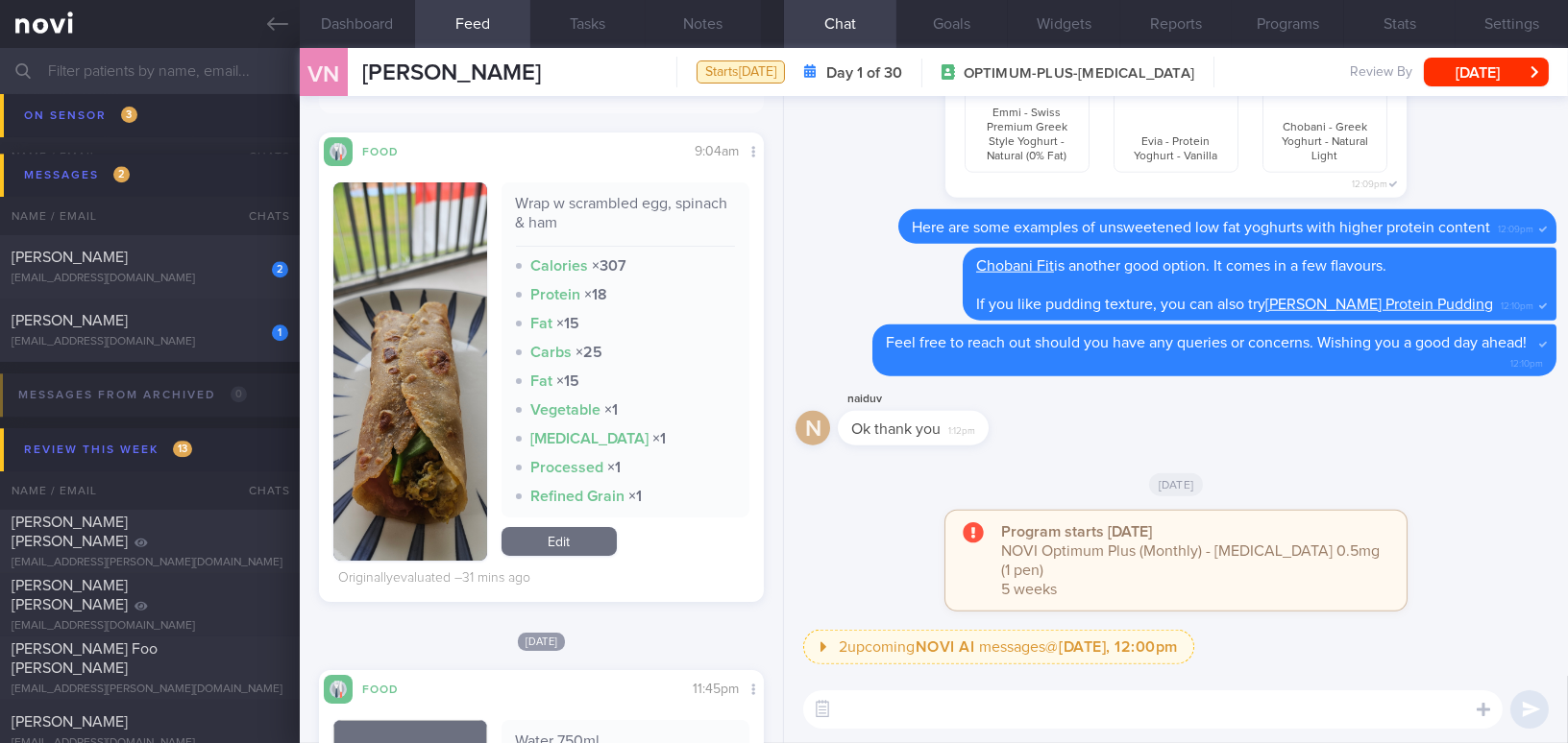
click at [434, 445] on button "button" at bounding box center [409, 371] width 153 height 378
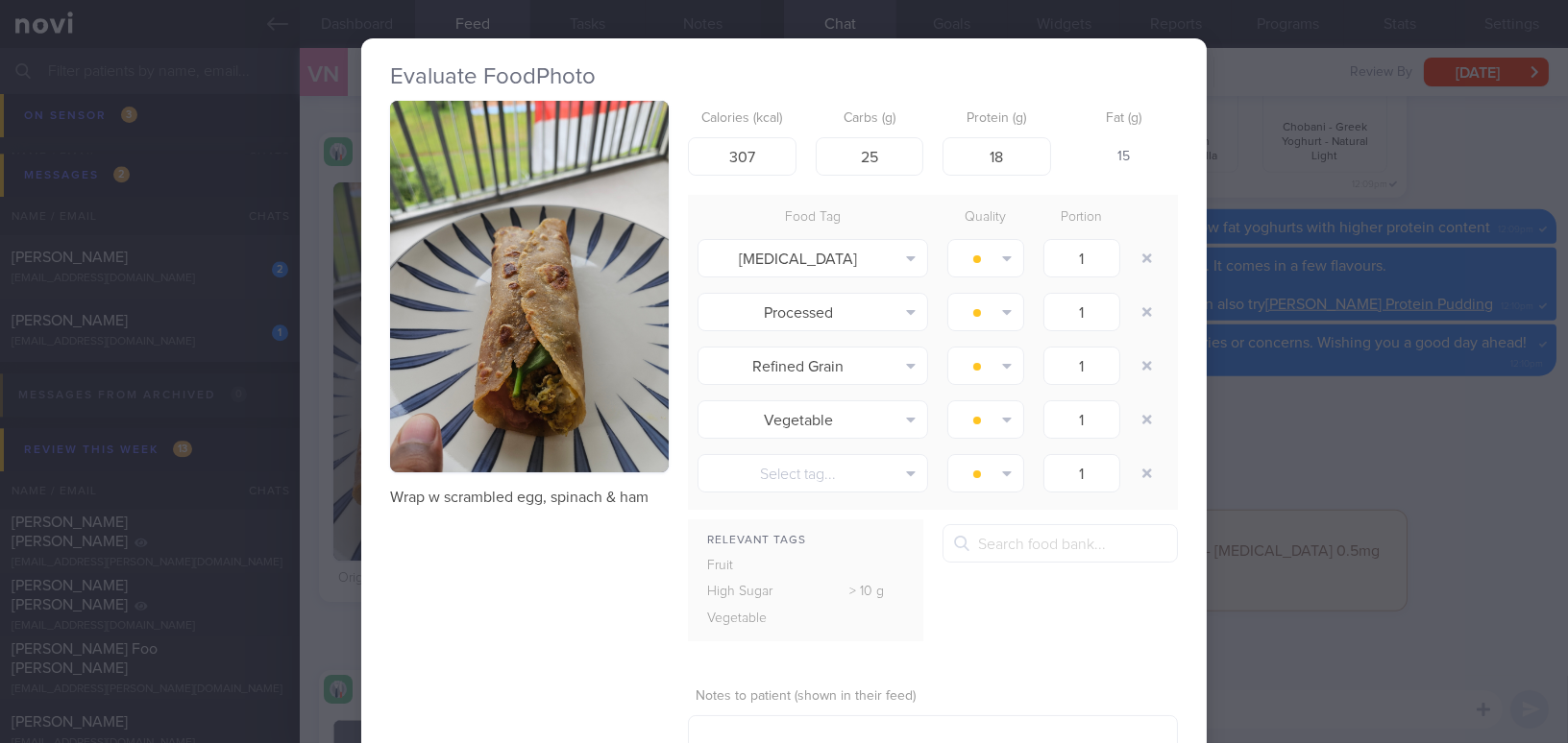
click at [480, 294] on button "button" at bounding box center [529, 286] width 278 height 372
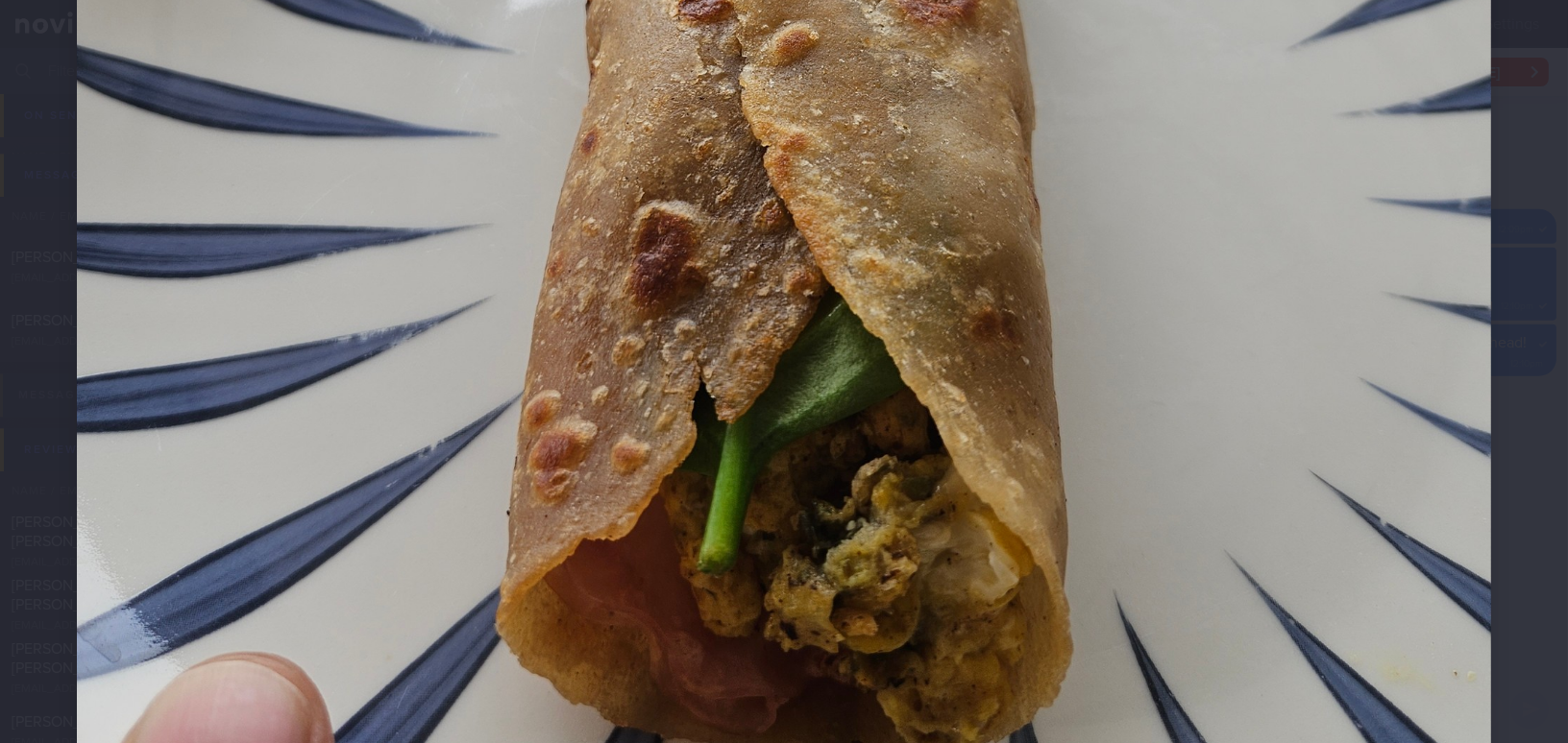
scroll to position [1047, 0]
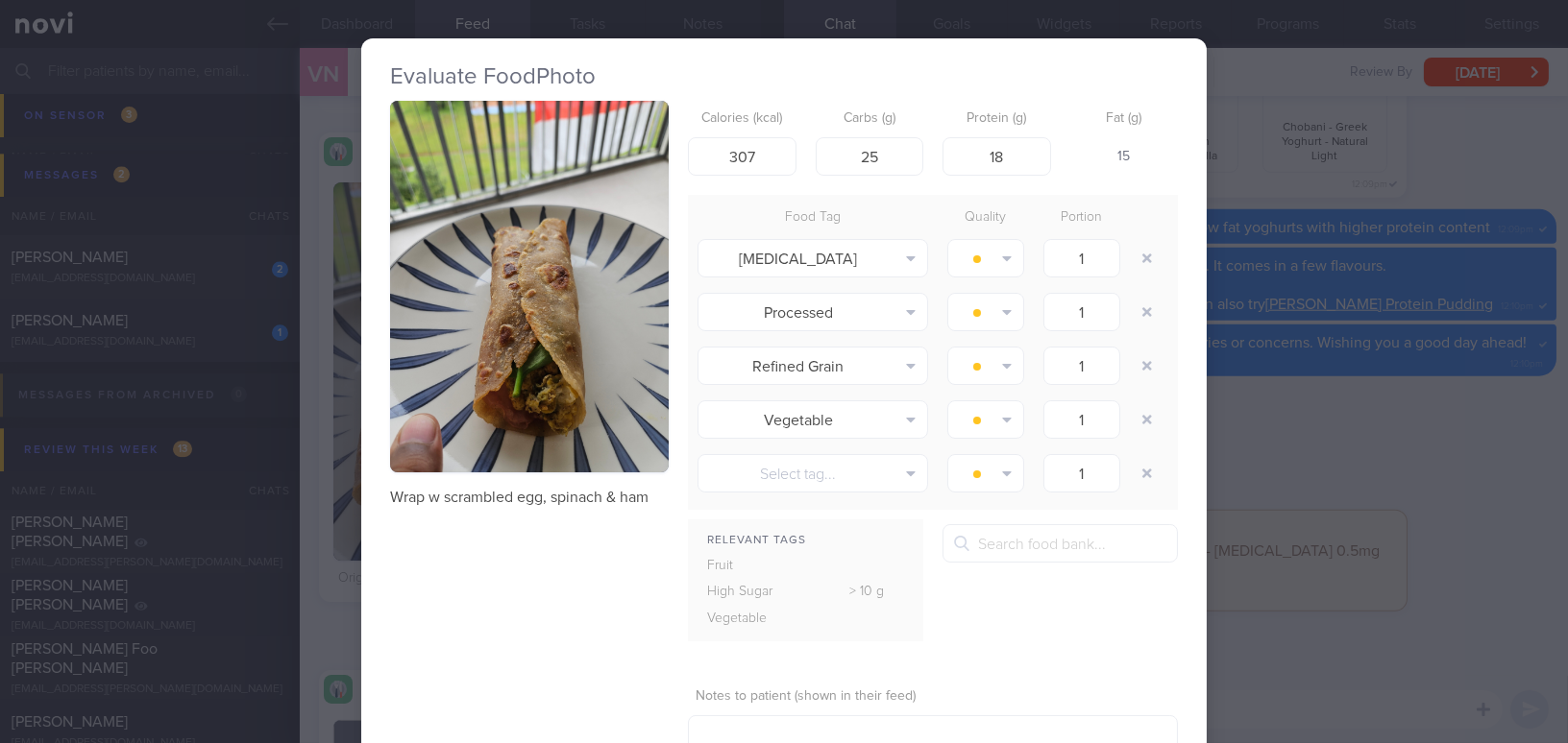
click at [1363, 497] on div "Evaluate Food Photo Wrap w scrambled egg, spinach & ham Calories (kcal) 307 Car…" at bounding box center [784, 371] width 1568 height 743
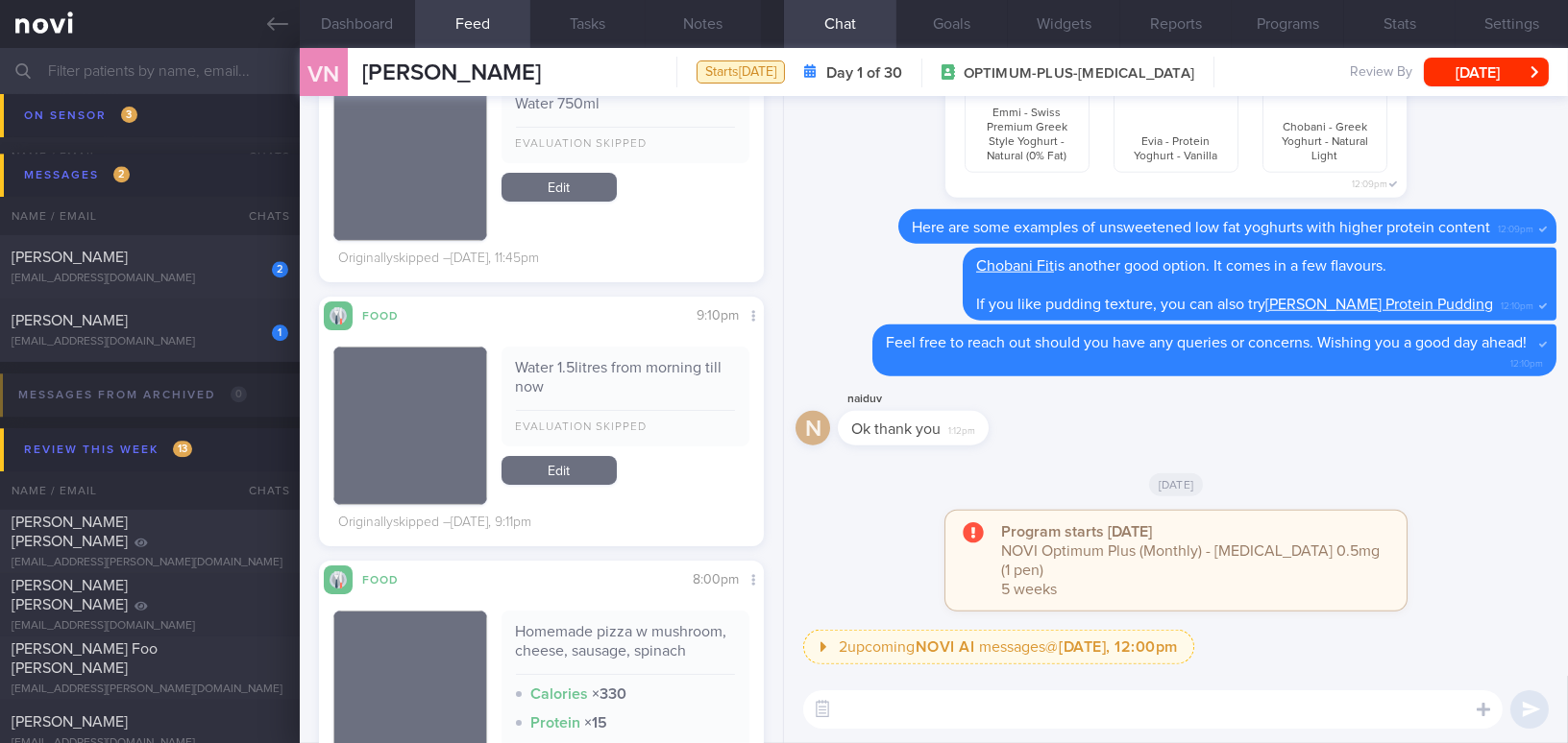
scroll to position [1047, 0]
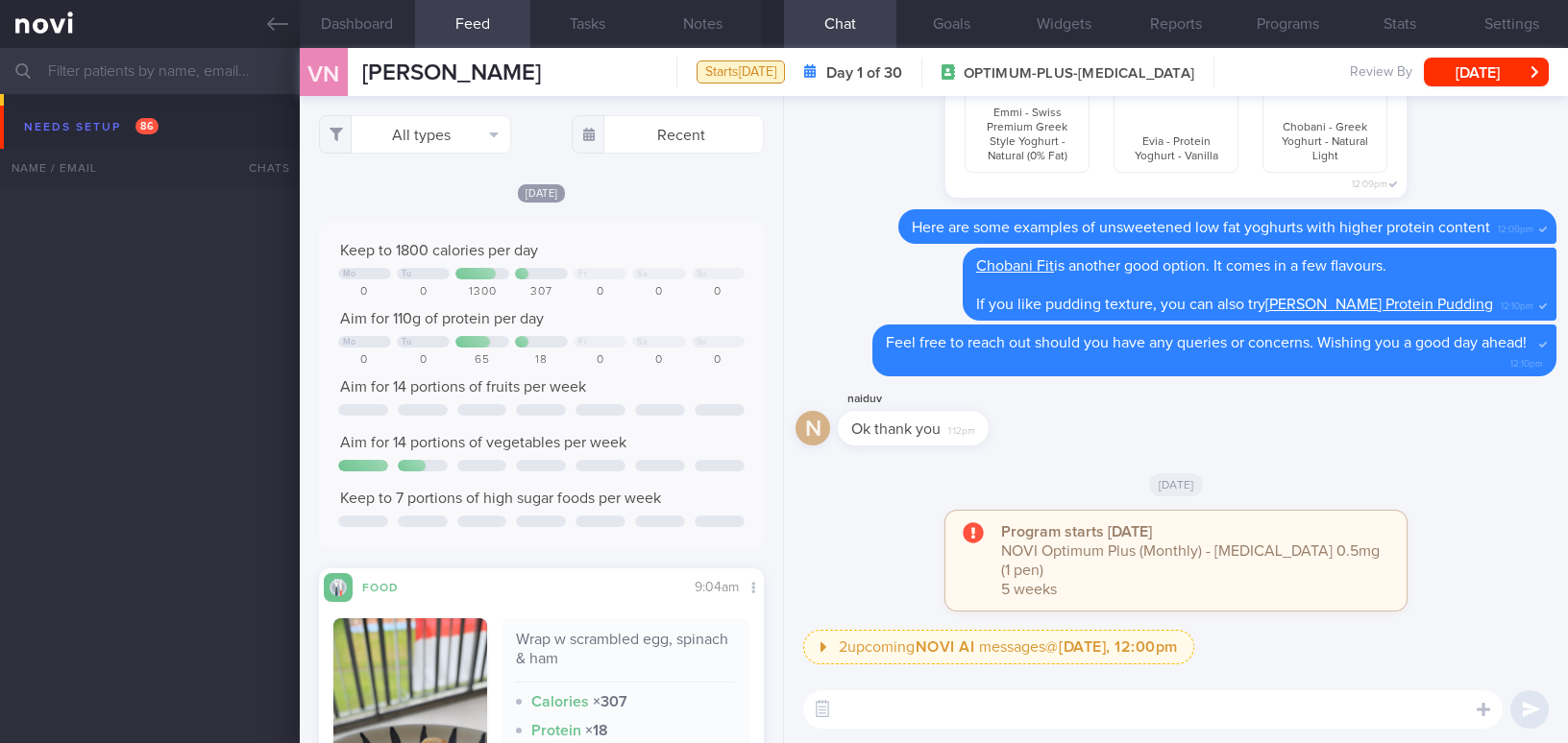
select select "7"
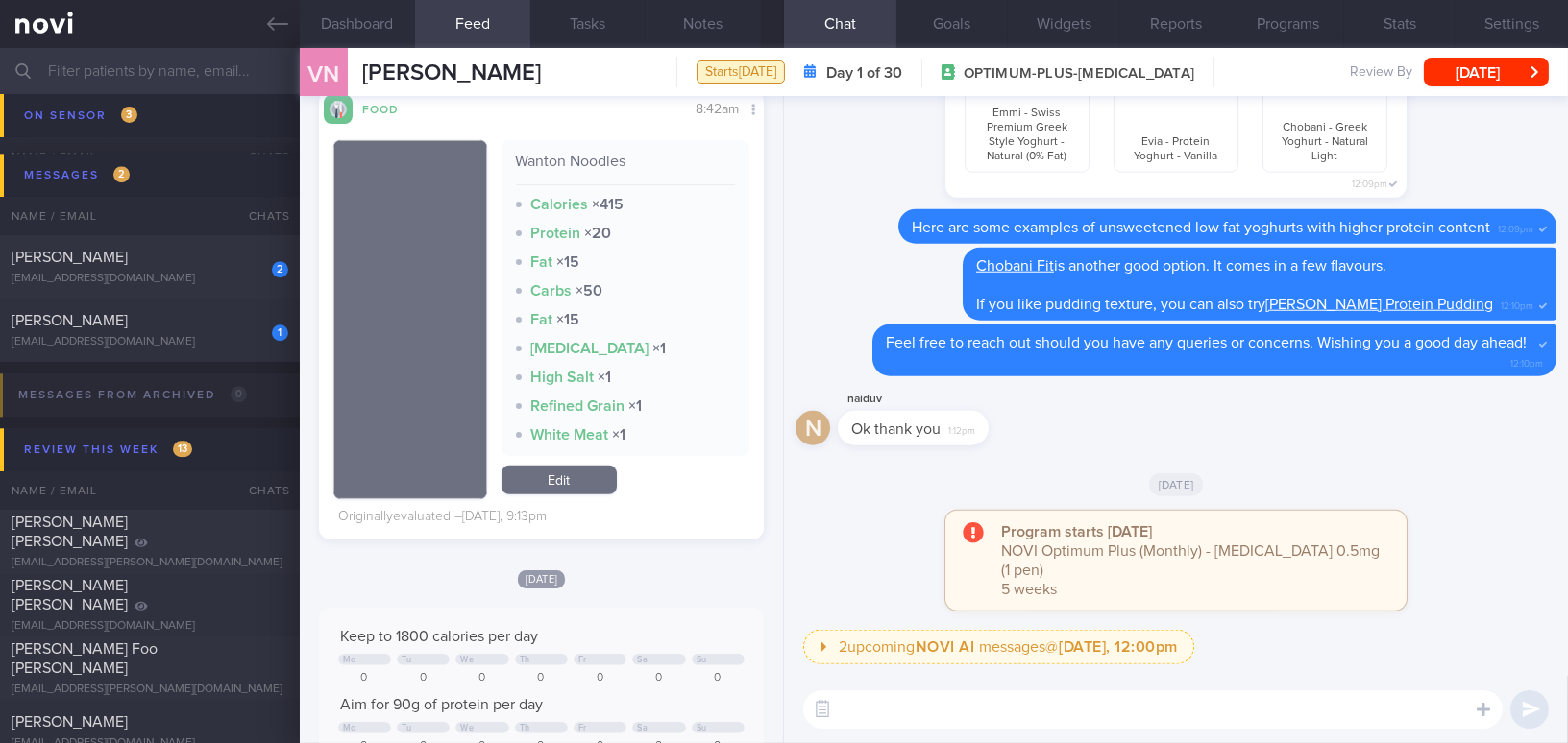
scroll to position [2705, 0]
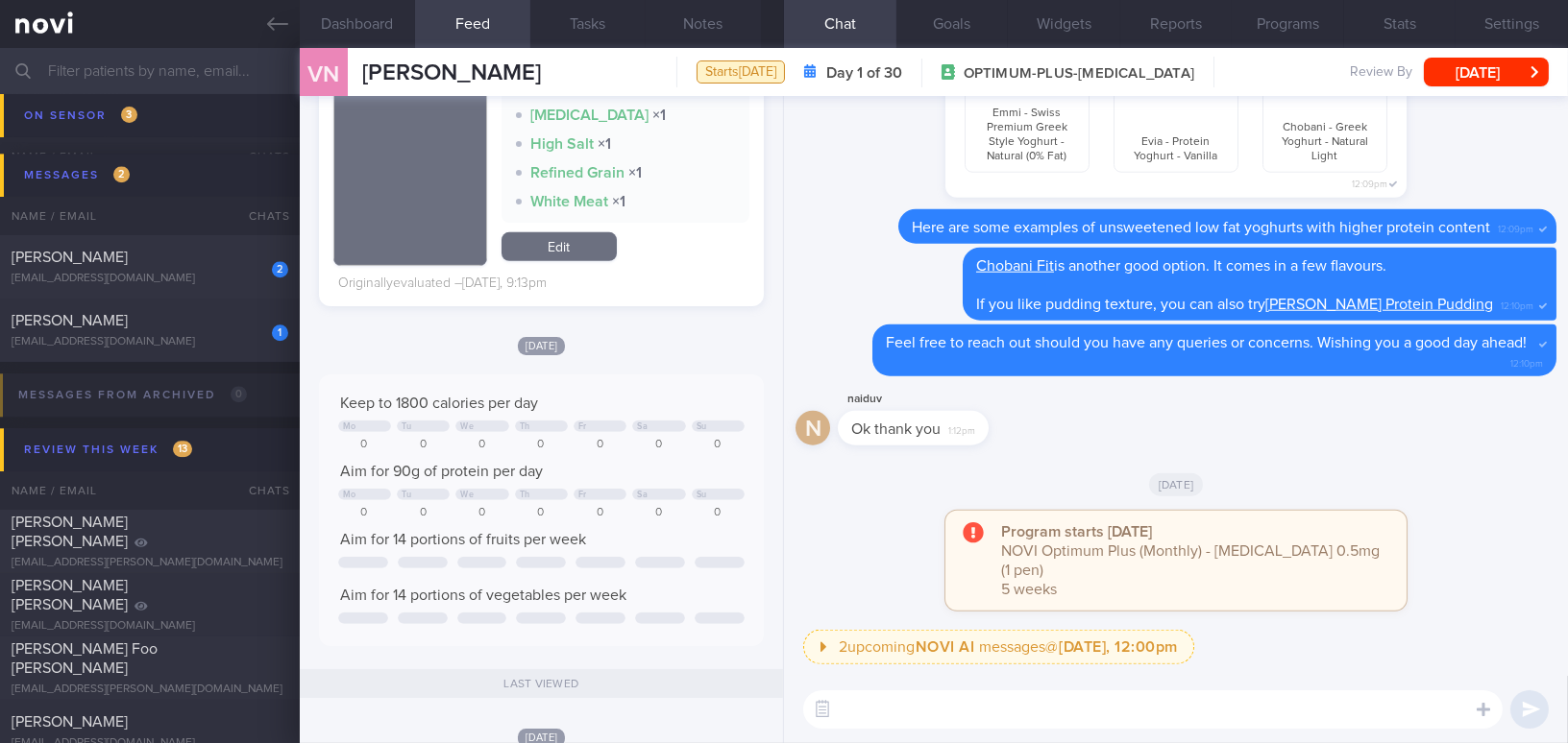
click at [918, 691] on textarea at bounding box center [1153, 709] width 699 height 38
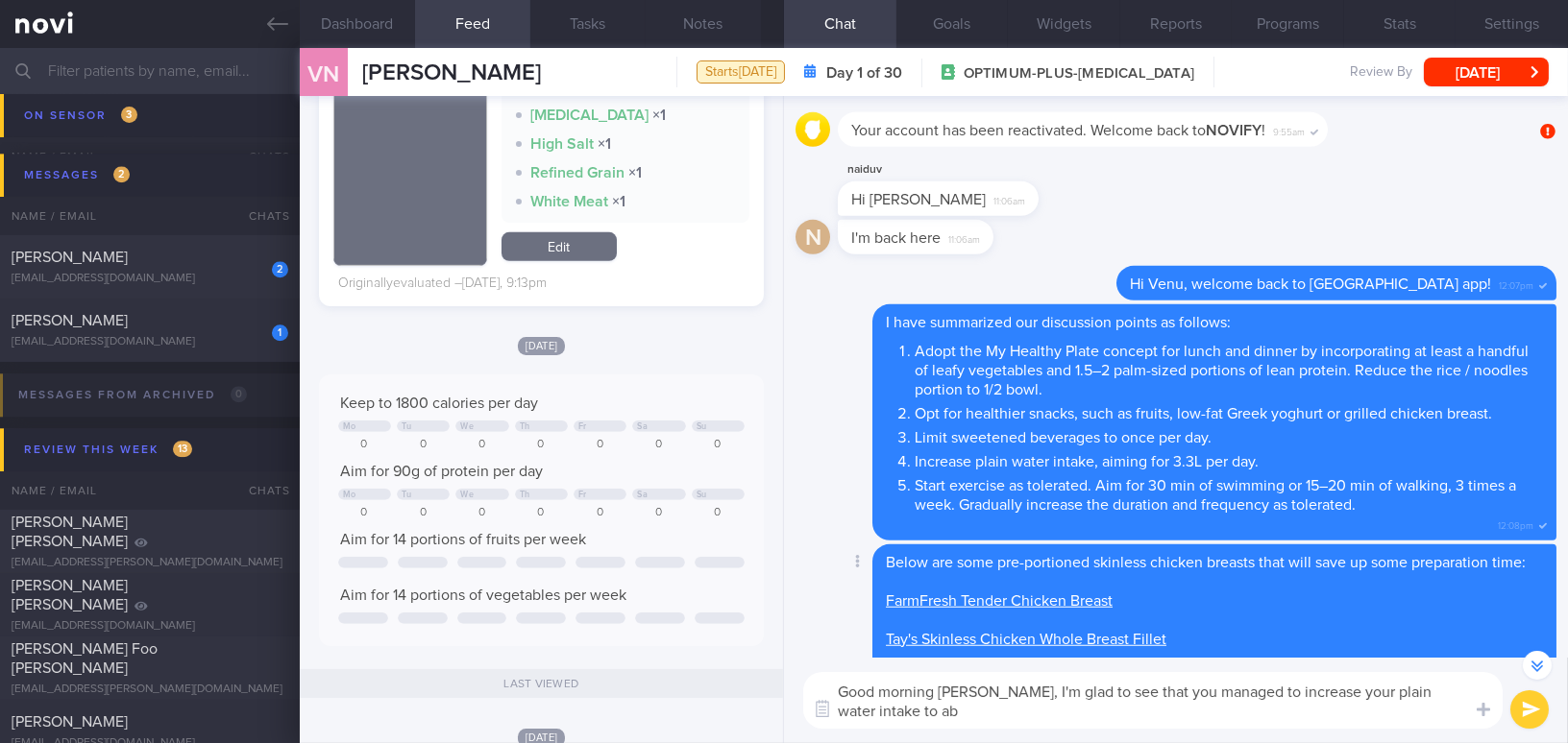
scroll to position [-890, 0]
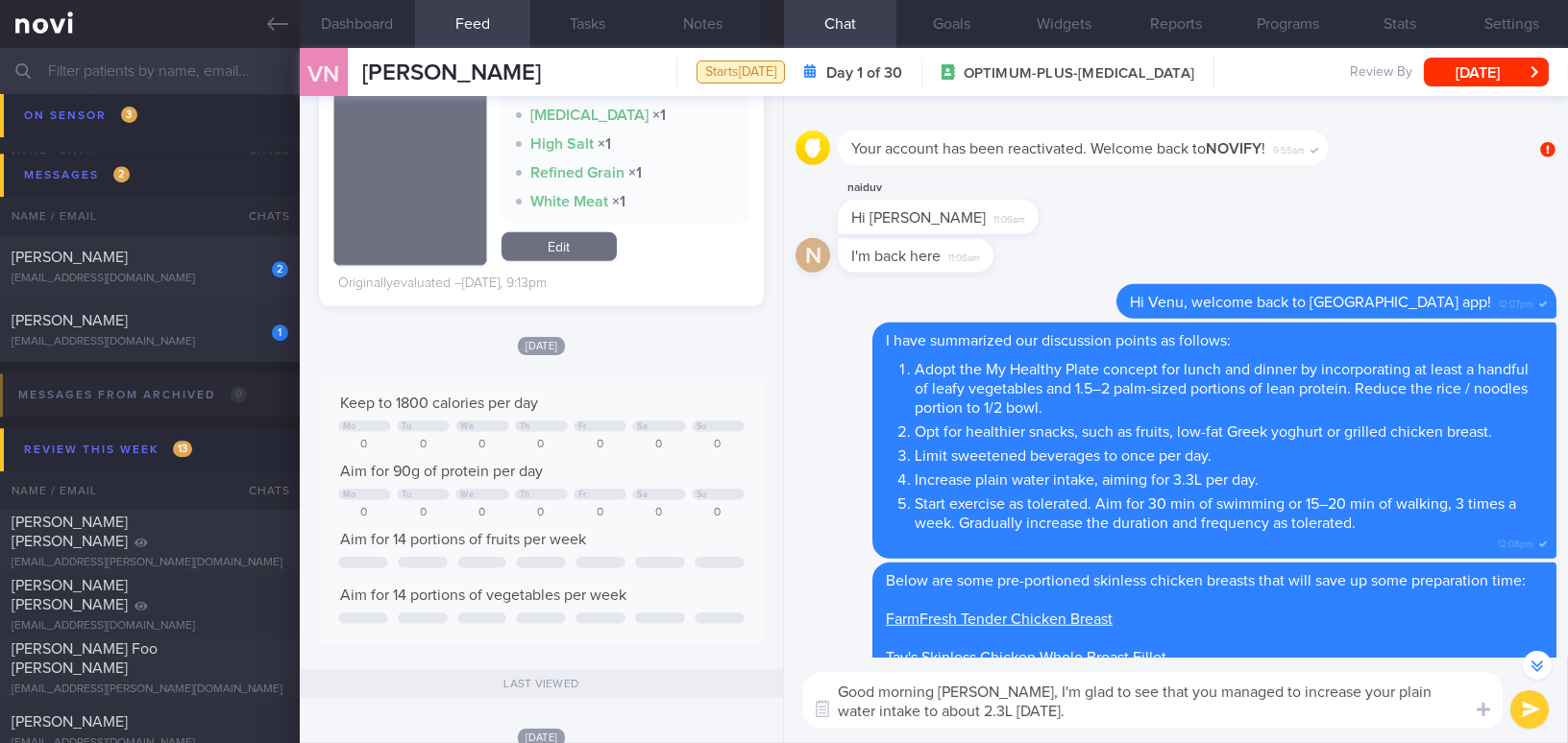
drag, startPoint x: 981, startPoint y: 691, endPoint x: 1016, endPoint y: 724, distance: 48.1
click at [1016, 724] on textarea "Good morning Venu, I'm glad to see that you managed to increase your plain wate…" at bounding box center [1153, 700] width 699 height 57
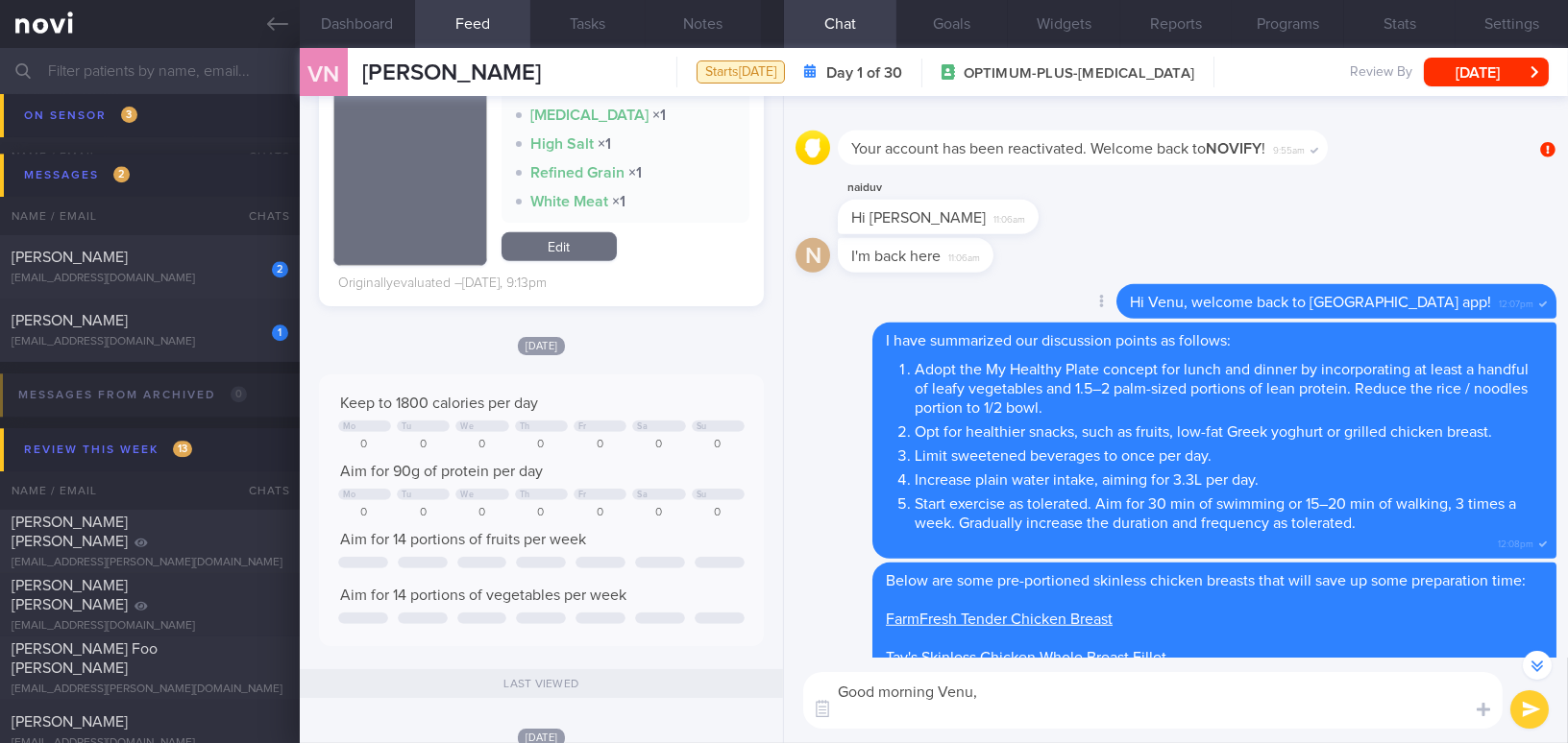
scroll to position [-873, 0]
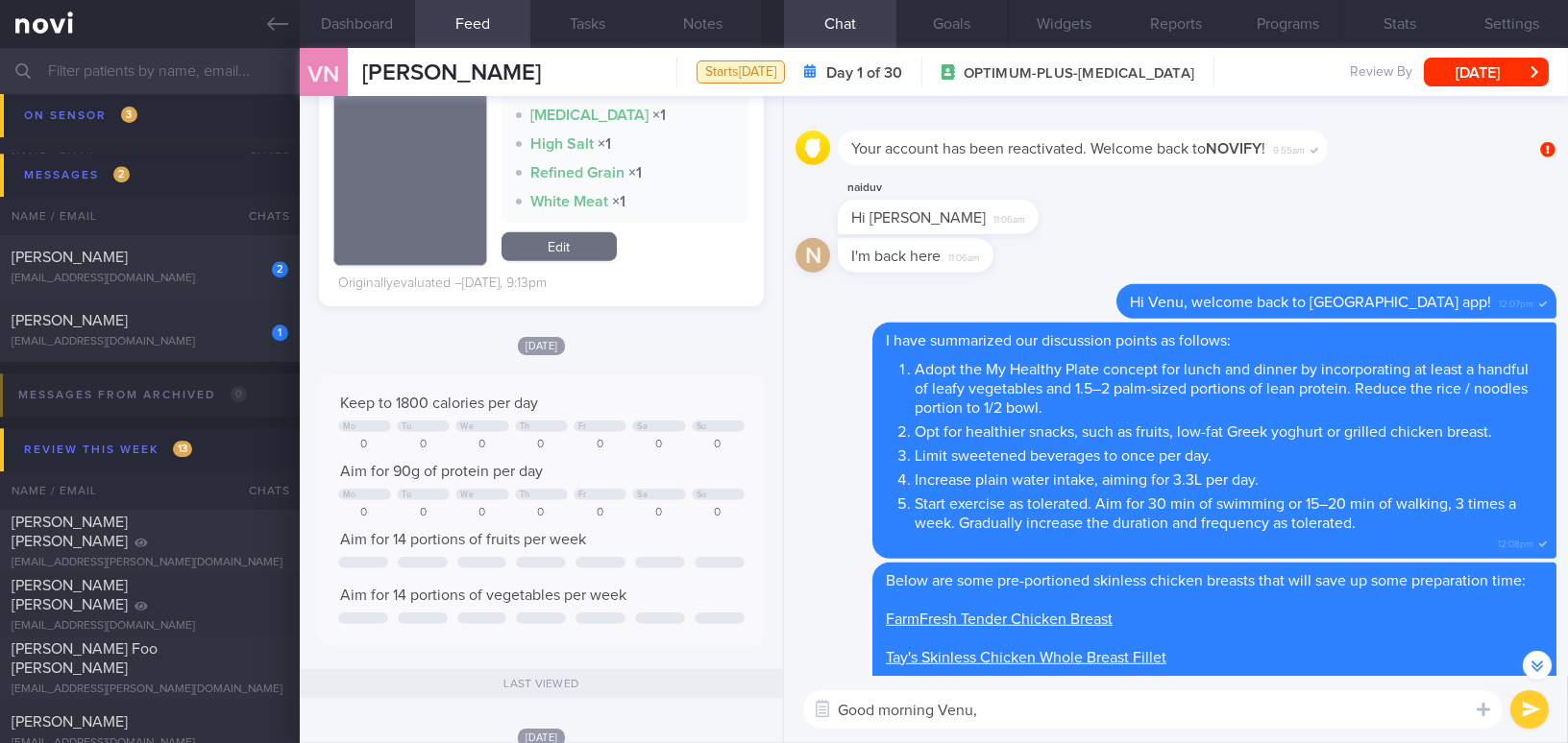
click at [1005, 717] on textarea "Good morning Venu," at bounding box center [1153, 709] width 699 height 38
paste textarea "I'm glad to see that you increased your plain water intake to about 2.3L yester…"
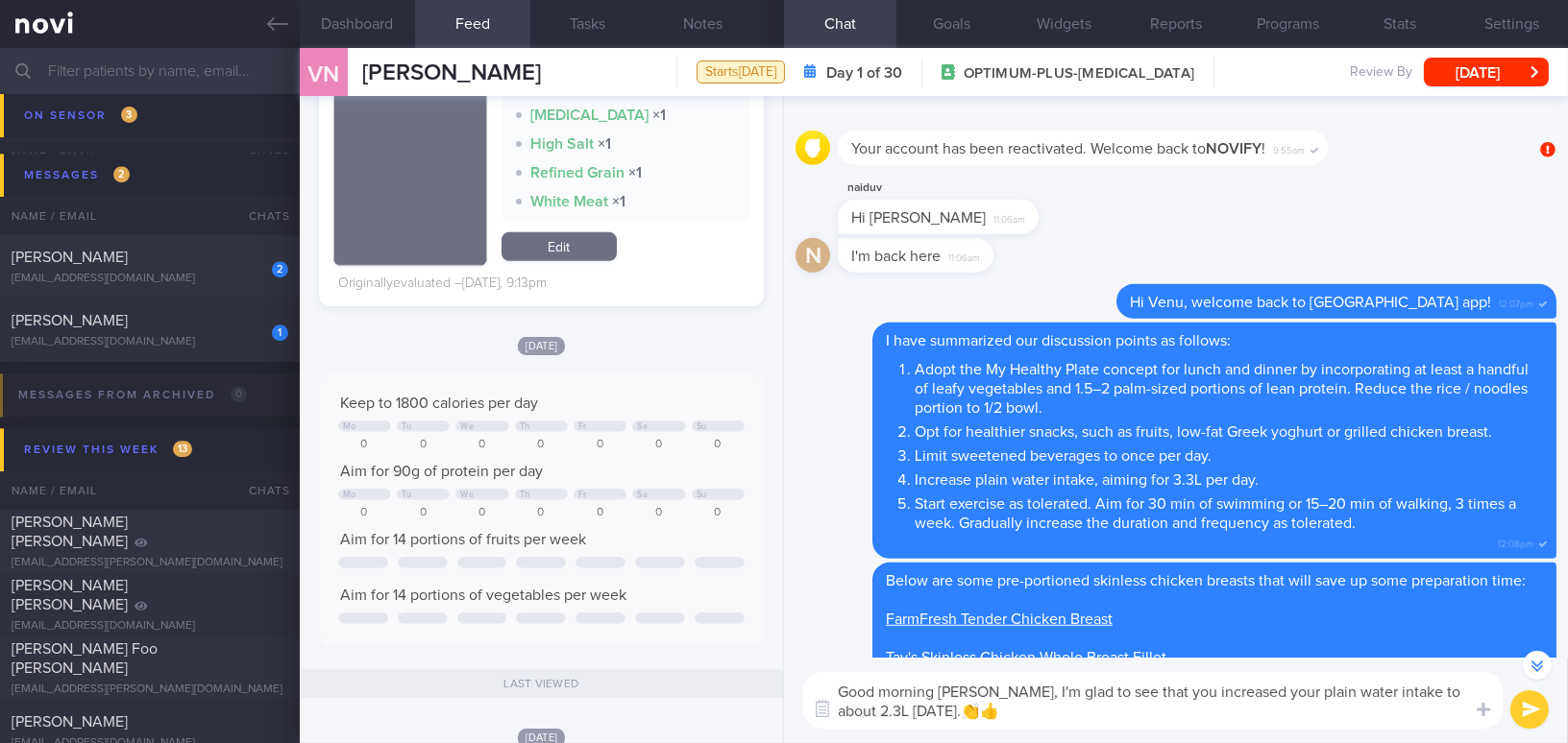
type textarea "Good morning Venu, I'm glad to see that you increased your plain water intake t…"
click at [1530, 714] on button "submit" at bounding box center [1529, 709] width 38 height 38
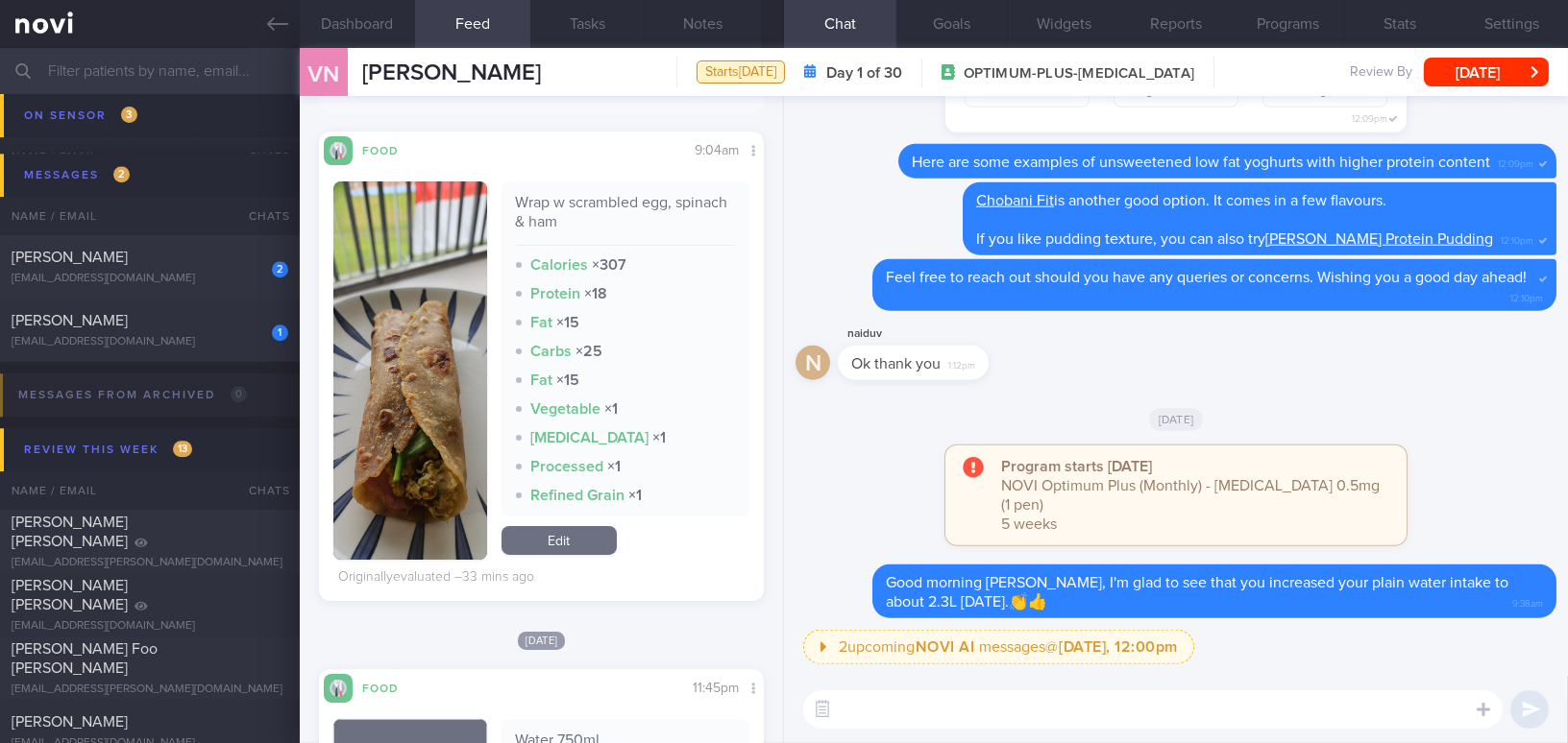
scroll to position [435, 0]
click at [406, 390] on button "button" at bounding box center [409, 371] width 153 height 378
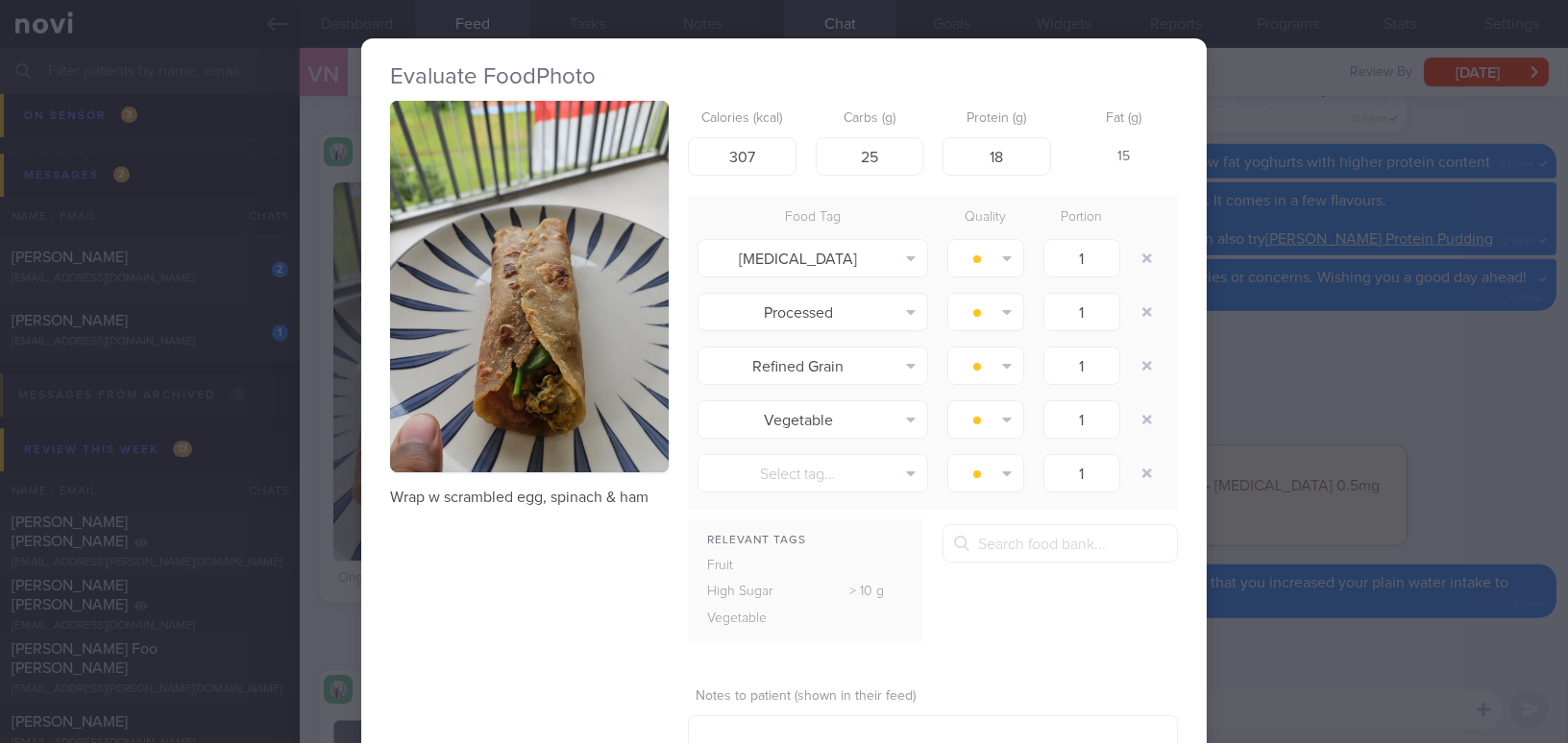
click at [1445, 507] on div "Evaluate Food Photo Wrap w scrambled egg, spinach & ham Calories (kcal) 307 Car…" at bounding box center [784, 371] width 1568 height 743
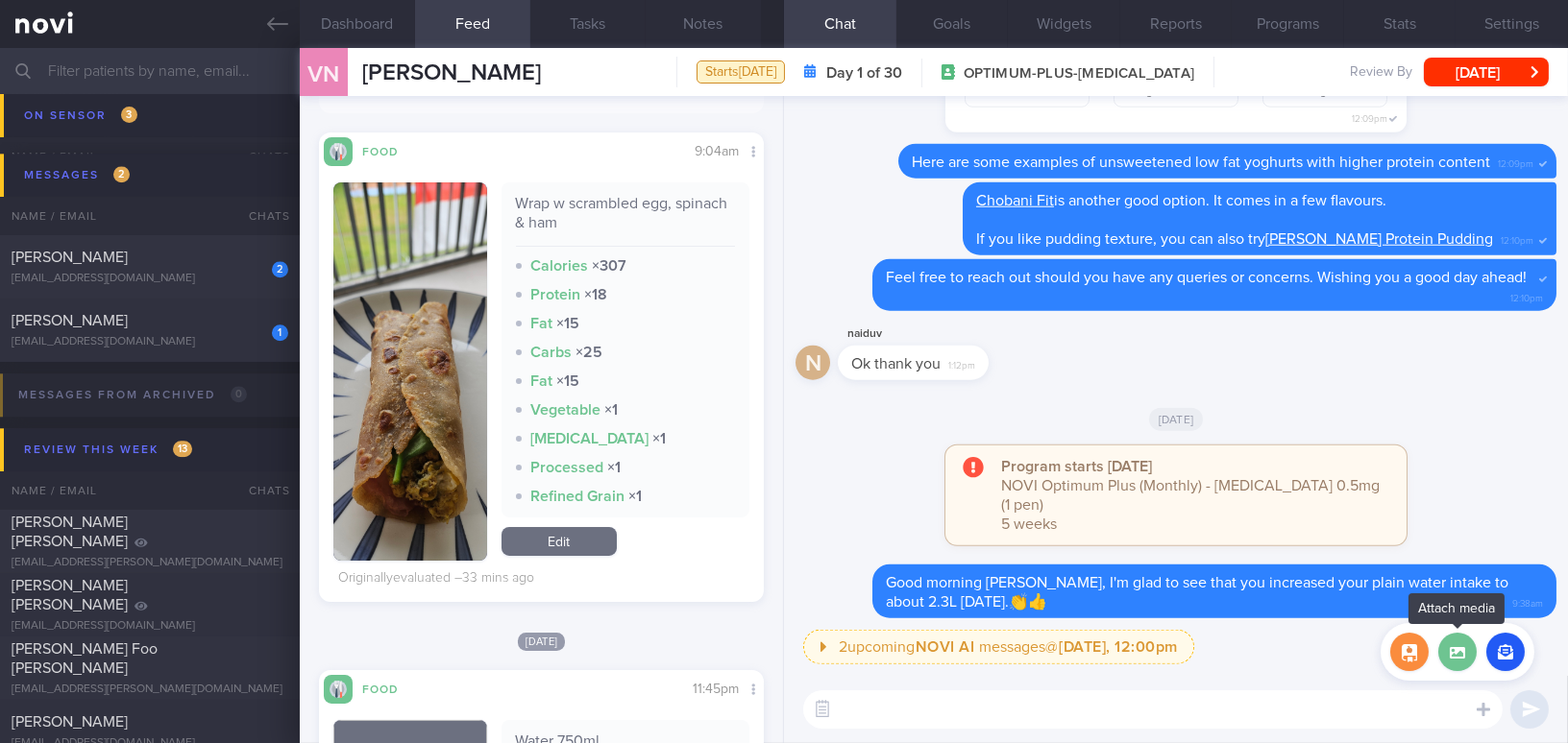
click at [1465, 664] on label at bounding box center [1457, 651] width 38 height 38
click at [0, 0] on input "file" at bounding box center [0, 0] width 0 height 0
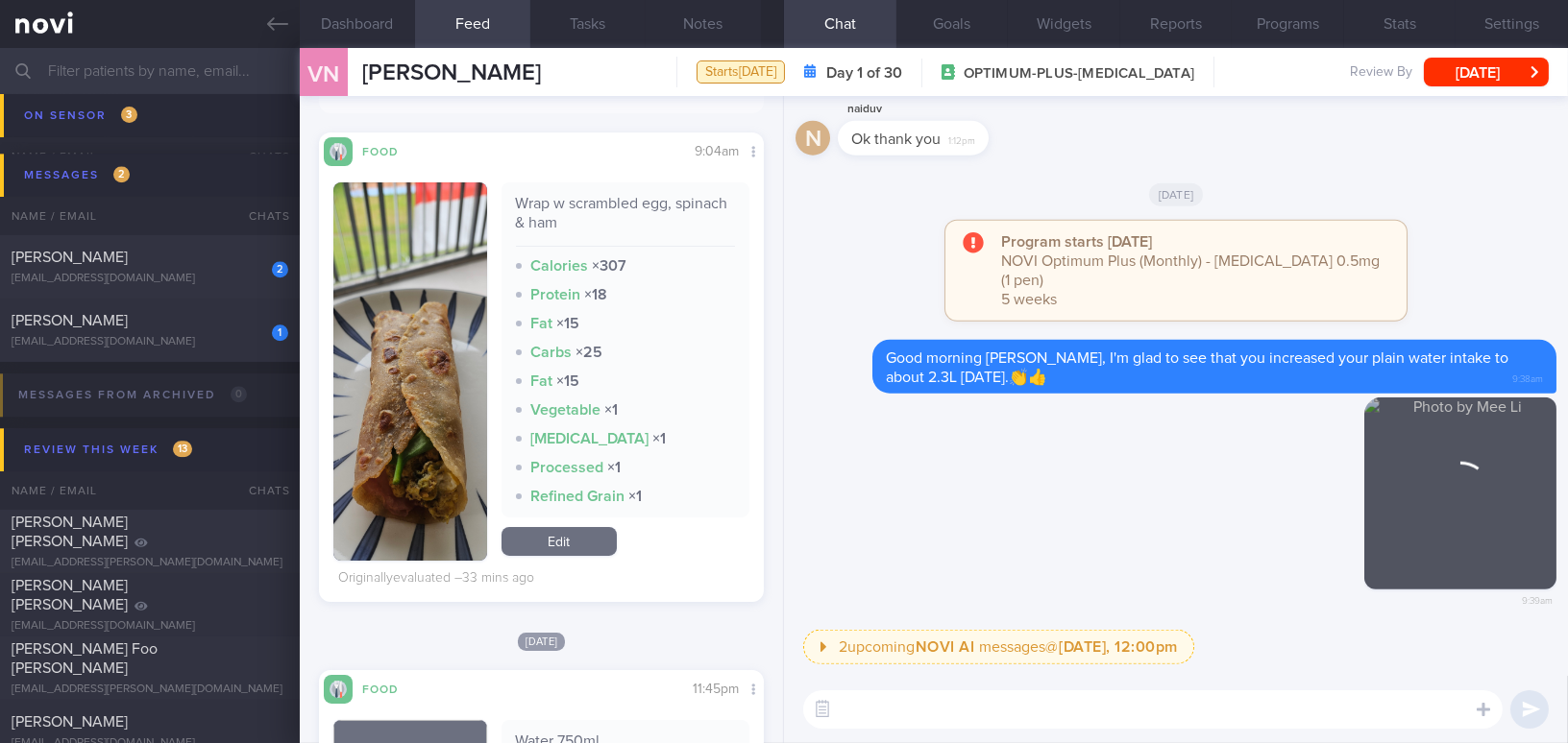
drag, startPoint x: 1473, startPoint y: 521, endPoint x: 1586, endPoint y: 534, distance: 113.7
click at [1567, 534] on html "You are offline! Some functionality will be unavailable Patients New Users Coac…" at bounding box center [784, 371] width 1568 height 743
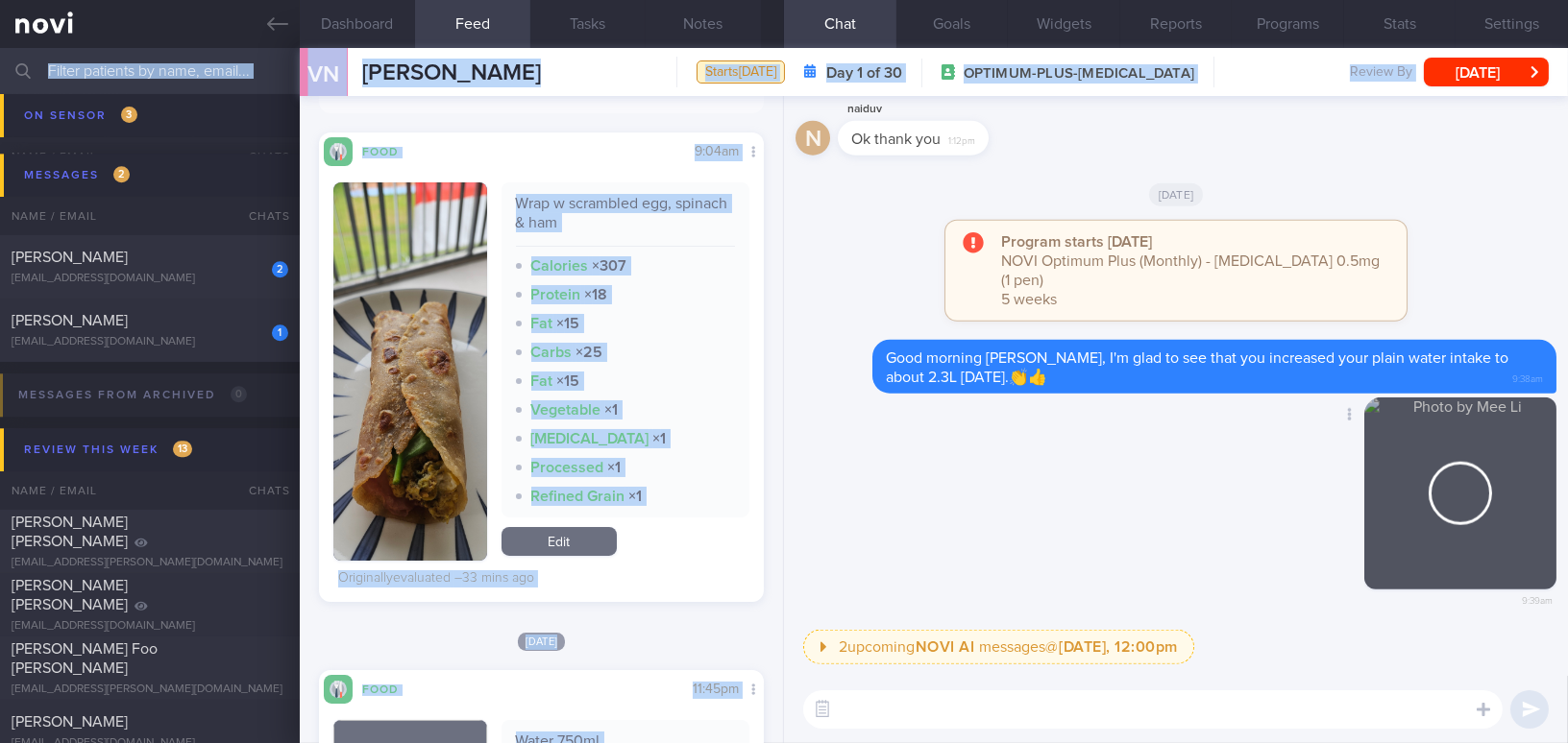
click at [1146, 545] on div "Delete 9:39am" at bounding box center [1175, 514] width 761 height 233
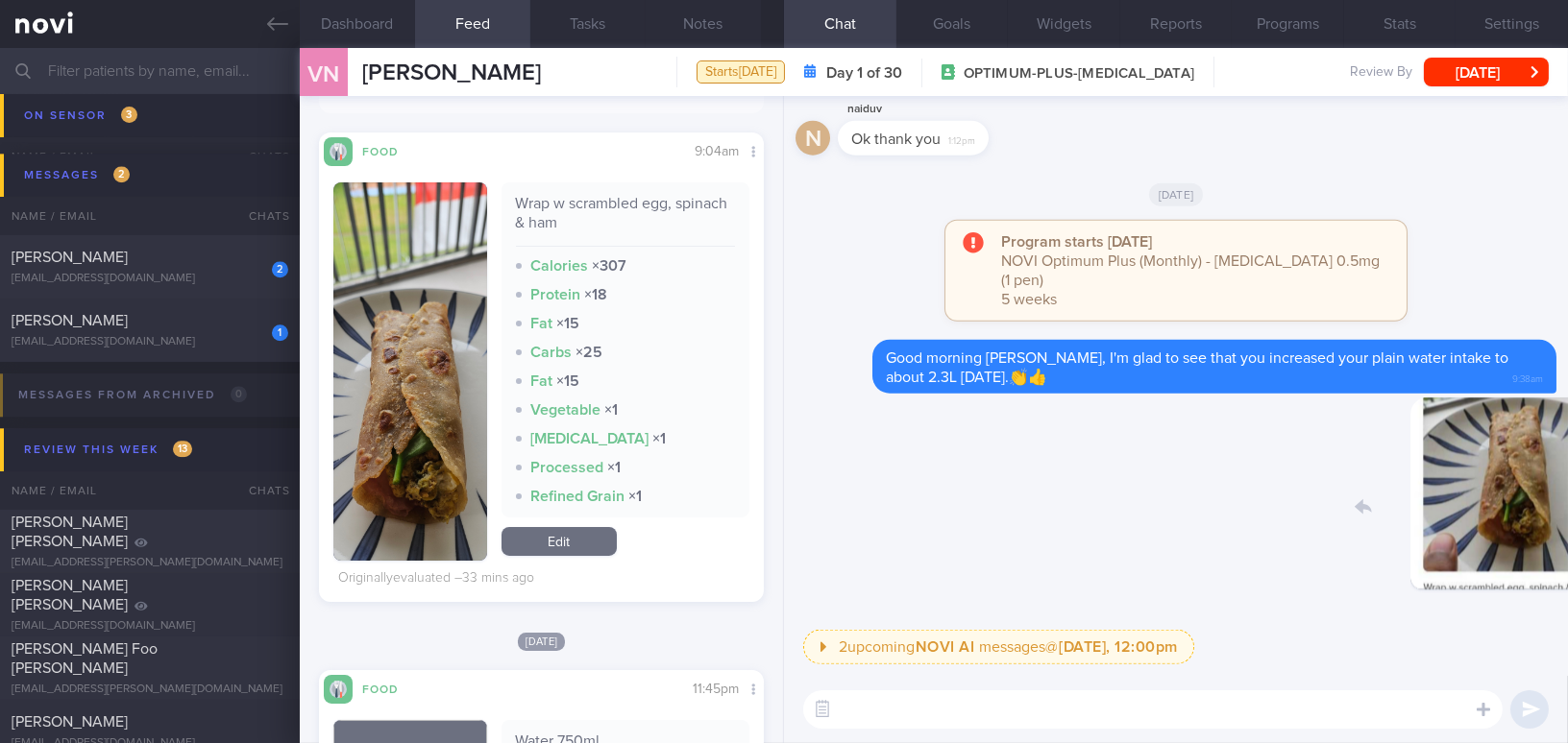
drag, startPoint x: 1402, startPoint y: 523, endPoint x: 1520, endPoint y: 534, distance: 118.5
click at [1520, 534] on div "Delete 9:39am" at bounding box center [1421, 508] width 269 height 222
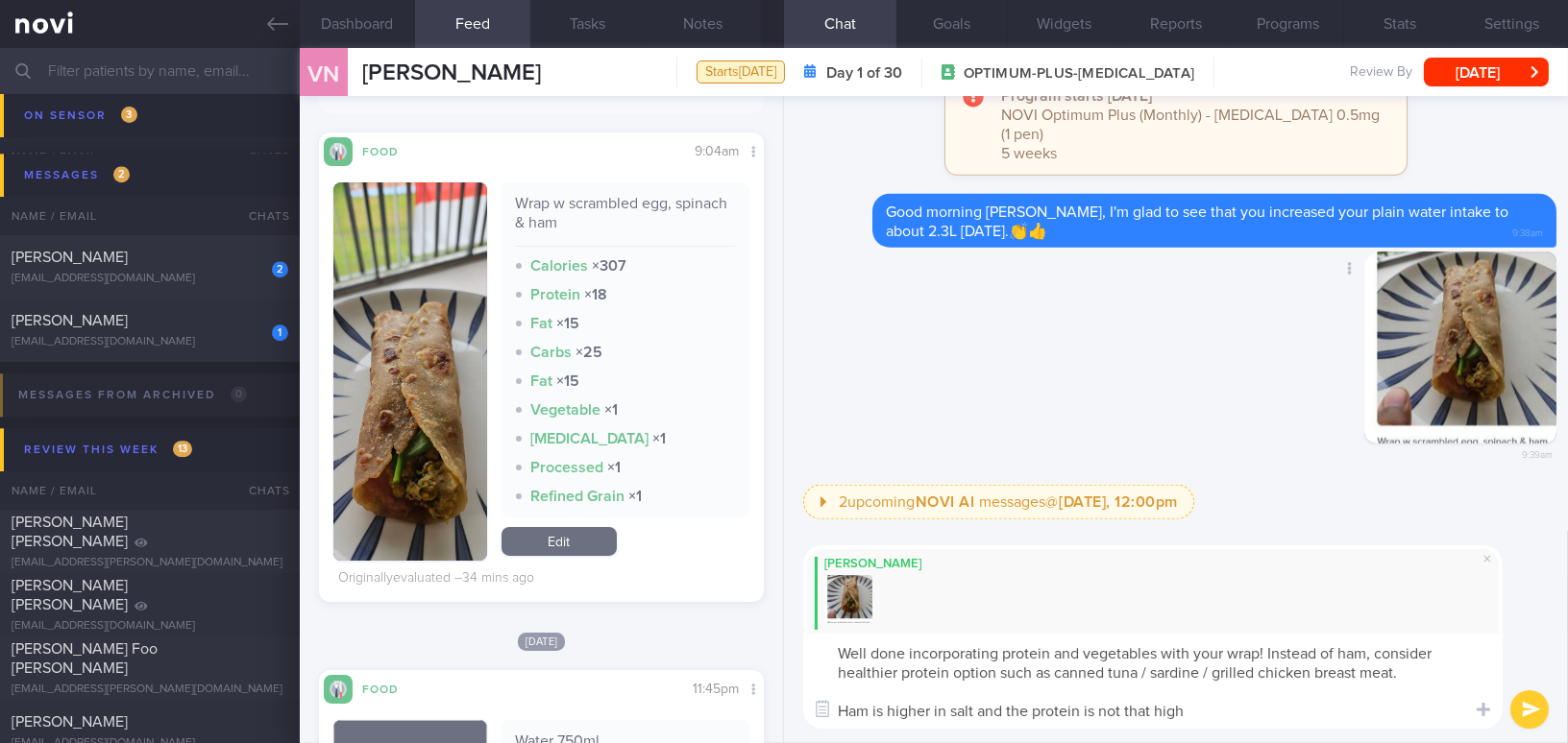
type textarea "Well done incorporating protein and vegetables with your wrap! Instead of ham, …"
drag, startPoint x: 1240, startPoint y: 721, endPoint x: 807, endPoint y: 655, distance: 438.0
click at [807, 655] on textarea "Well done incorporating protein and vegetables with your wrap! Instead of ham, …" at bounding box center [1153, 681] width 699 height 95
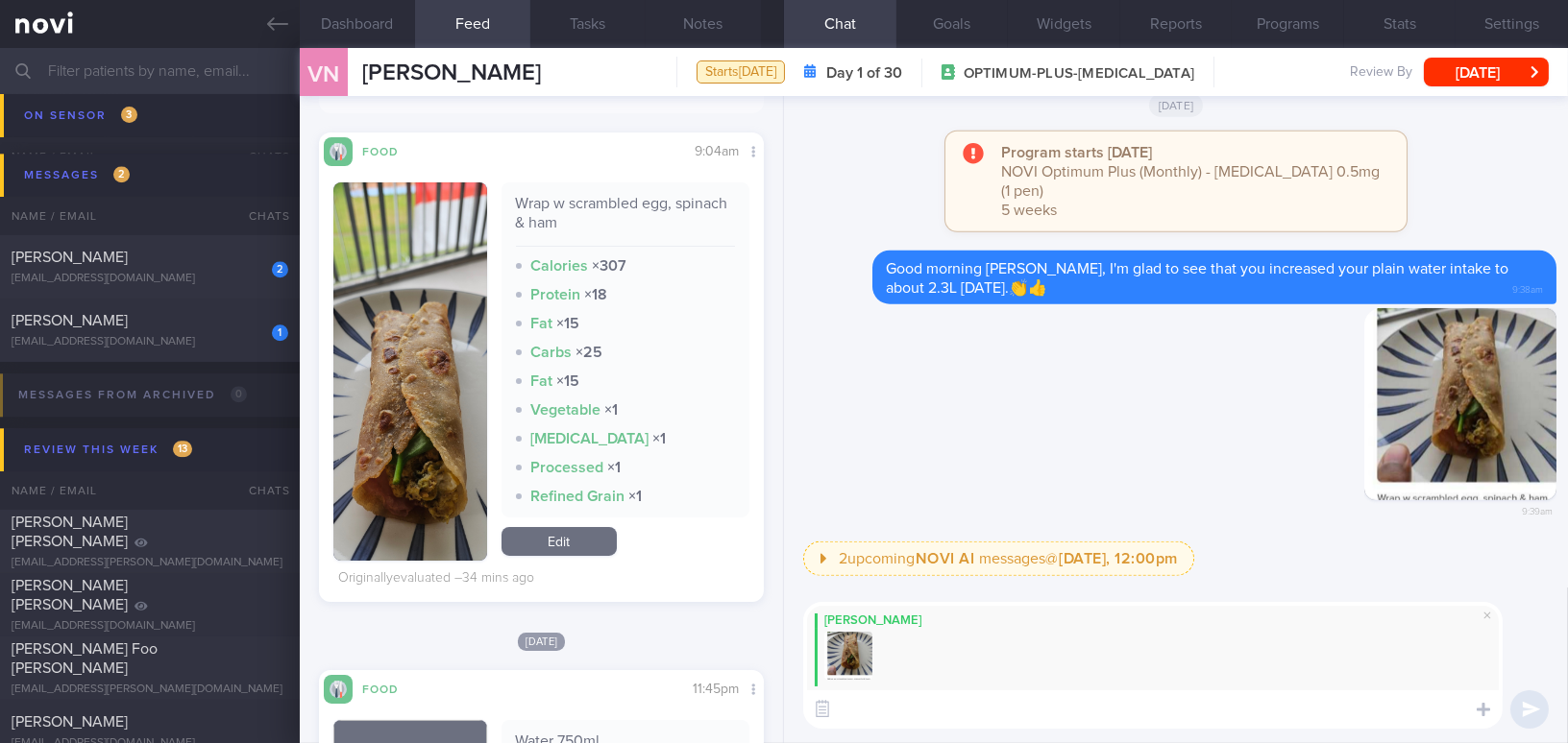
paste textarea "Well done on incorporating protein and vegetables into your wrap! Instead of ha…"
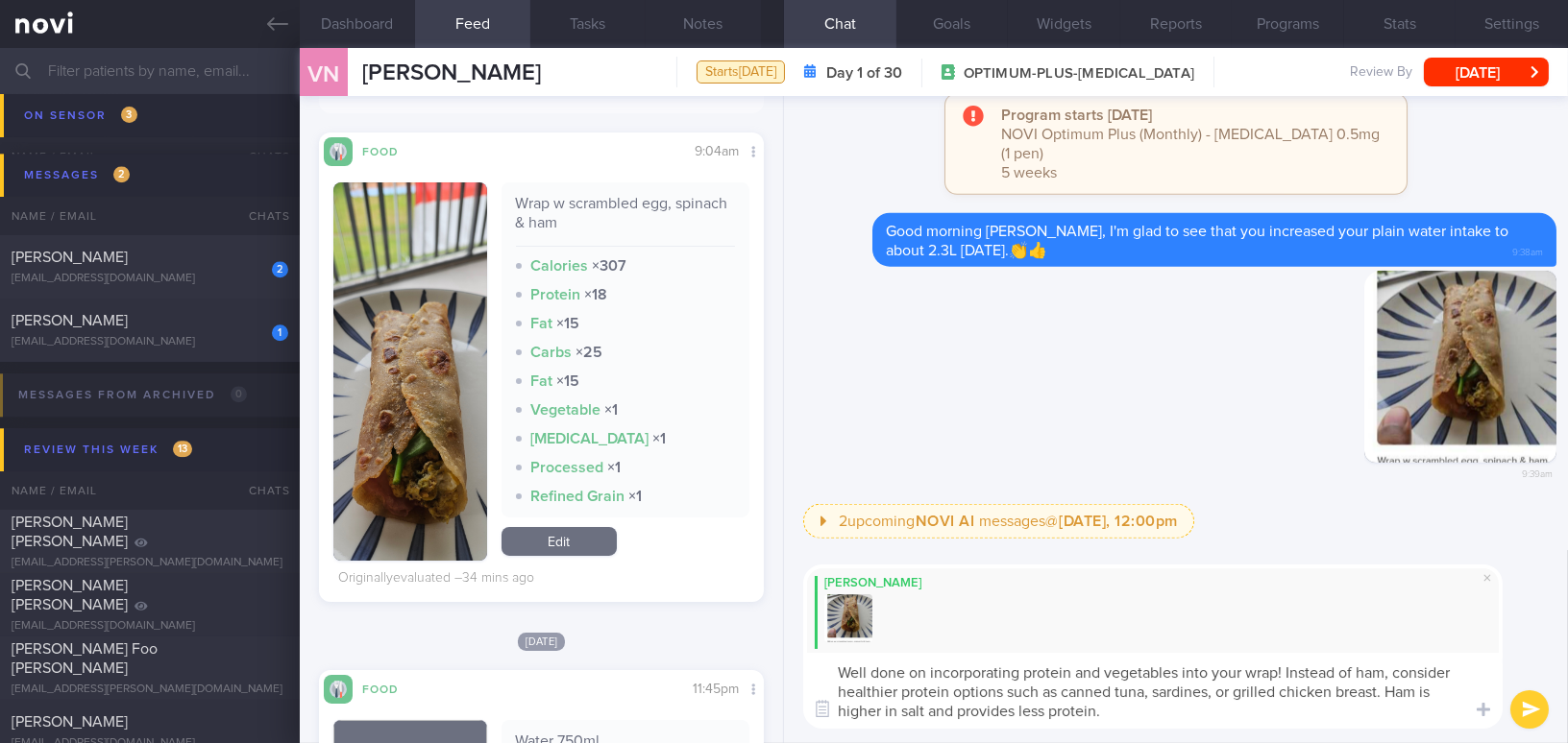
click at [1212, 695] on textarea "Well done on incorporating protein and vegetables into your wrap! Instead of ha…" at bounding box center [1153, 691] width 699 height 76
click at [1386, 692] on textarea "Well done on incorporating protein and vegetables into your wrap! Instead of ha…" at bounding box center [1153, 691] width 699 height 76
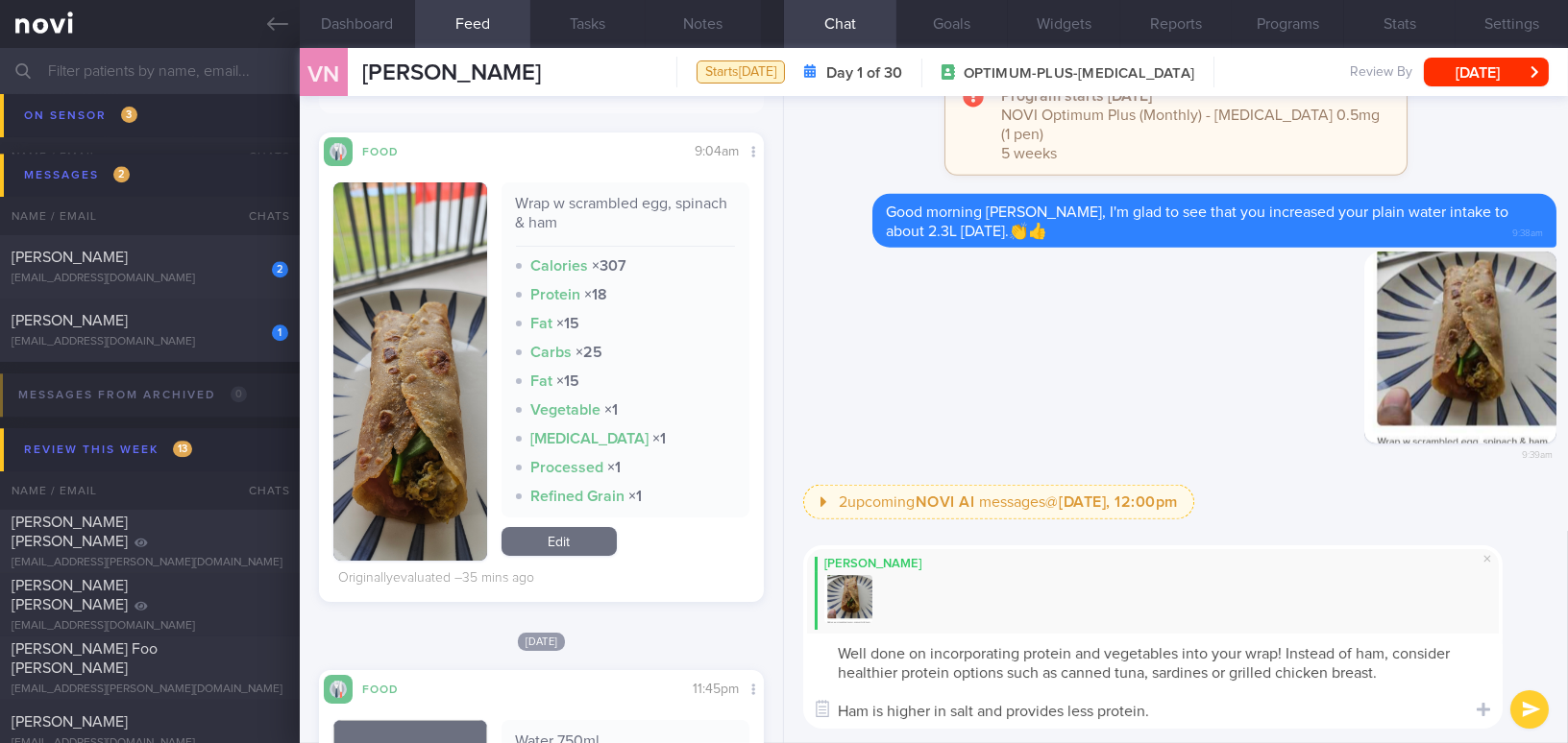
type textarea "Well done on incorporating protein and vegetables into your wrap! Instead of ha…"
click at [1537, 708] on button "submit" at bounding box center [1529, 709] width 38 height 38
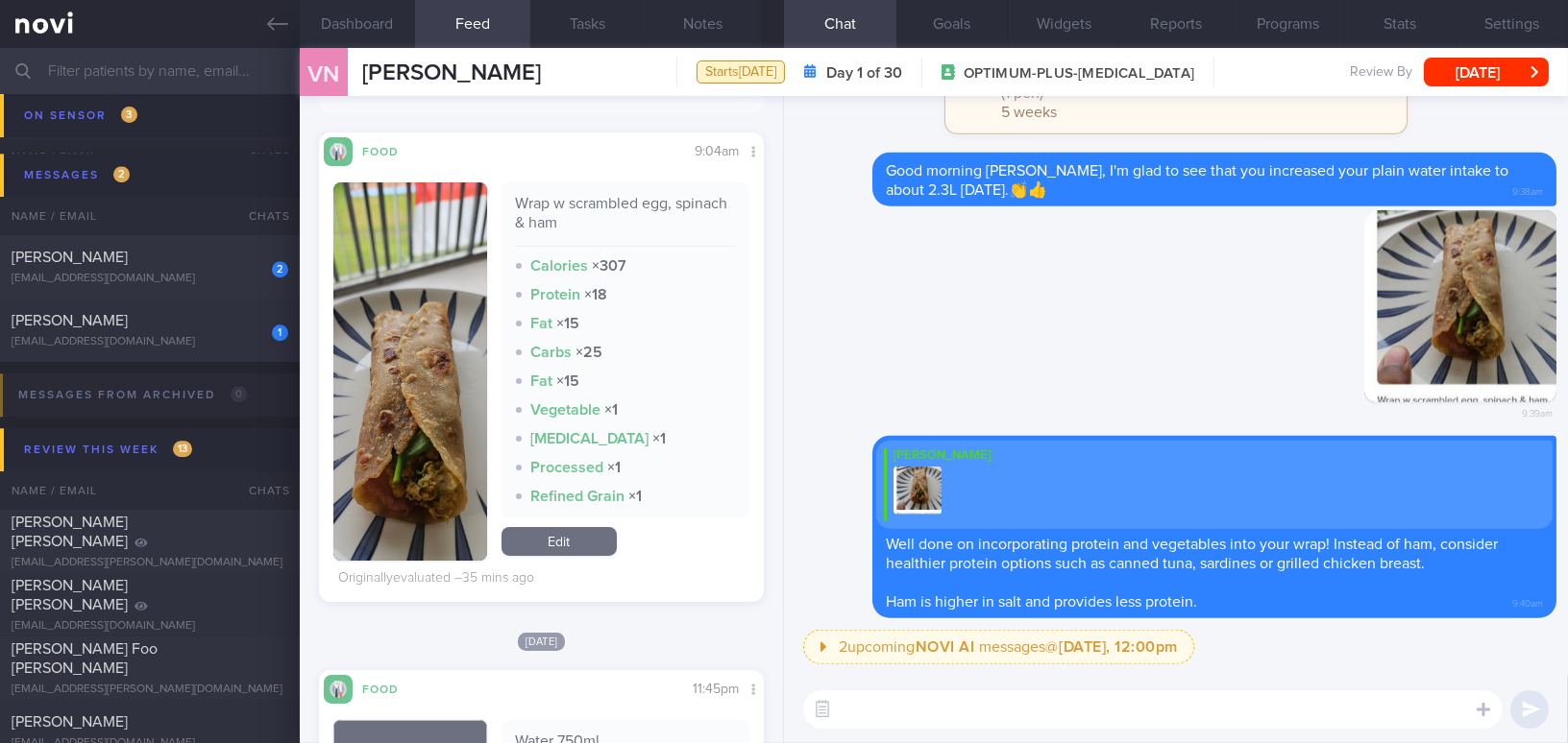
click at [407, 431] on button "button" at bounding box center [409, 371] width 153 height 378
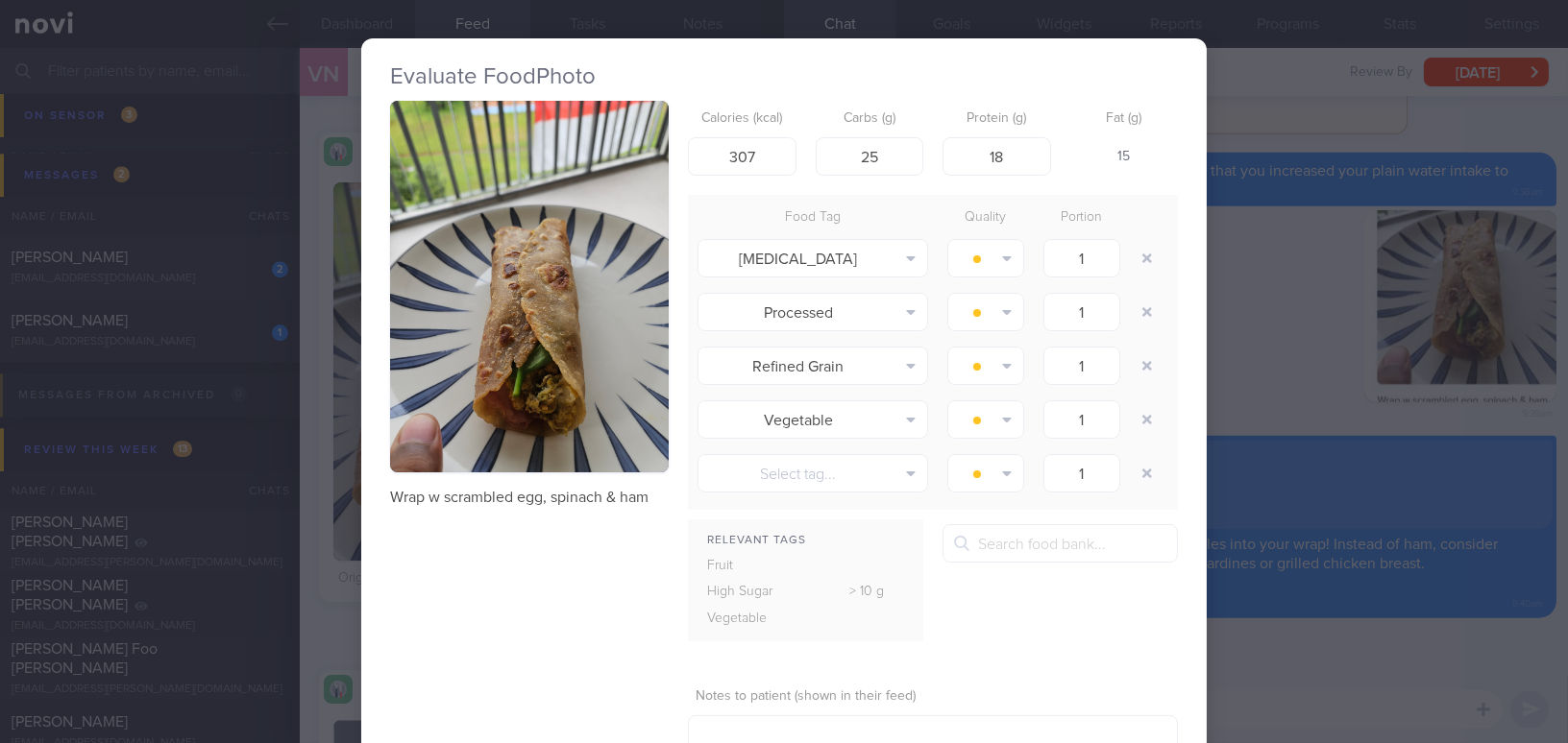
click at [501, 374] on button "button" at bounding box center [529, 286] width 278 height 372
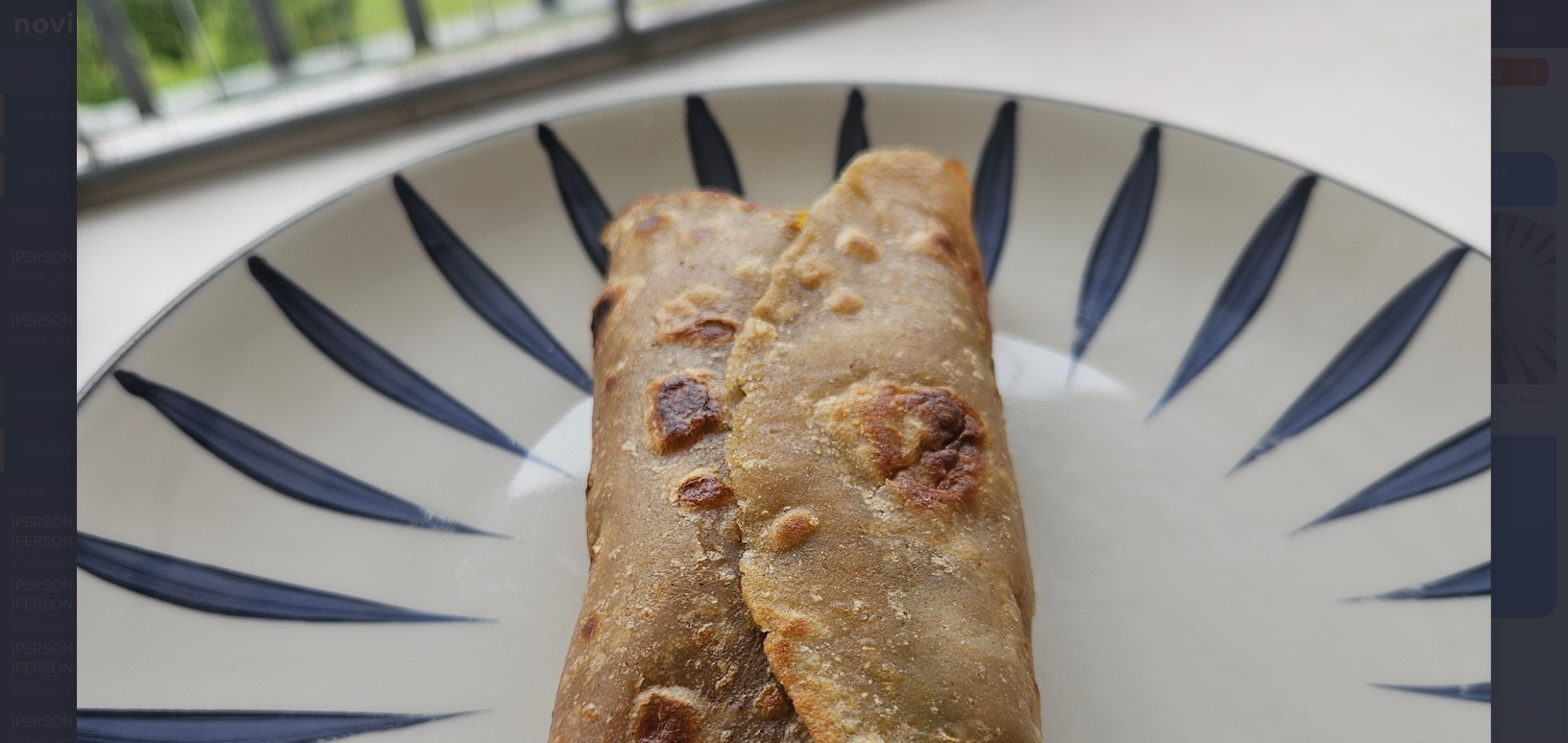
scroll to position [873, 0]
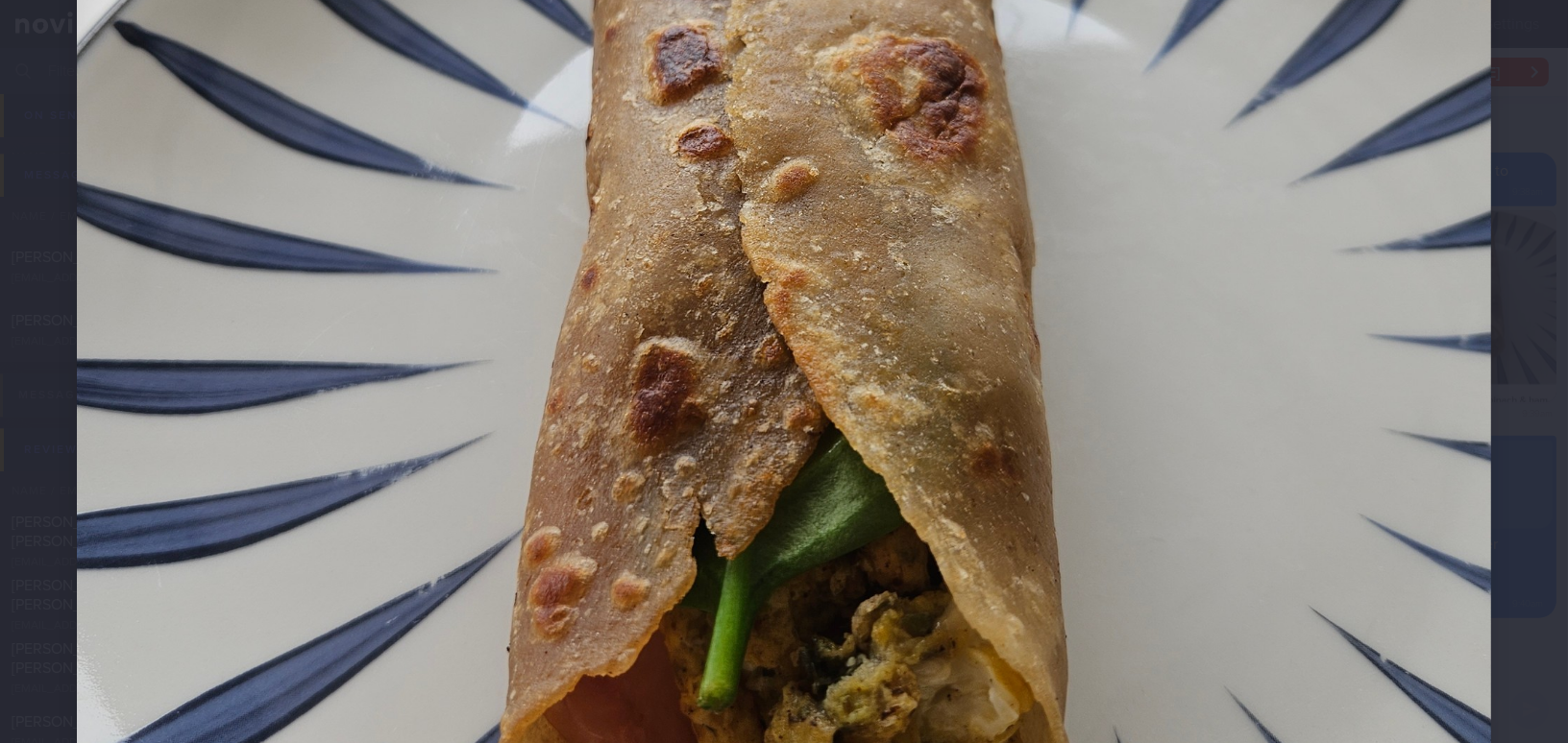
click at [1180, 532] on img at bounding box center [784, 146] width 1414 height 1884
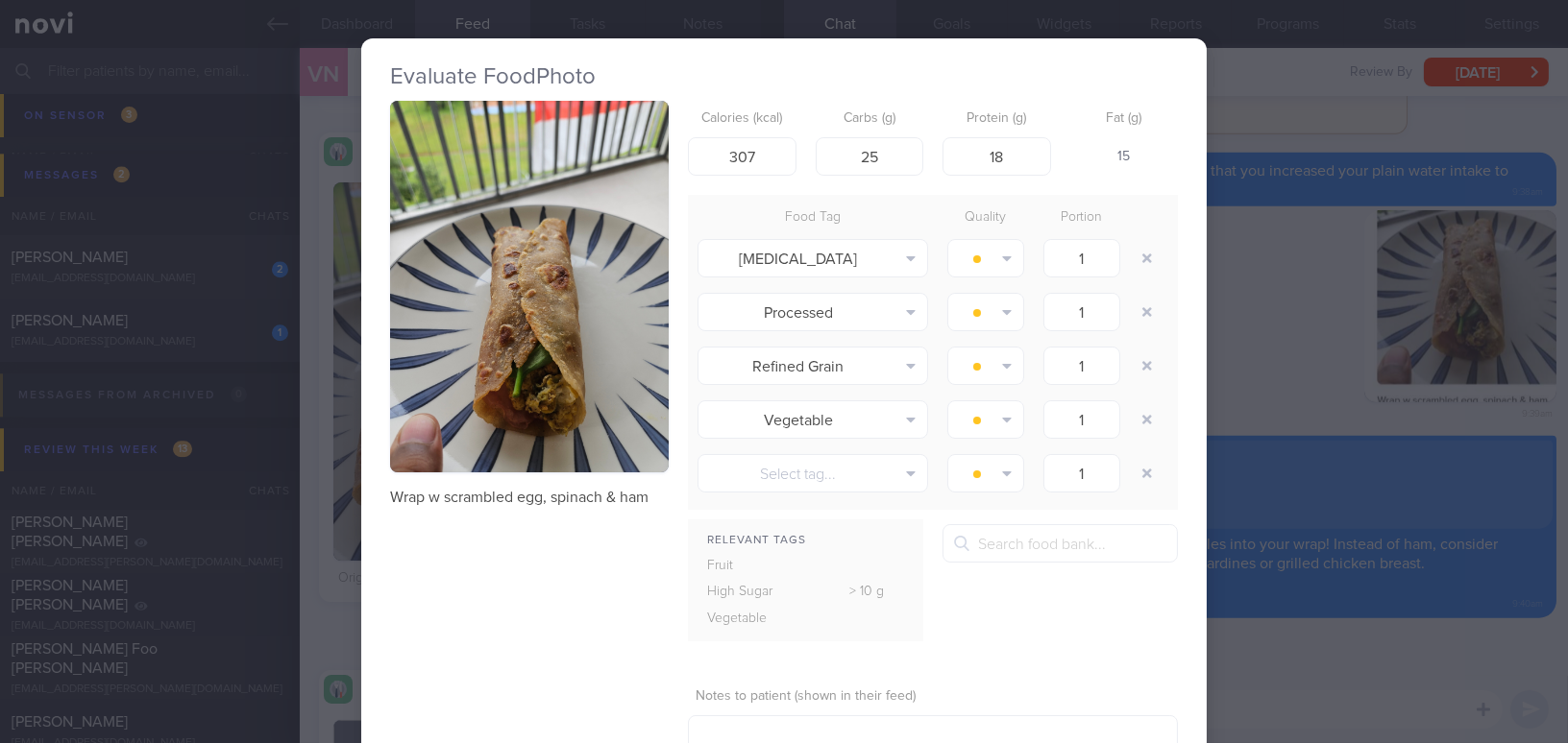
click at [1350, 659] on div "Evaluate Food Photo Wrap w scrambled egg, spinach & ham Calories (kcal) 307 Car…" at bounding box center [784, 371] width 1568 height 743
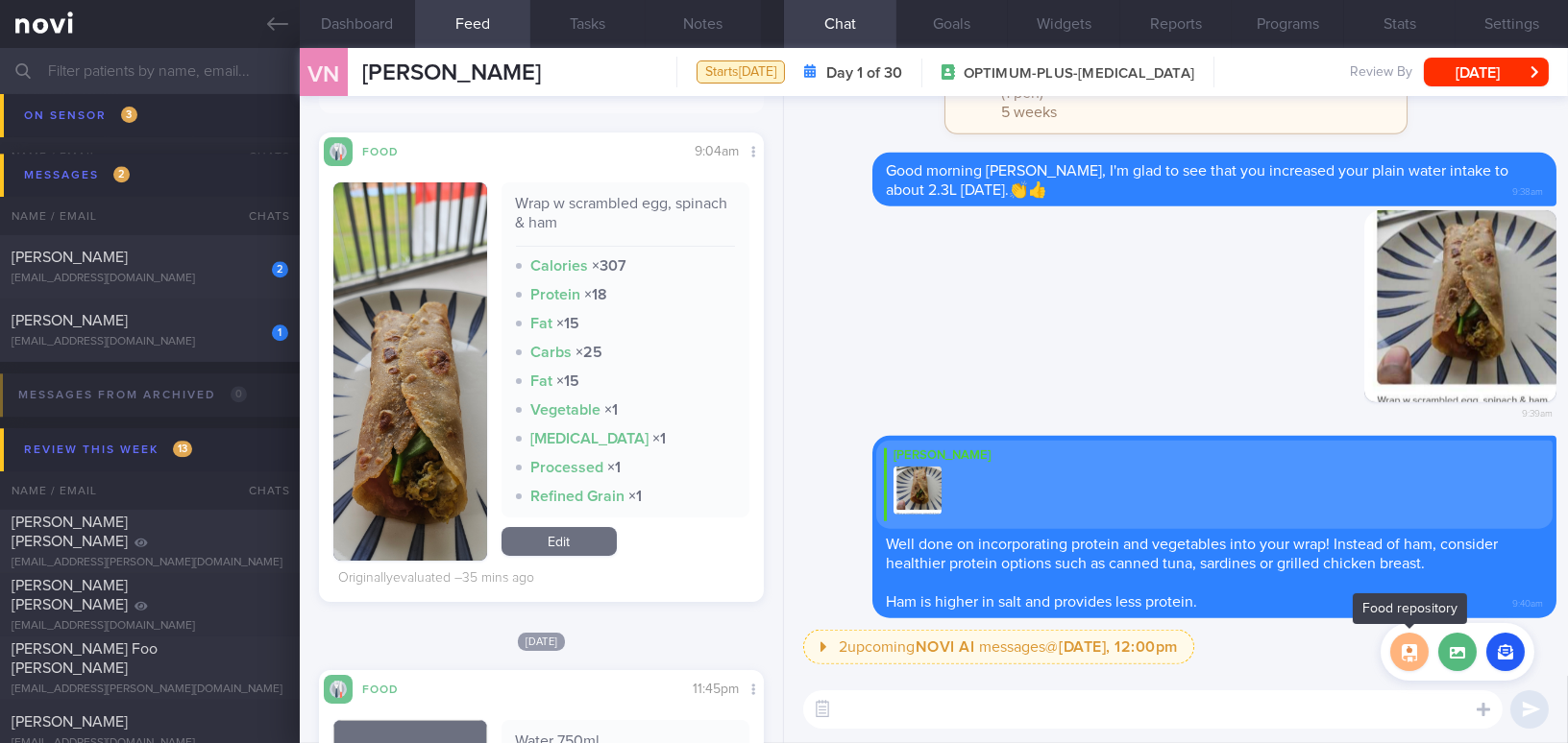
click at [1426, 652] on button "button" at bounding box center [1409, 651] width 38 height 38
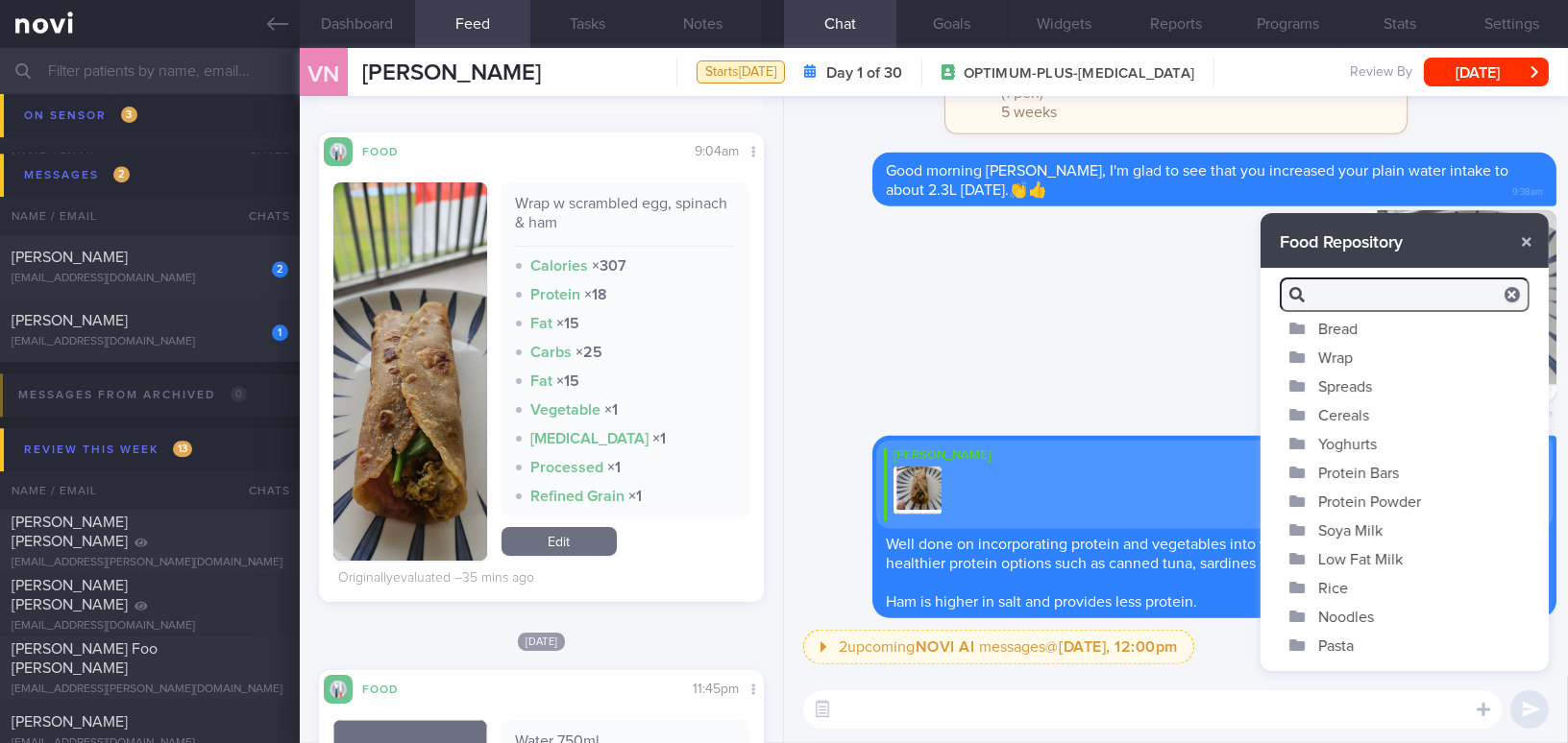
click at [1369, 359] on button "Wrap" at bounding box center [1404, 356] width 288 height 28
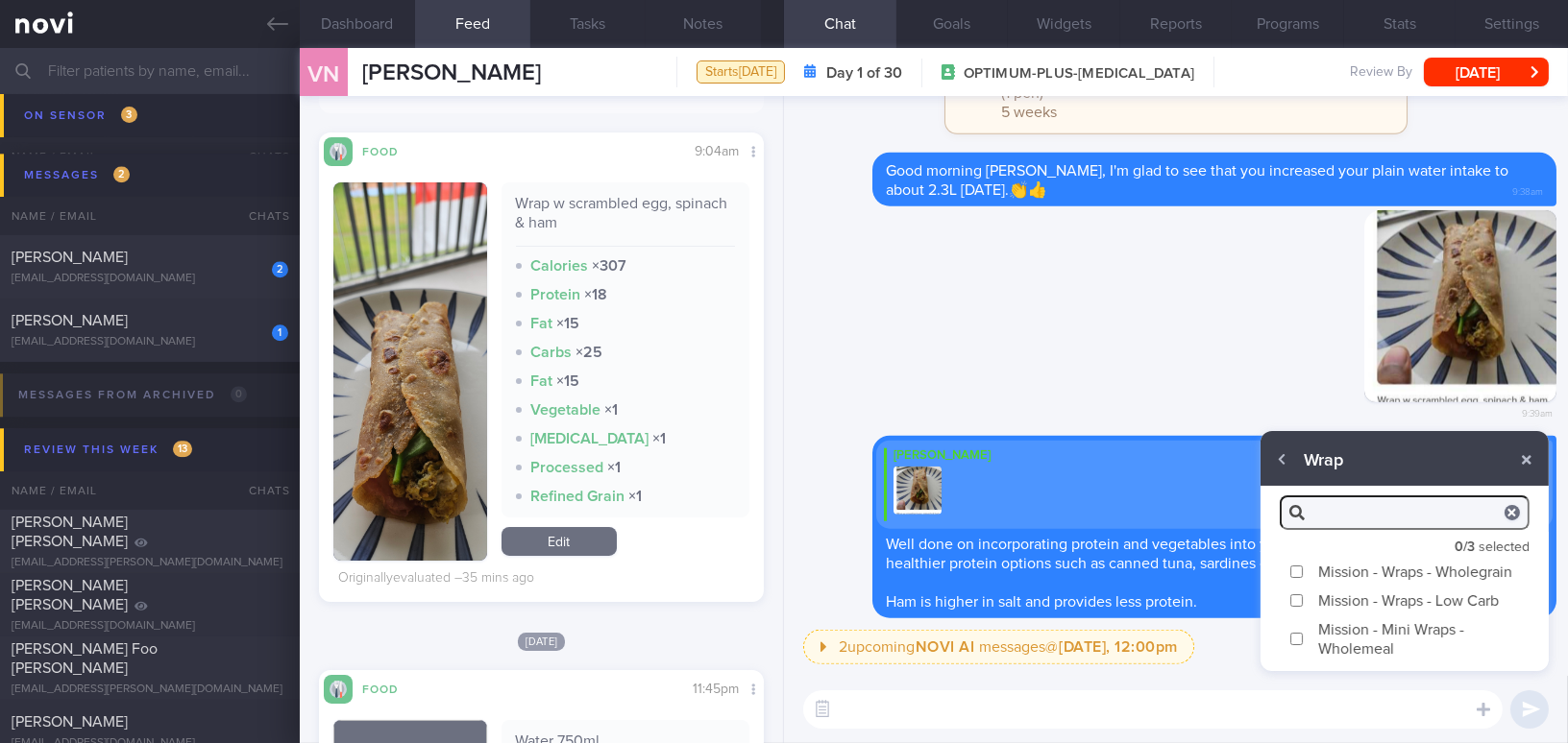
click at [1298, 597] on input "Mission - Wraps - Low Carb" at bounding box center [1296, 600] width 15 height 13
checkbox input "true"
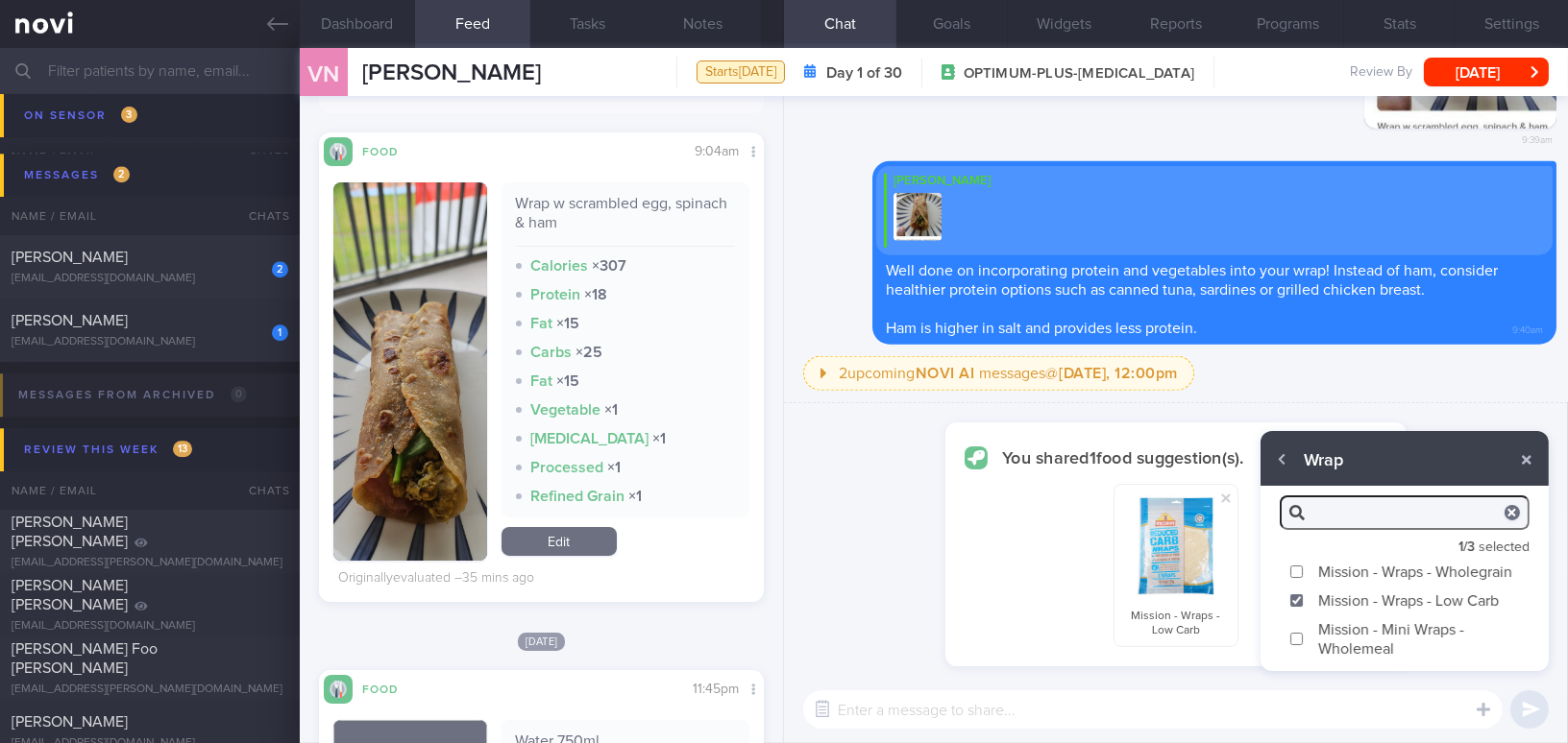
click at [1296, 635] on input "Mission - Mini Wraps - Wholemeal" at bounding box center [1296, 639] width 15 height 13
checkbox input "true"
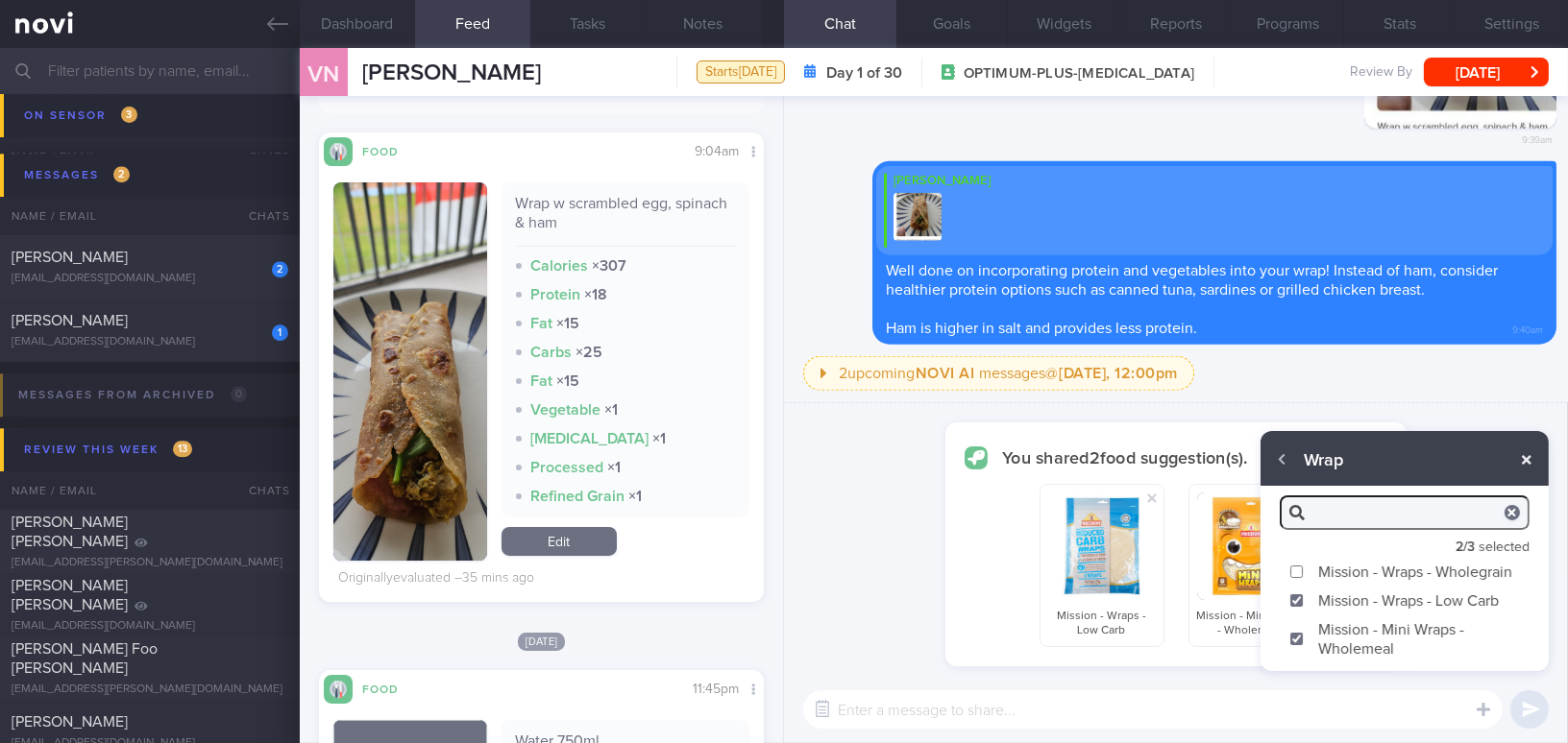
click at [1522, 464] on button "button" at bounding box center [1526, 459] width 34 height 34
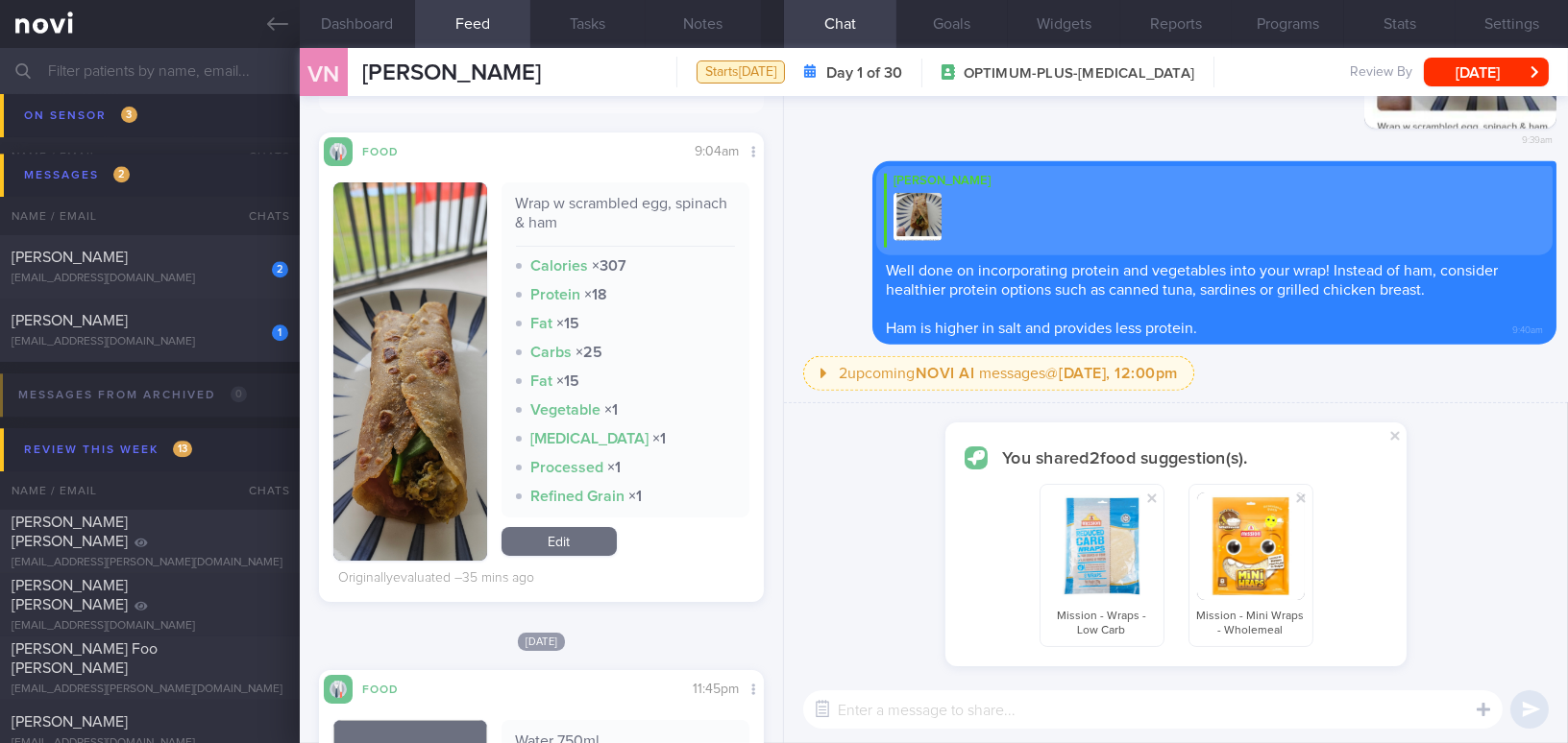
click at [1236, 716] on textarea at bounding box center [1153, 709] width 699 height 38
type textarea "Here are some healthier wrap options for your consideration 😊"
click at [1519, 713] on button "submit" at bounding box center [1529, 709] width 38 height 38
checkbox input "false"
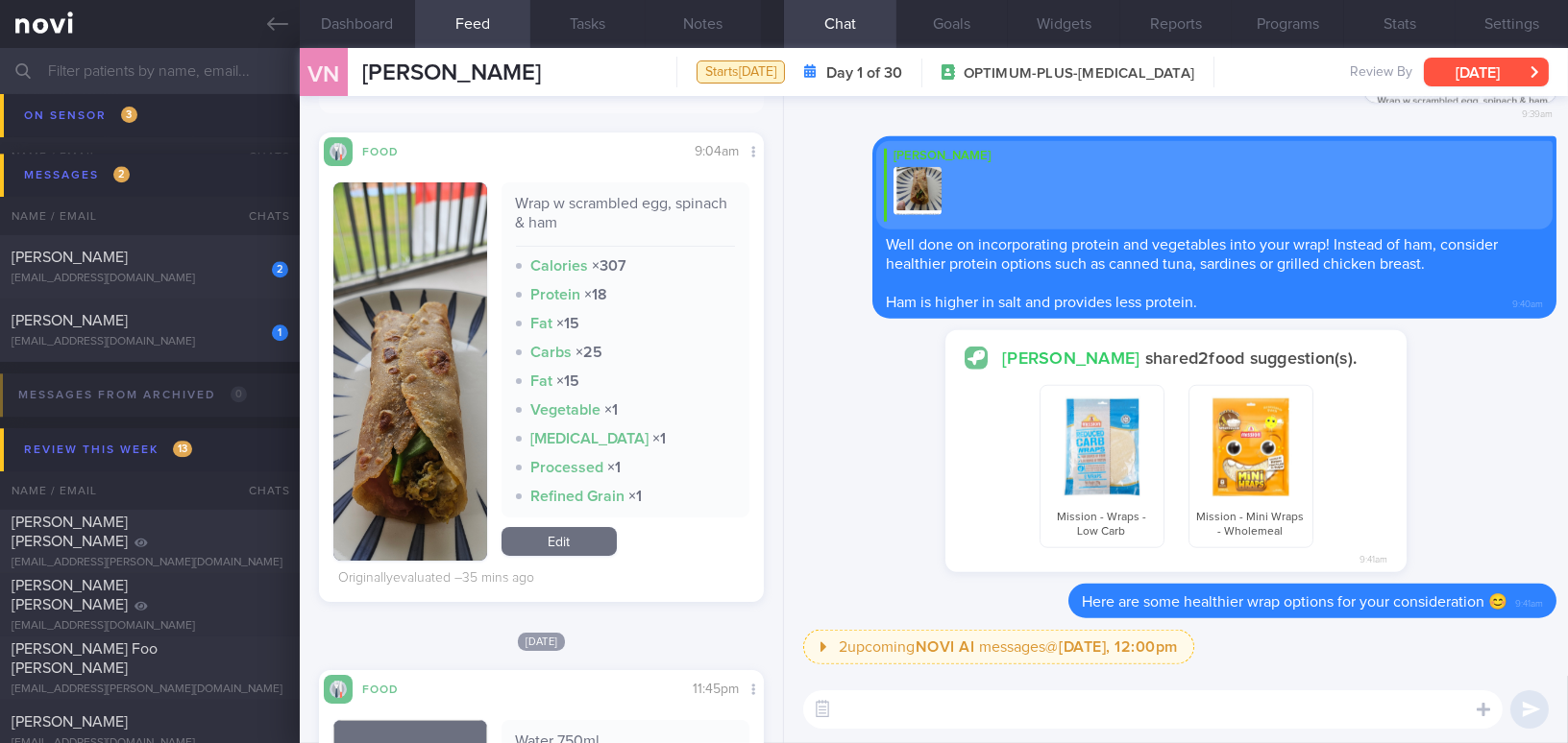
click at [1478, 68] on button "[DATE]" at bounding box center [1486, 71] width 125 height 28
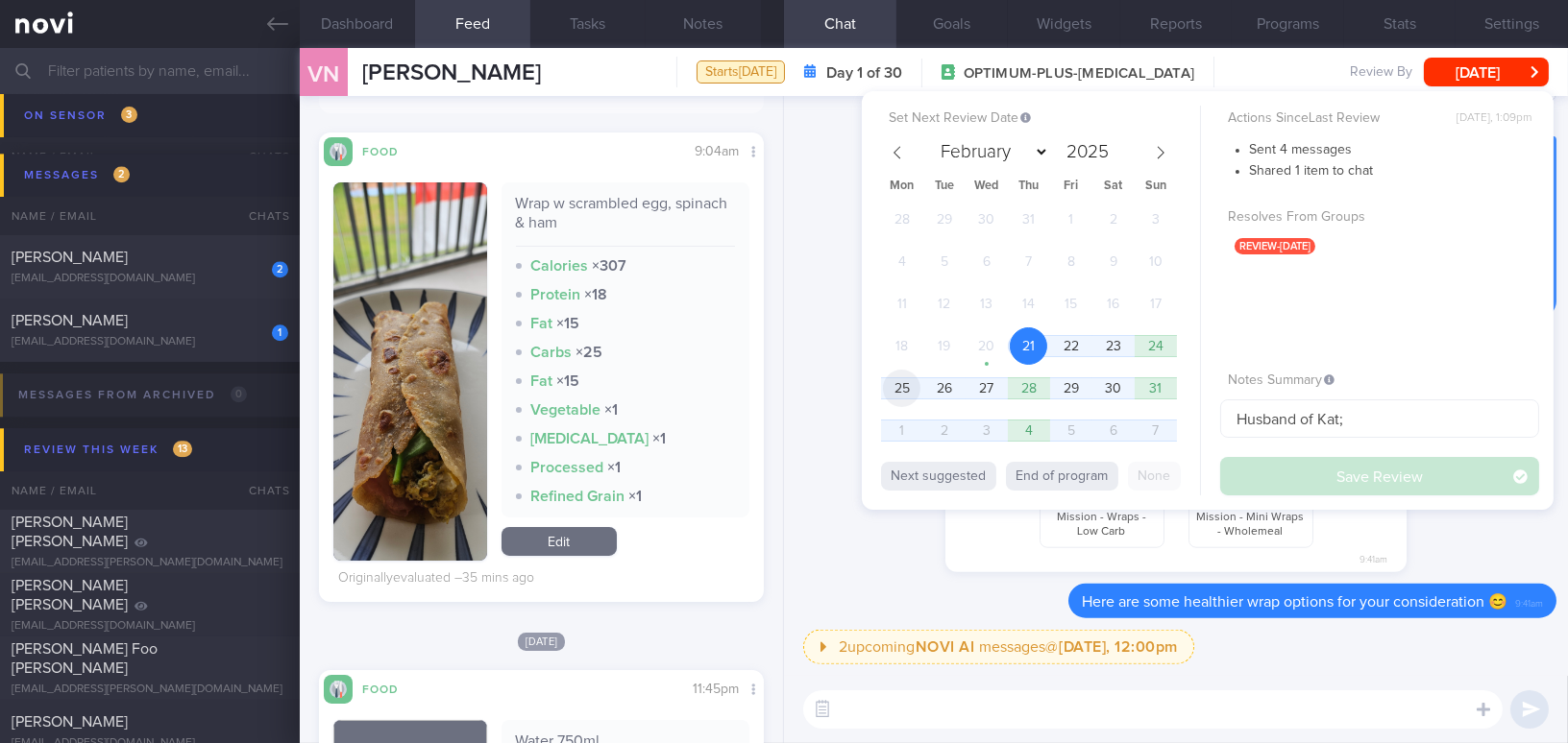
click at [910, 381] on span "25" at bounding box center [902, 389] width 37 height 37
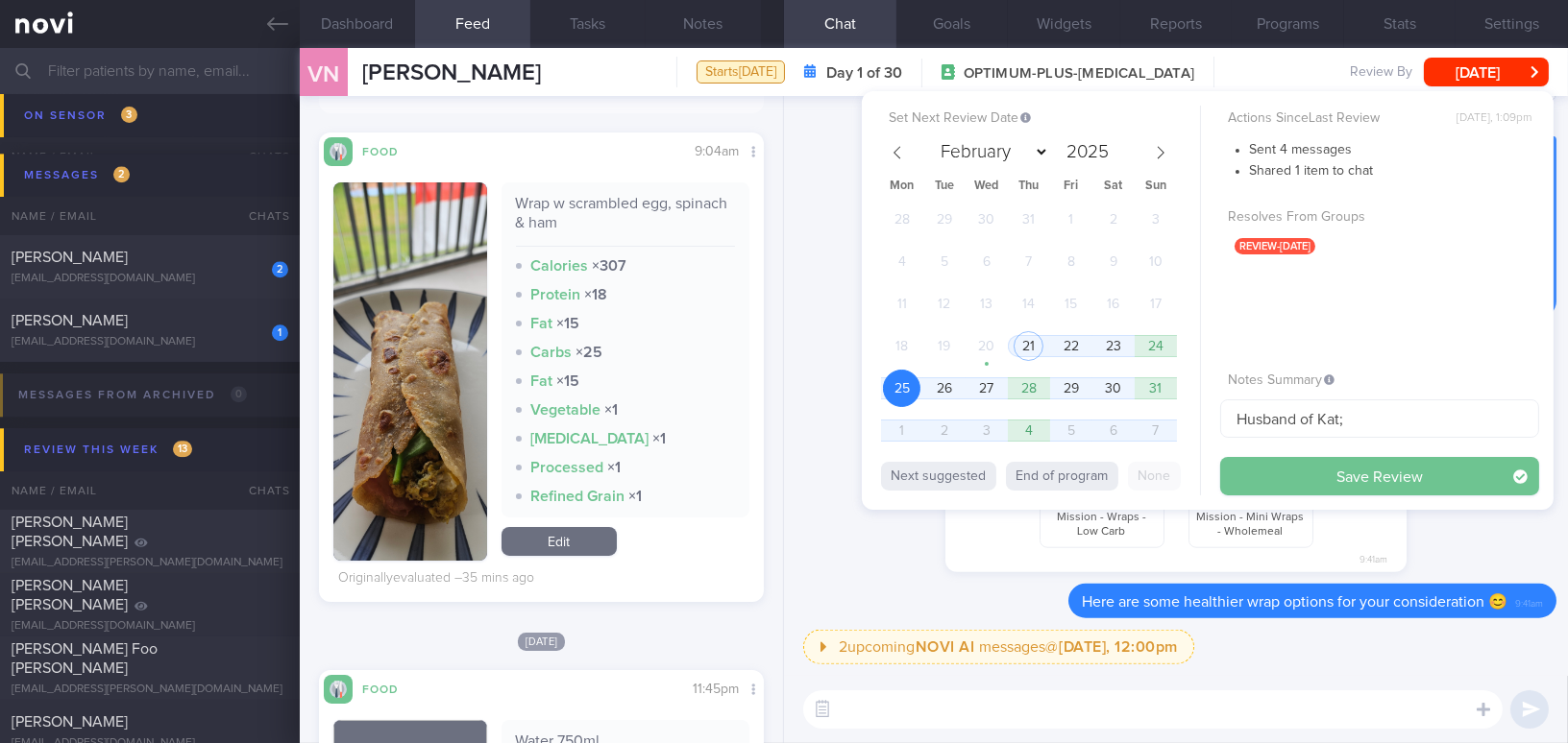
click at [1278, 477] on button "Save Review" at bounding box center [1379, 475] width 318 height 38
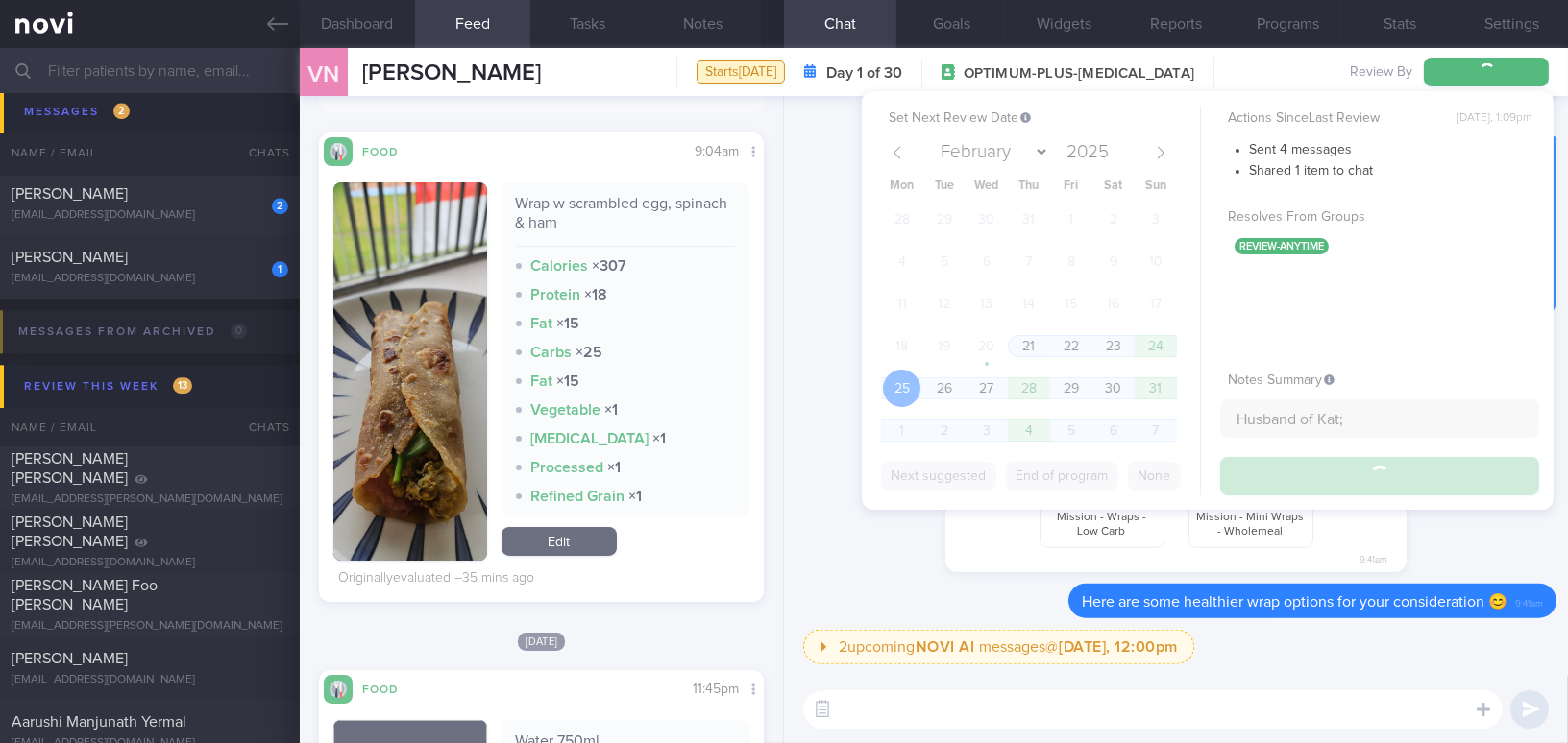
scroll to position [8721, 0]
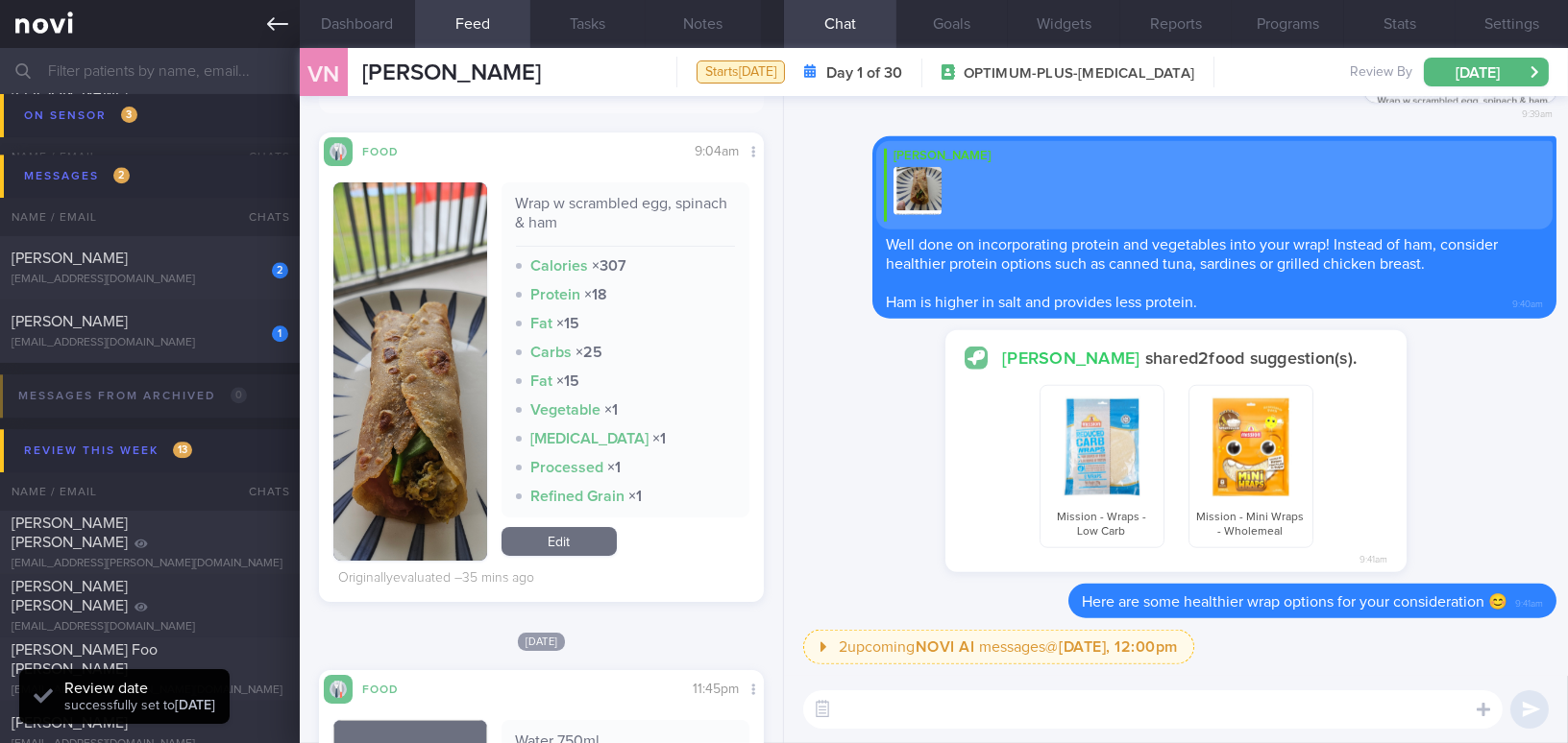
click at [271, 16] on icon at bounding box center [277, 24] width 21 height 21
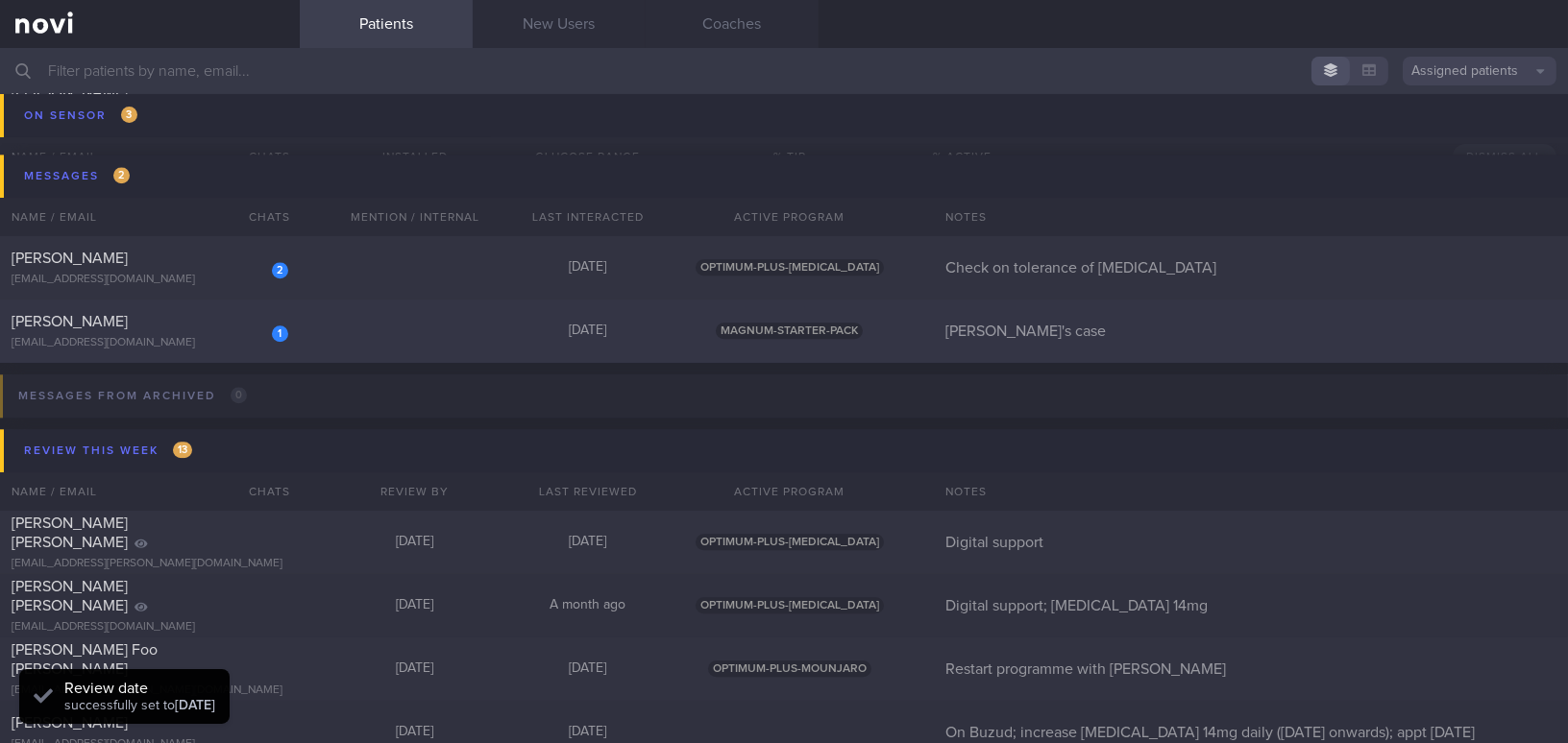
click at [176, 312] on div "BANAVARA PRADEEP VARADARAJA" at bounding box center [148, 322] width 272 height 20
select select "7"
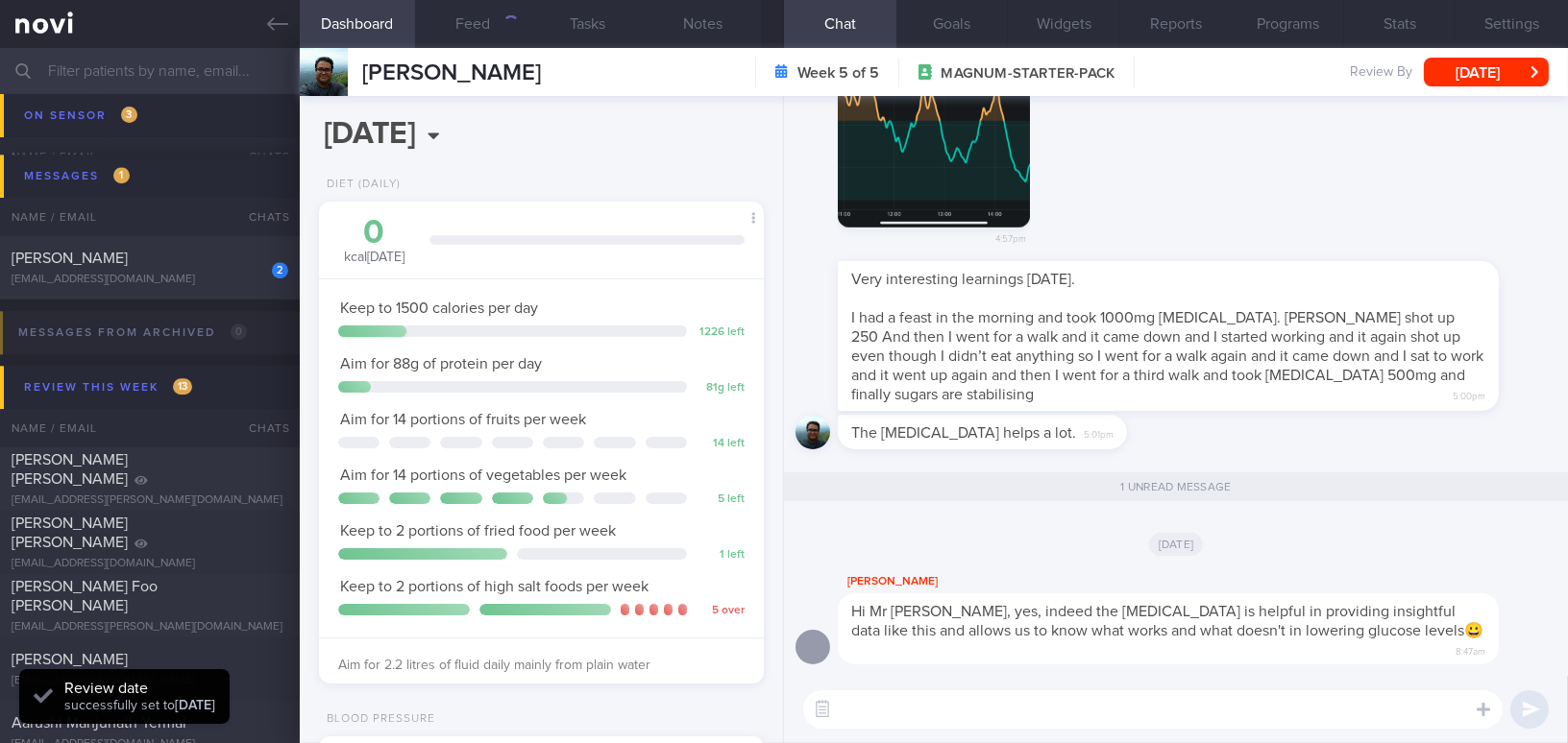
scroll to position [226, 397]
click at [144, 263] on div "Wei Fa" at bounding box center [148, 259] width 272 height 20
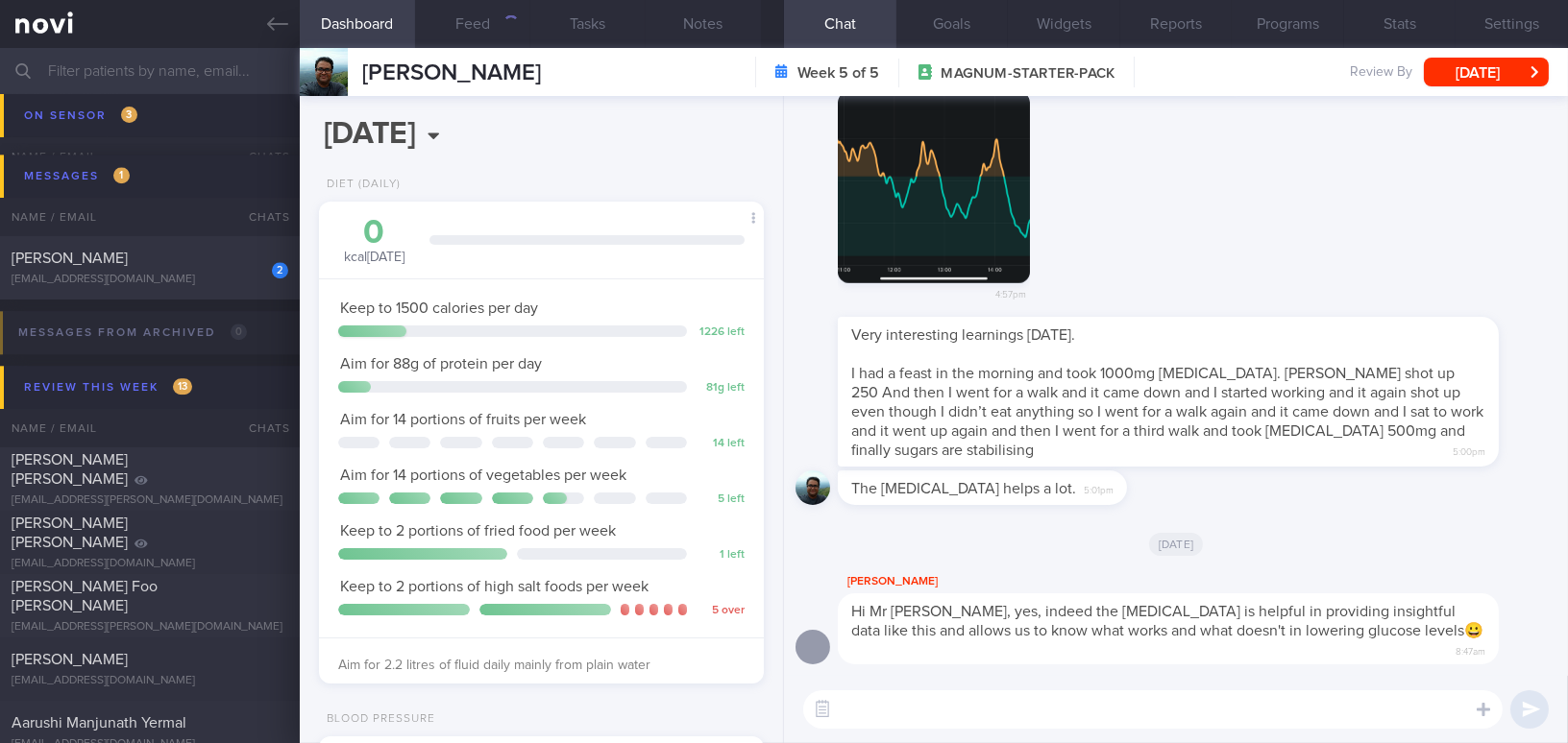
scroll to position [0, 0]
click at [1462, 77] on button "[DATE]" at bounding box center [1486, 71] width 125 height 28
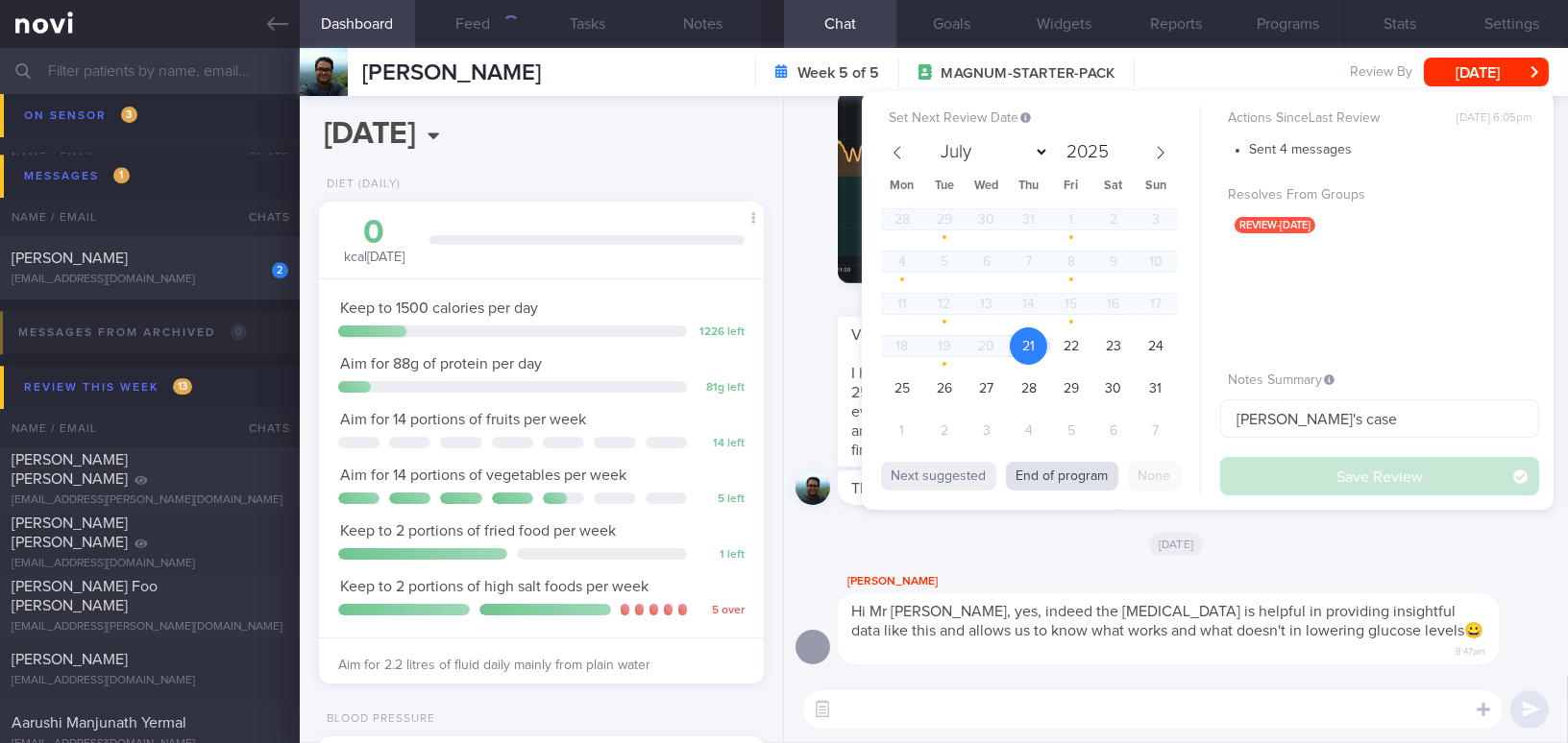
click at [1096, 475] on button "End of program" at bounding box center [1061, 475] width 112 height 28
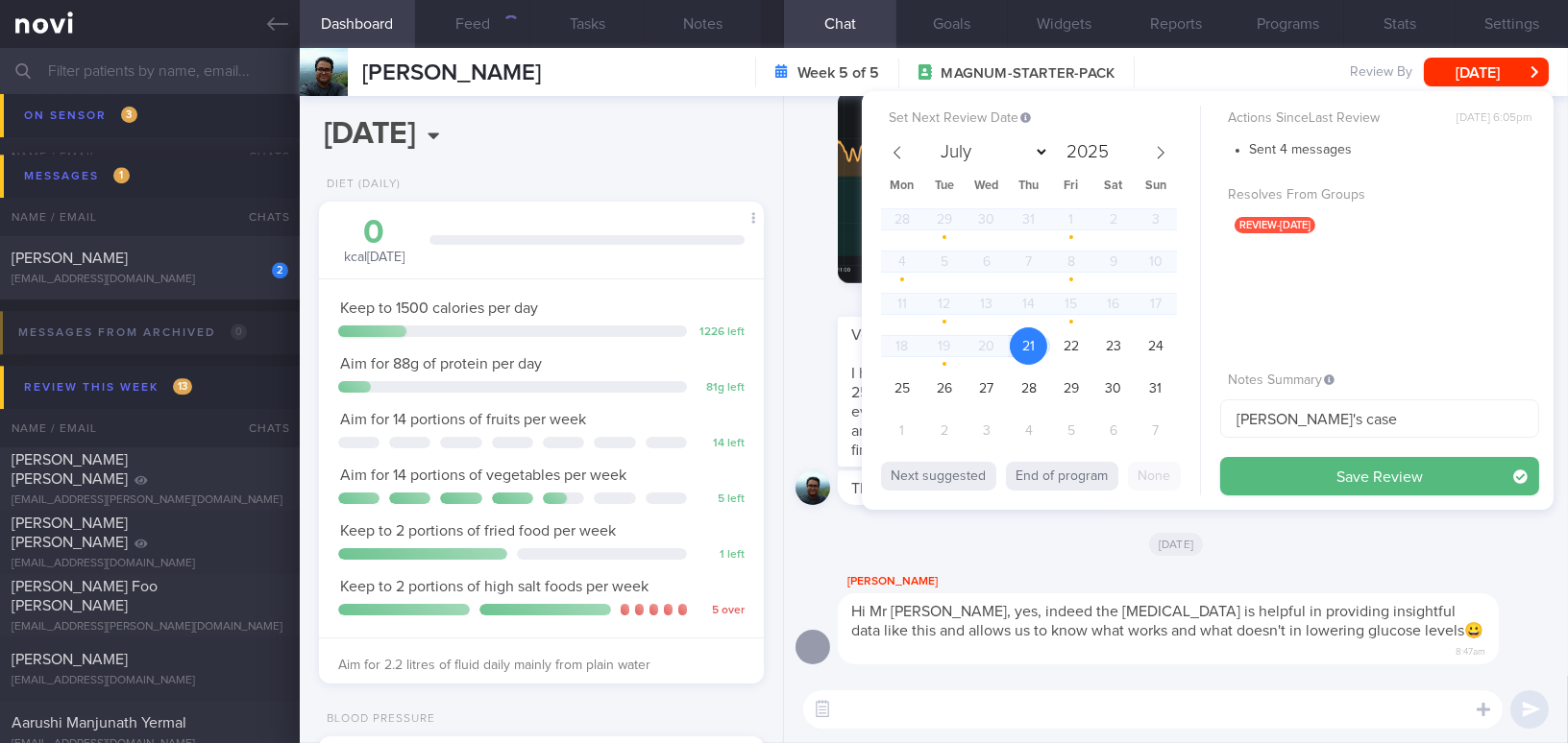
click at [1230, 516] on div "The CGM helps a lot. 5:01pm" at bounding box center [1175, 493] width 761 height 46
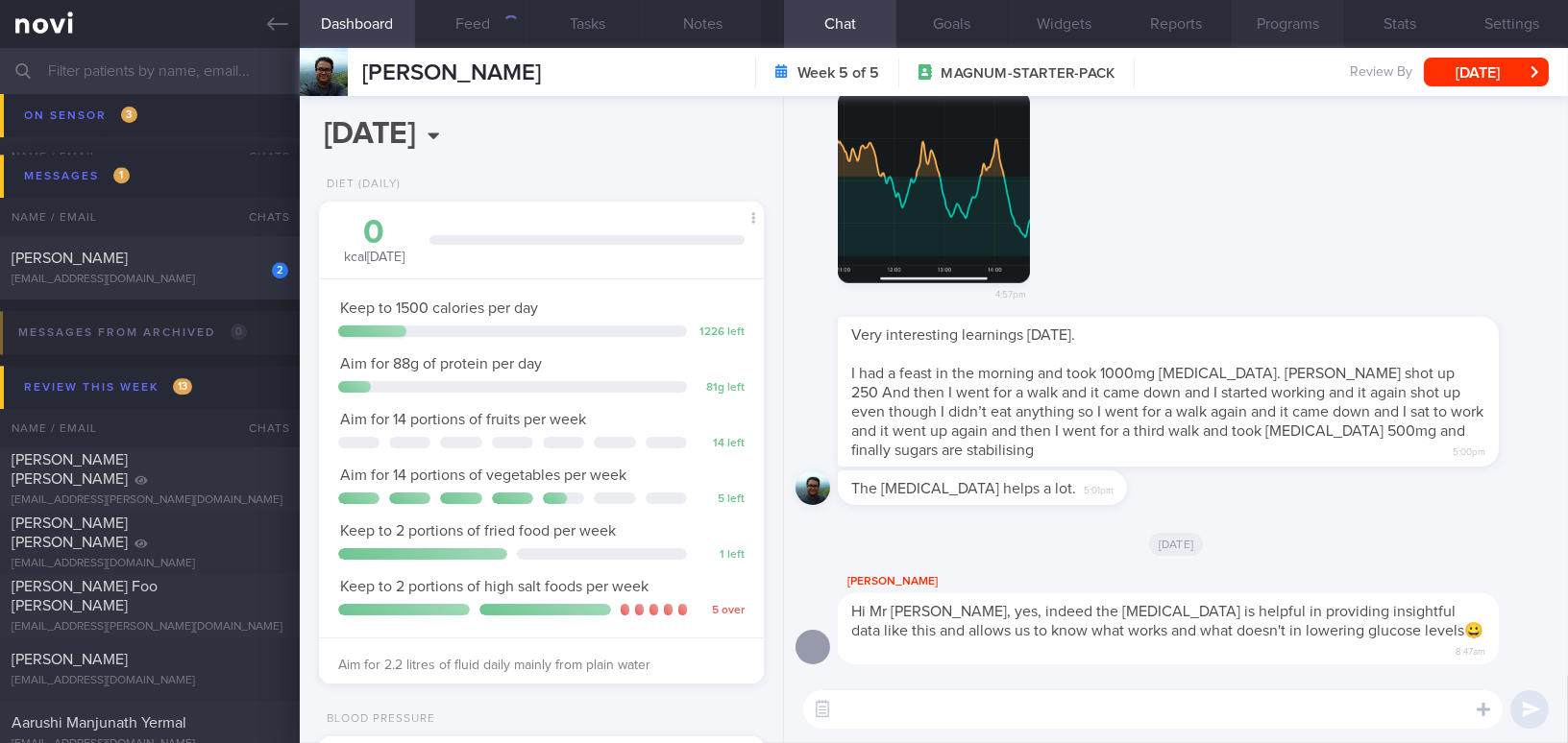
click at [1308, 24] on button "Programs" at bounding box center [1288, 23] width 112 height 48
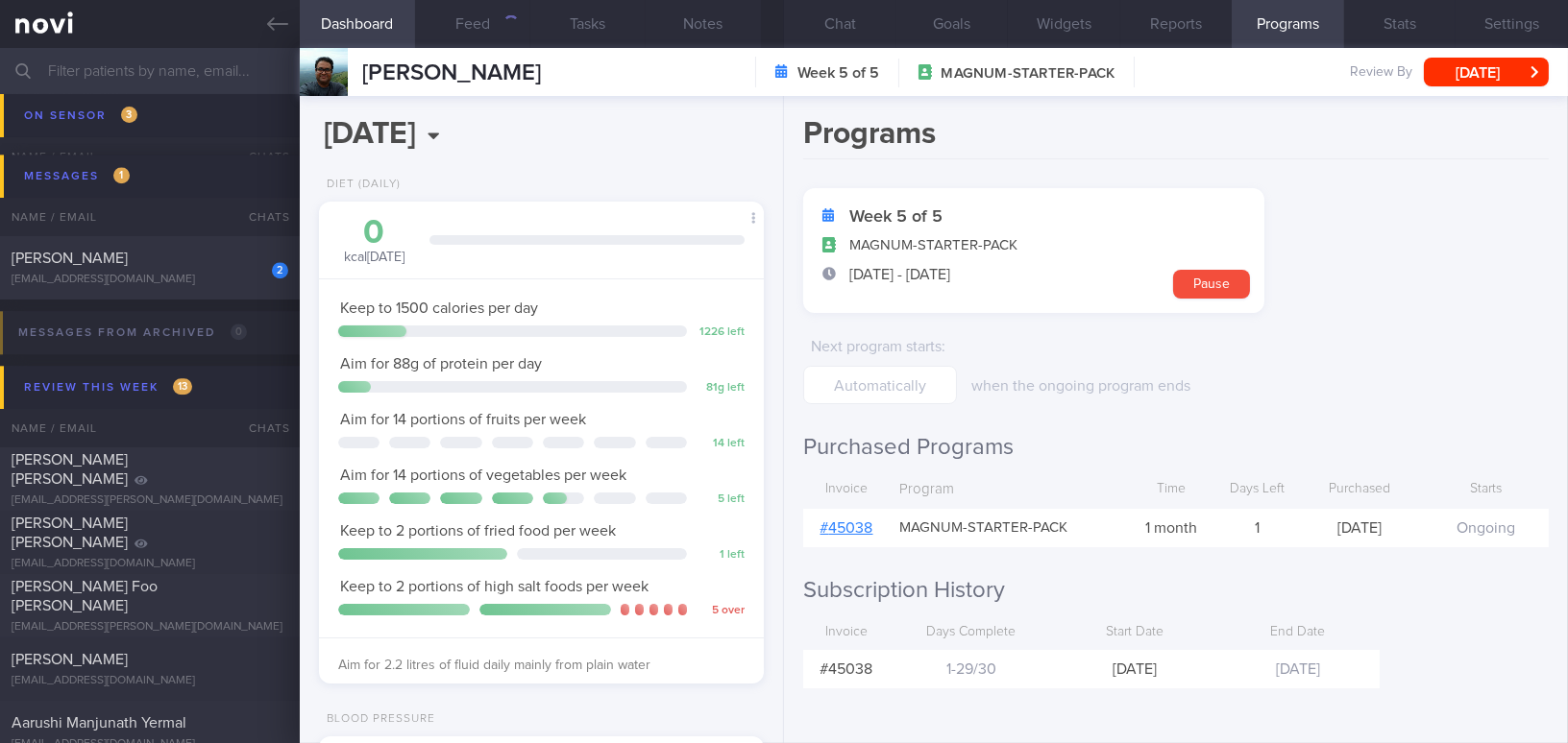
click at [835, 529] on link "# 45038" at bounding box center [847, 528] width 53 height 16
click at [1496, 76] on button "[DATE]" at bounding box center [1486, 71] width 125 height 28
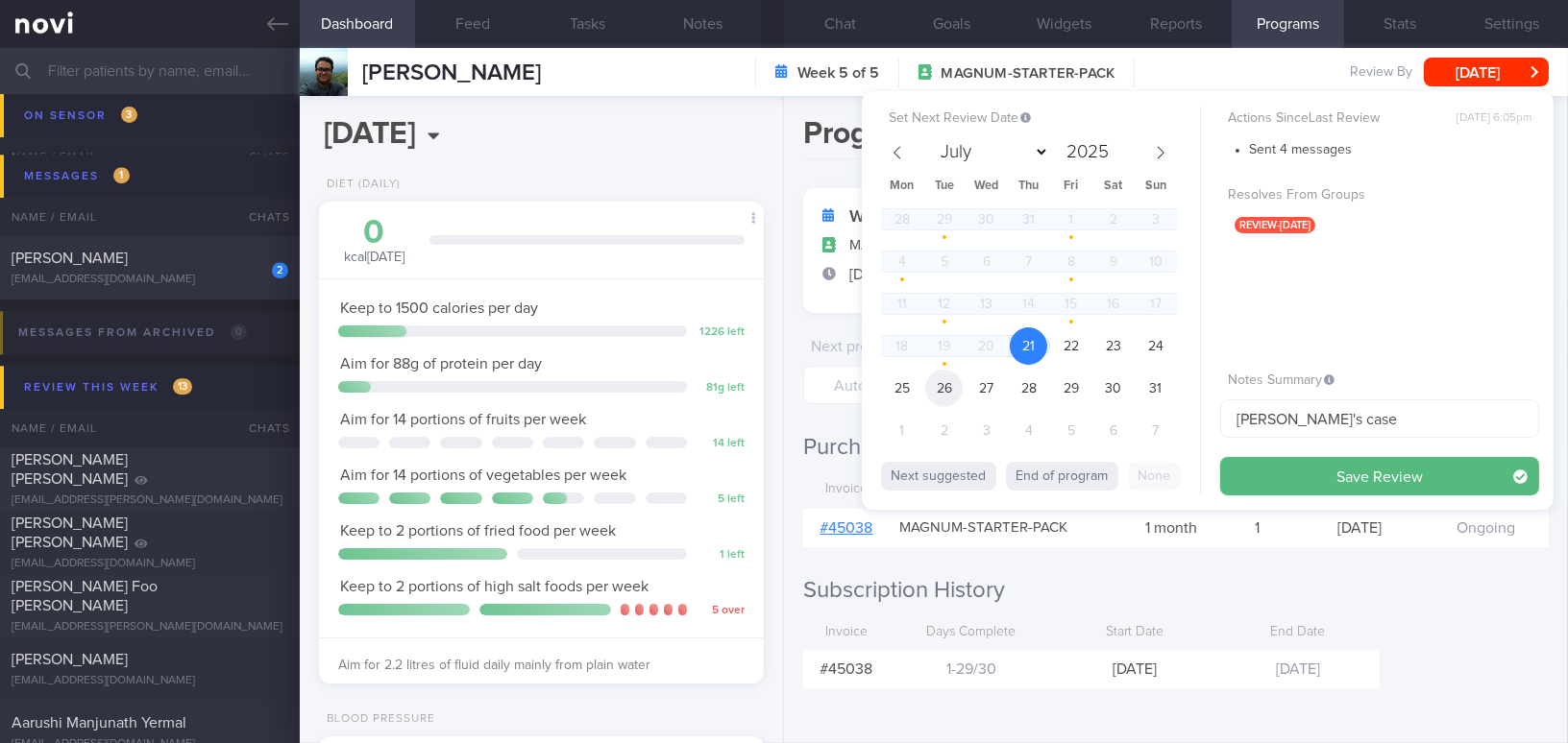
click at [943, 391] on span "26" at bounding box center [944, 389] width 37 height 37
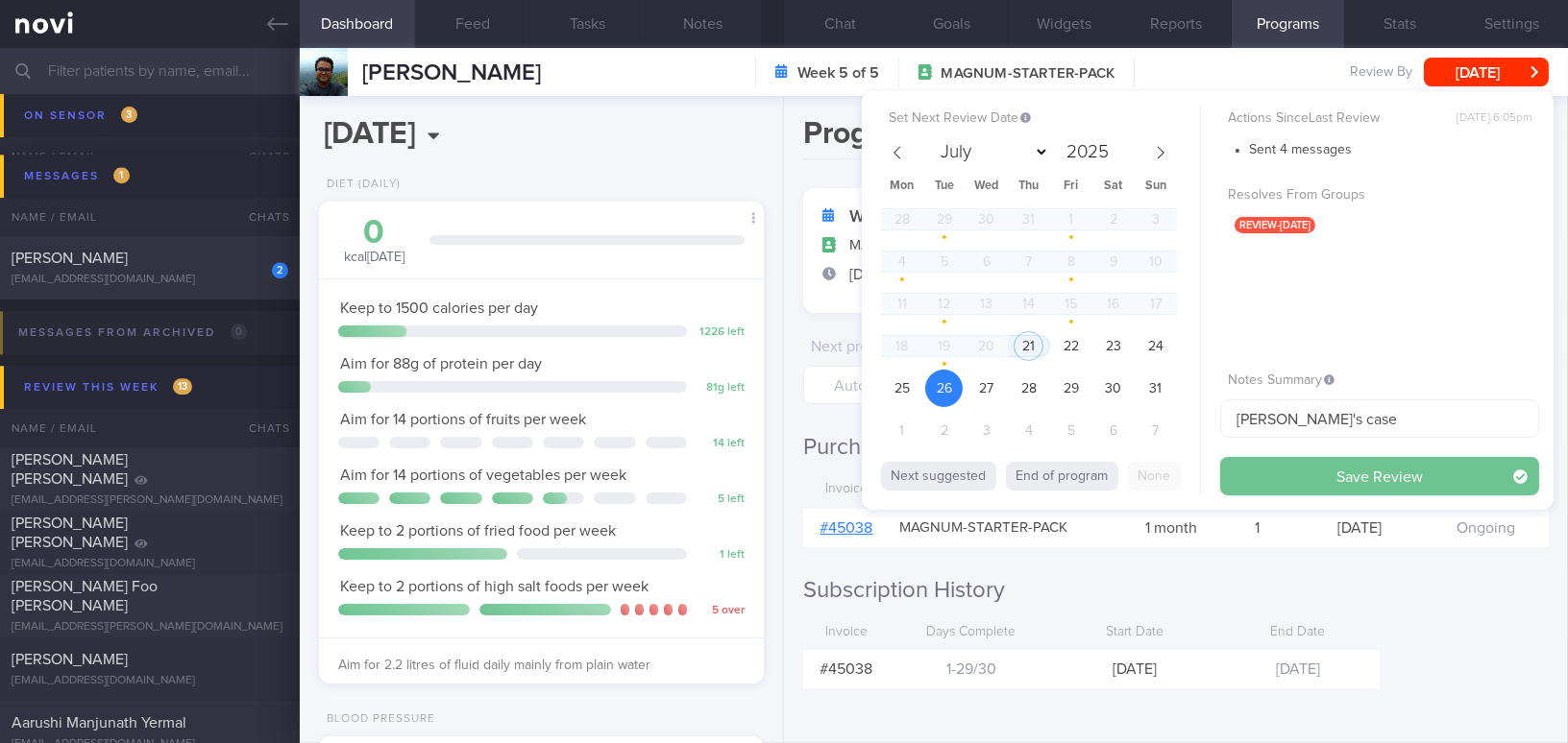
click at [1286, 476] on button "Save Review" at bounding box center [1379, 475] width 318 height 38
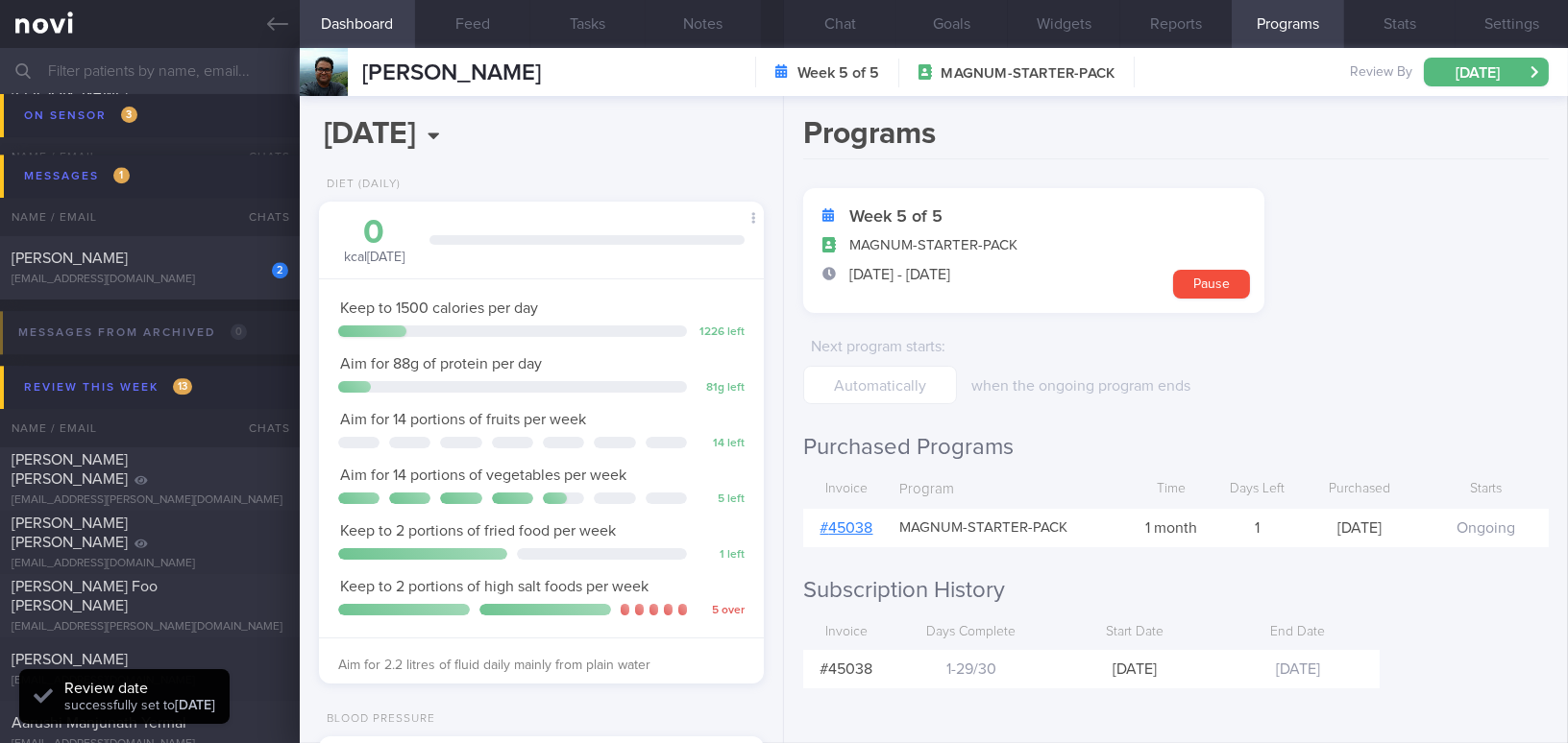
scroll to position [202, 404]
click at [288, 24] on link at bounding box center [149, 23] width 300 height 48
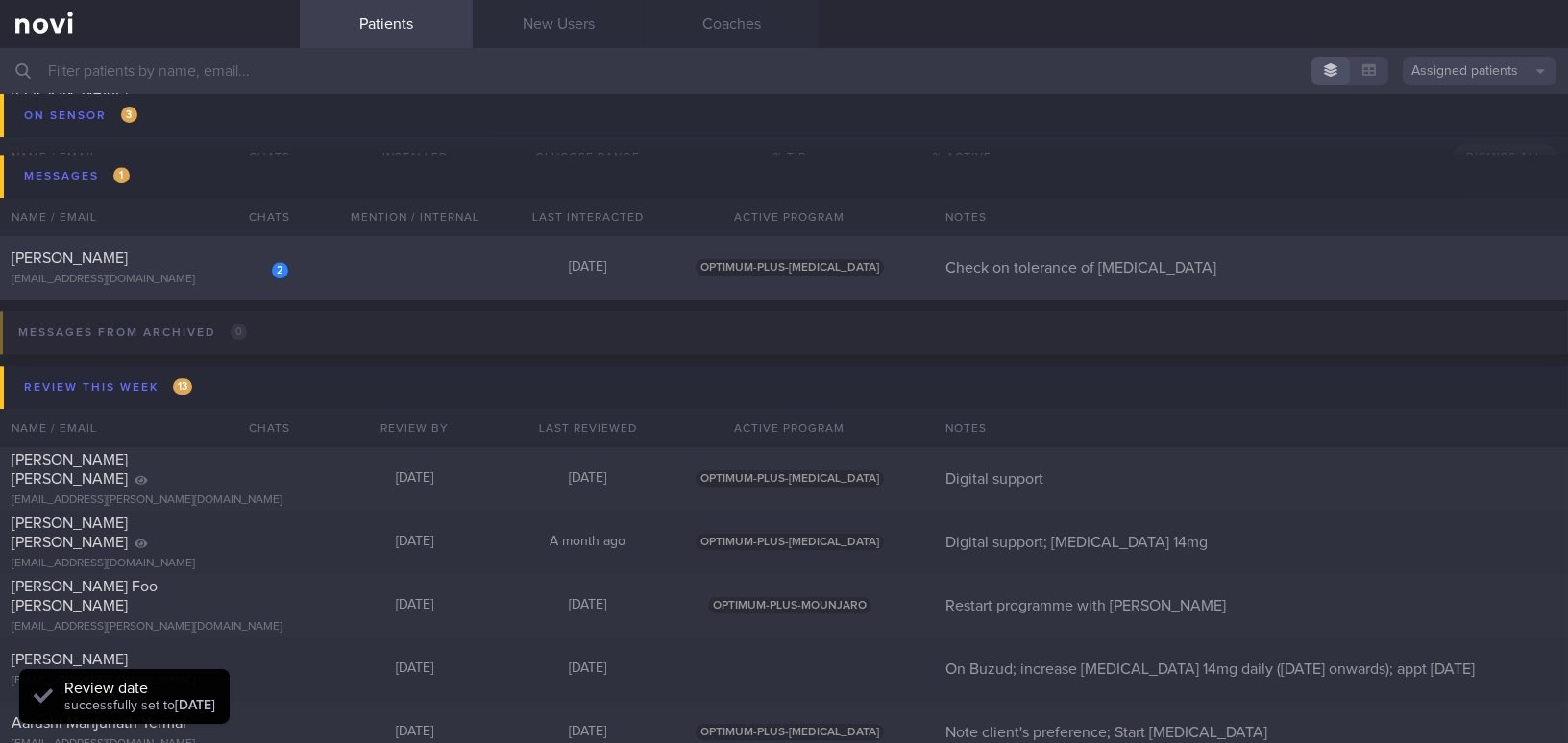
click at [205, 272] on div "weifat_lim@hotmail.com" at bounding box center [149, 279] width 276 height 15
select select "7"
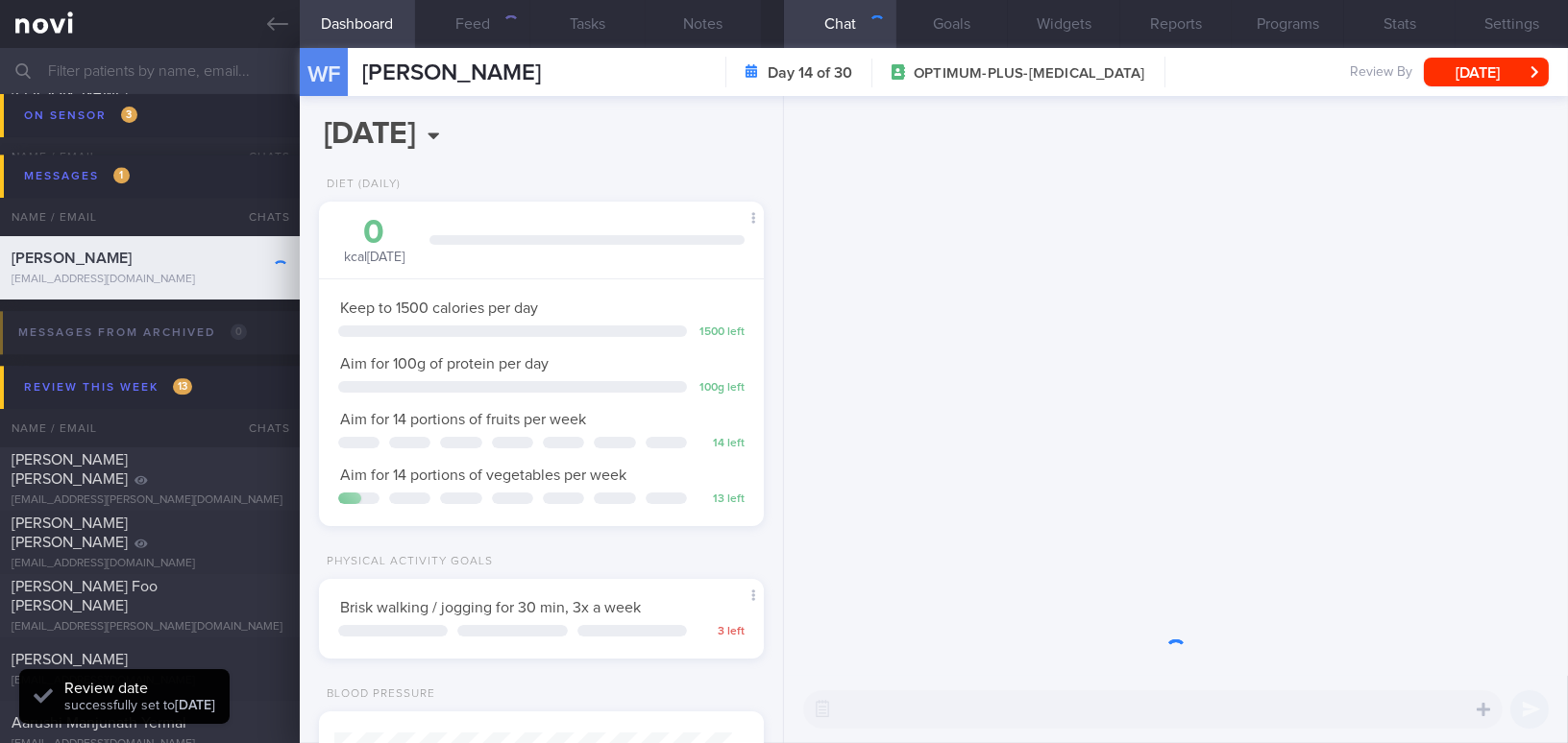
scroll to position [198, 397]
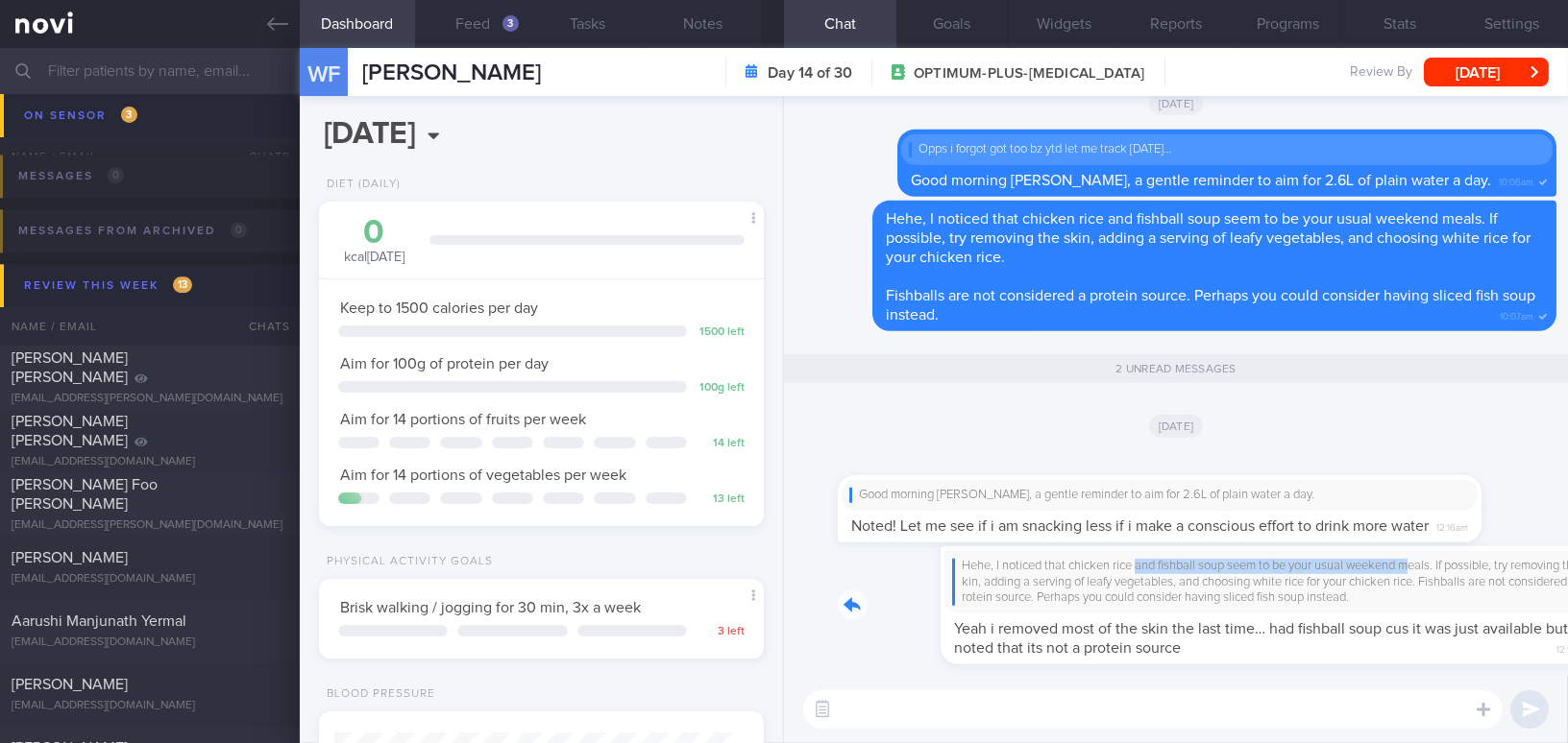
drag, startPoint x: 1035, startPoint y: 568, endPoint x: 1317, endPoint y: 569, distance: 282.0
click at [1317, 569] on div "Hehe, I noticed that chicken rice and fishball soup seem to be your usual weeke…" at bounding box center [1196, 604] width 718 height 118
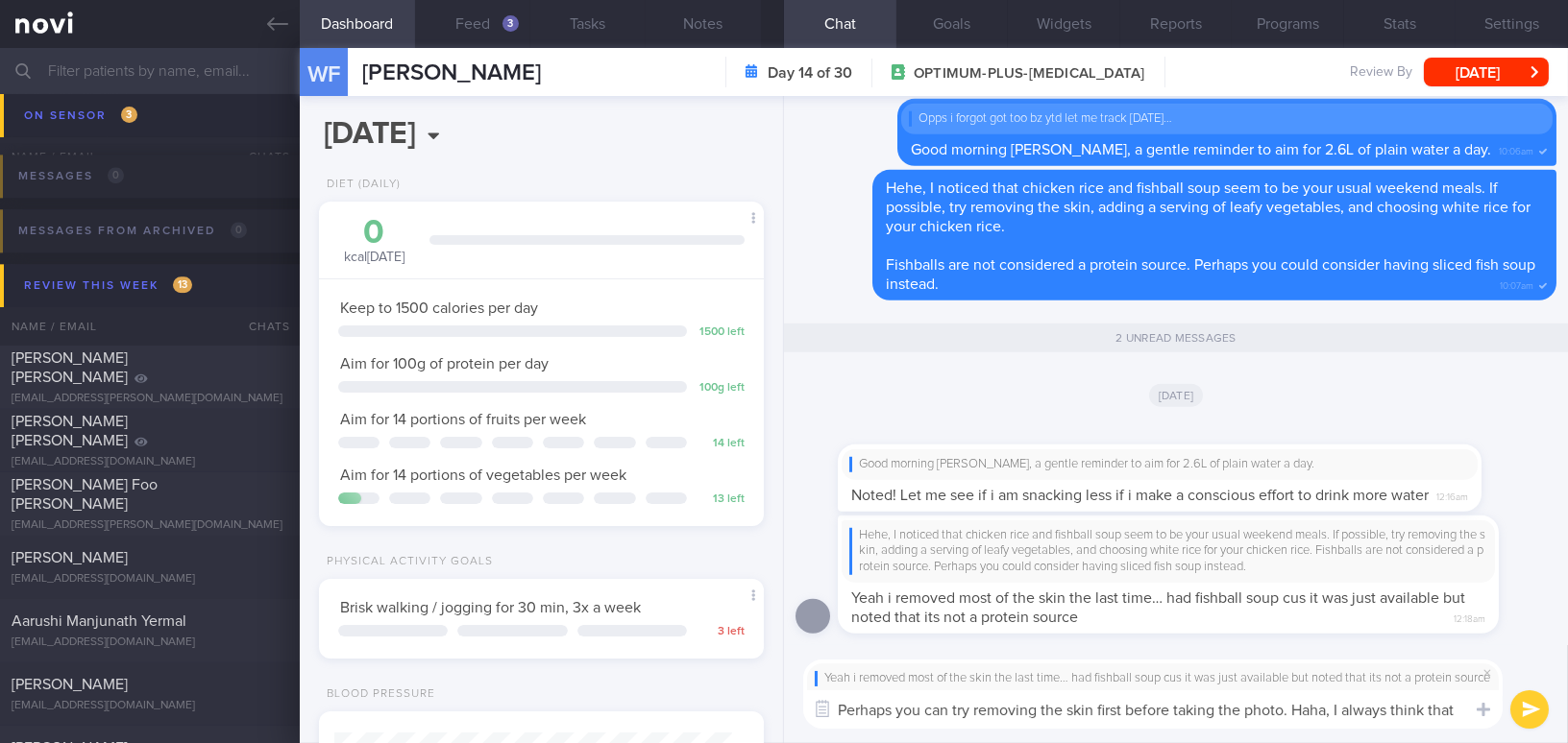
scroll to position [0, 0]
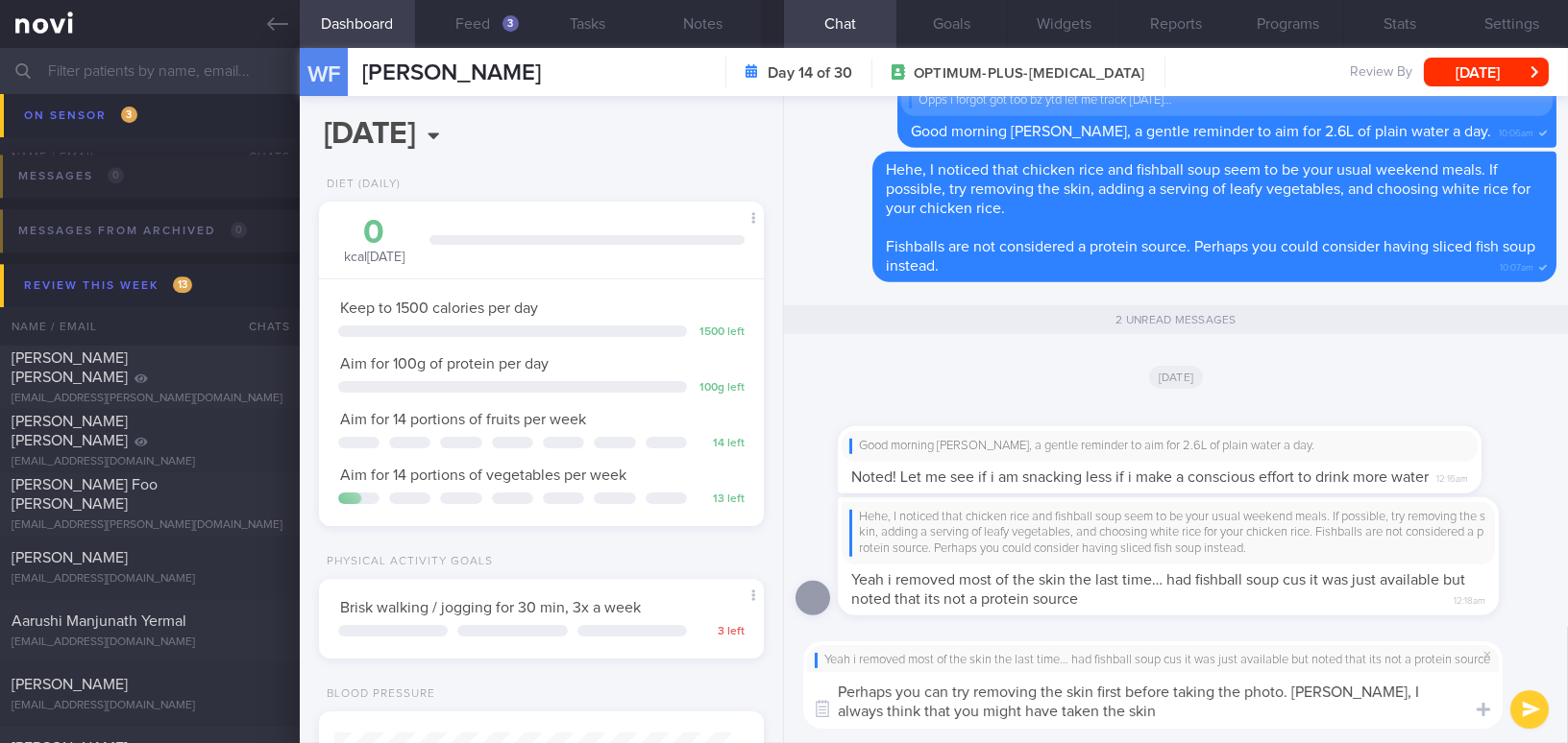
type textarea "Perhaps you can try removing the skin first before taking the photo. Haha, I al…"
drag, startPoint x: 1074, startPoint y: 717, endPoint x: 801, endPoint y: 684, distance: 275.0
click at [801, 684] on div "Yeah i removed most of the skin the last time… had fishball soup cus it was jus…" at bounding box center [1175, 684] width 784 height 116
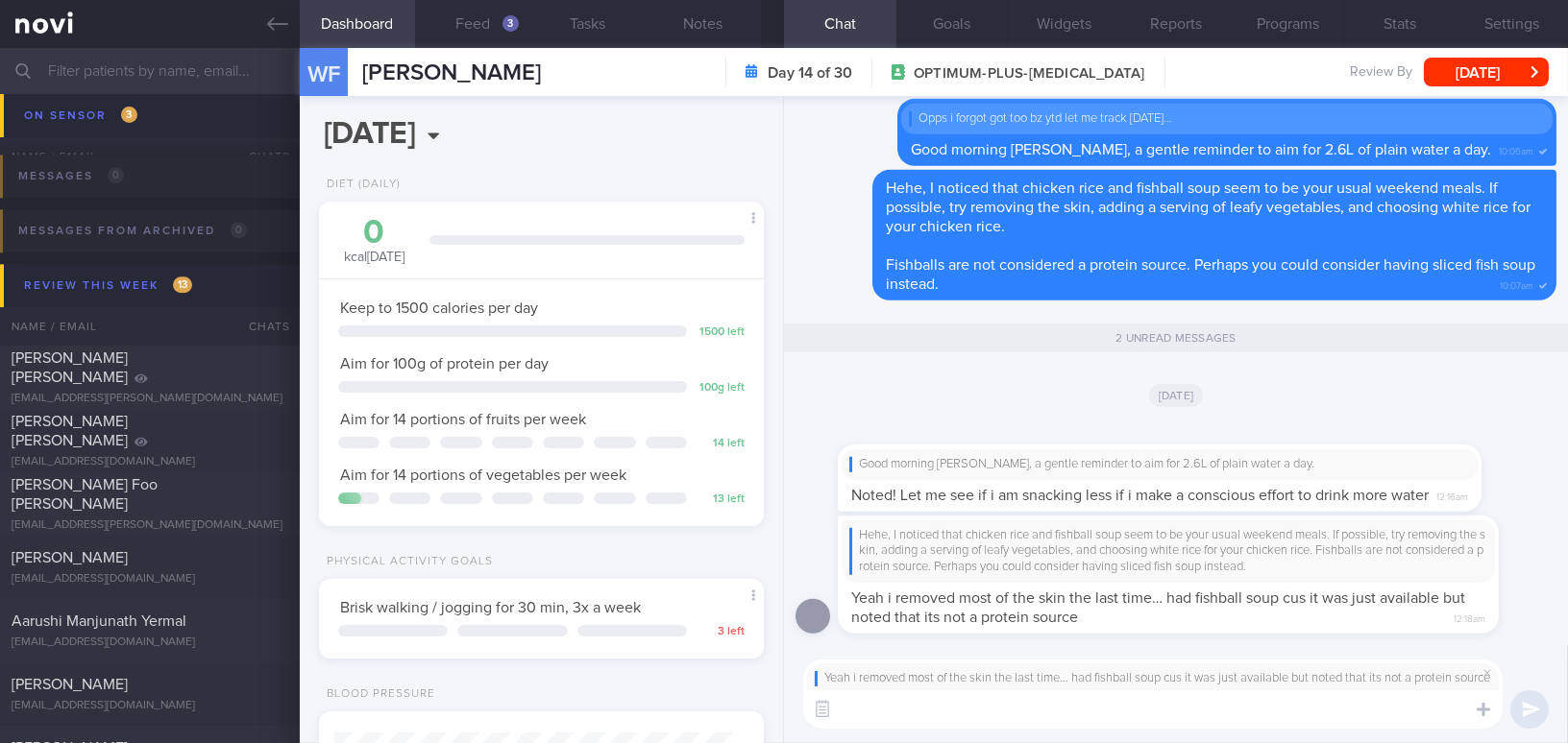
paste textarea "Perhaps you can try removing the skin before taking the photo. Haha, I always t…"
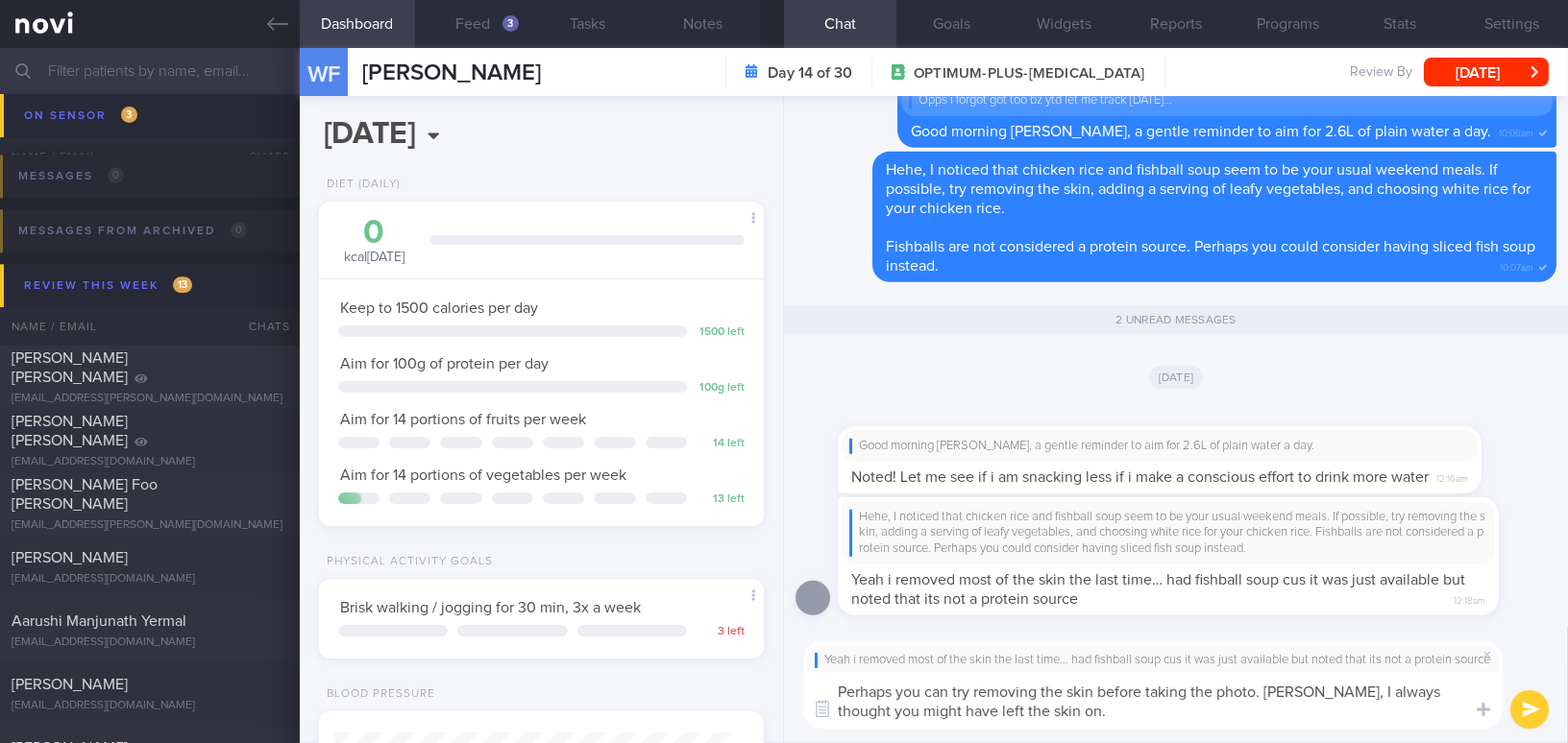
type textarea "Perhaps you can try removing the skin before taking the photo. Haha, I always t…"
click at [1524, 708] on button "submit" at bounding box center [1529, 709] width 38 height 38
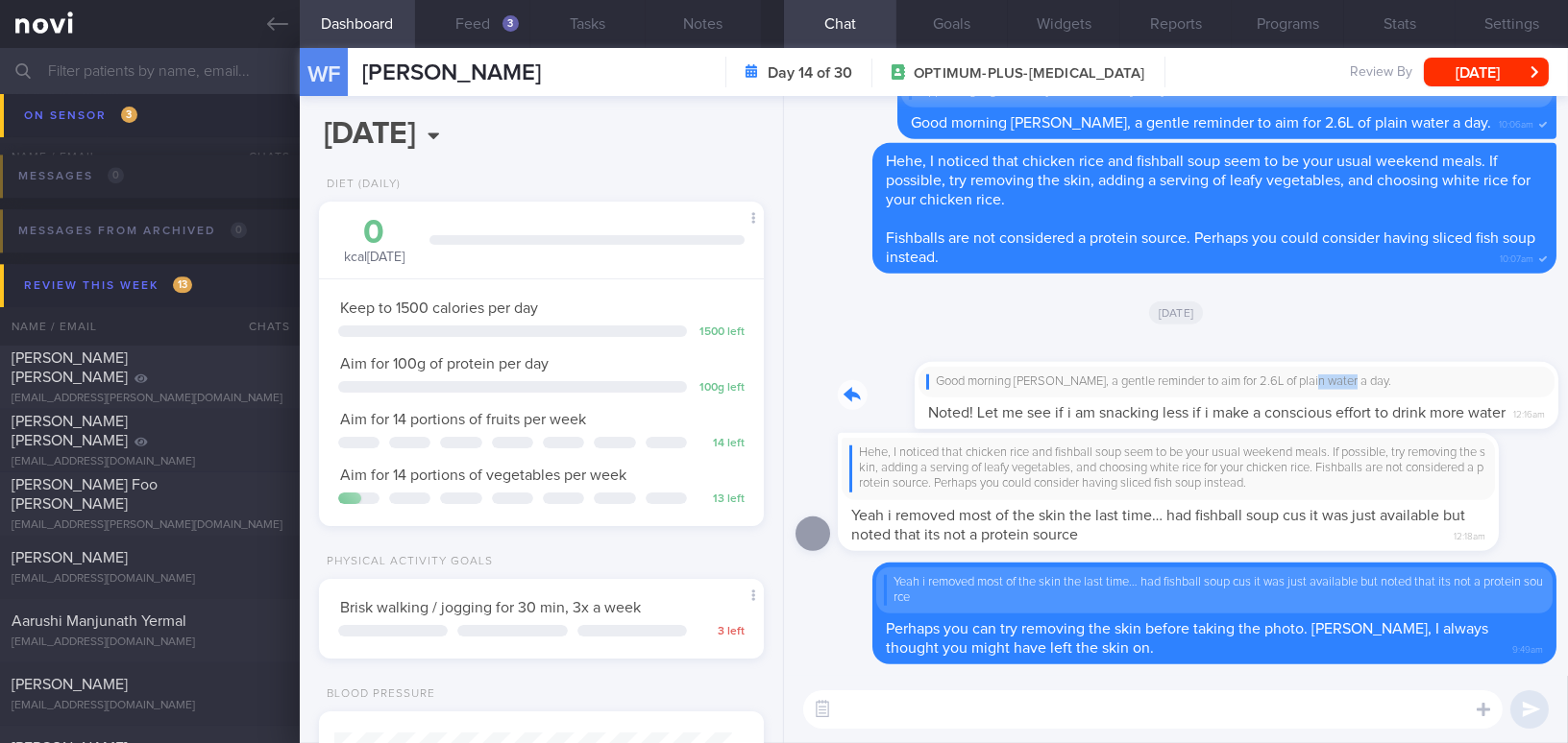
drag, startPoint x: 1232, startPoint y: 372, endPoint x: 1384, endPoint y: 380, distance: 152.2
click at [1384, 380] on div "Good morning Wei Fa, a gentle reminder to aim for 2.6L of plain water a day. No…" at bounding box center [1188, 384] width 701 height 90
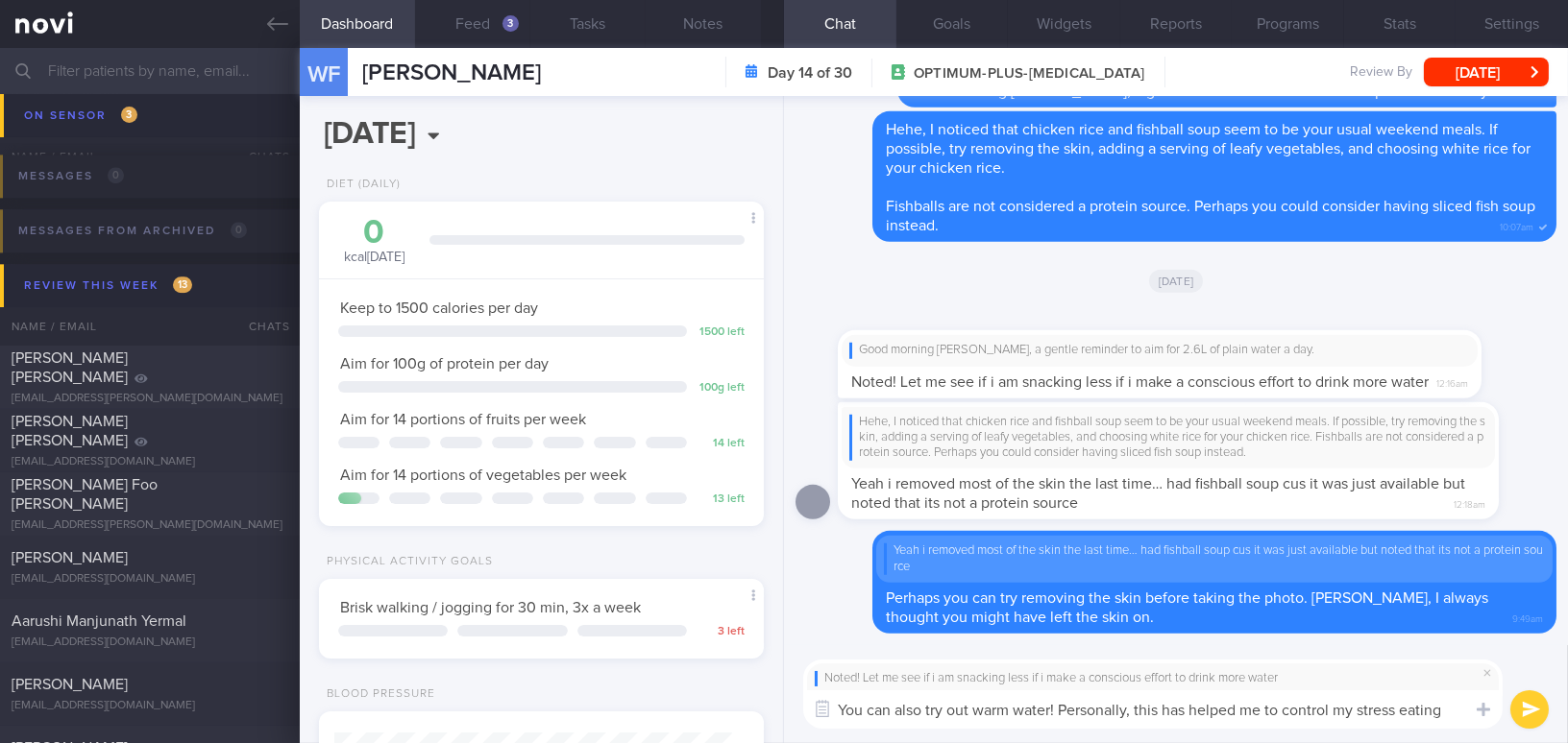
drag, startPoint x: 1455, startPoint y: 714, endPoint x: 650, endPoint y: 729, distance: 805.1
click at [650, 729] on div "Dashboard Feed 3 Tasks Notes Chat Goals Widgets Reports Programs Stats Settings…" at bounding box center [934, 395] width 1268 height 695
click at [1435, 718] on textarea "You can also try out warm water! Personally, this has helped me to control my s…" at bounding box center [1153, 709] width 699 height 38
drag, startPoint x: 1451, startPoint y: 714, endPoint x: 754, endPoint y: 702, distance: 697.1
click at [754, 702] on div "Dashboard Feed 3 Tasks Notes Chat Goals Widgets Reports Programs Stats Settings…" at bounding box center [934, 395] width 1268 height 695
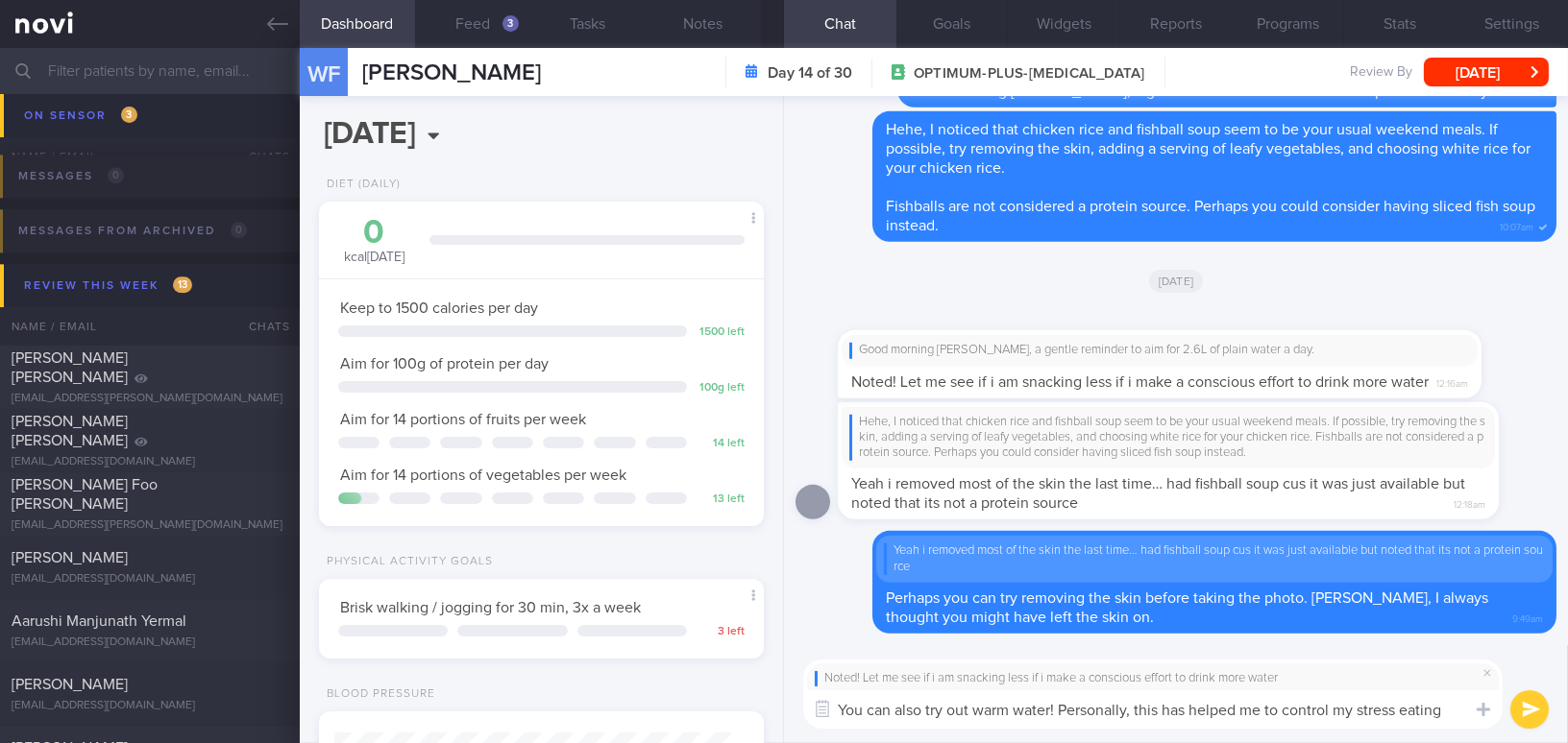
paste textarea "drinking warm water! Personally, this has helped me control my stress eating."
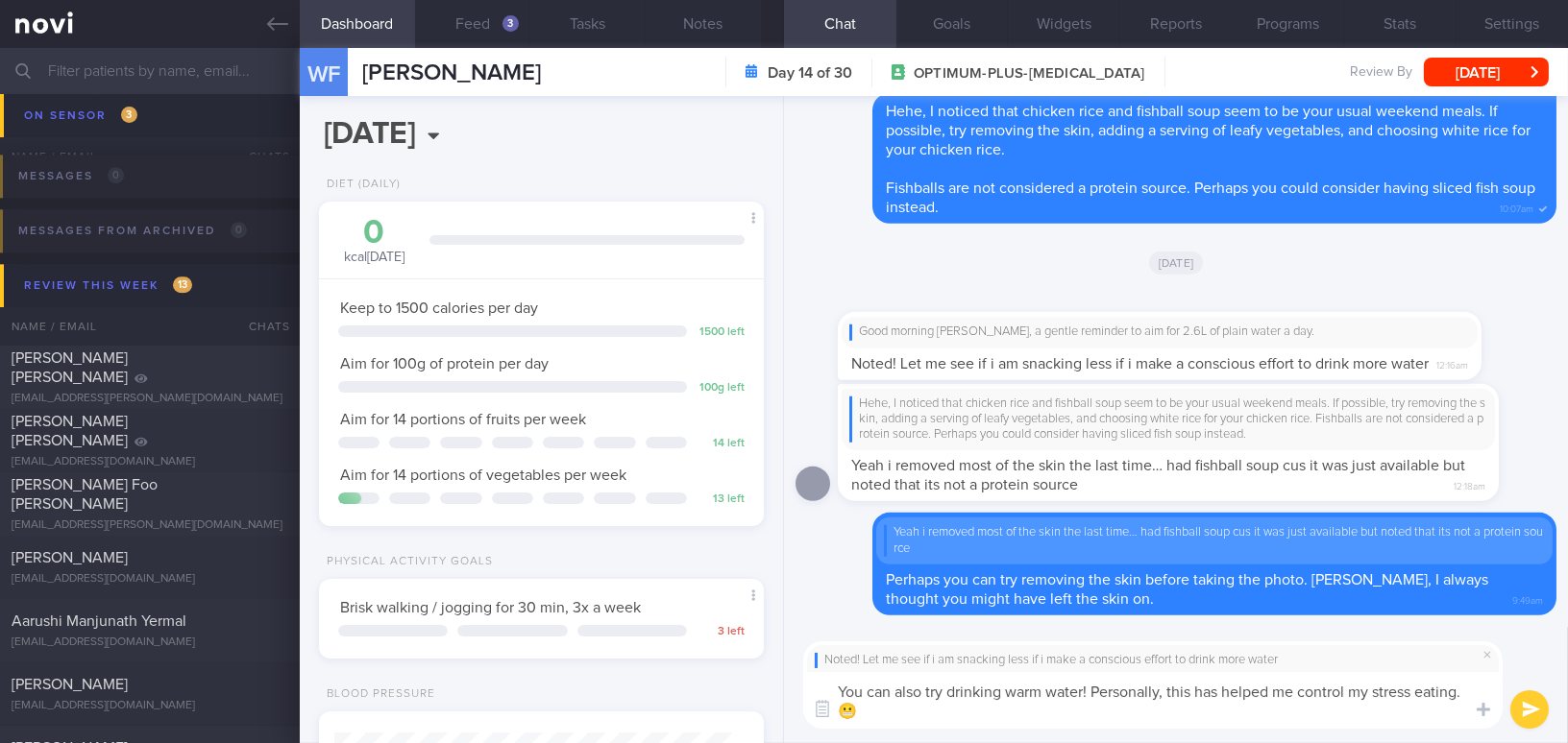
type textarea "You can also try drinking warm water! Personally, this has helped me control my…"
click at [1523, 705] on button "submit" at bounding box center [1529, 709] width 38 height 38
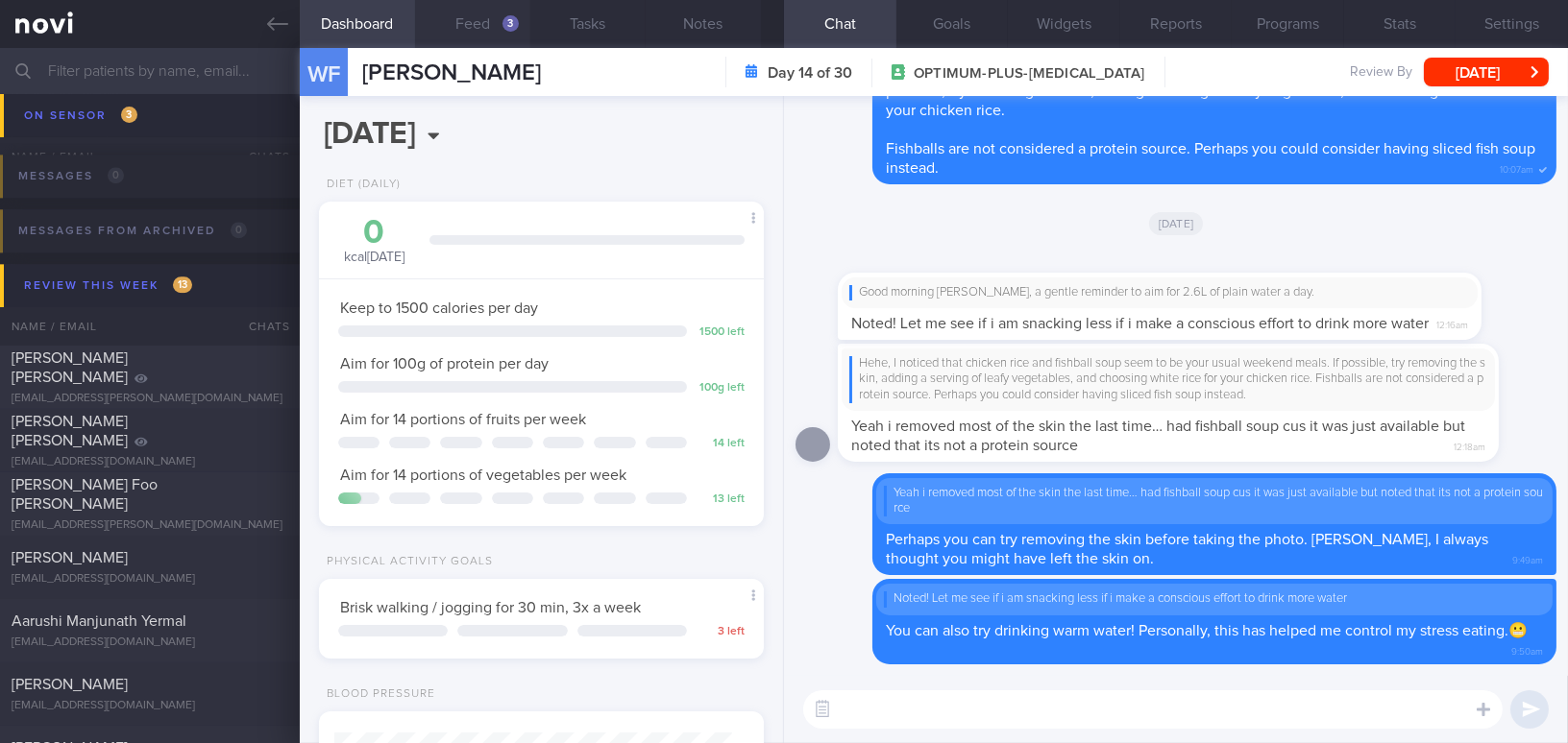
click at [483, 28] on button "Feed 3" at bounding box center [473, 23] width 115 height 48
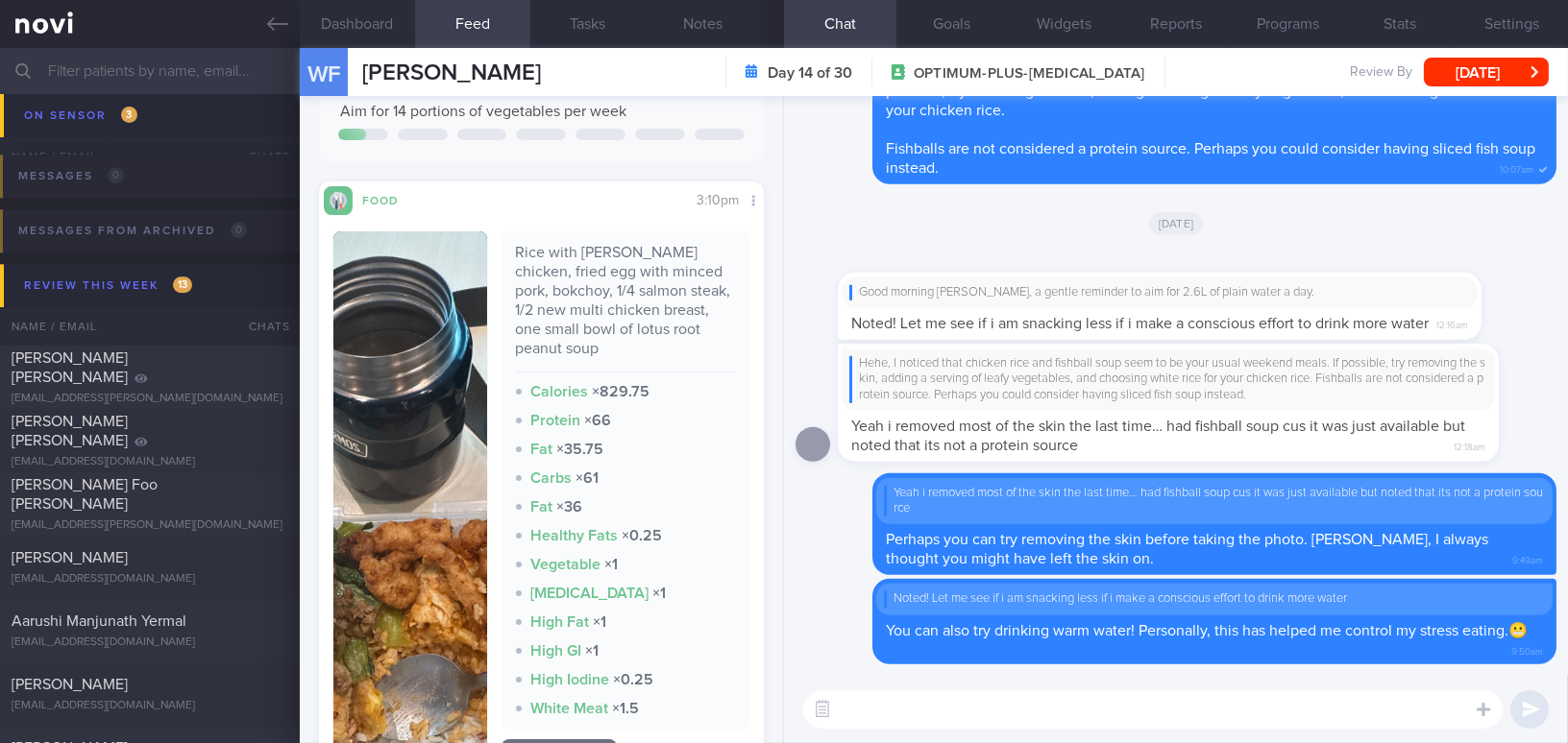
scroll to position [435, 0]
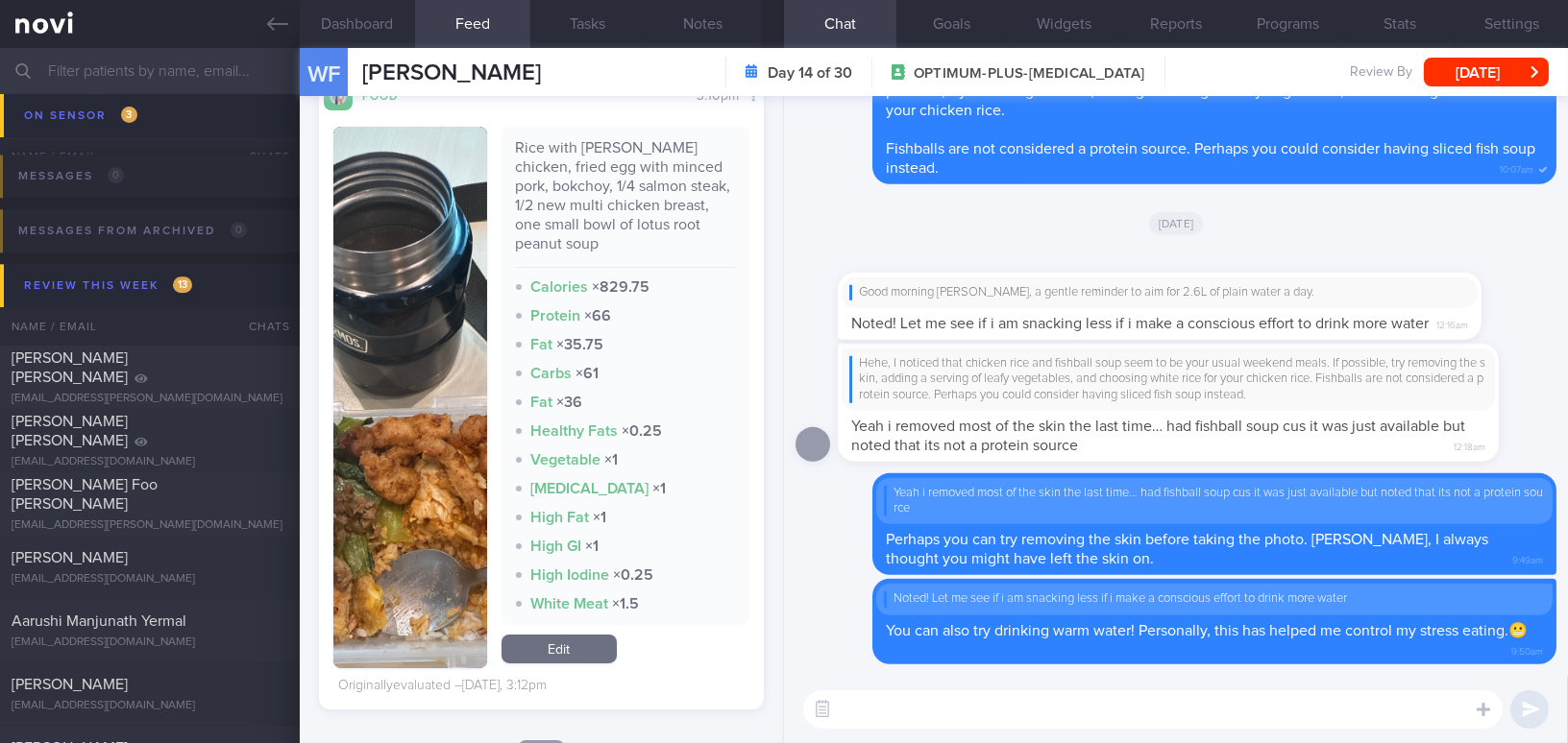
click at [390, 514] on img "button" at bounding box center [409, 397] width 153 height 542
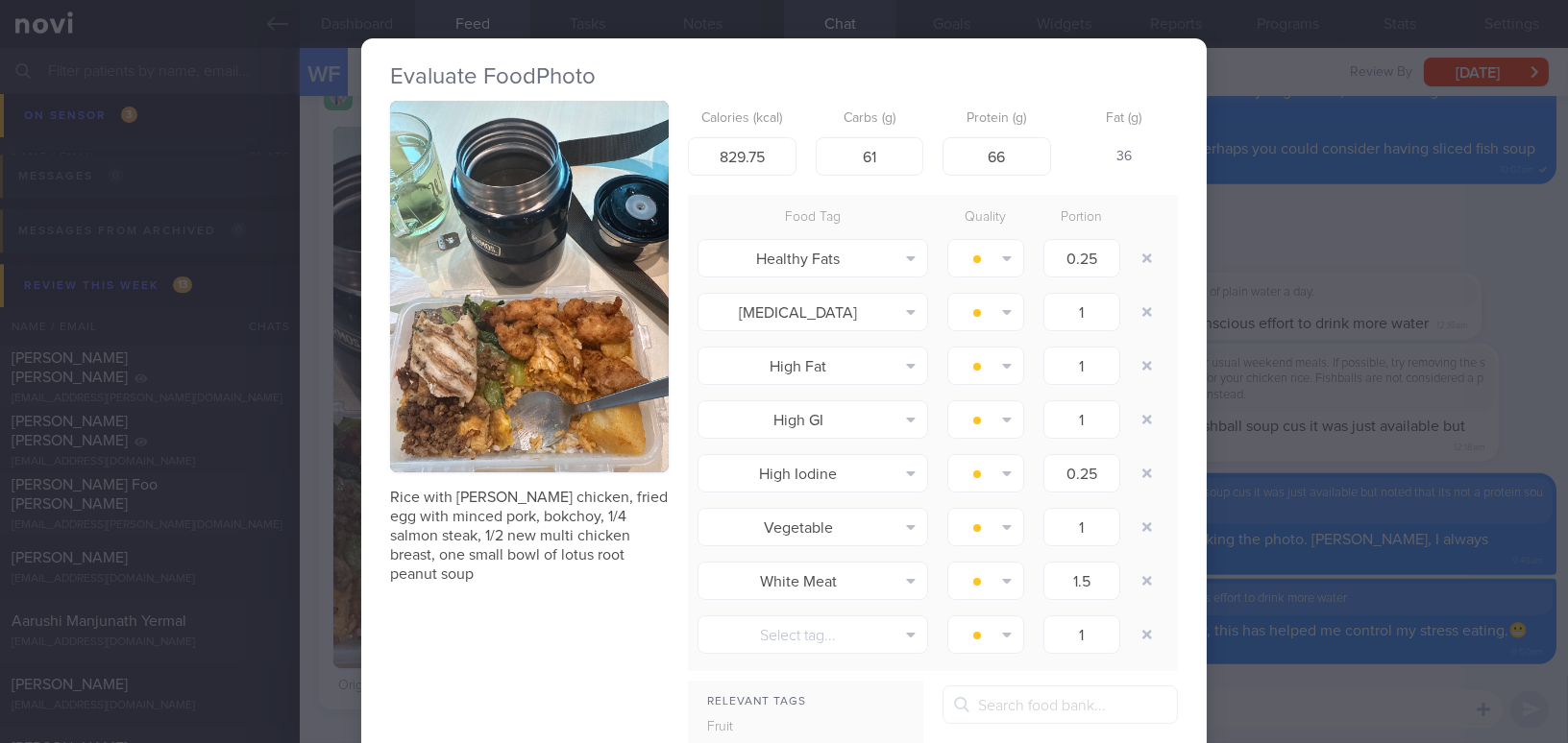
click at [463, 344] on button "button" at bounding box center [529, 286] width 278 height 372
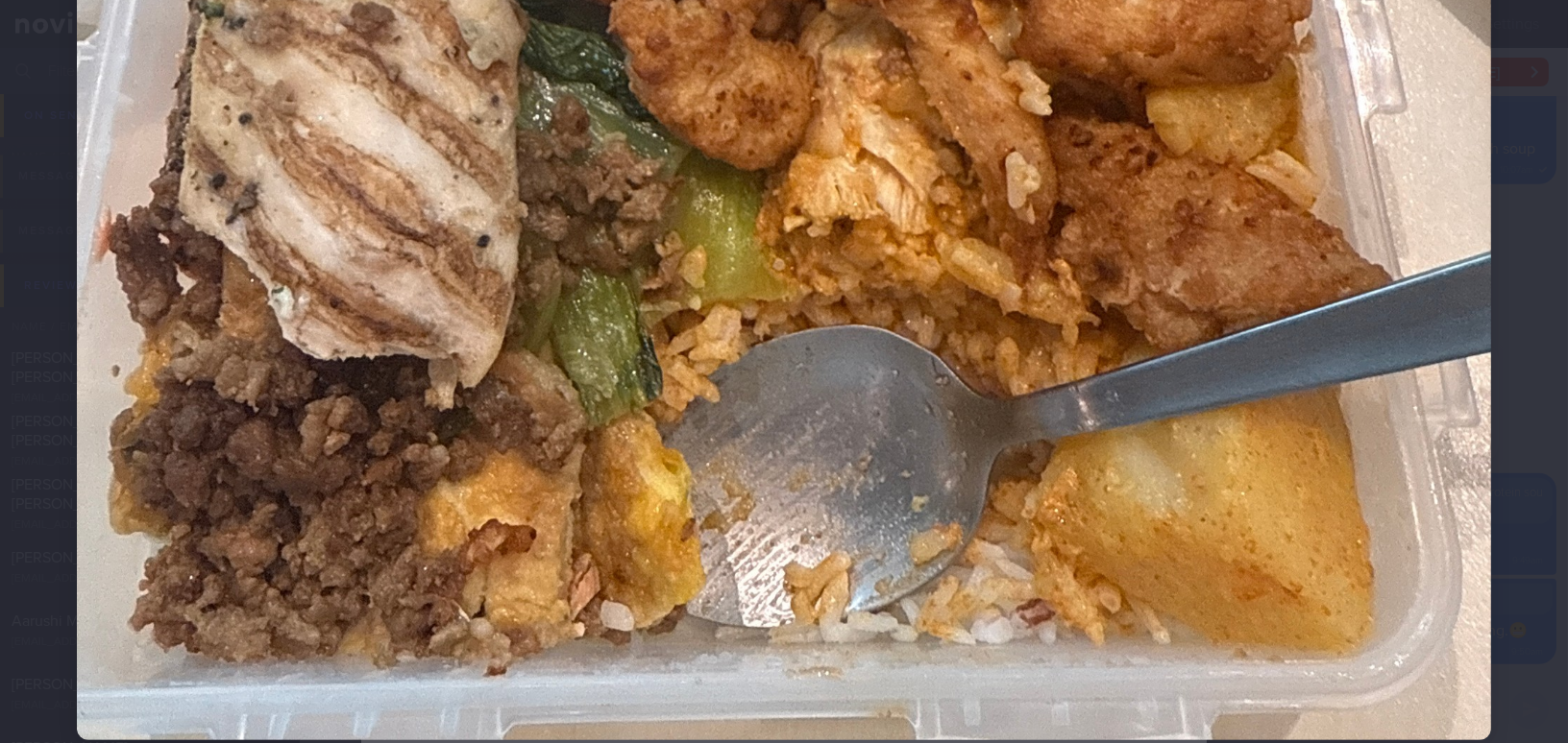
scroll to position [1047, 0]
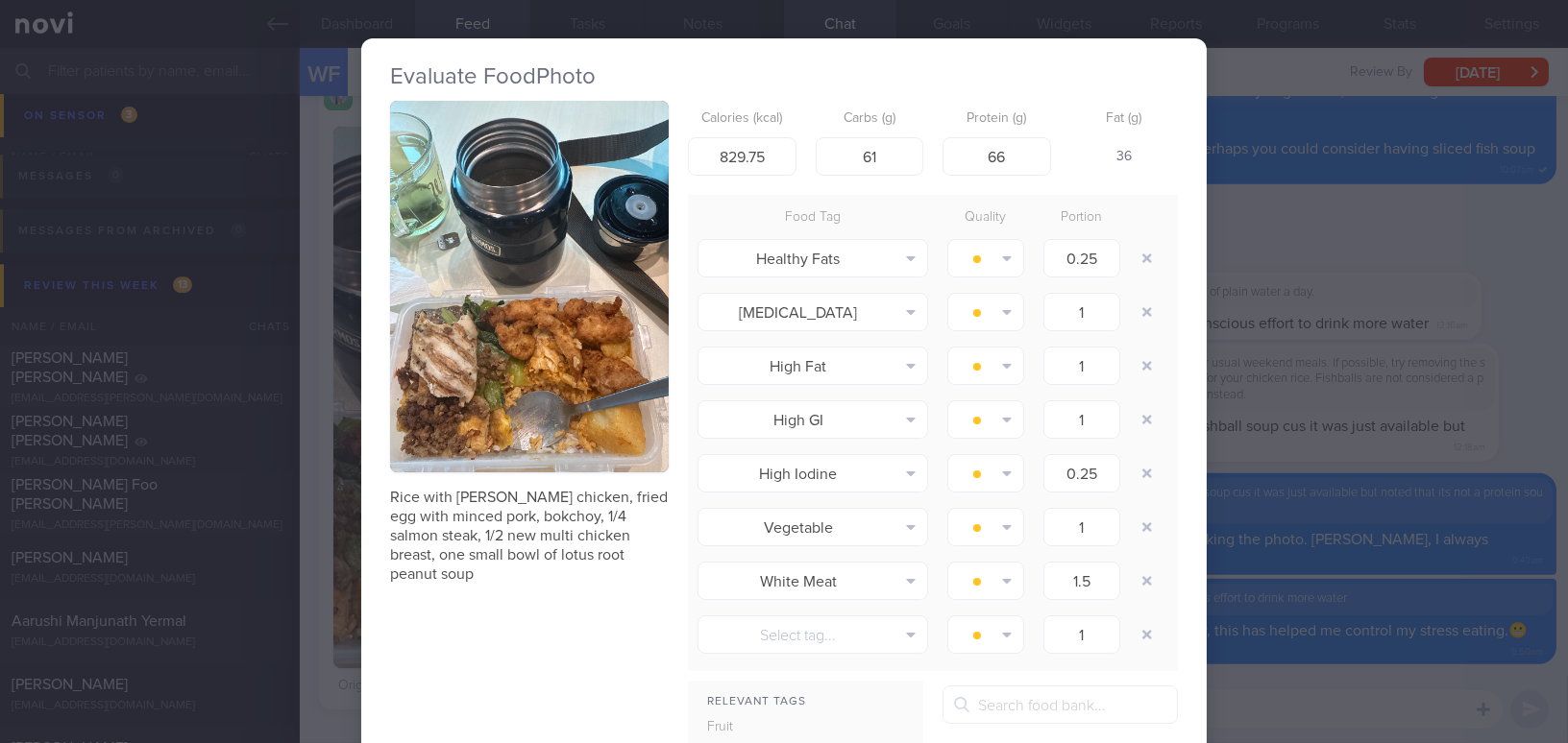
click at [552, 425] on button "button" at bounding box center [529, 286] width 278 height 372
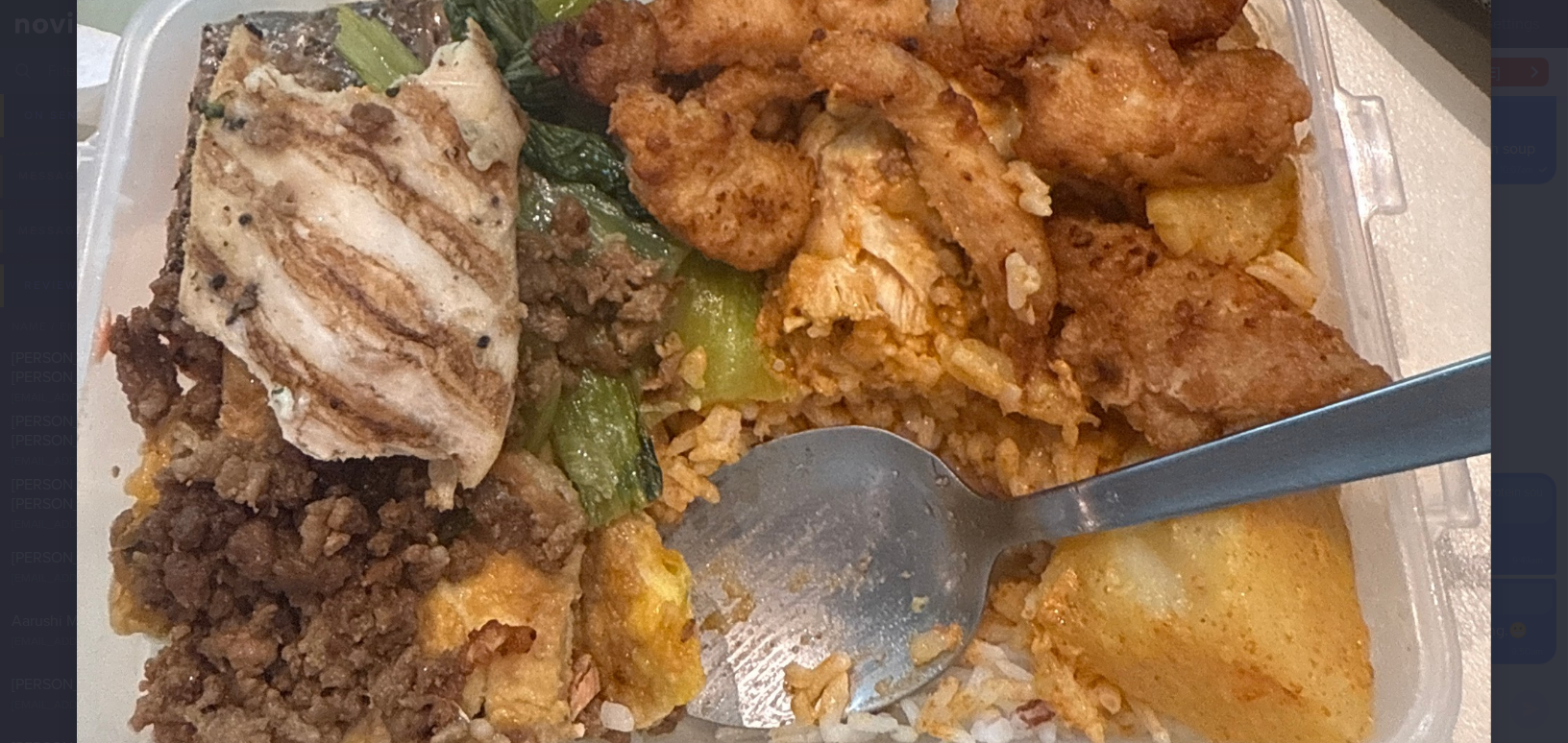
scroll to position [1015, 0]
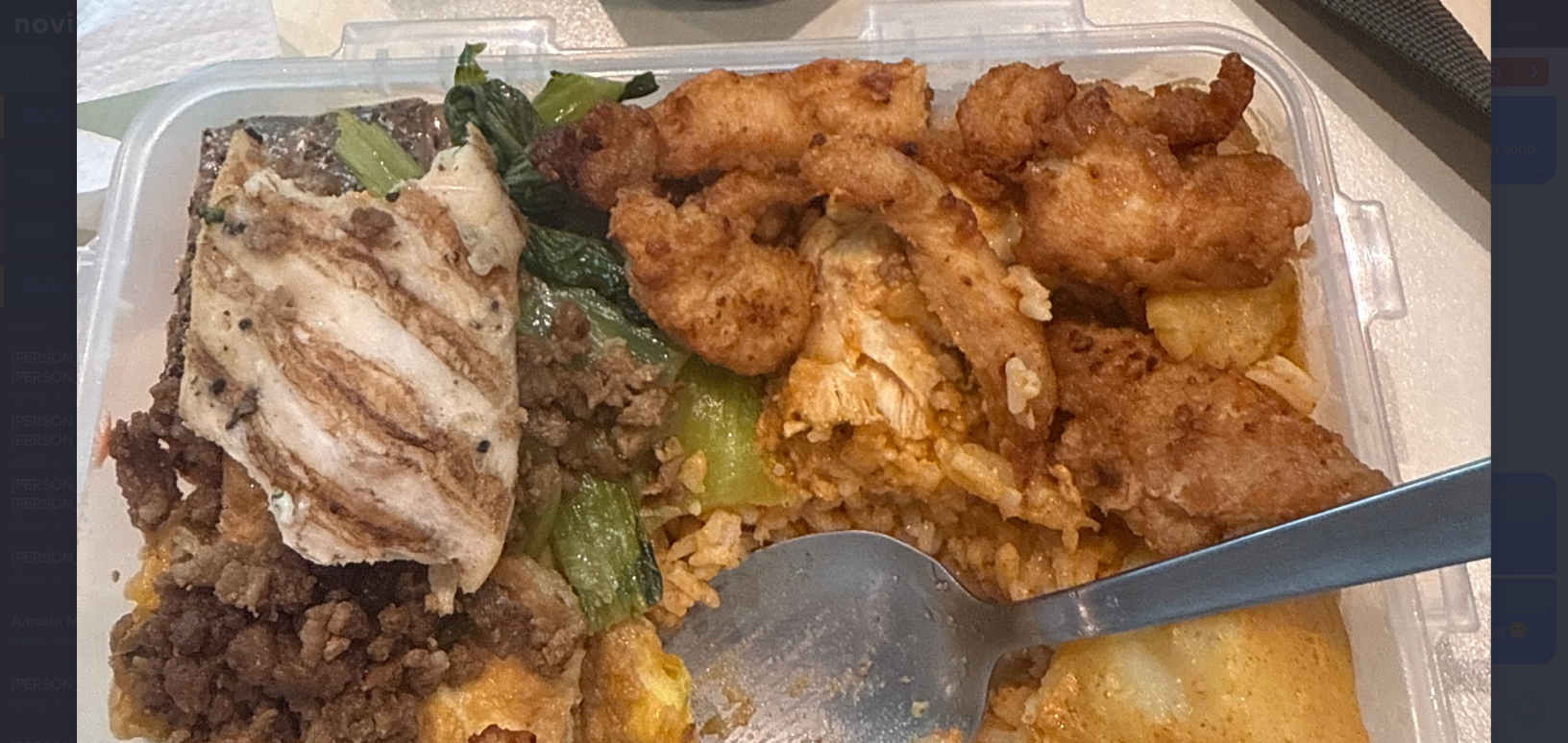
click at [982, 396] on img at bounding box center [784, 3] width 1414 height 1884
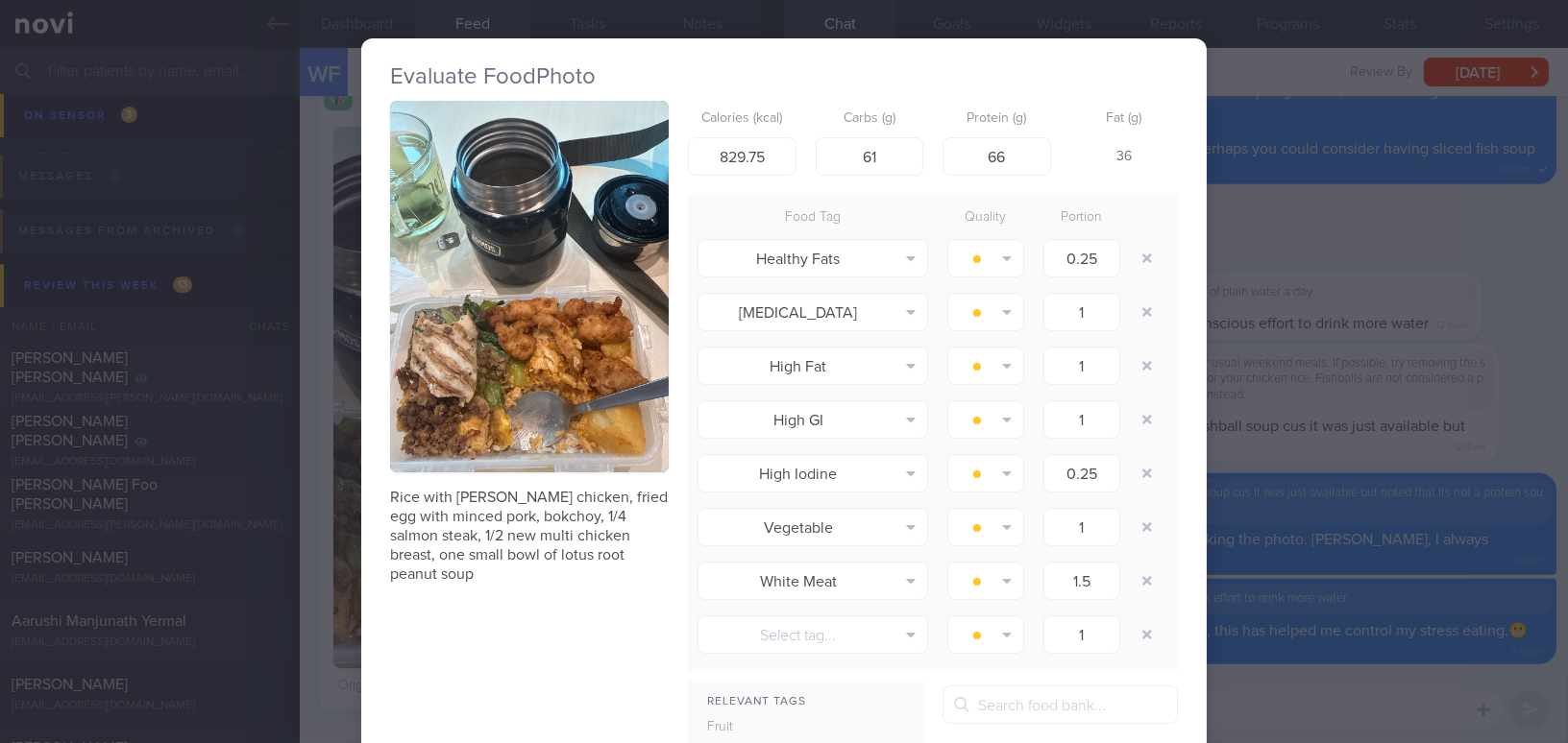
click at [1299, 437] on div "Evaluate Food Photo Rice with curry chicken, fried egg with minced pork, bokcho…" at bounding box center [784, 371] width 1568 height 743
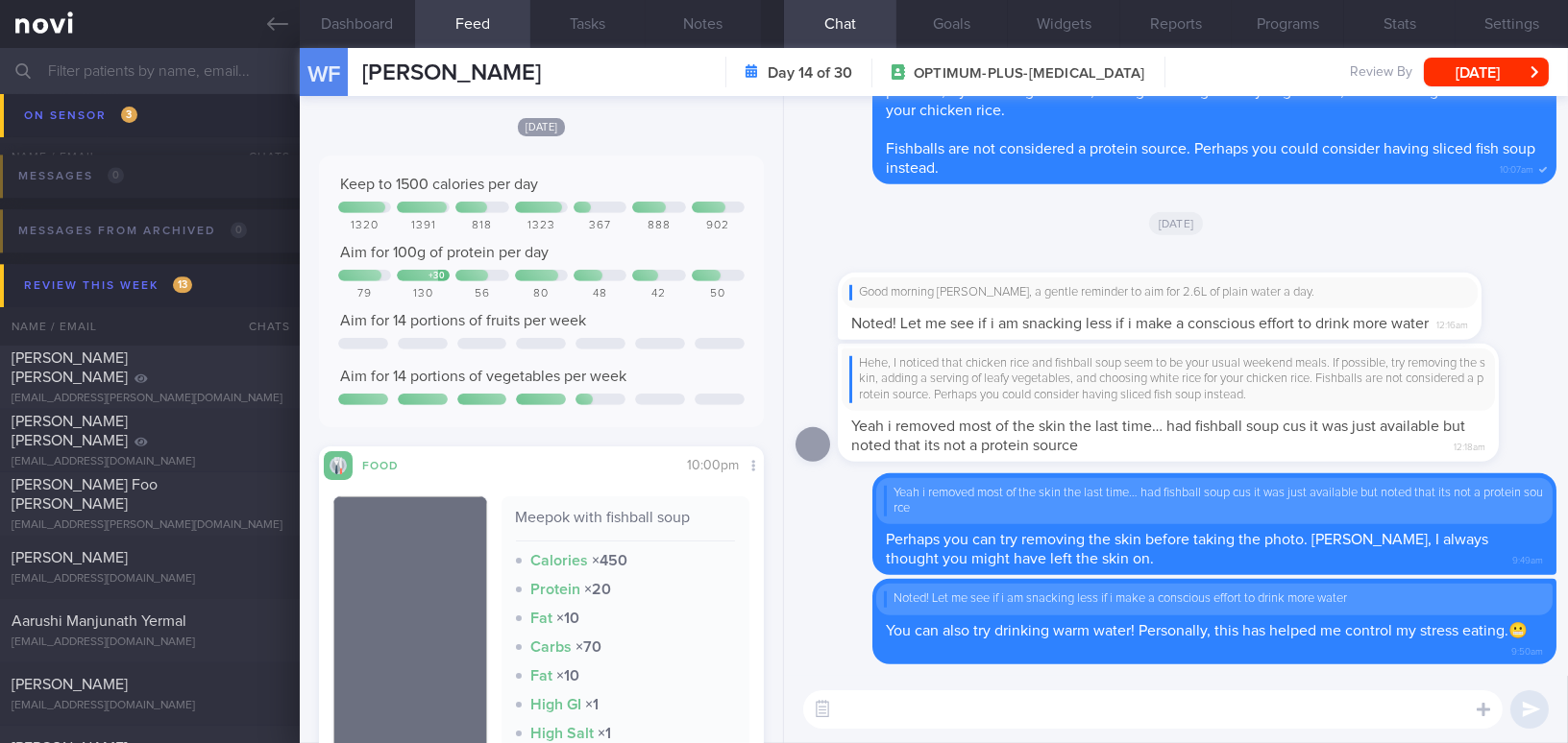
scroll to position [2006, 0]
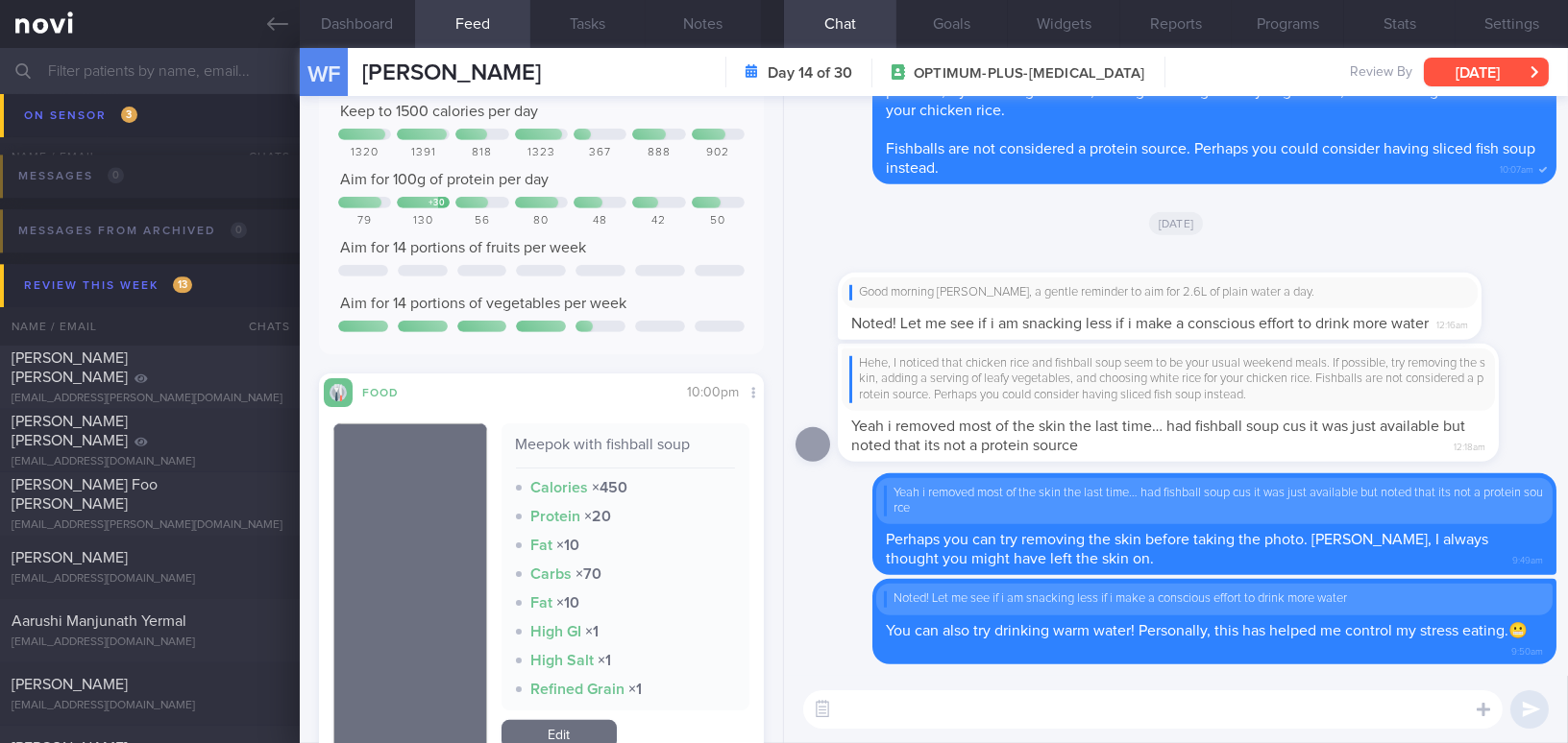
click at [1456, 62] on button "[DATE]" at bounding box center [1486, 71] width 125 height 28
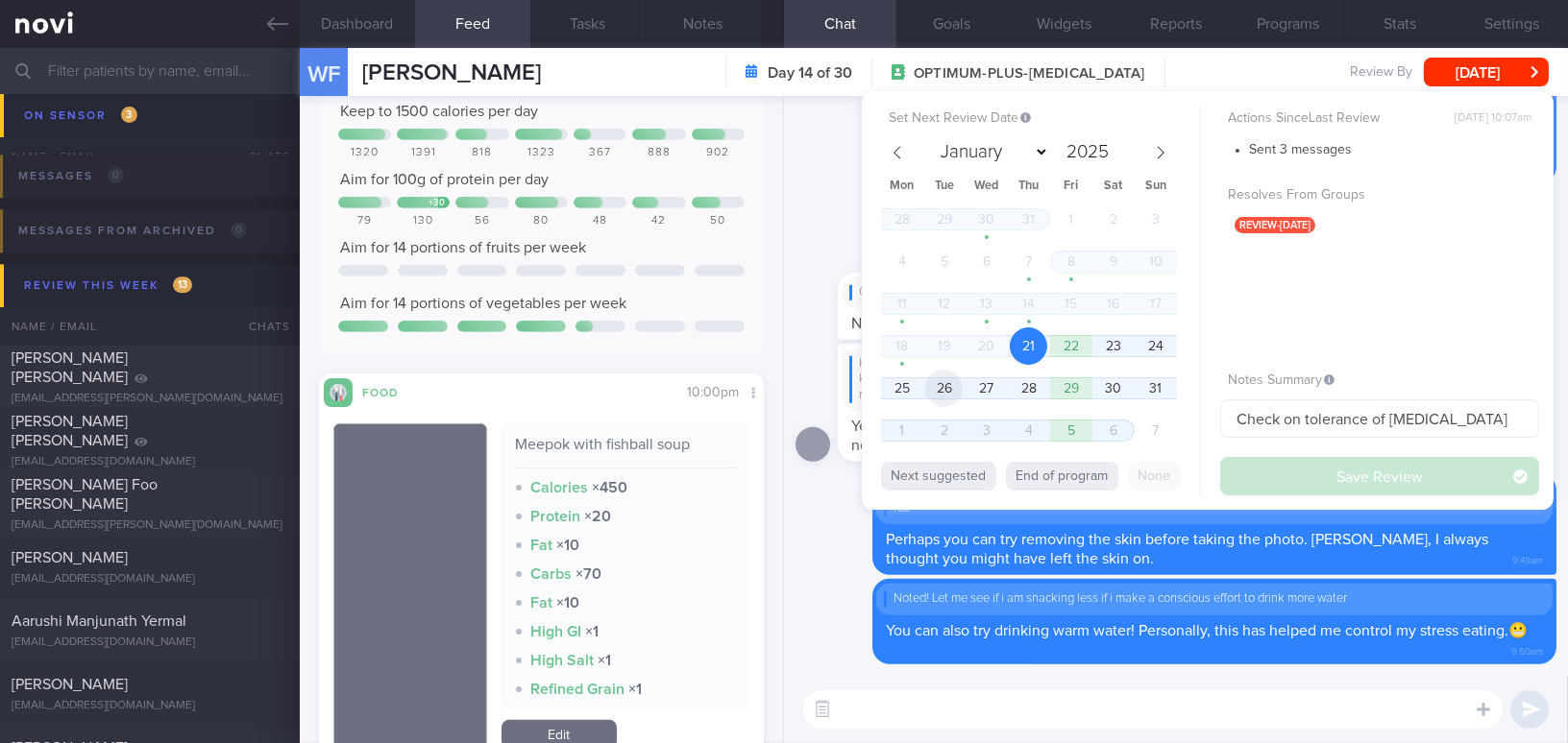
click at [943, 391] on span "26" at bounding box center [944, 389] width 37 height 37
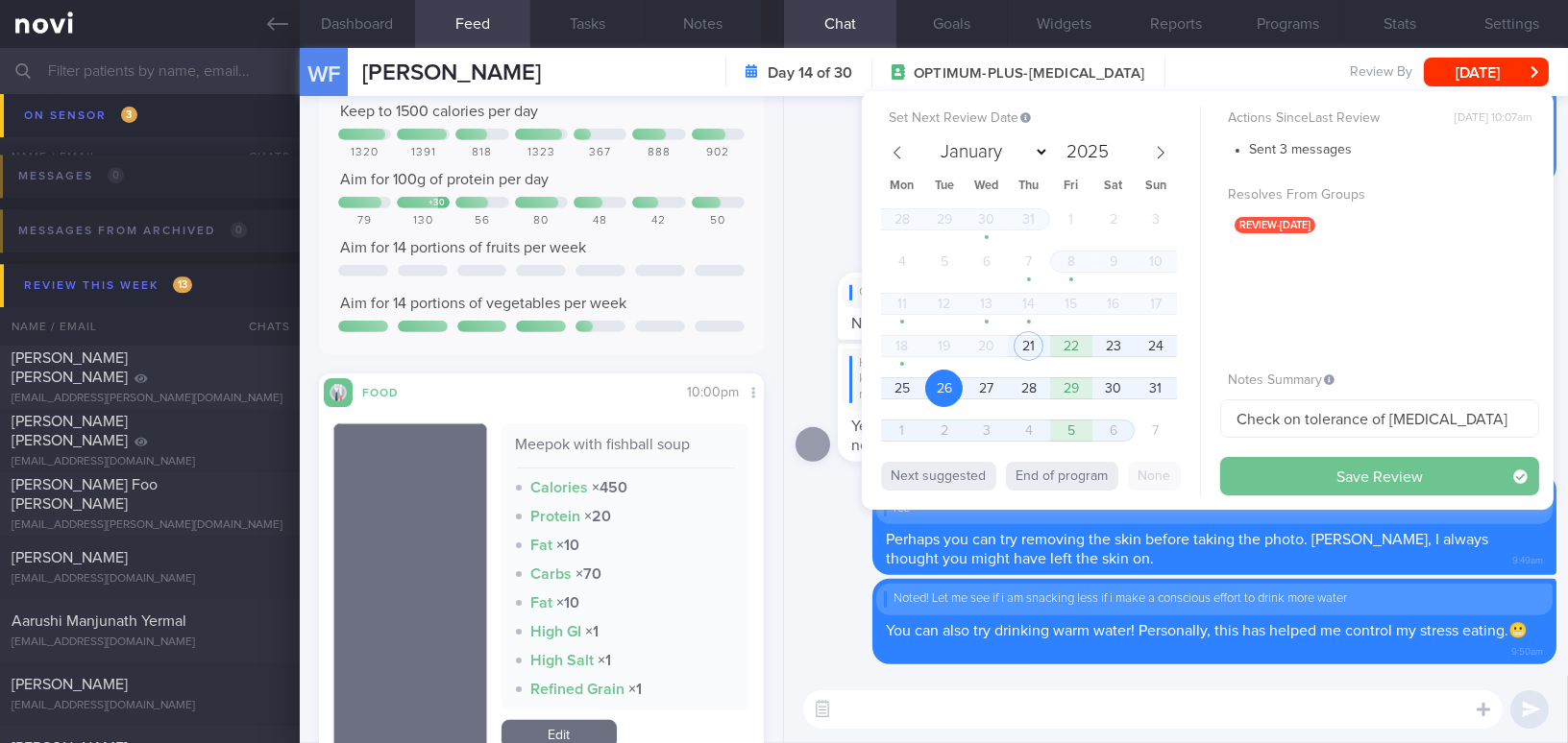
click at [1322, 471] on button "Save Review" at bounding box center [1379, 475] width 318 height 38
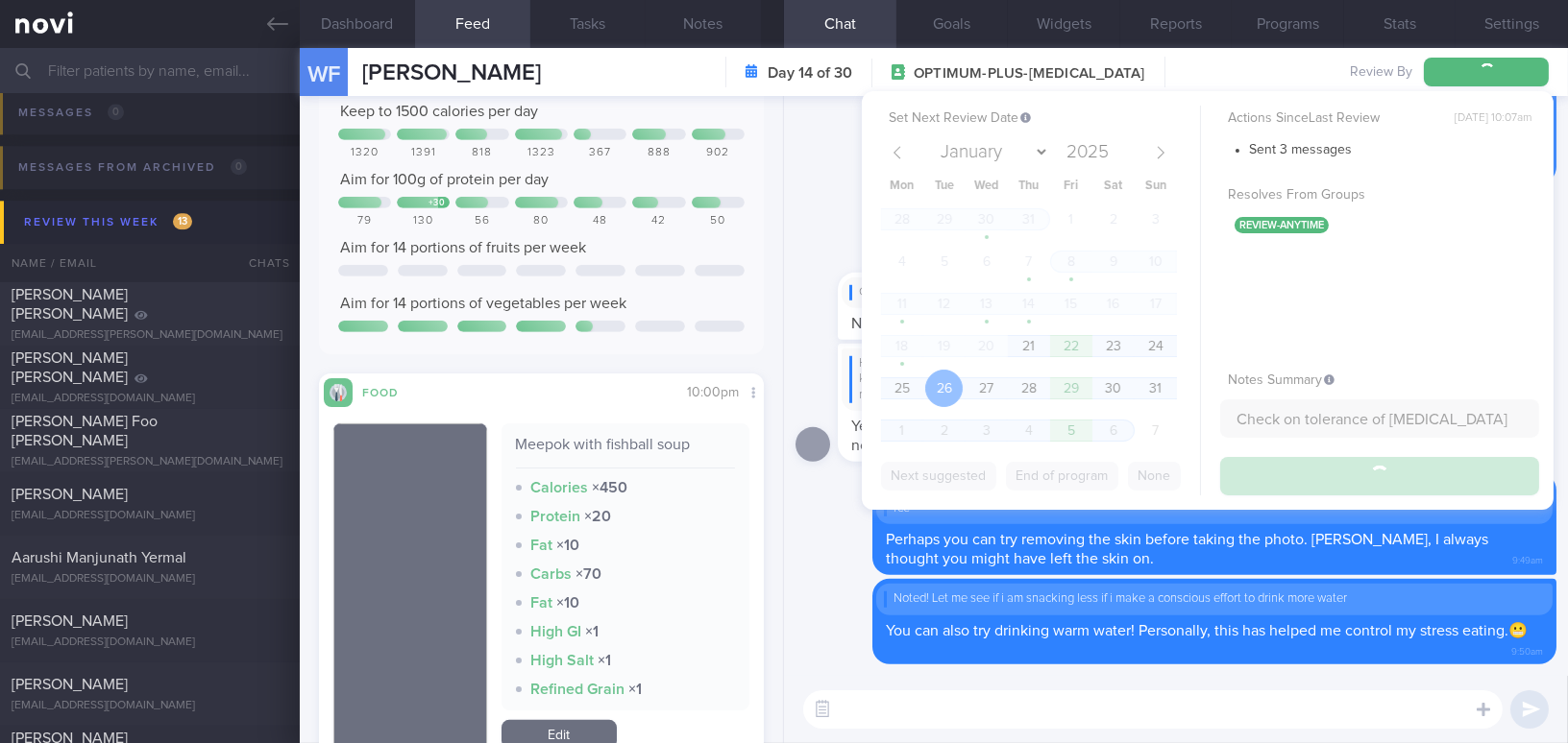
scroll to position [8595, 0]
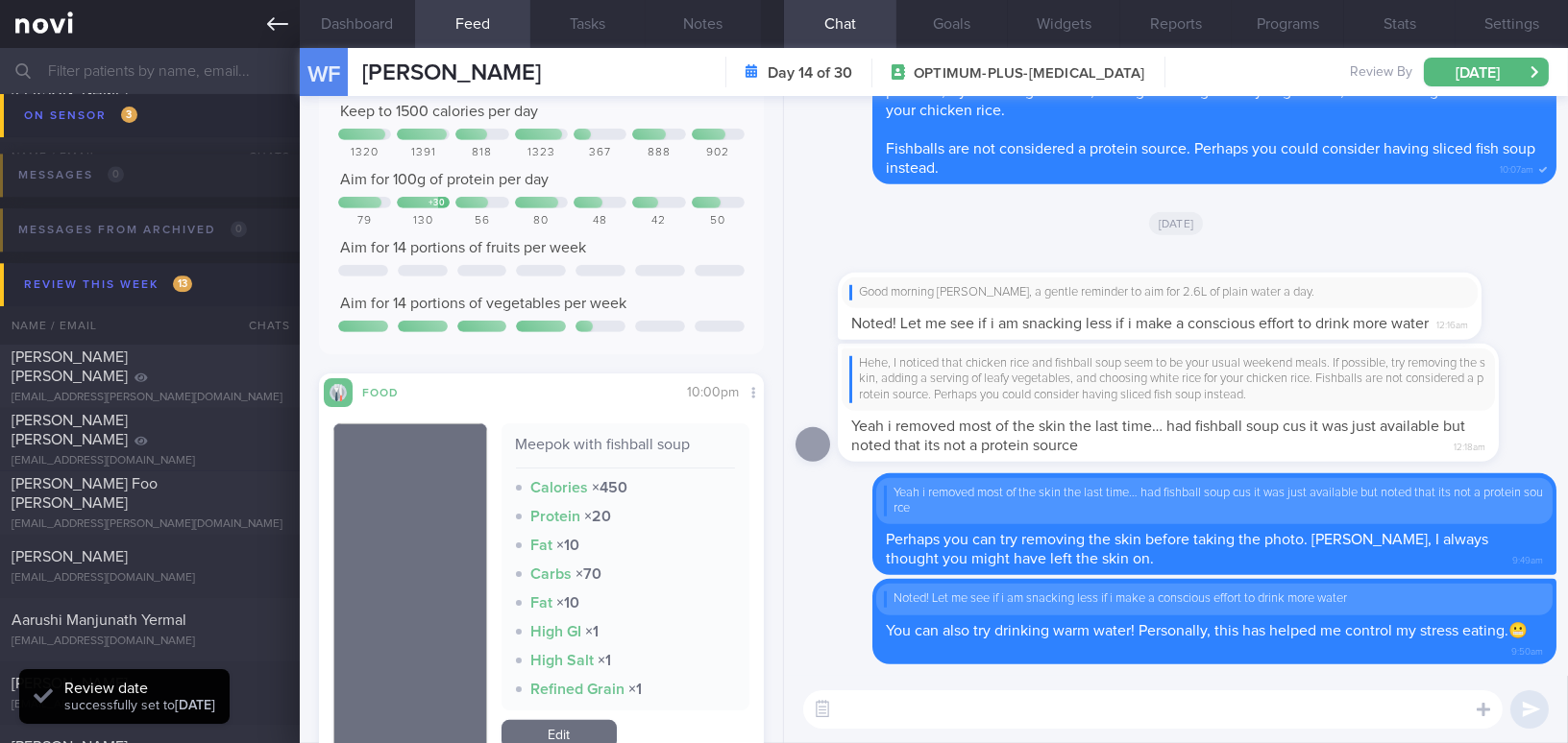
click at [278, 18] on icon at bounding box center [277, 24] width 21 height 21
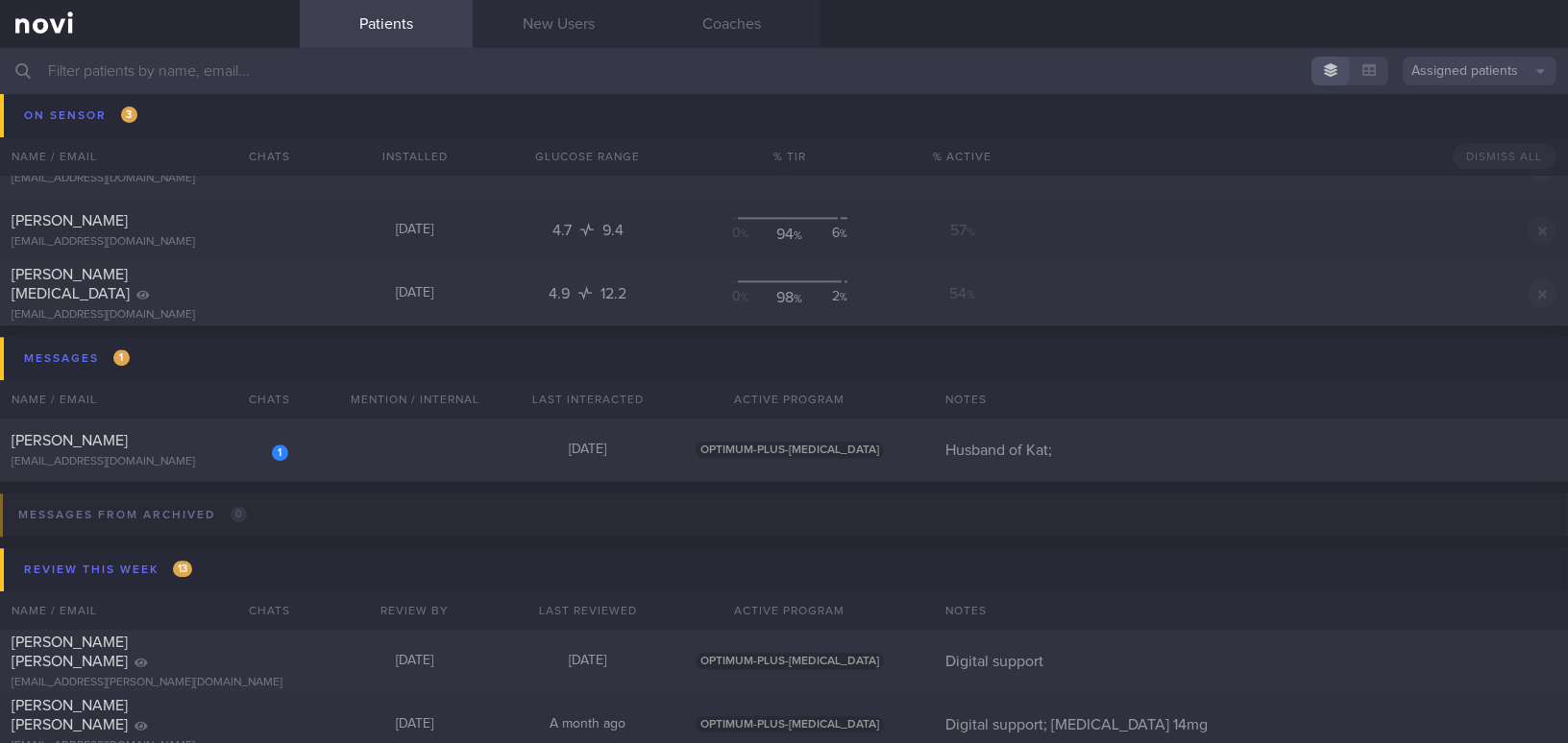
scroll to position [8452, 0]
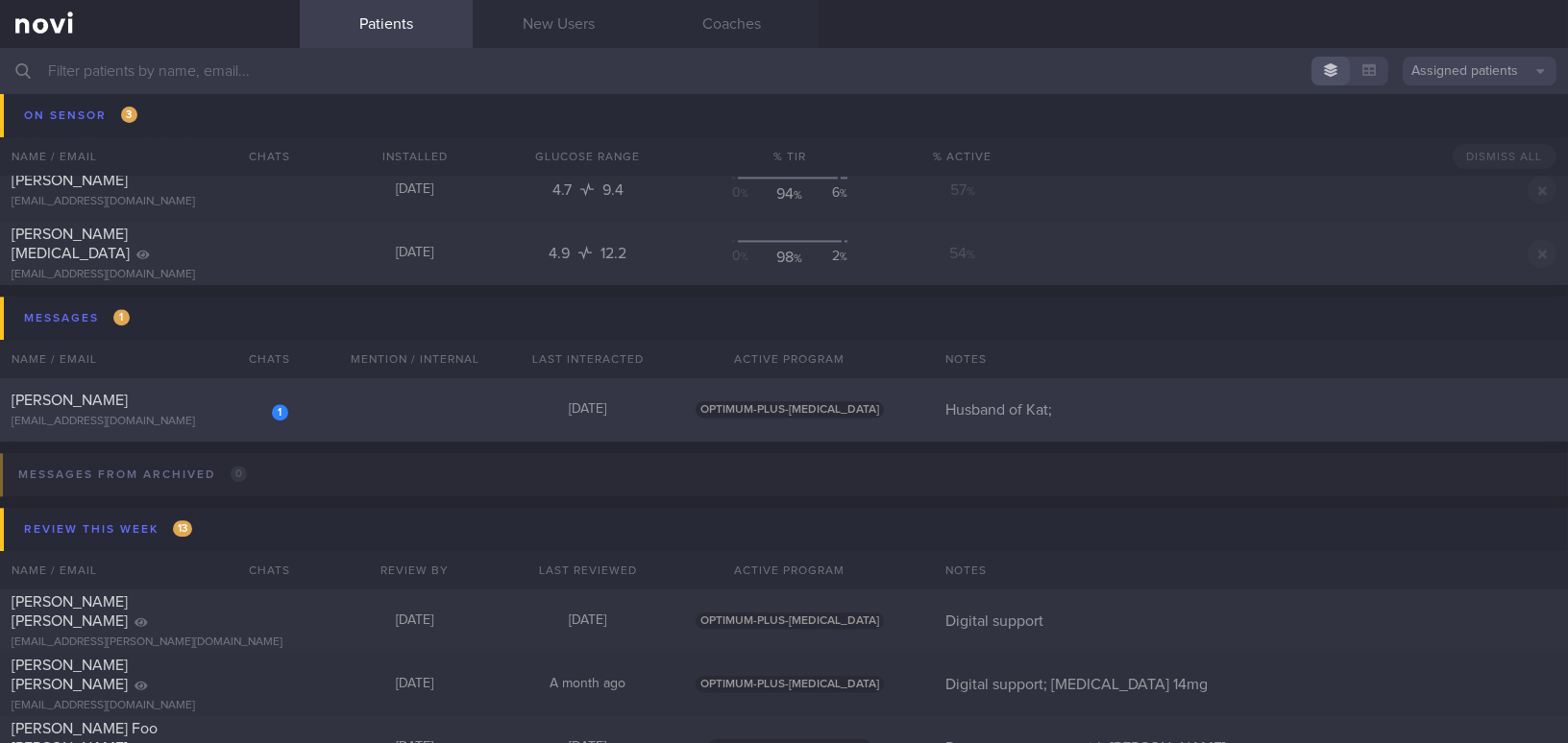
click at [105, 421] on div "naiduv@gmail.com" at bounding box center [149, 422] width 276 height 15
select select "7"
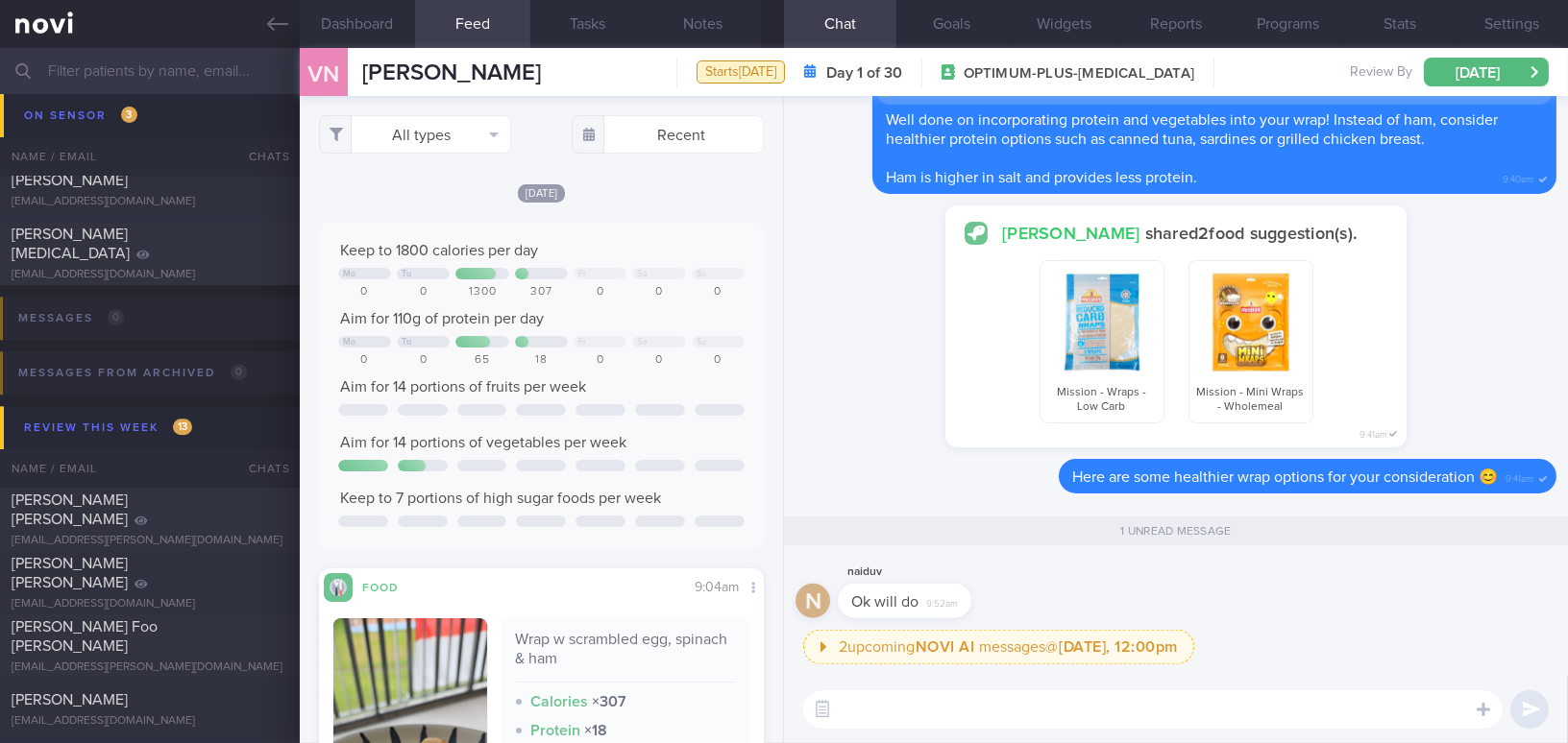
click at [148, 69] on input "text" at bounding box center [784, 70] width 1568 height 46
type input "kat"
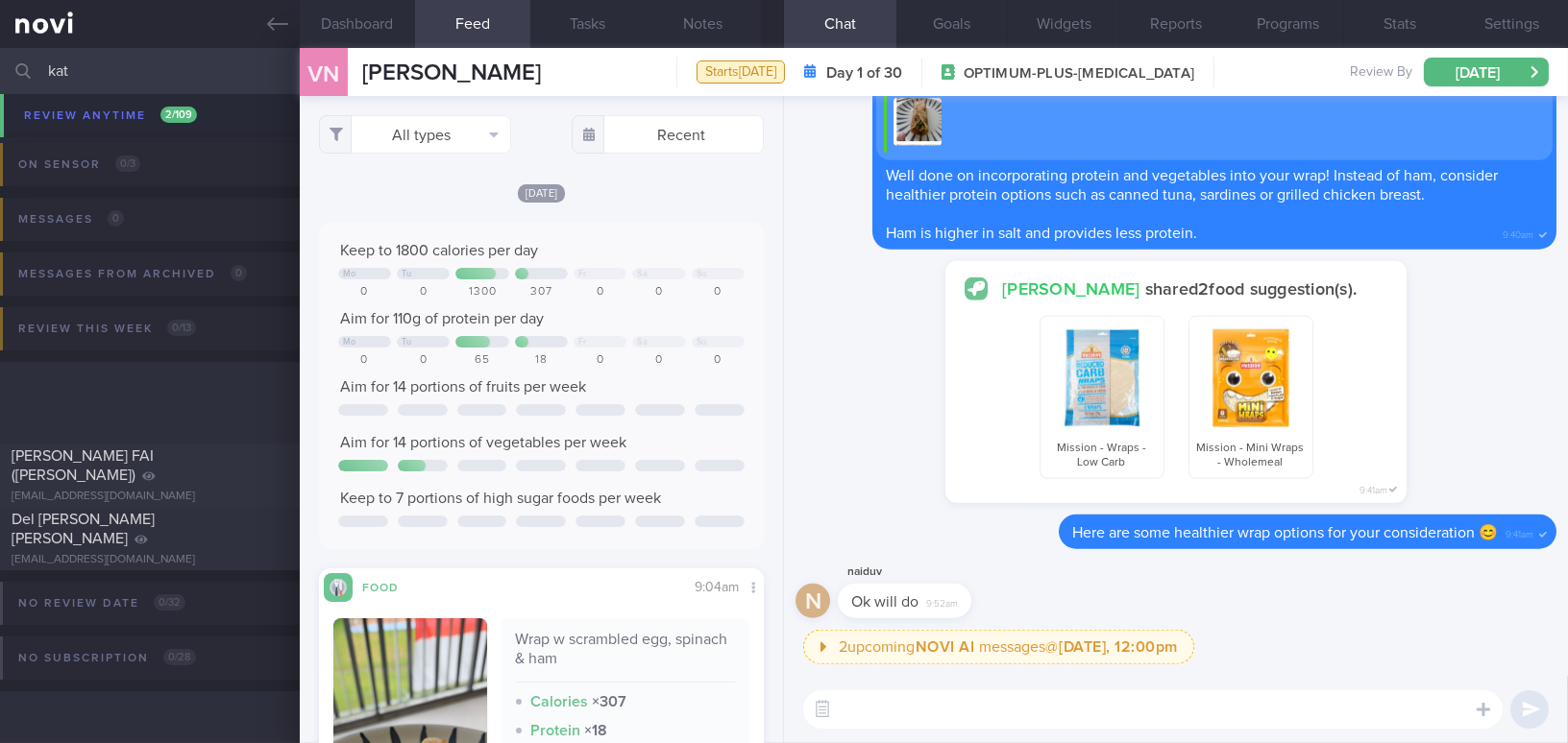
scroll to position [173, 0]
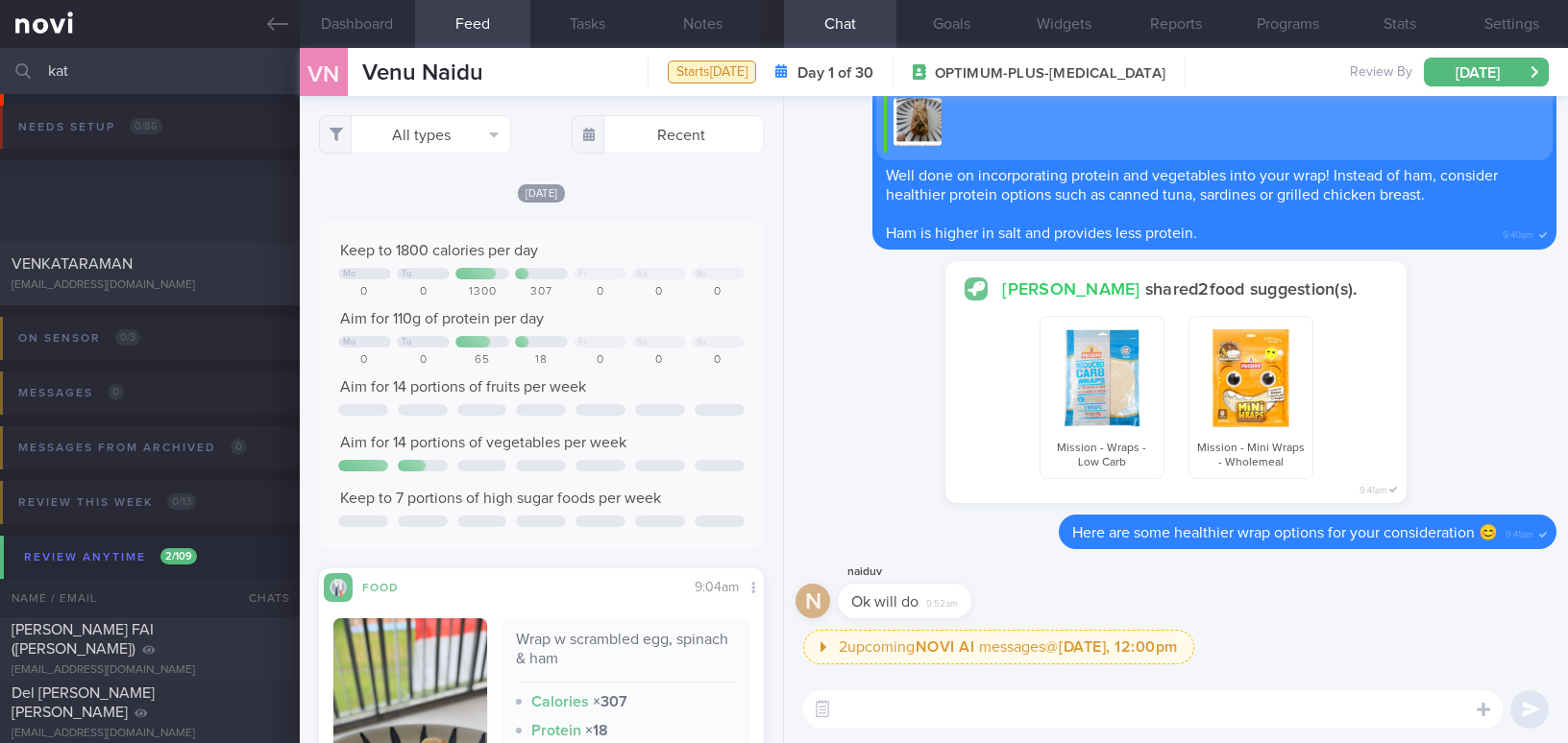
select select "7"
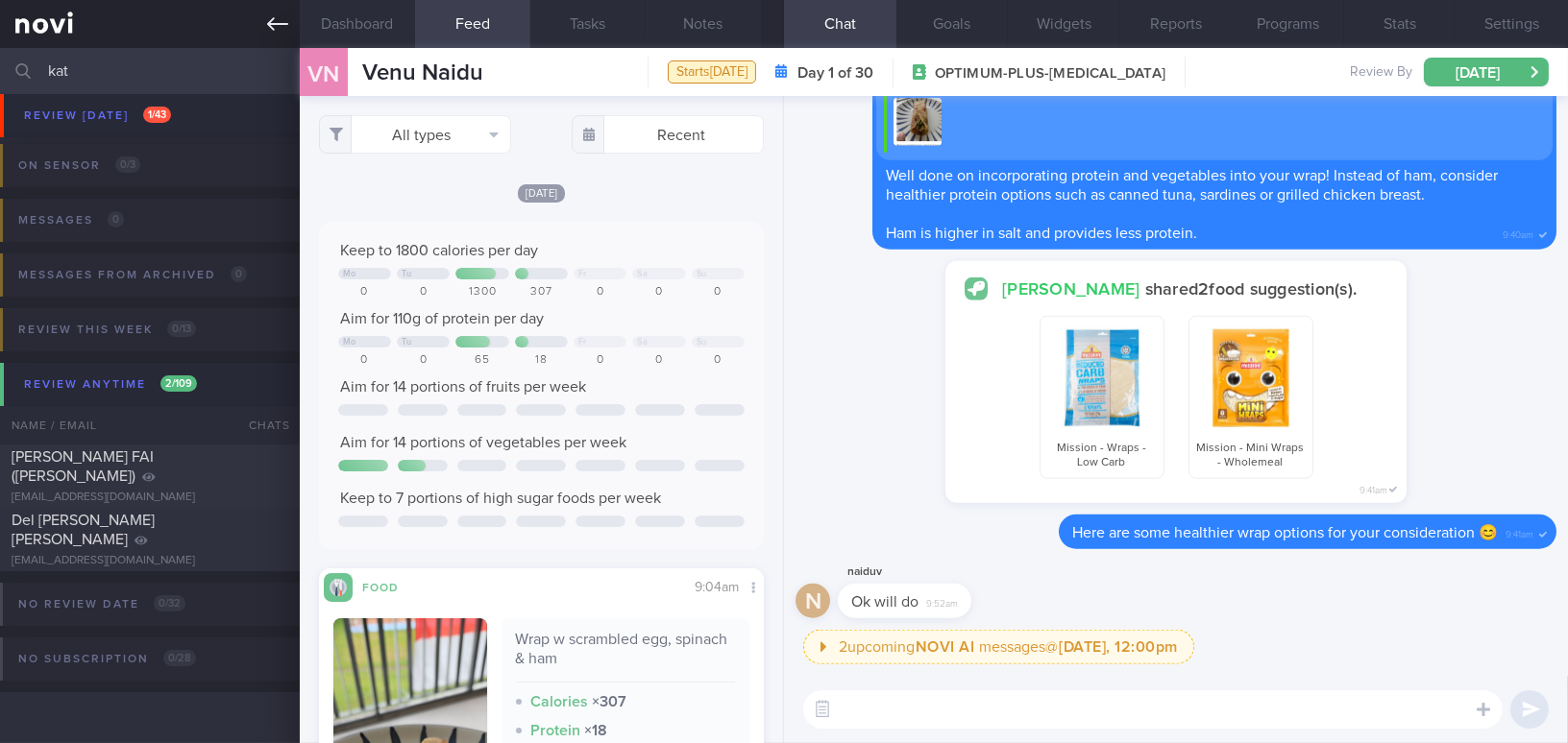
drag, startPoint x: 90, startPoint y: 70, endPoint x: 0, endPoint y: 46, distance: 93.1
click at [0, 46] on div "Patients New Users Coaches kat Assigned patients Assigned patients All active p…" at bounding box center [784, 371] width 1568 height 743
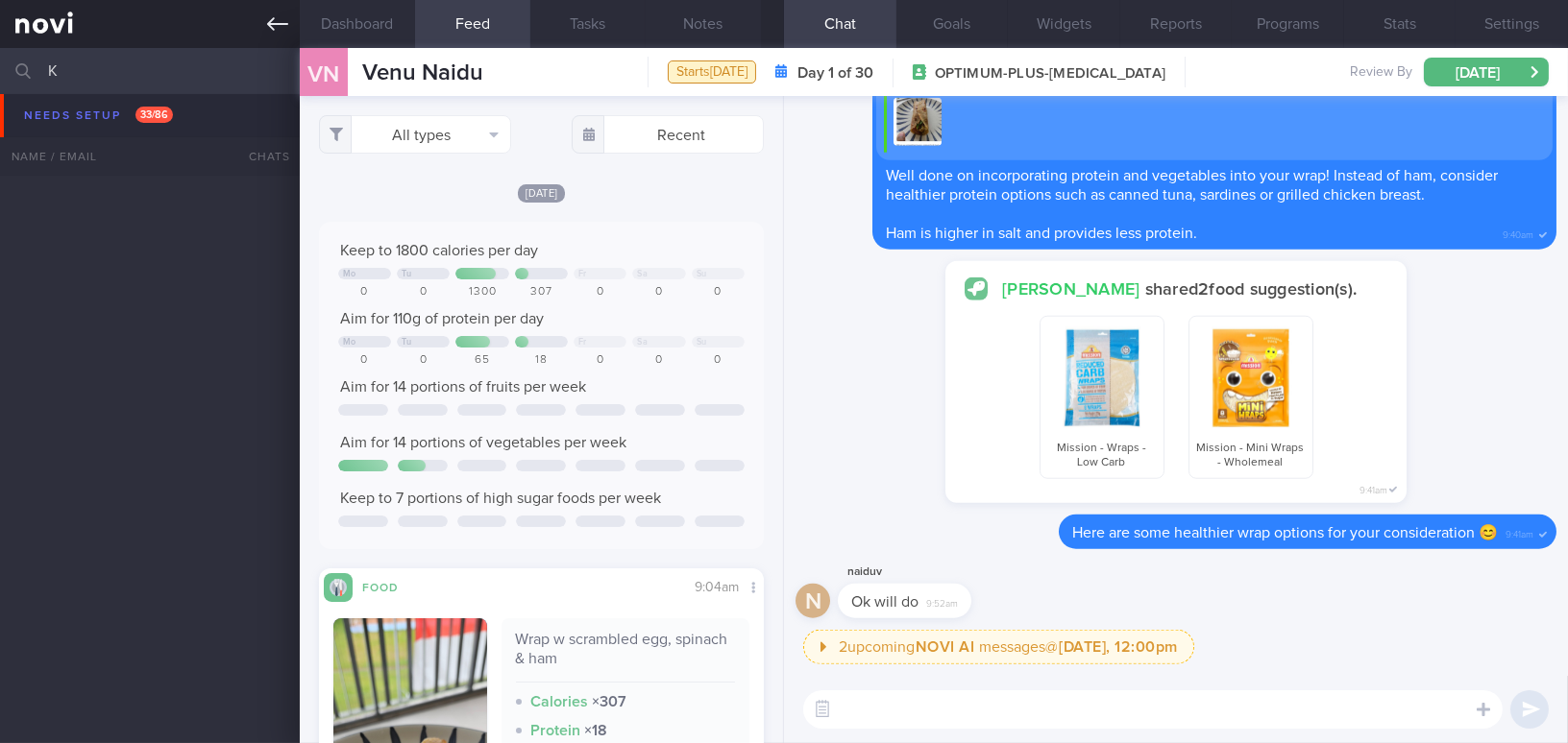
scroll to position [1225, 0]
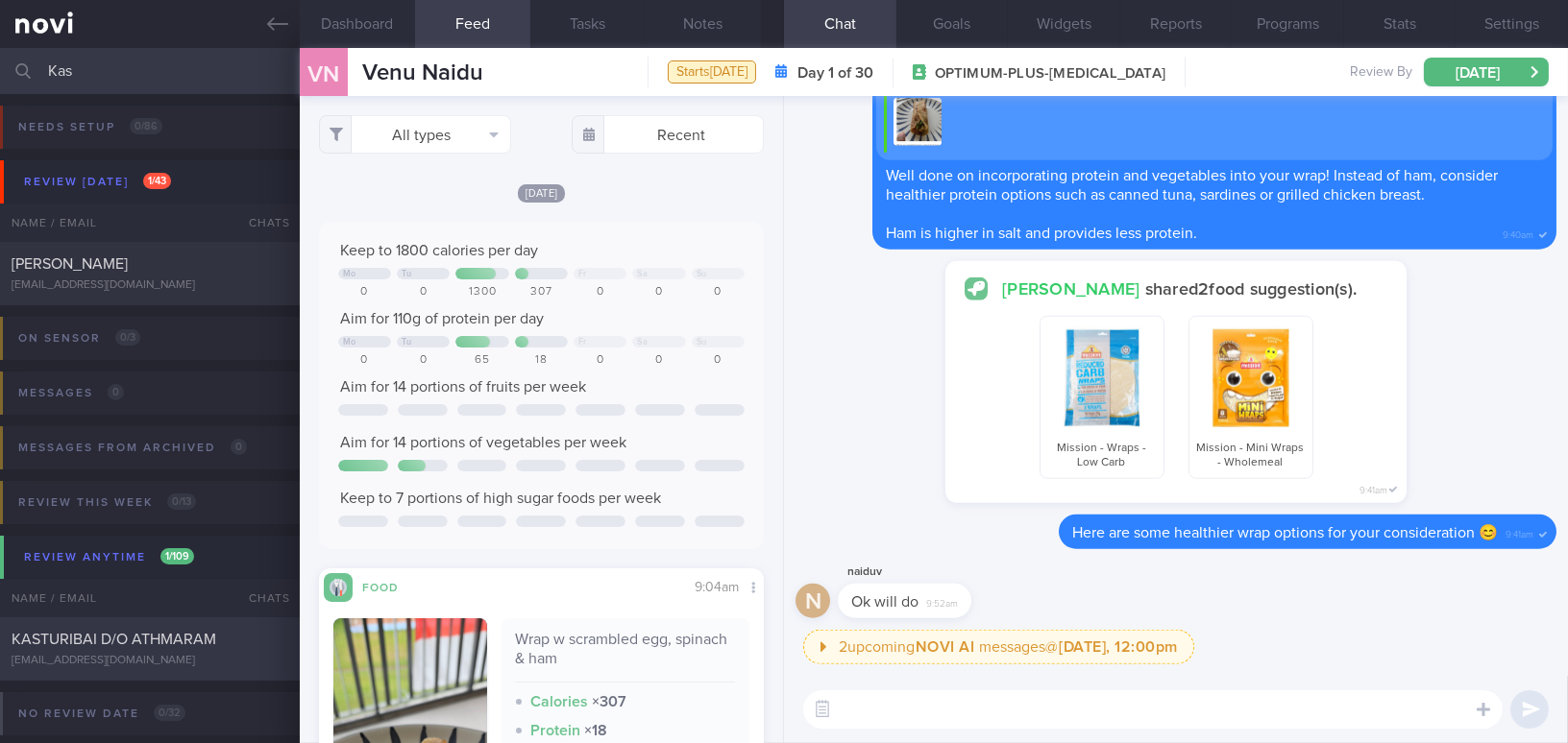
type input "Kas"
click at [206, 648] on div "KASTURIBAI D/O ATHMARAM" at bounding box center [148, 640] width 272 height 20
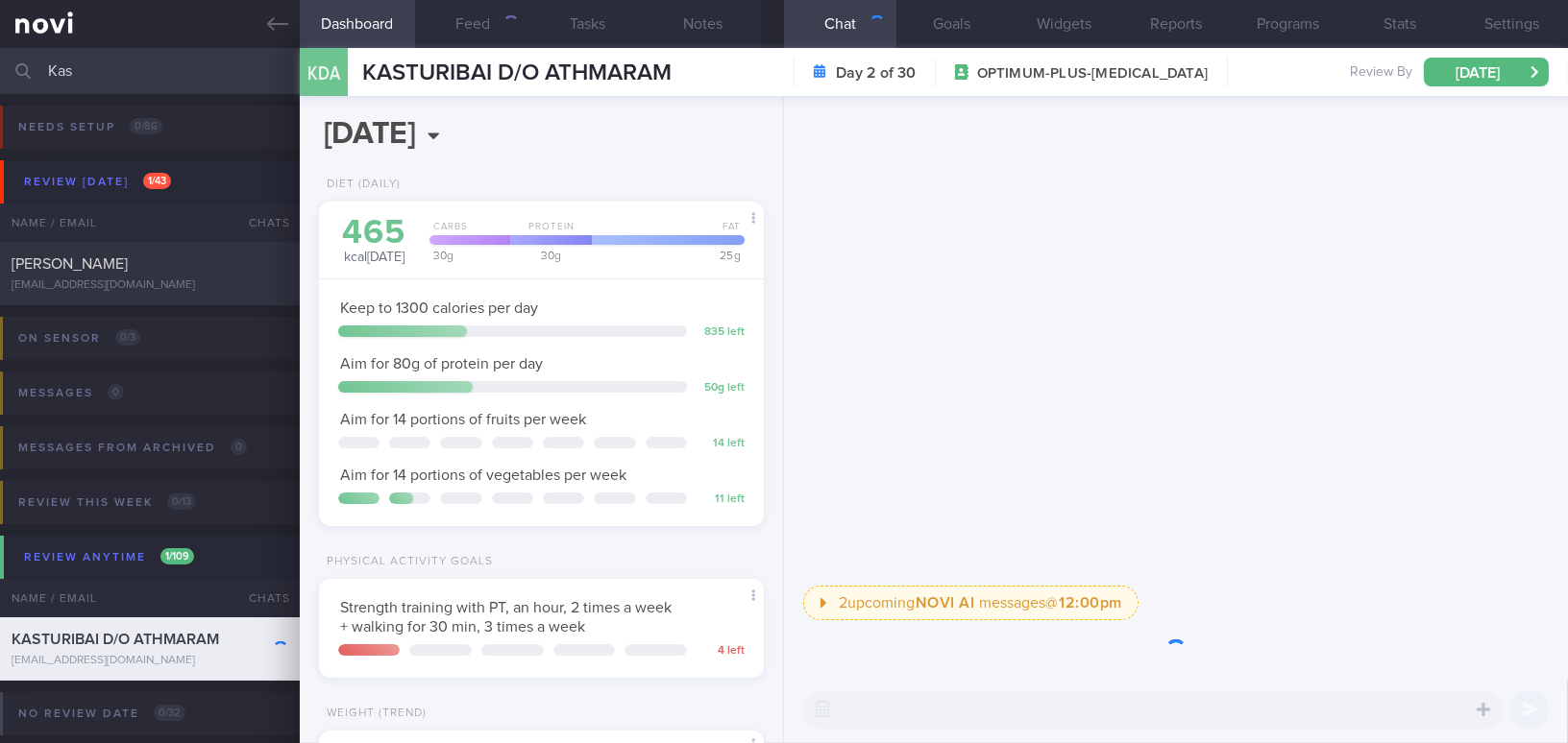
scroll to position [226, 397]
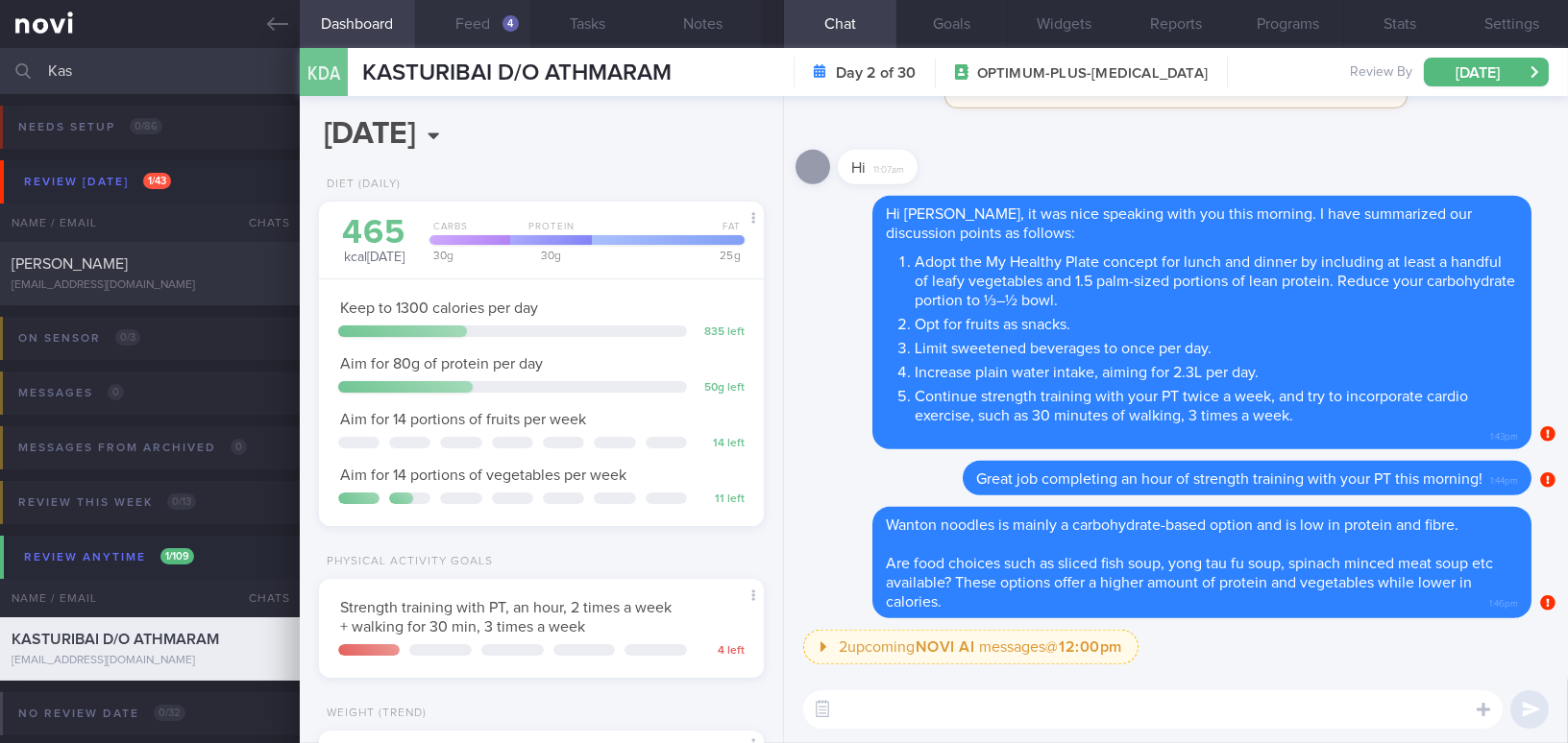
click at [488, 22] on button "Feed 4" at bounding box center [473, 23] width 115 height 48
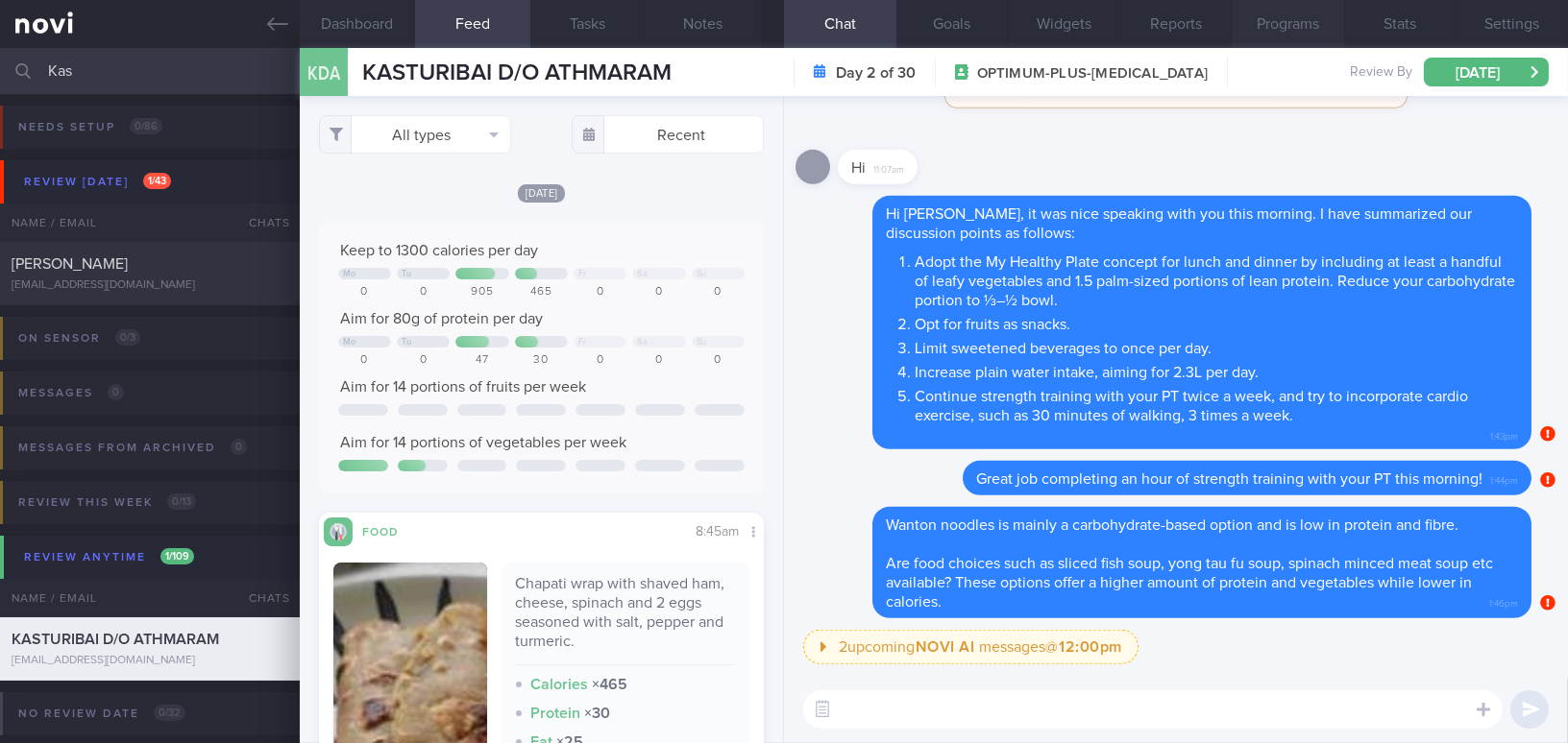
click at [1278, 30] on button "Programs" at bounding box center [1288, 23] width 112 height 48
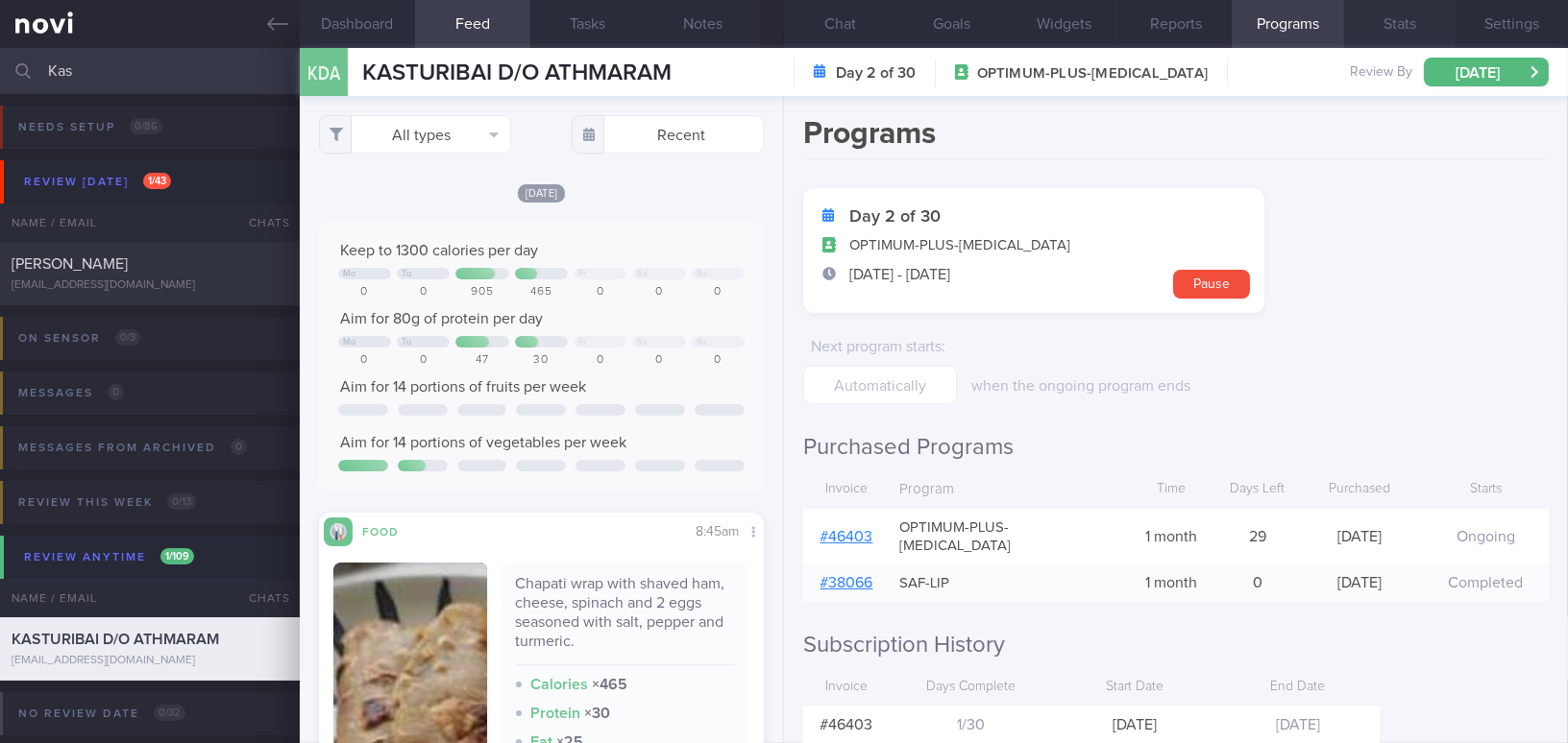
click at [1379, 23] on button "Stats" at bounding box center [1400, 23] width 112 height 48
